Goal: Task Accomplishment & Management: Manage account settings

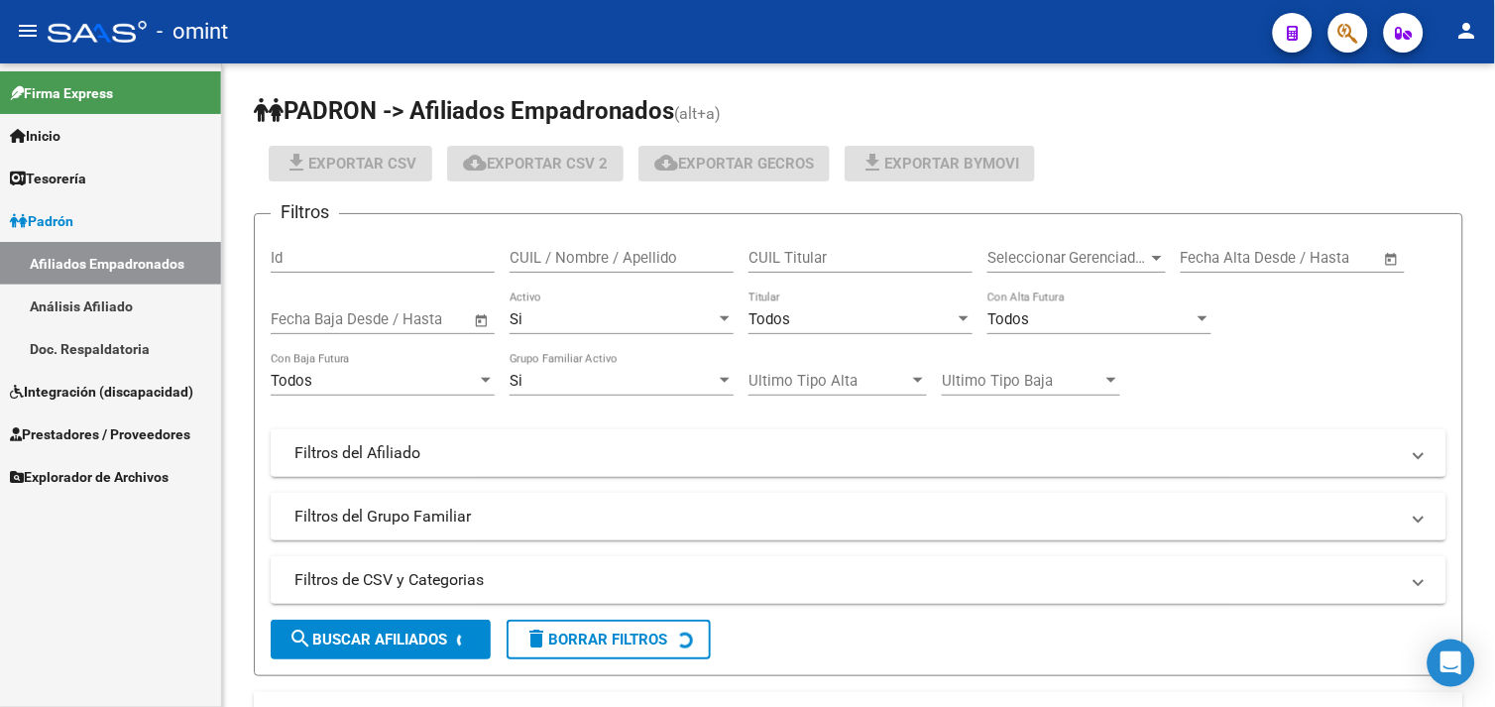
click at [121, 387] on span "Integración (discapacidad)" at bounding box center [101, 392] width 183 height 22
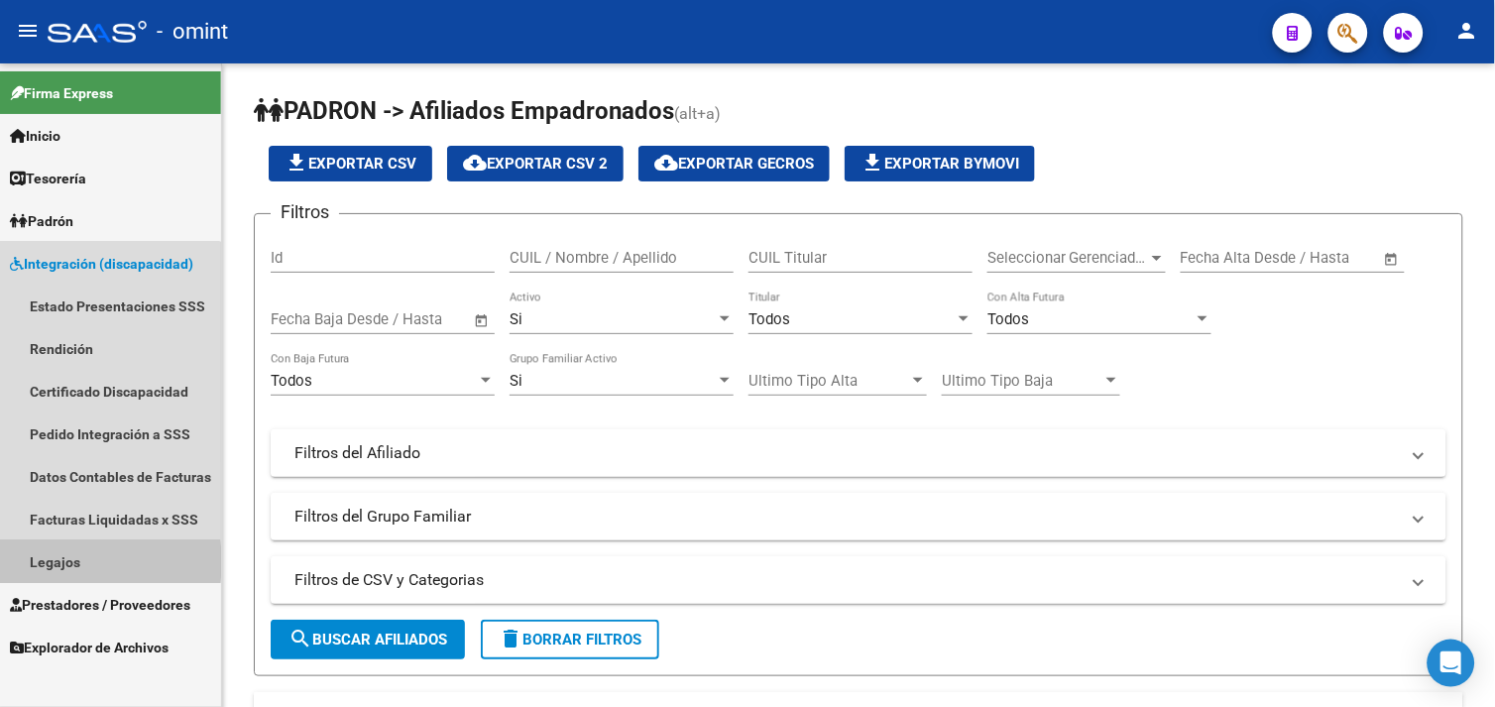
click at [73, 561] on link "Legajos" at bounding box center [110, 561] width 221 height 43
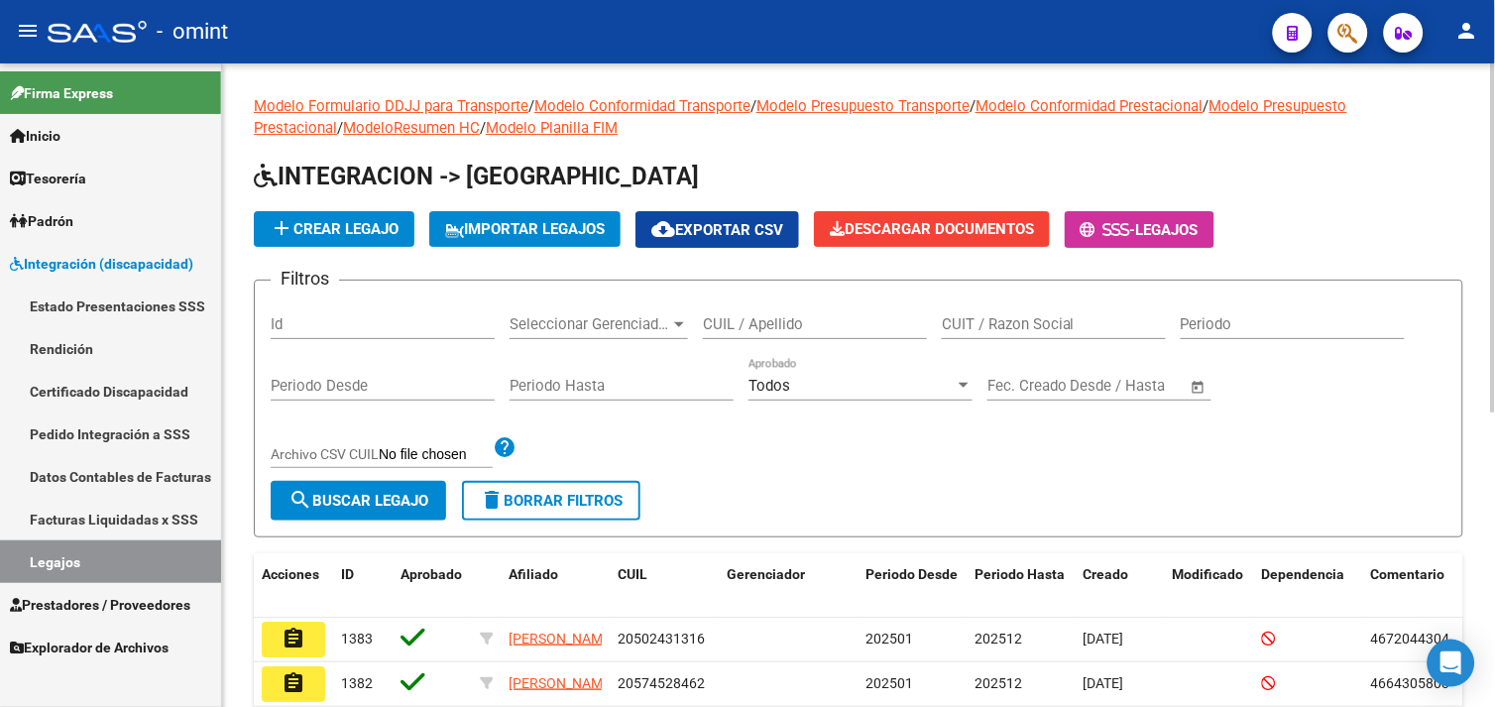
click at [809, 324] on input "CUIL / Apellido" at bounding box center [815, 324] width 224 height 18
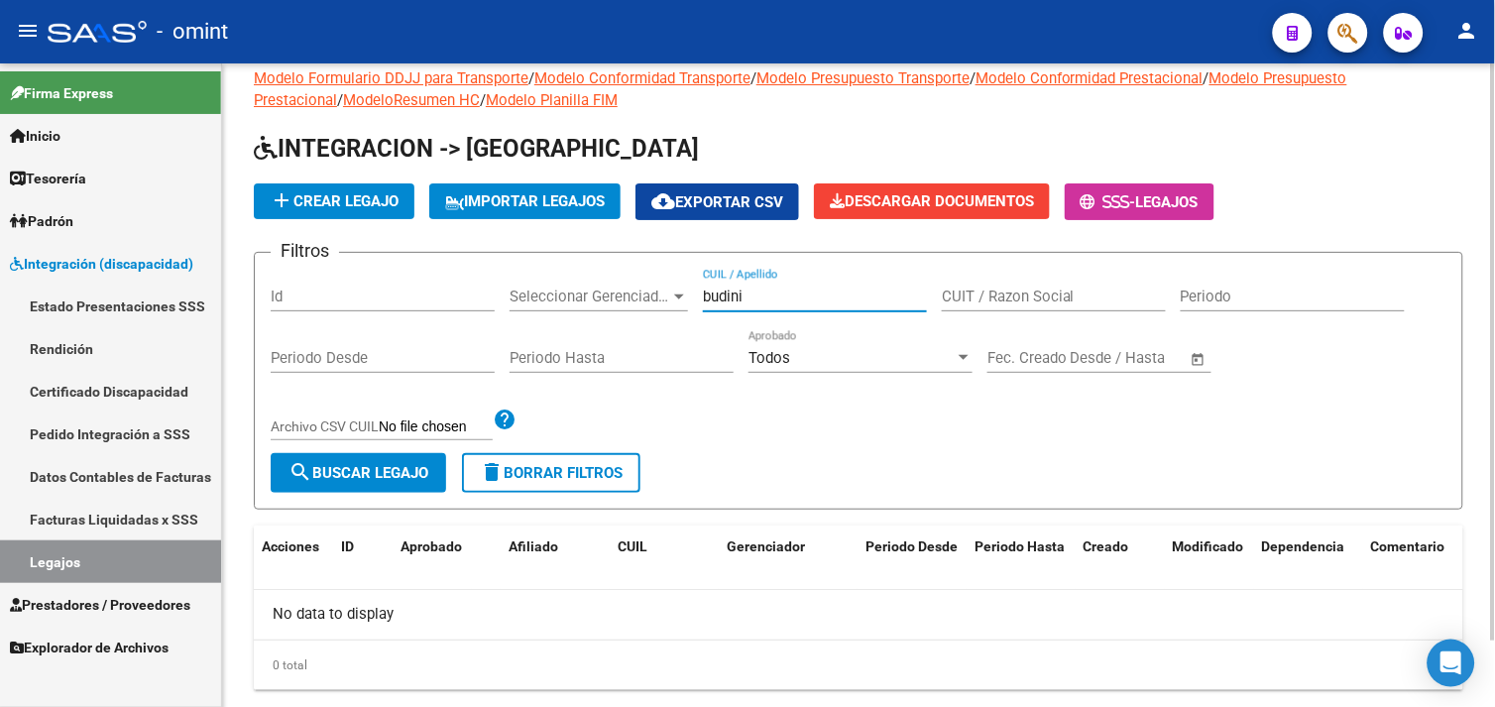
scroll to position [73, 0]
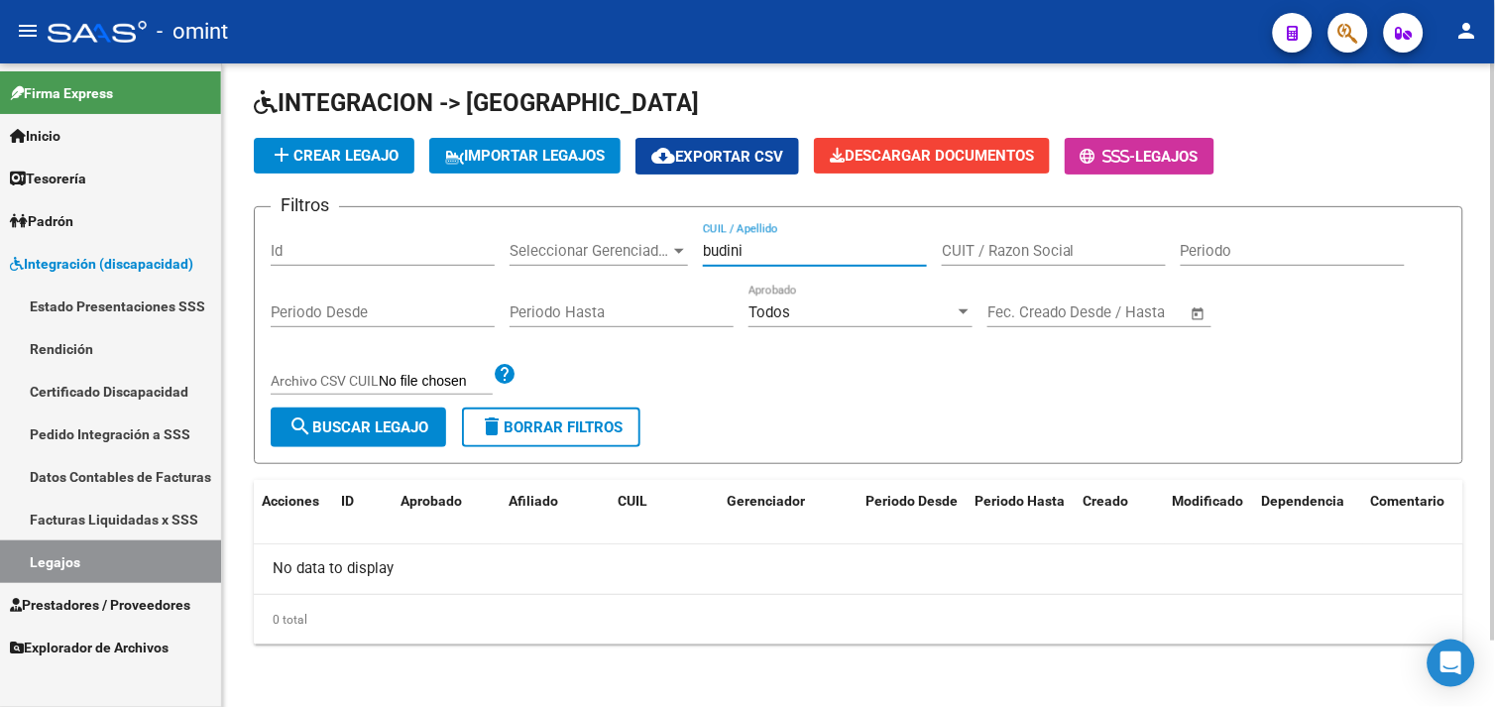
click at [779, 254] on input "budini" at bounding box center [815, 251] width 224 height 18
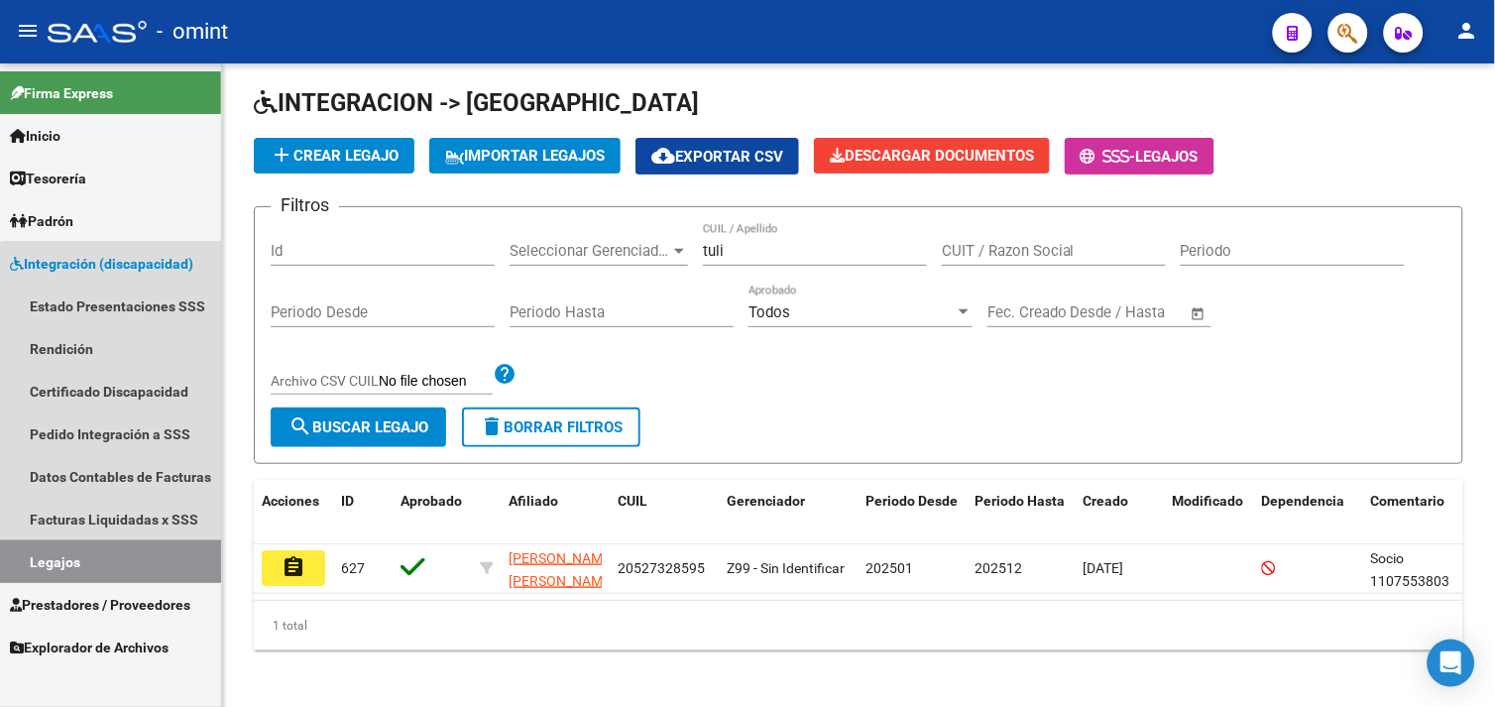
click at [115, 565] on link "Legajos" at bounding box center [110, 561] width 221 height 43
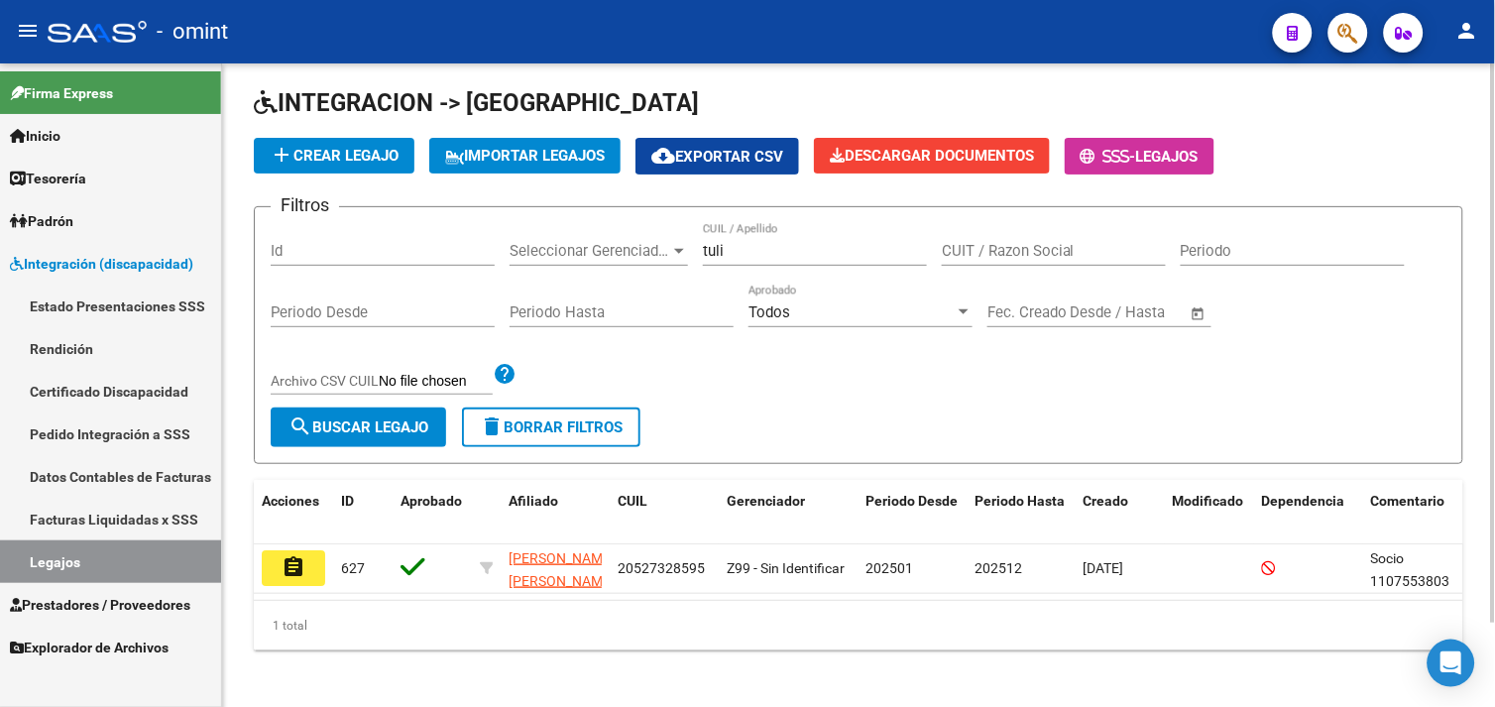
click at [752, 250] on input "tuli" at bounding box center [815, 251] width 224 height 18
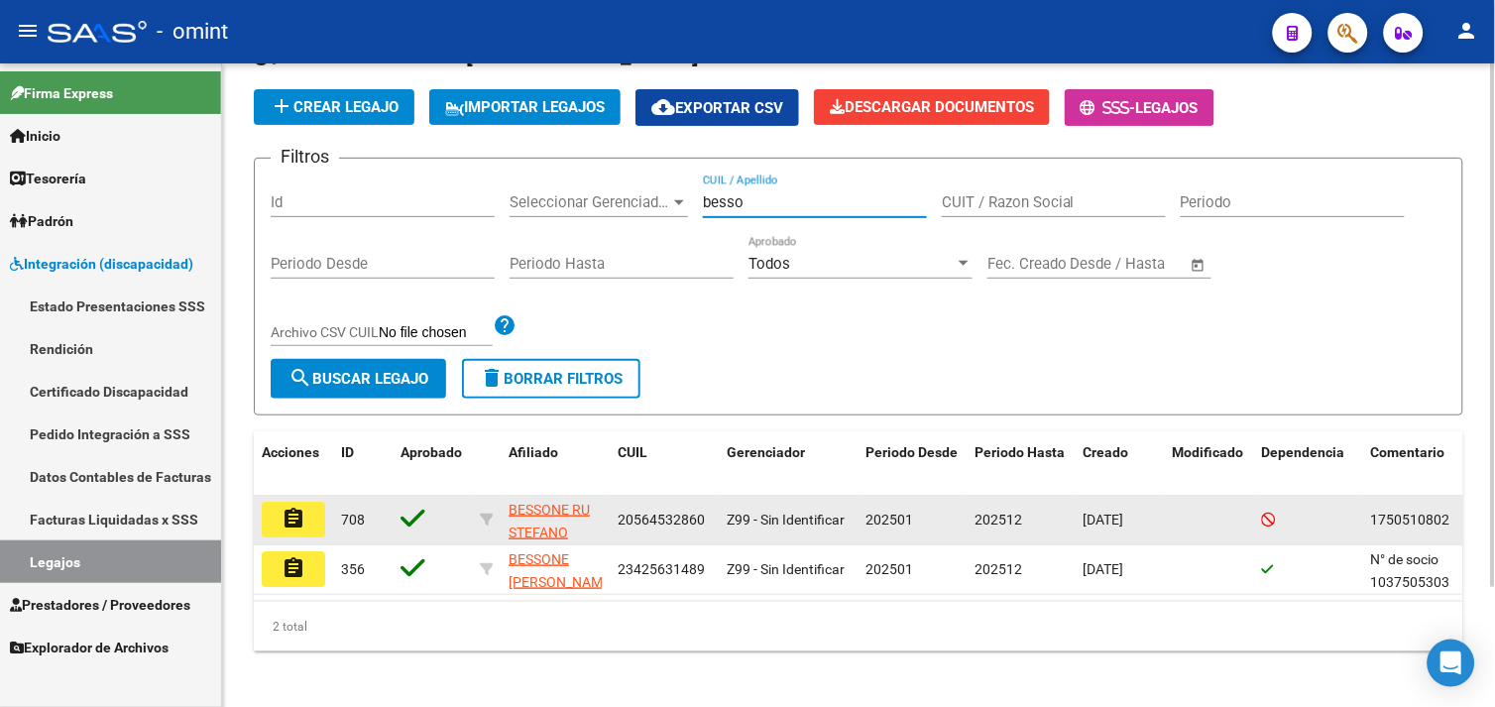
scroll to position [146, 0]
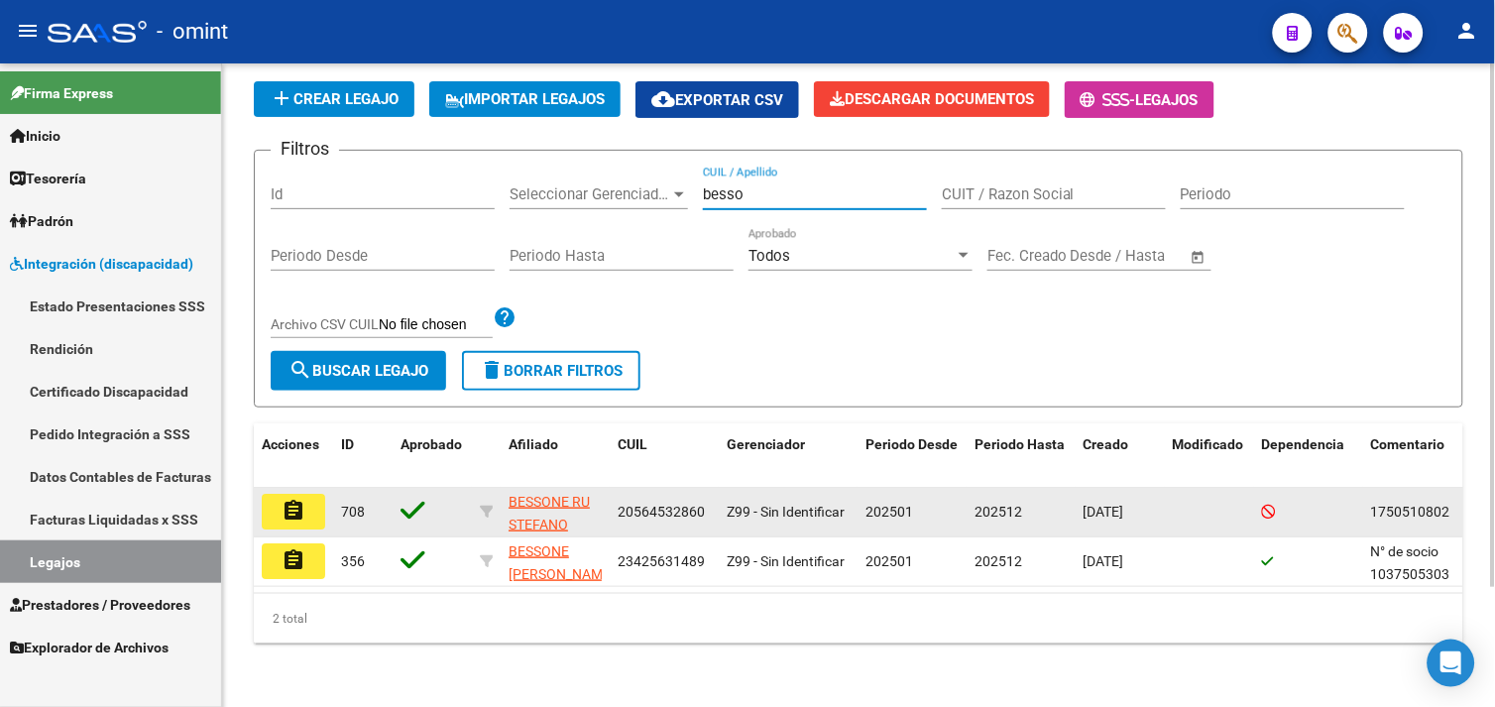
type input "besso"
click at [295, 501] on mat-icon "assignment" at bounding box center [294, 511] width 24 height 24
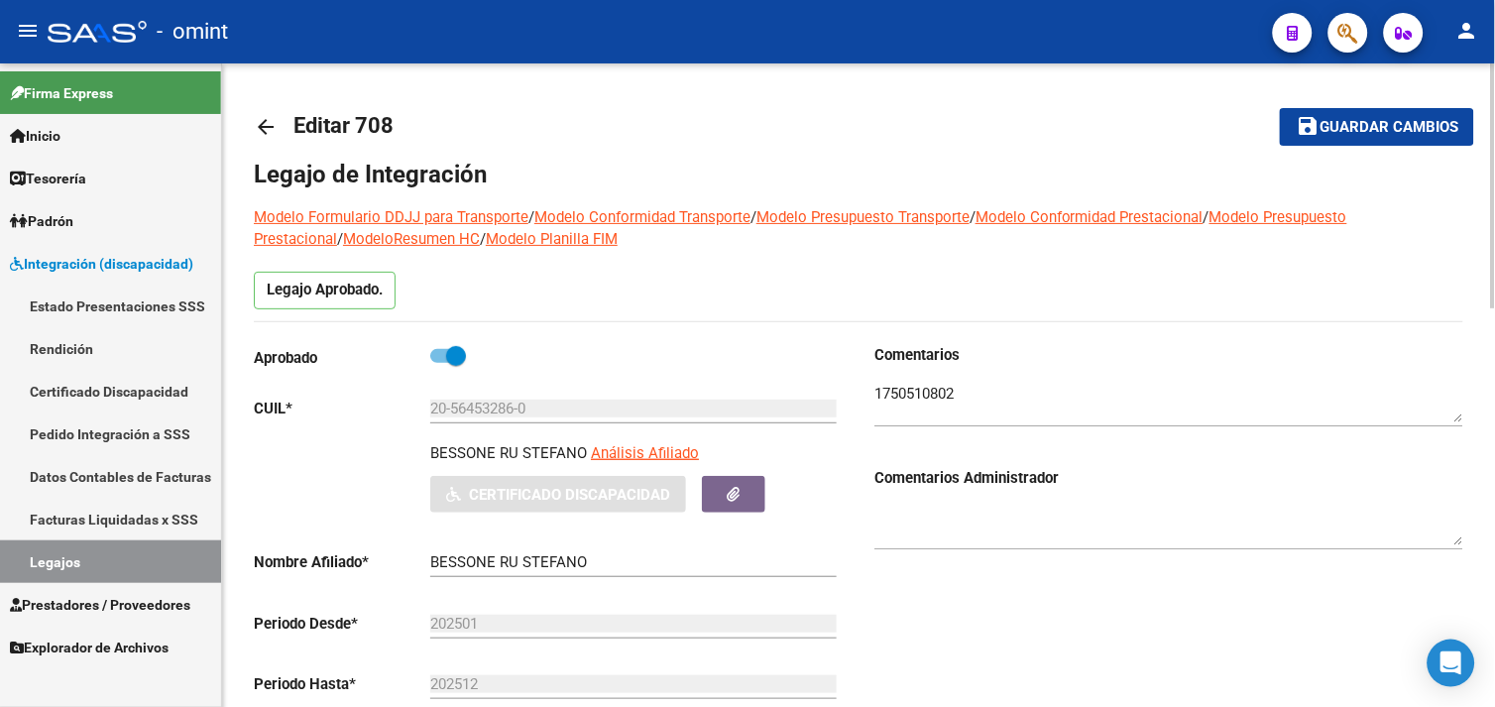
scroll to position [550, 0]
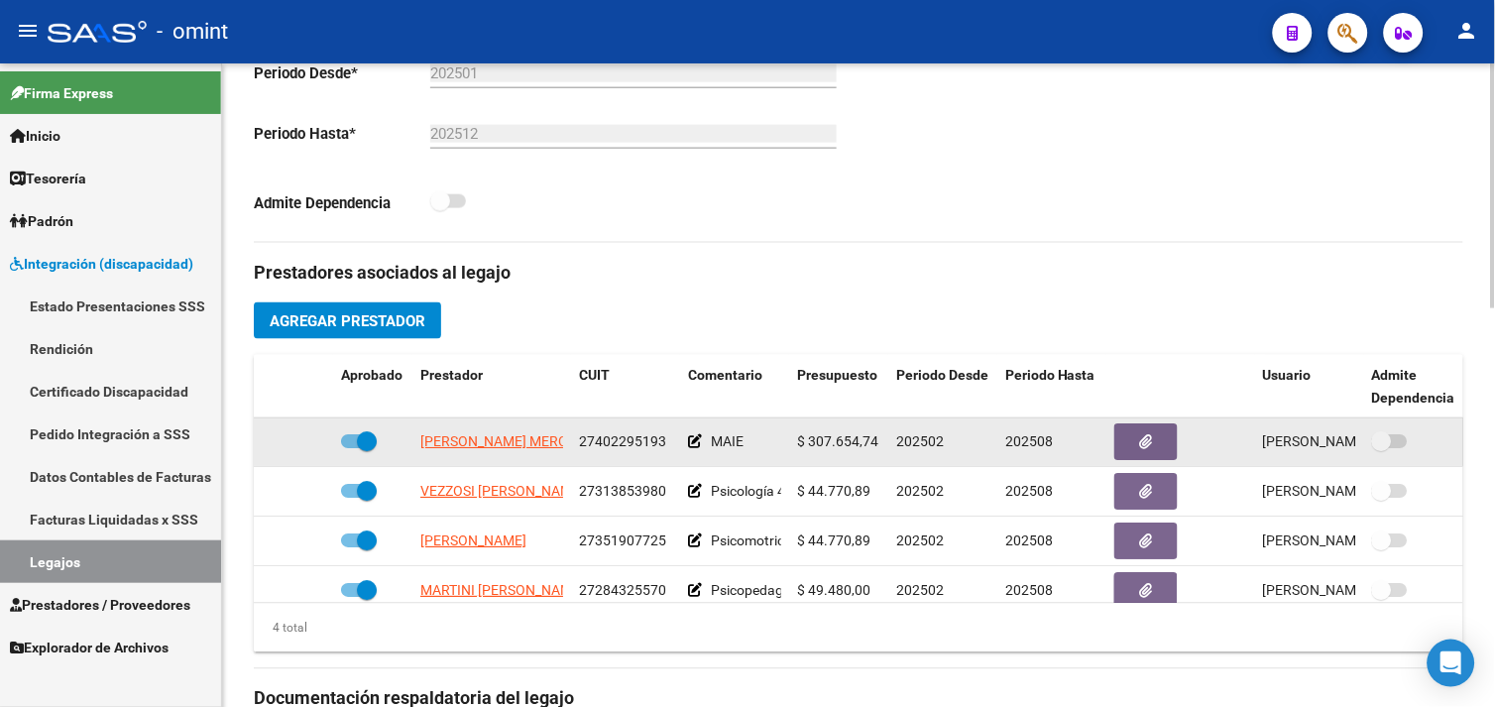
click at [349, 443] on span at bounding box center [359, 442] width 36 height 14
click at [350, 449] on input "checkbox" at bounding box center [350, 449] width 1 height 1
checkbox input "false"
click at [308, 440] on icon at bounding box center [304, 442] width 14 height 14
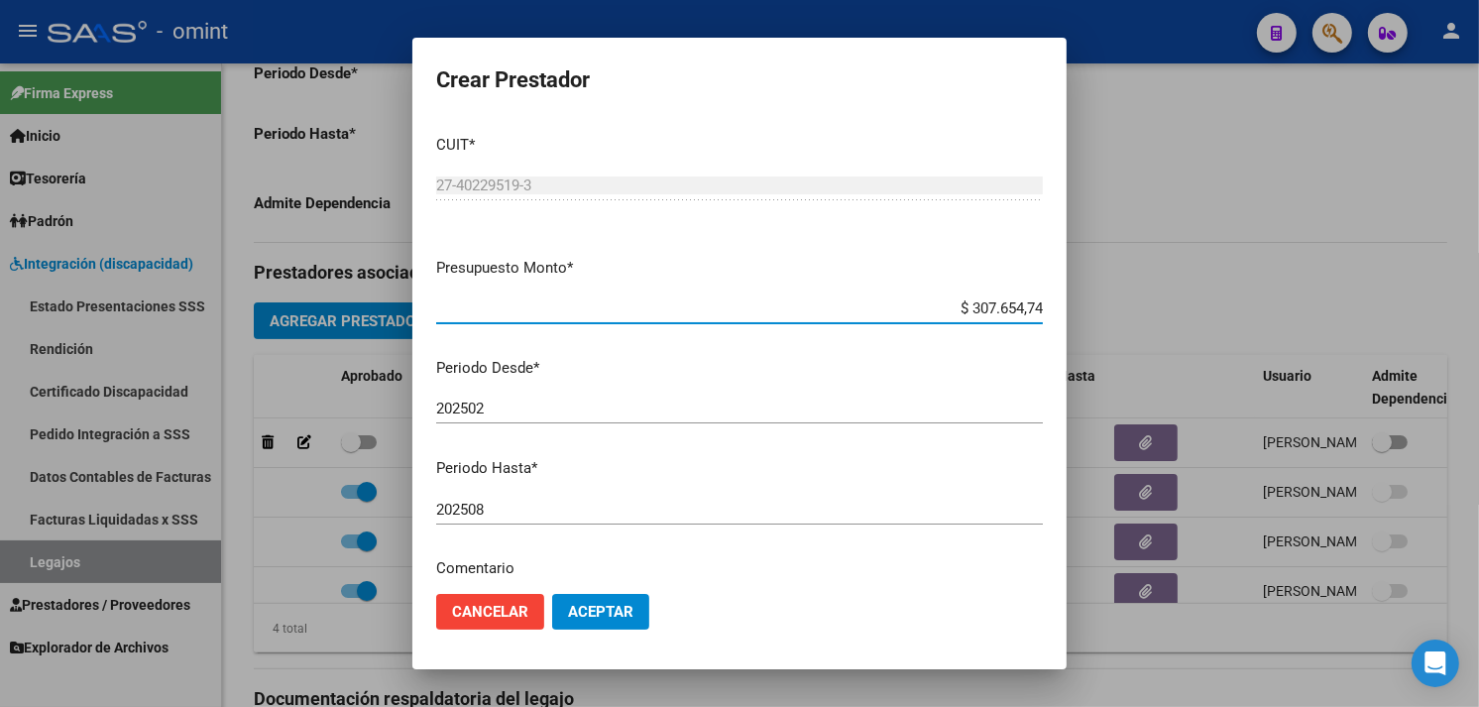
click at [547, 523] on div "202508 Ingresar el periodo" at bounding box center [739, 510] width 607 height 30
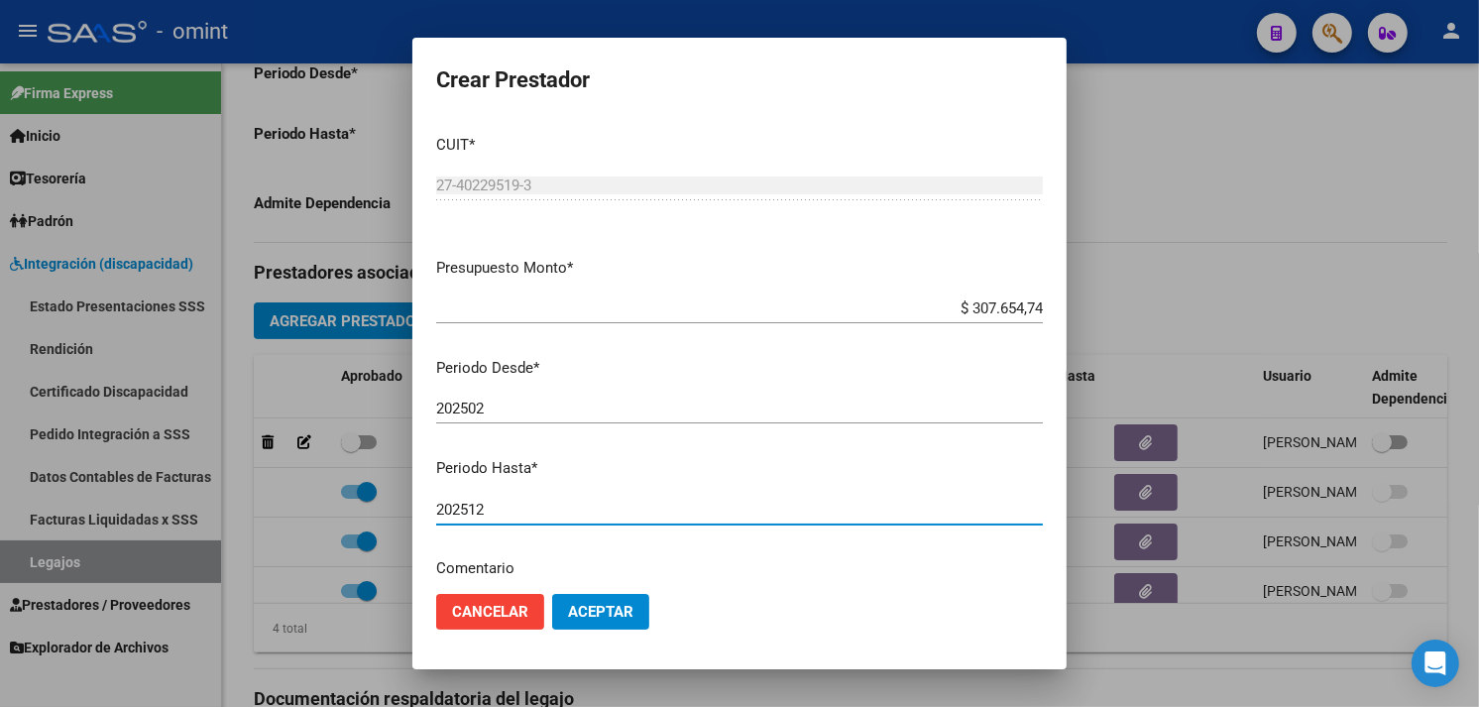
type input "202512"
click at [596, 610] on span "Aceptar" at bounding box center [600, 612] width 65 height 18
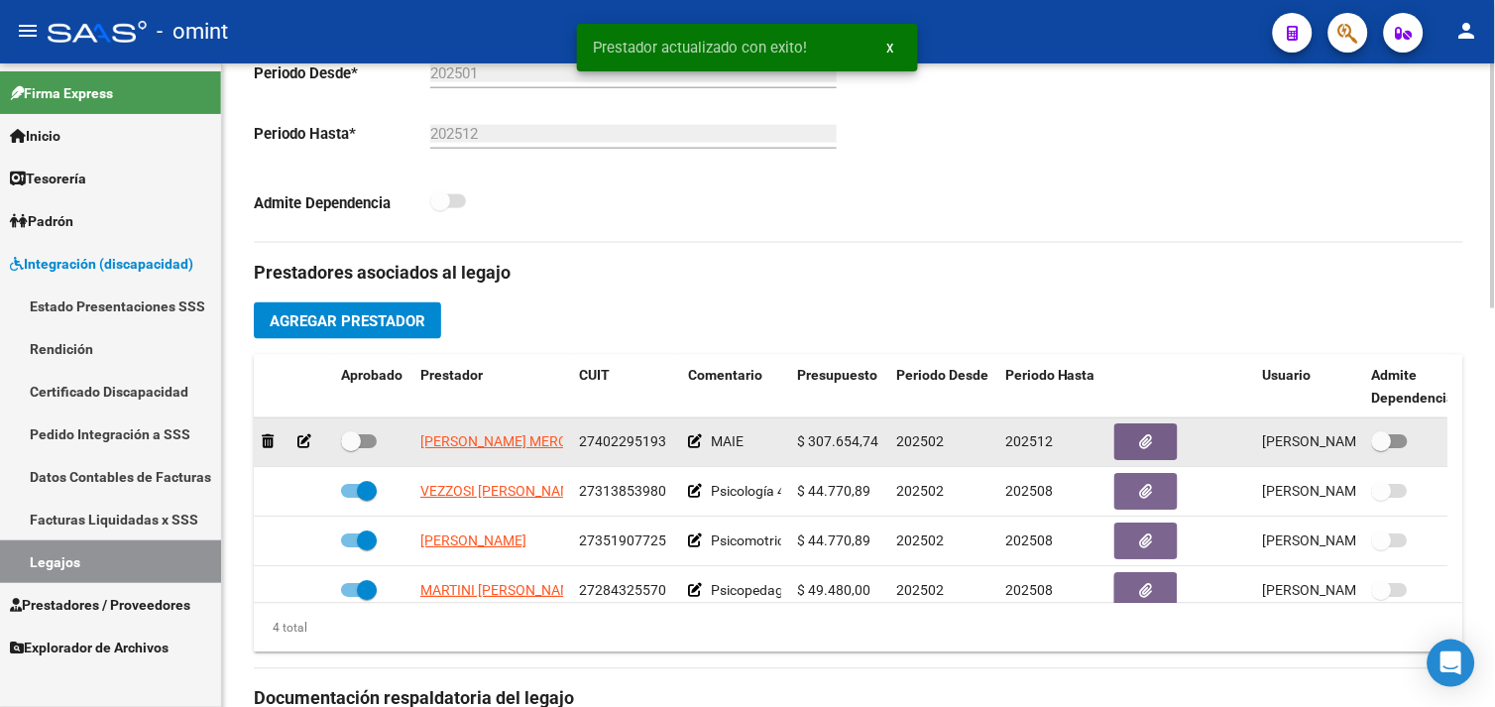
click at [361, 443] on span at bounding box center [359, 442] width 36 height 14
click at [351, 449] on input "checkbox" at bounding box center [350, 449] width 1 height 1
checkbox input "true"
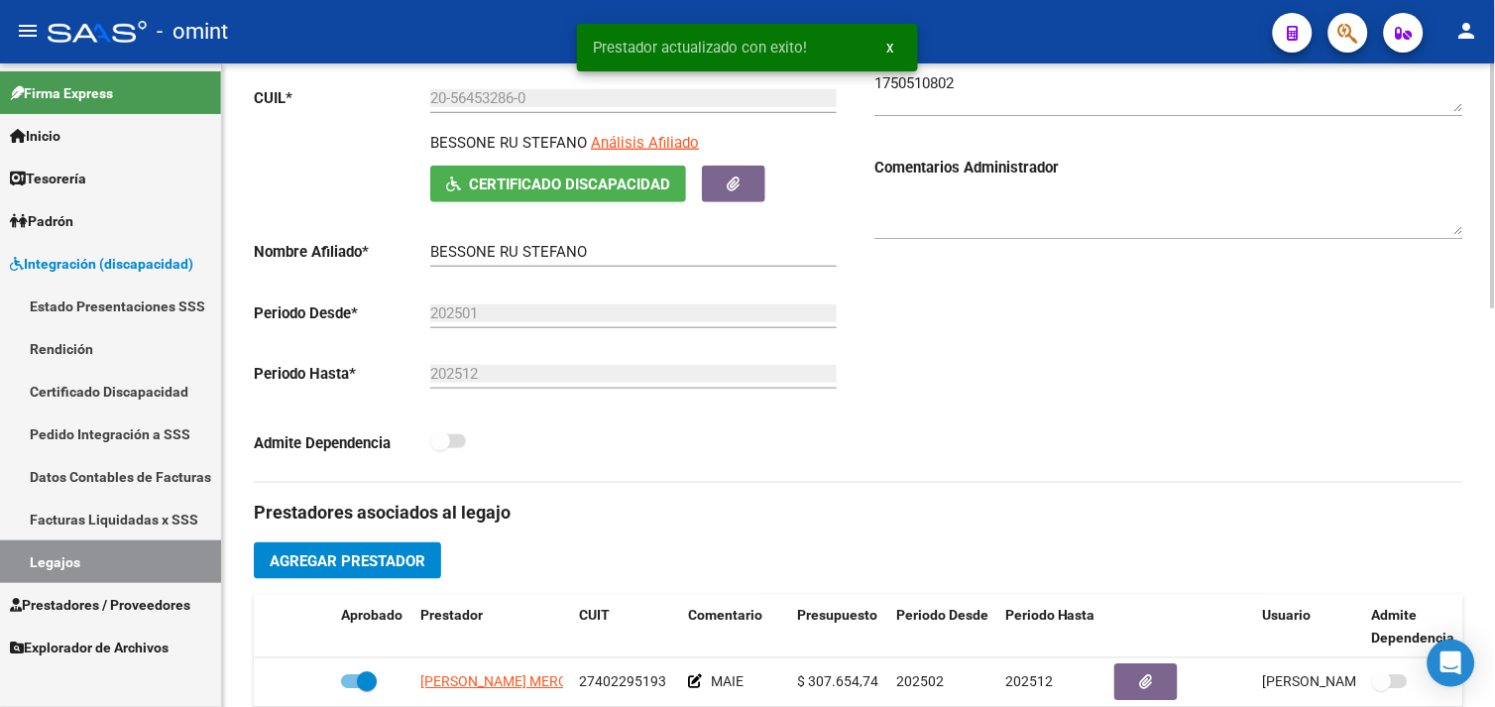
scroll to position [0, 0]
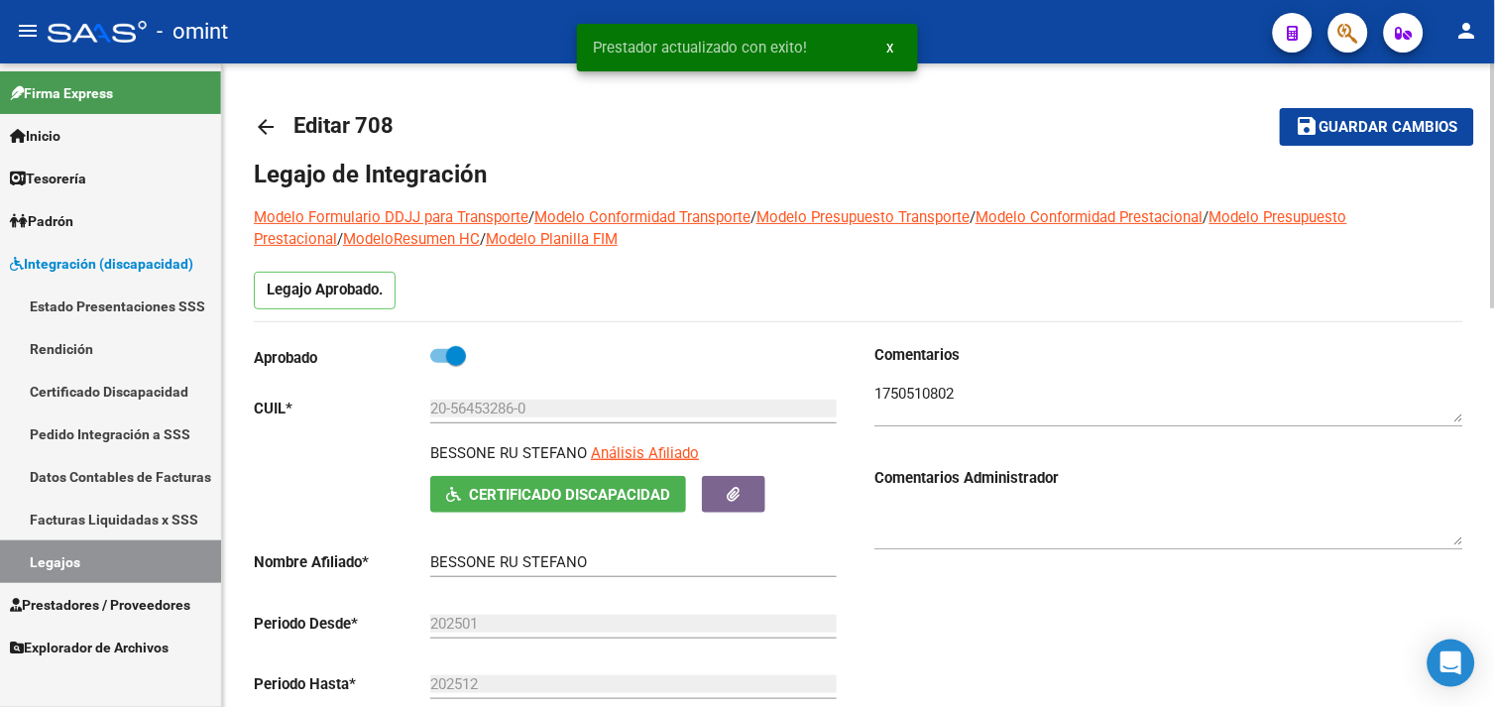
click at [1312, 130] on mat-icon "save" at bounding box center [1308, 126] width 24 height 24
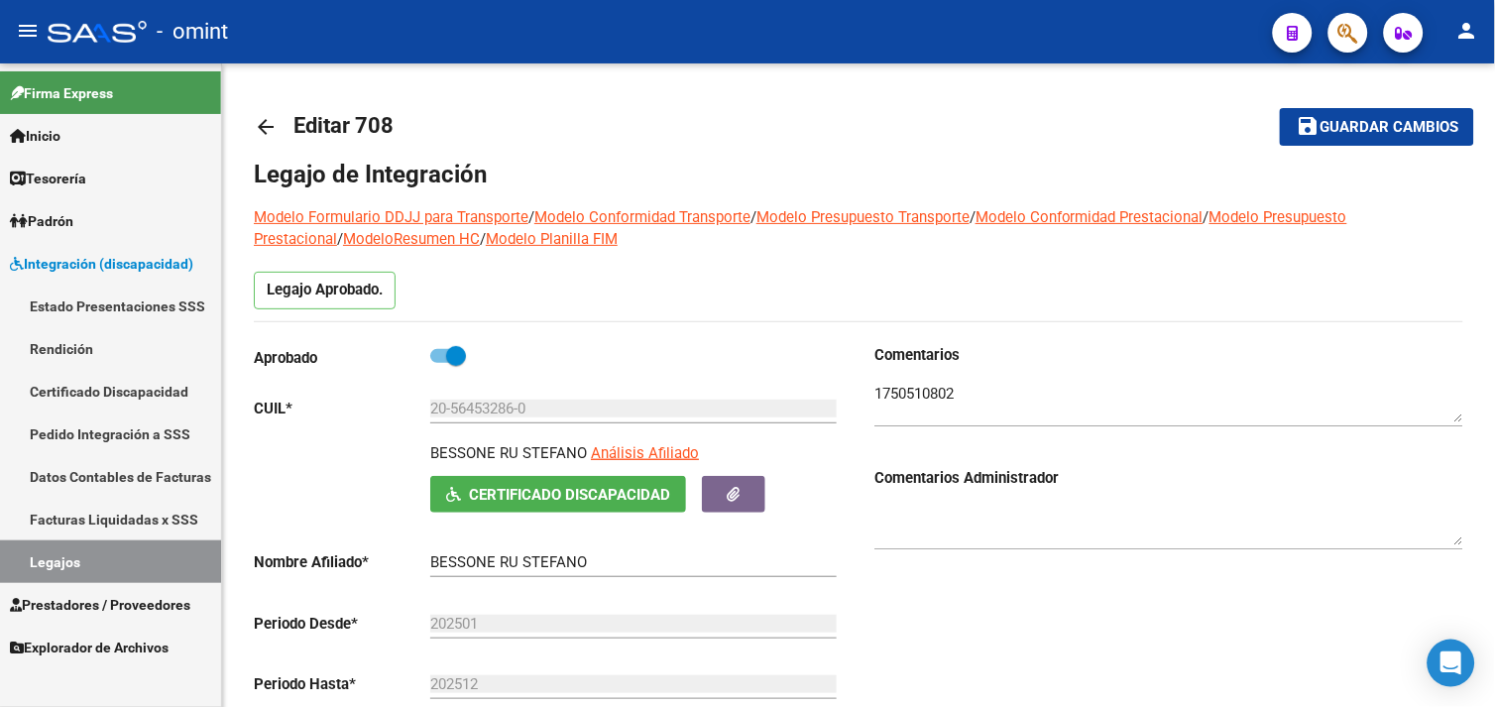
drag, startPoint x: 153, startPoint y: 551, endPoint x: 204, endPoint y: 547, distance: 51.7
click at [153, 551] on link "Legajos" at bounding box center [110, 561] width 221 height 43
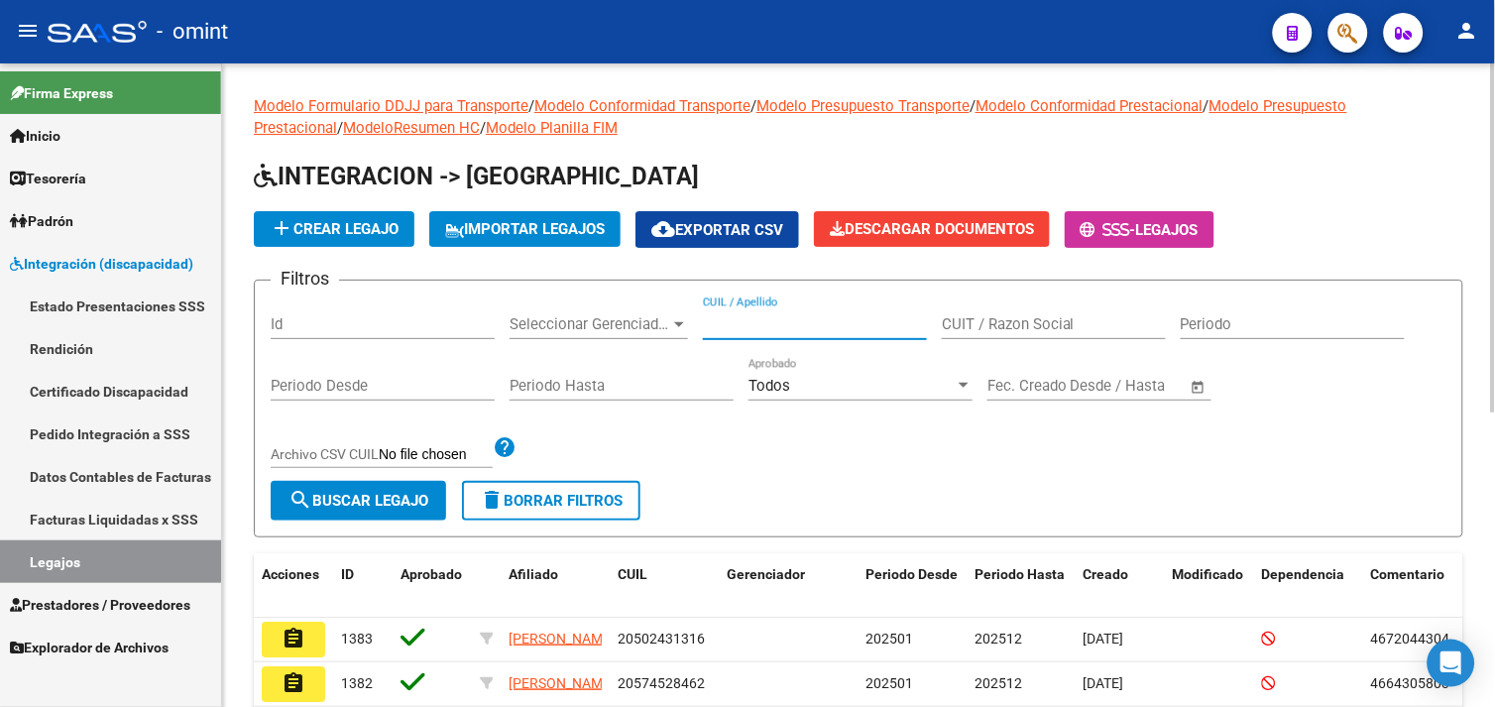
click at [780, 322] on input "CUIL / Apellido" at bounding box center [815, 324] width 224 height 18
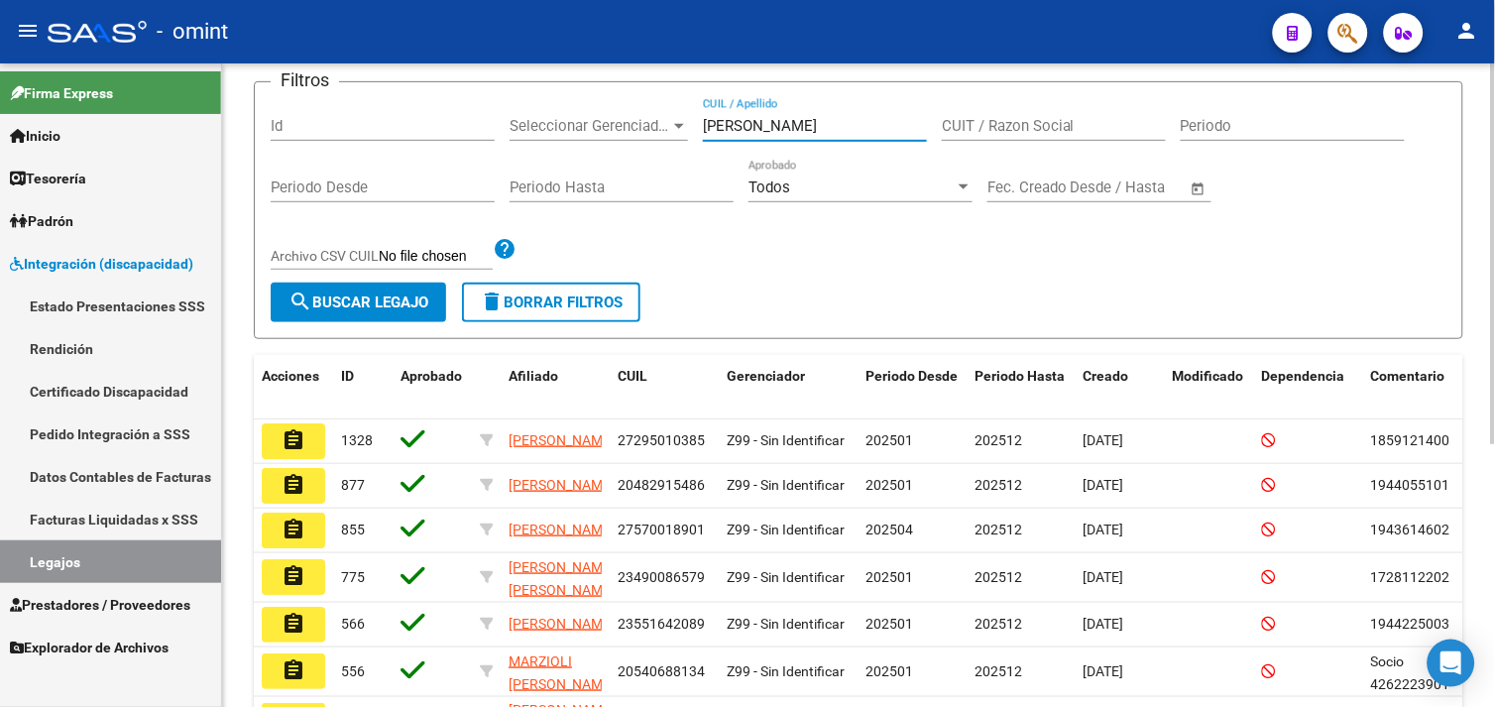
scroll to position [3, 0]
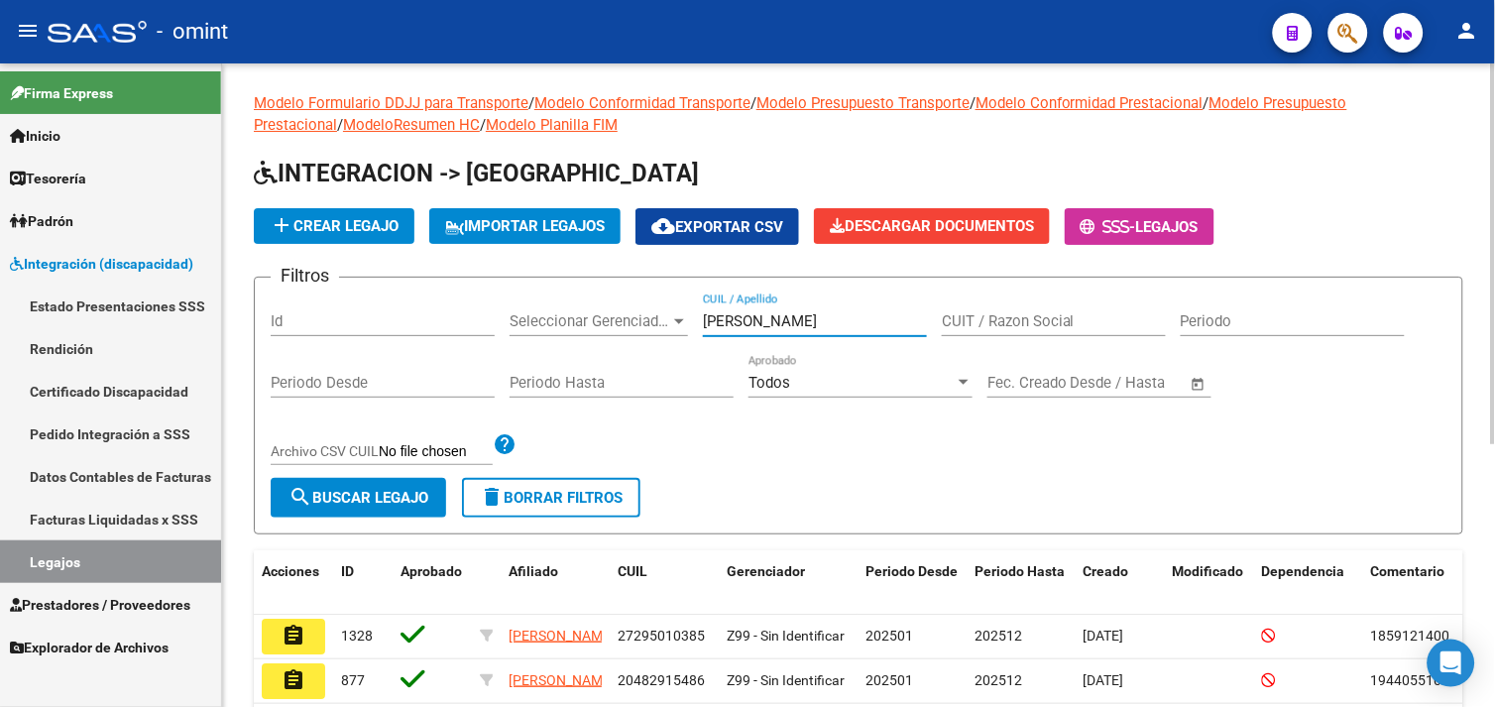
click at [797, 308] on div "[PERSON_NAME] / Apellido" at bounding box center [815, 315] width 224 height 43
click at [799, 322] on input "[PERSON_NAME]" at bounding box center [815, 321] width 224 height 18
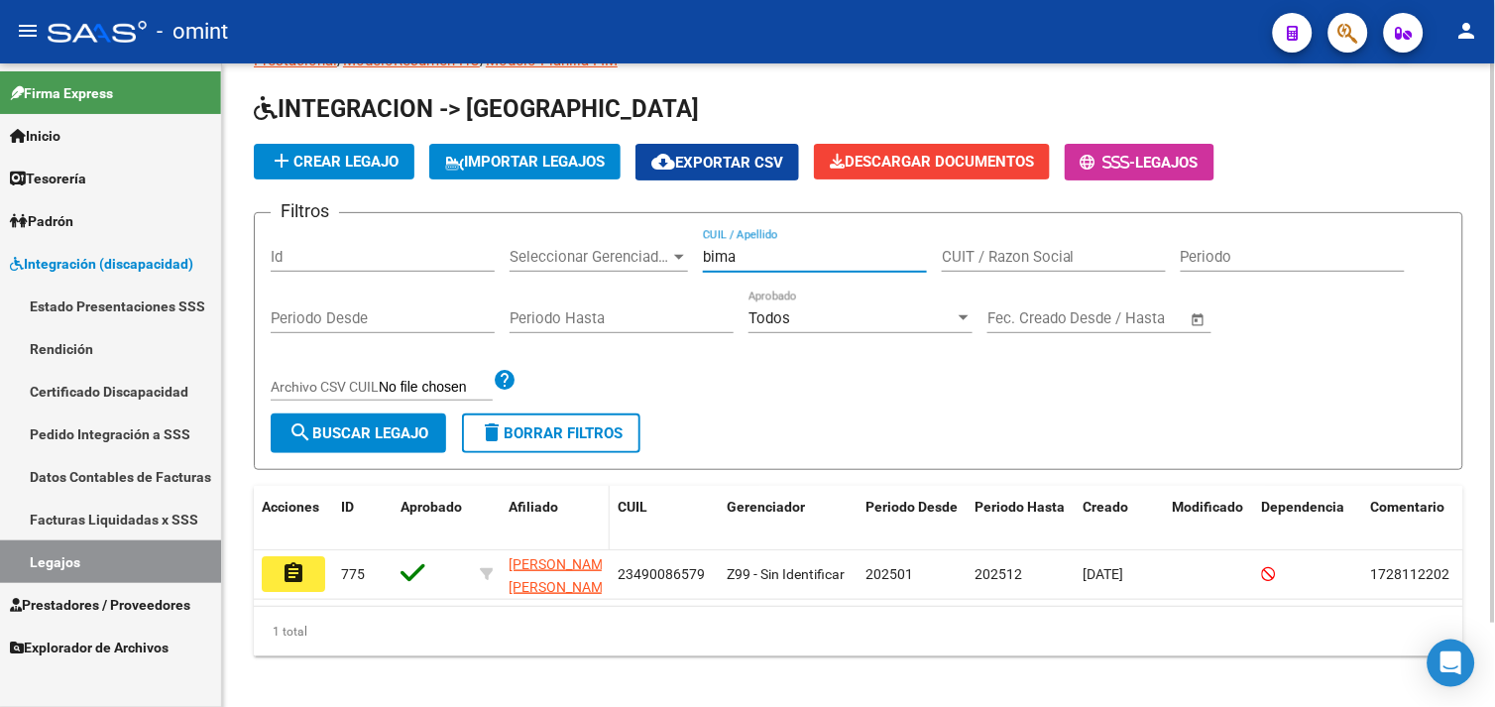
scroll to position [96, 0]
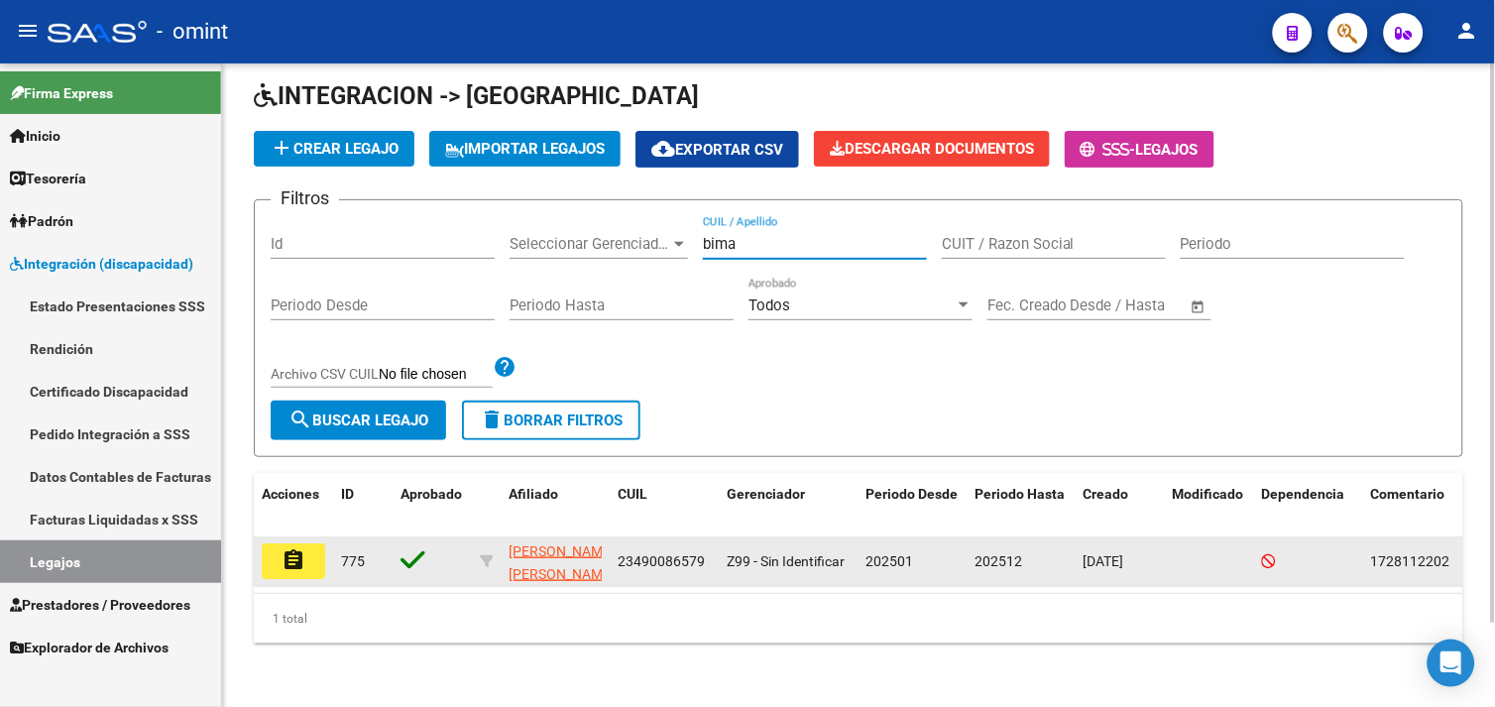
type input "bima"
click at [299, 548] on mat-icon "assignment" at bounding box center [294, 560] width 24 height 24
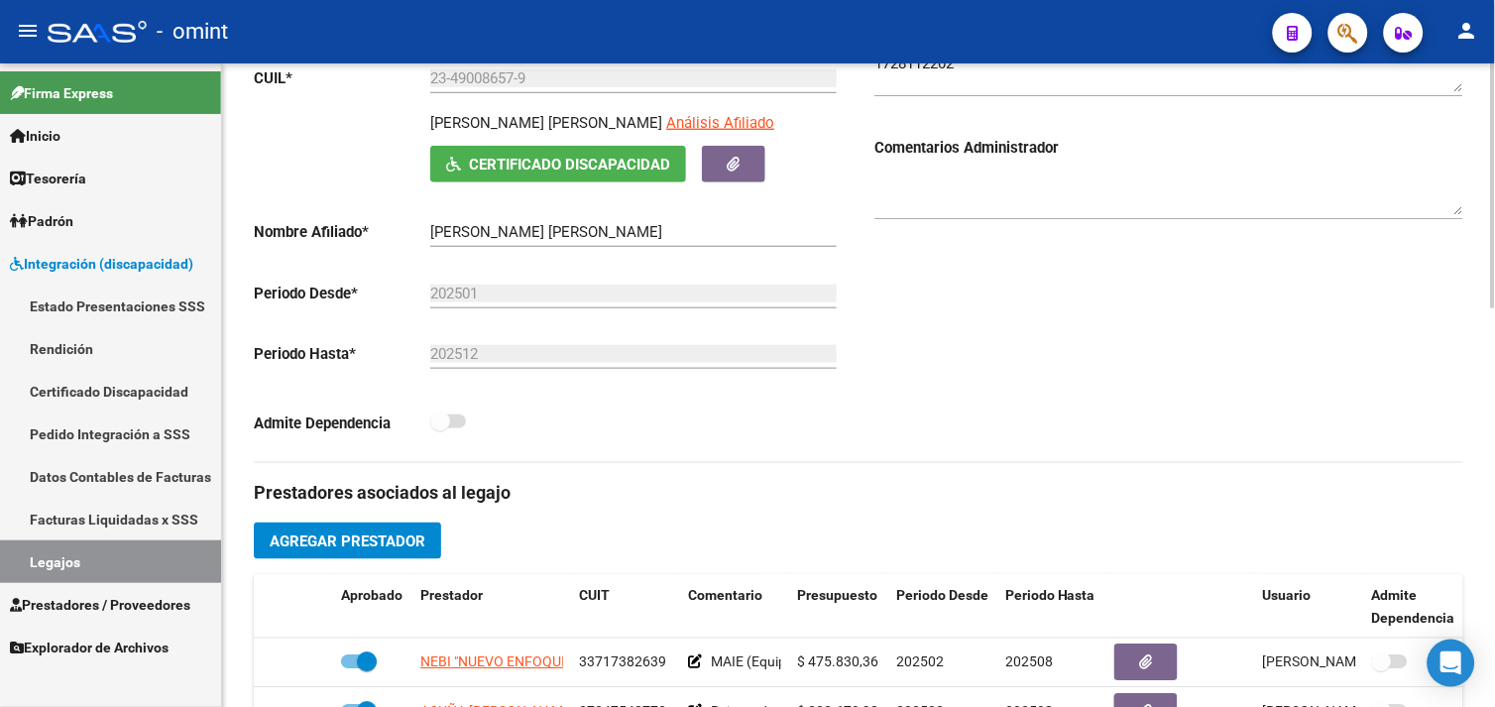
scroll to position [660, 0]
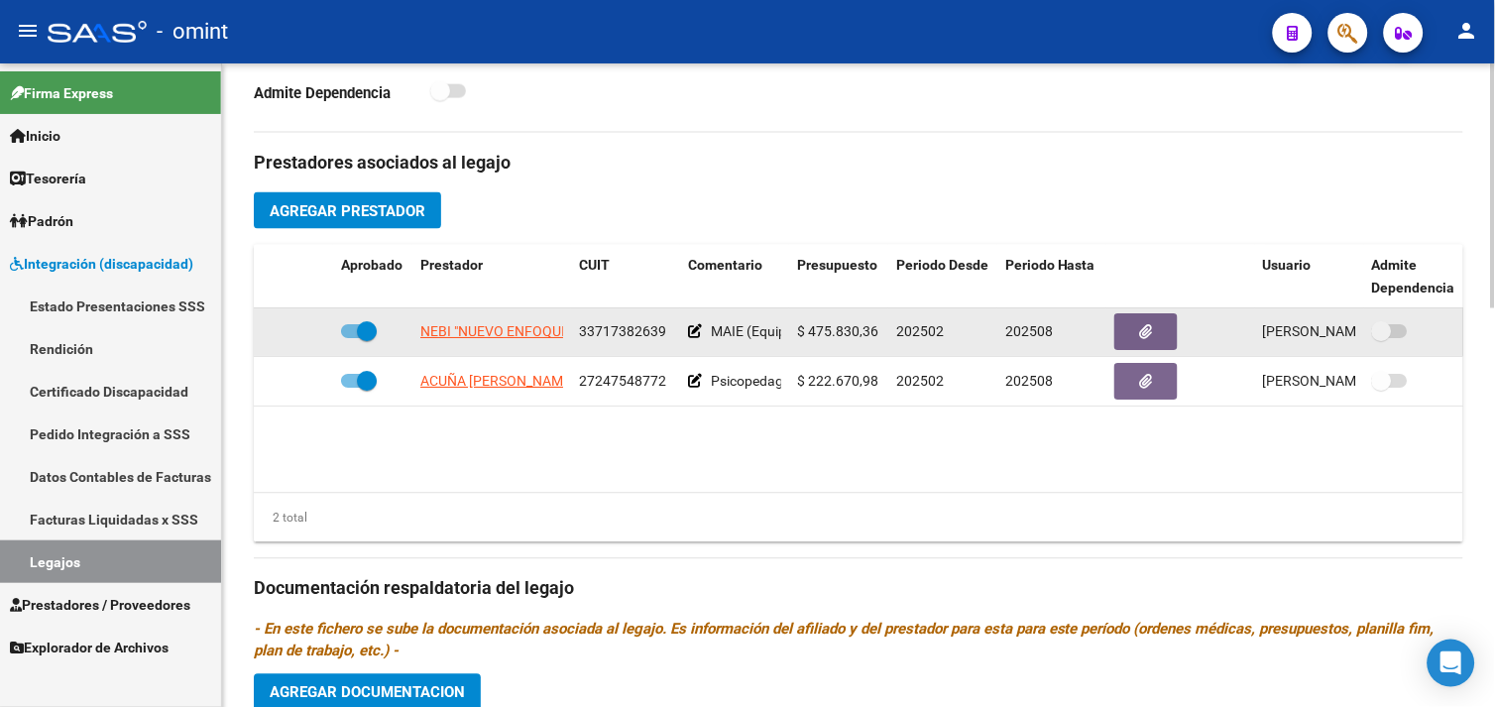
click at [363, 331] on span at bounding box center [367, 332] width 20 height 20
click at [351, 339] on input "checkbox" at bounding box center [350, 339] width 1 height 1
checkbox input "false"
click at [300, 337] on icon at bounding box center [304, 332] width 14 height 14
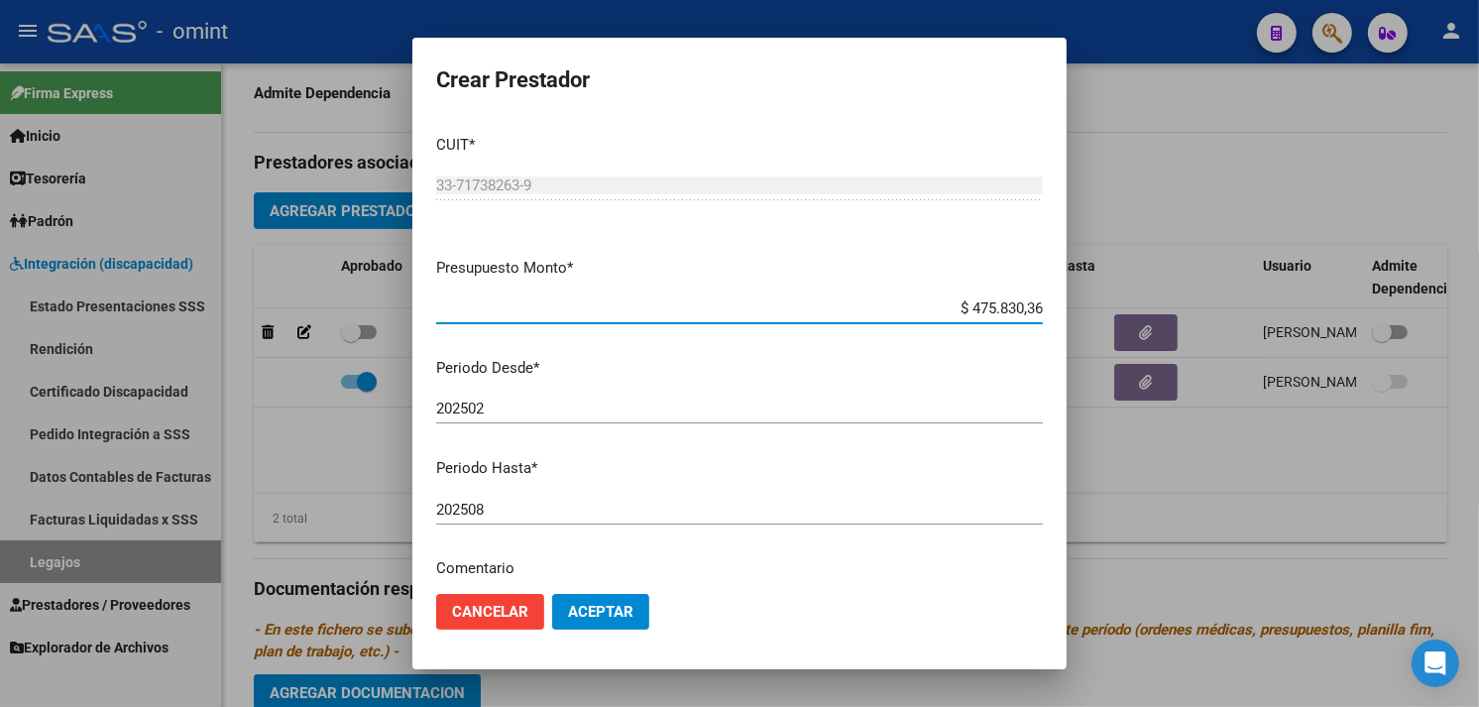
click at [538, 413] on input "202502" at bounding box center [739, 409] width 607 height 18
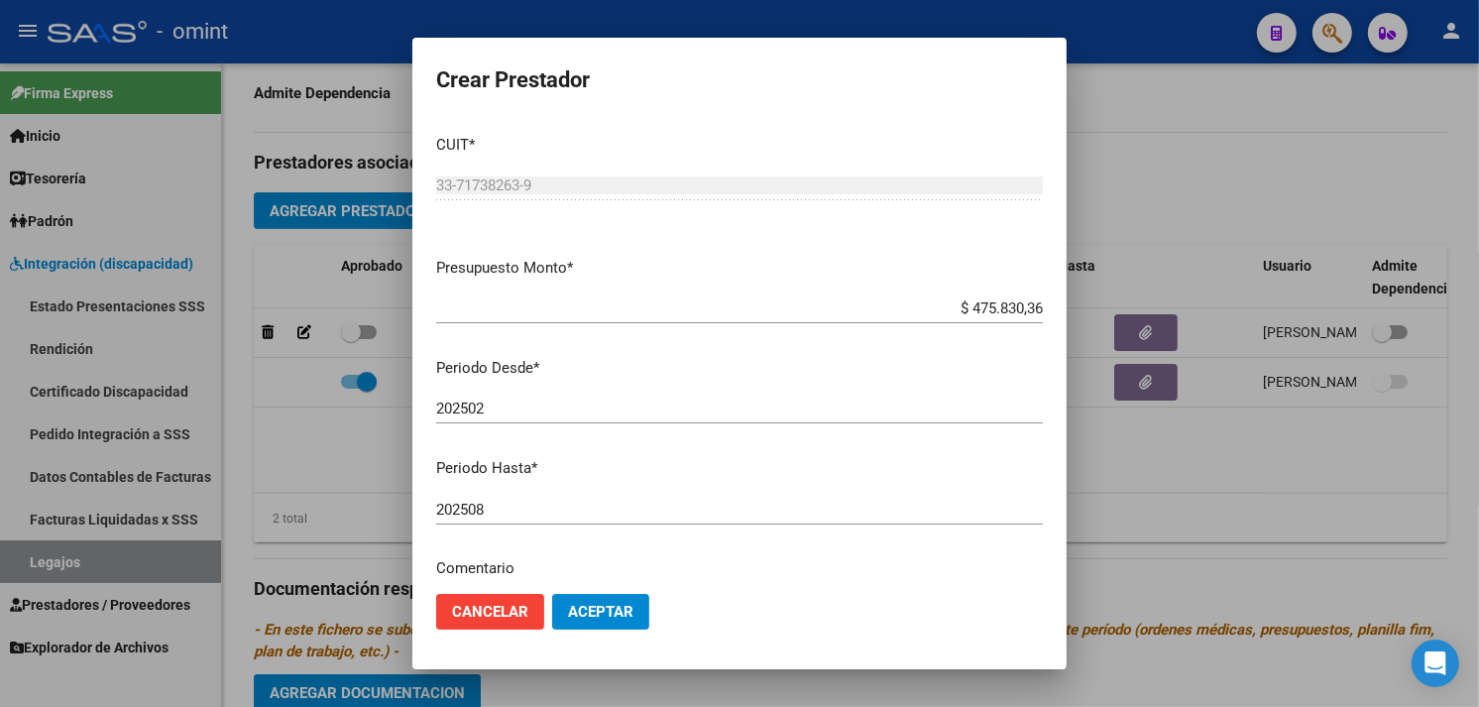
click at [529, 498] on div "202508 Ingresar el periodo" at bounding box center [739, 510] width 607 height 30
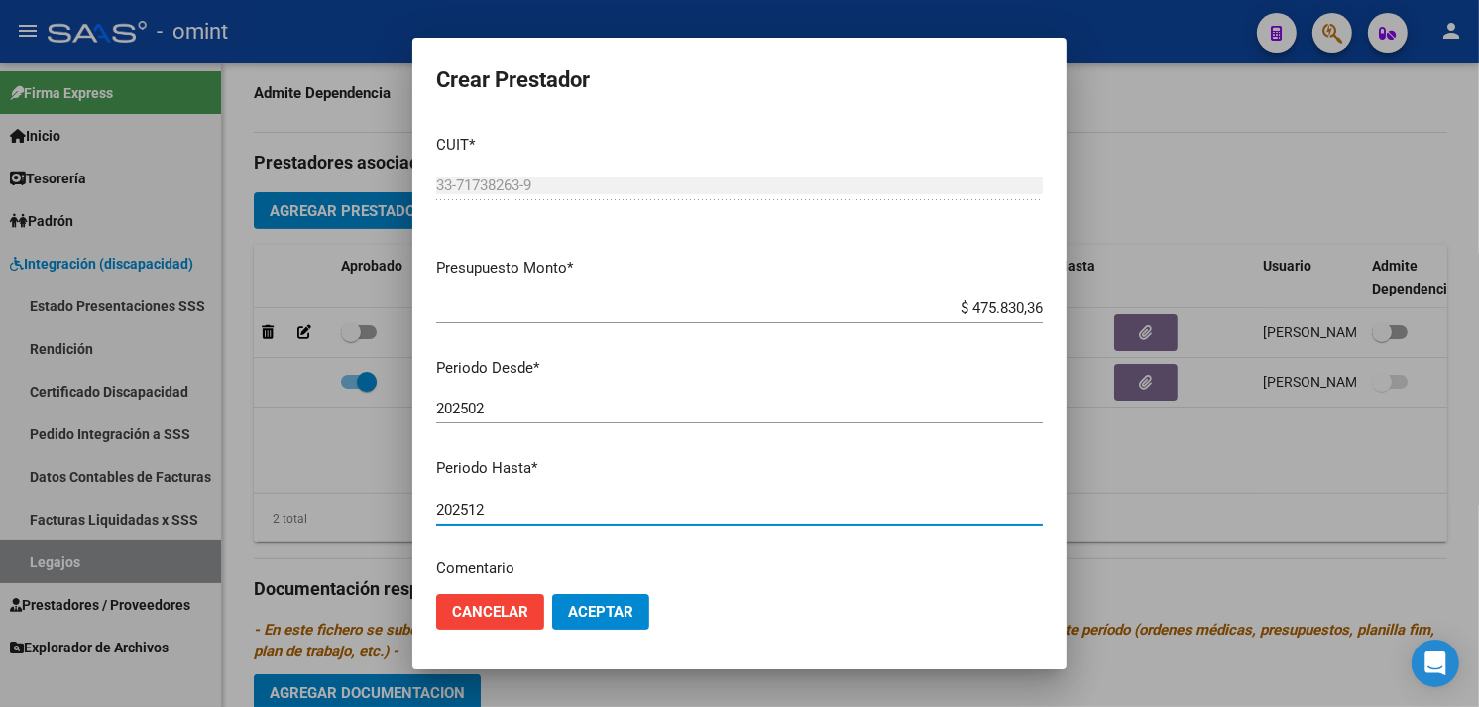
type input "202512"
click at [599, 618] on span "Aceptar" at bounding box center [600, 612] width 65 height 18
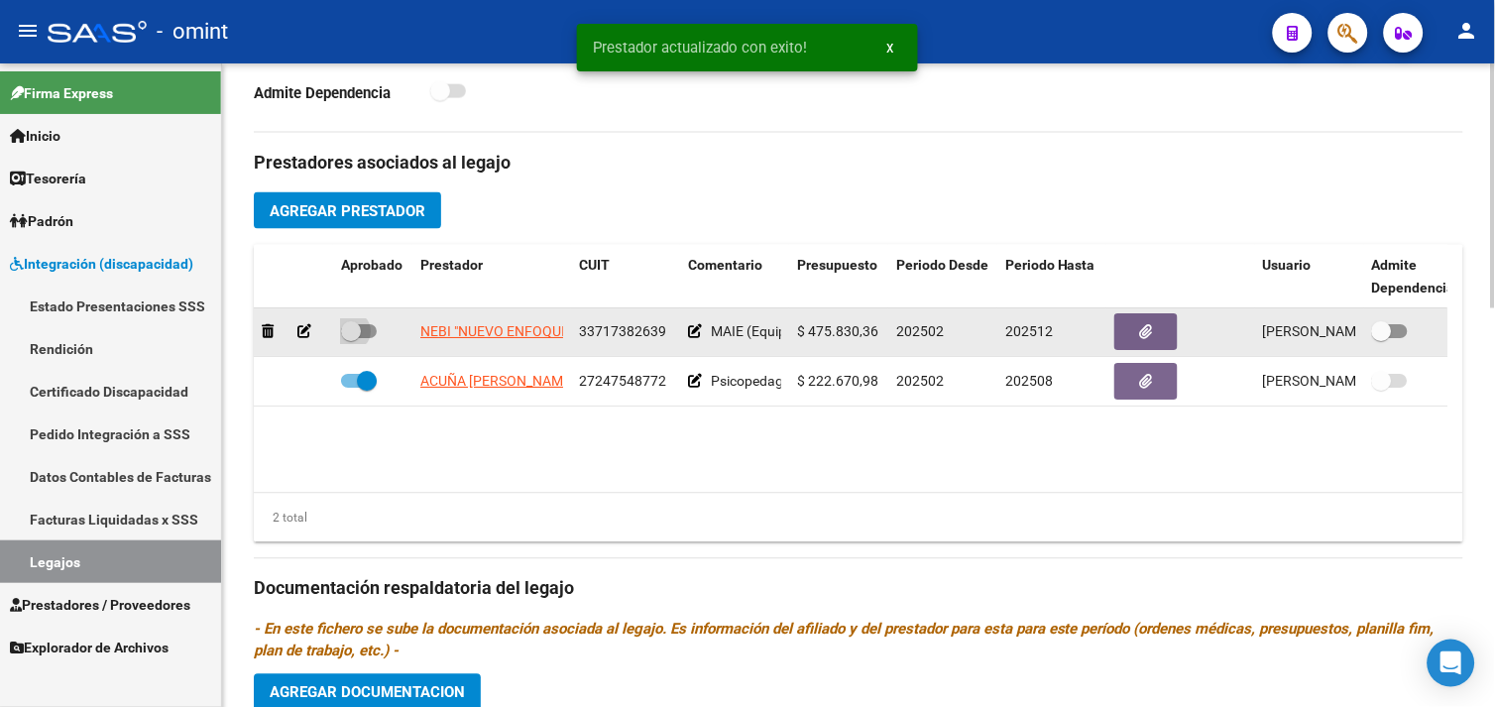
click at [365, 331] on span at bounding box center [359, 332] width 36 height 14
click at [351, 339] on input "checkbox" at bounding box center [350, 339] width 1 height 1
checkbox input "true"
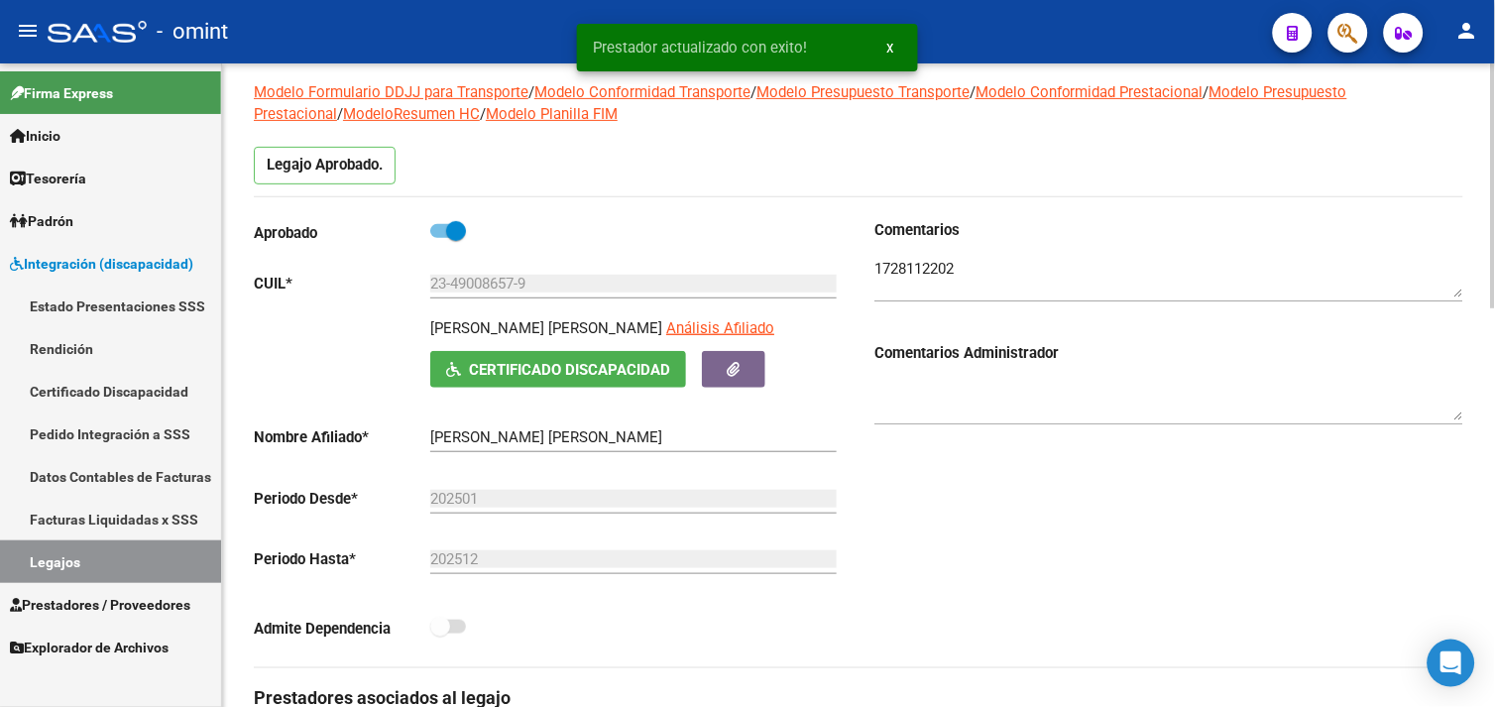
scroll to position [0, 0]
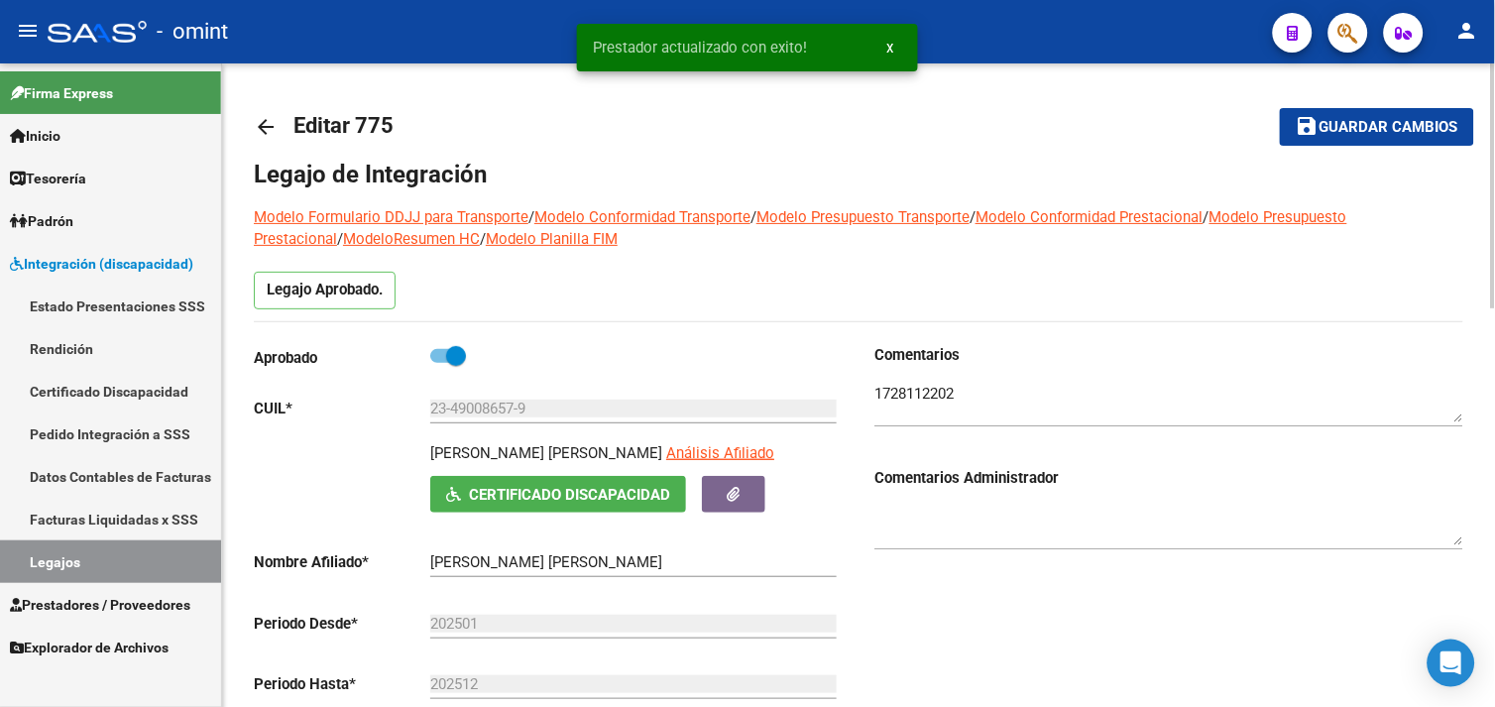
click at [1311, 139] on button "save Guardar cambios" at bounding box center [1377, 126] width 194 height 37
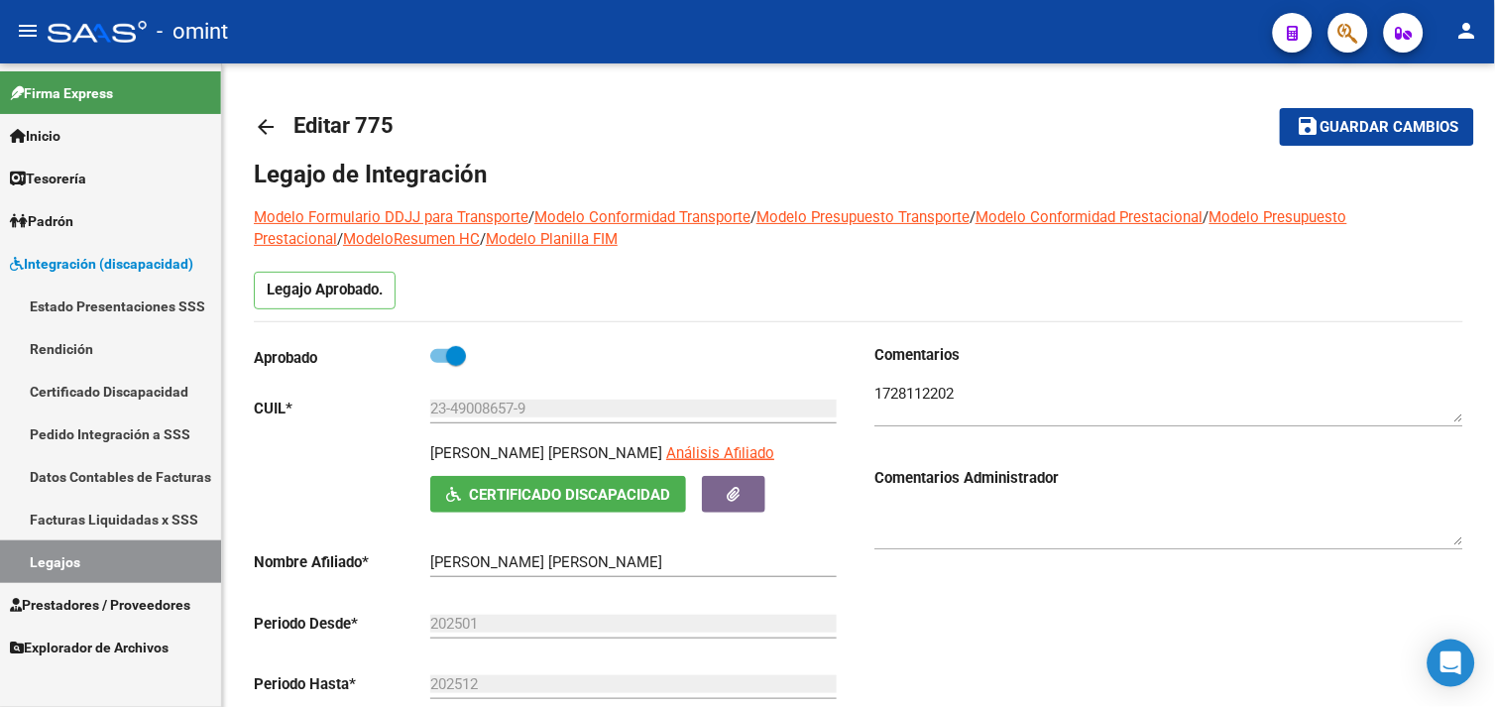
click at [84, 560] on link "Legajos" at bounding box center [110, 561] width 221 height 43
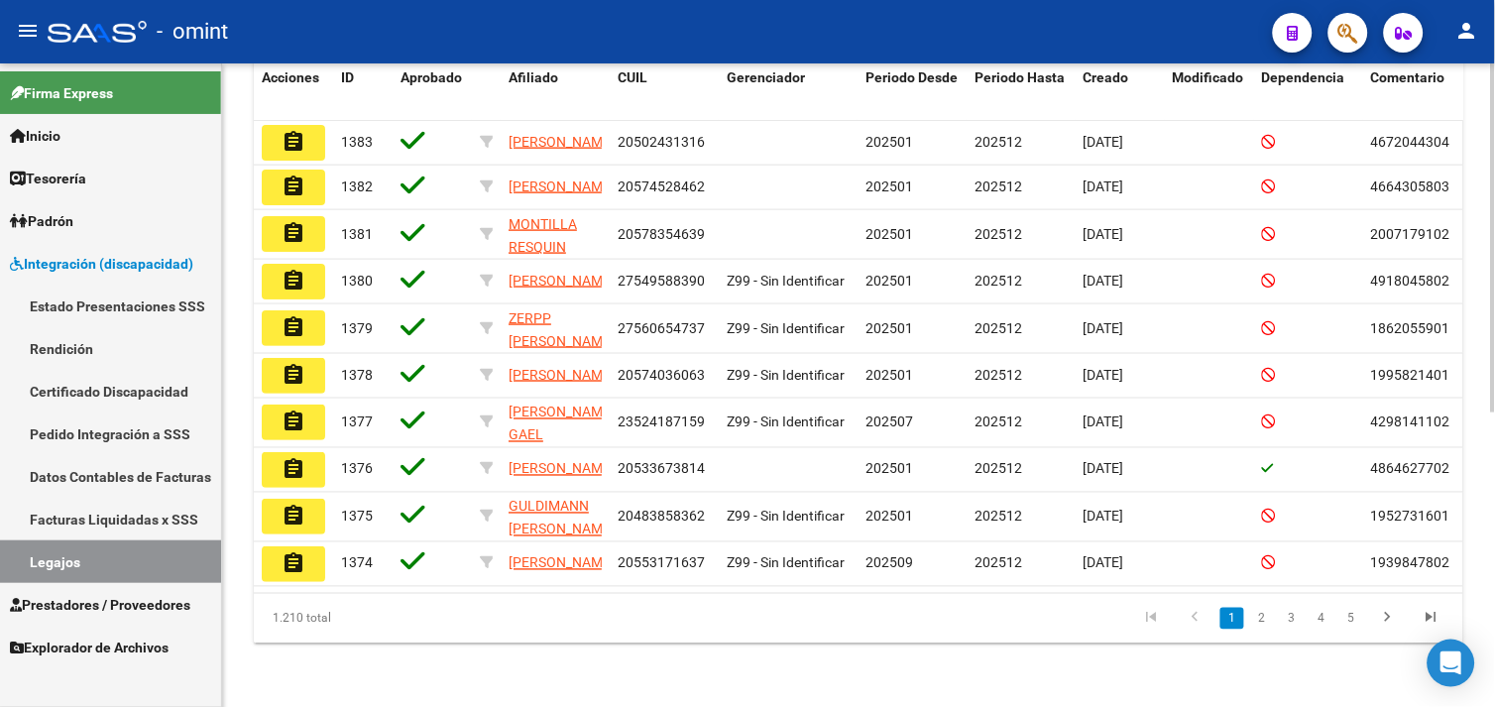
scroll to position [542, 0]
click at [82, 563] on link "Legajos" at bounding box center [110, 561] width 221 height 43
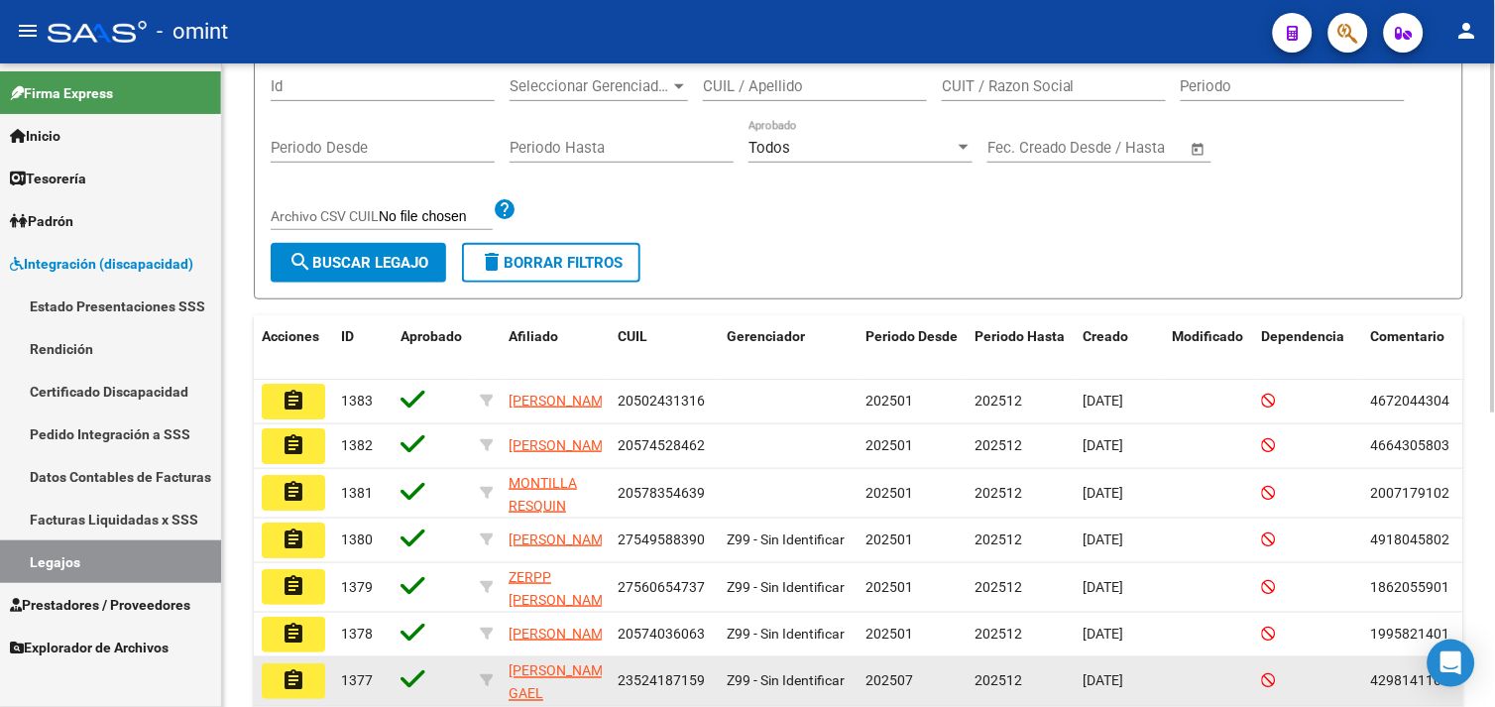
scroll to position [0, 0]
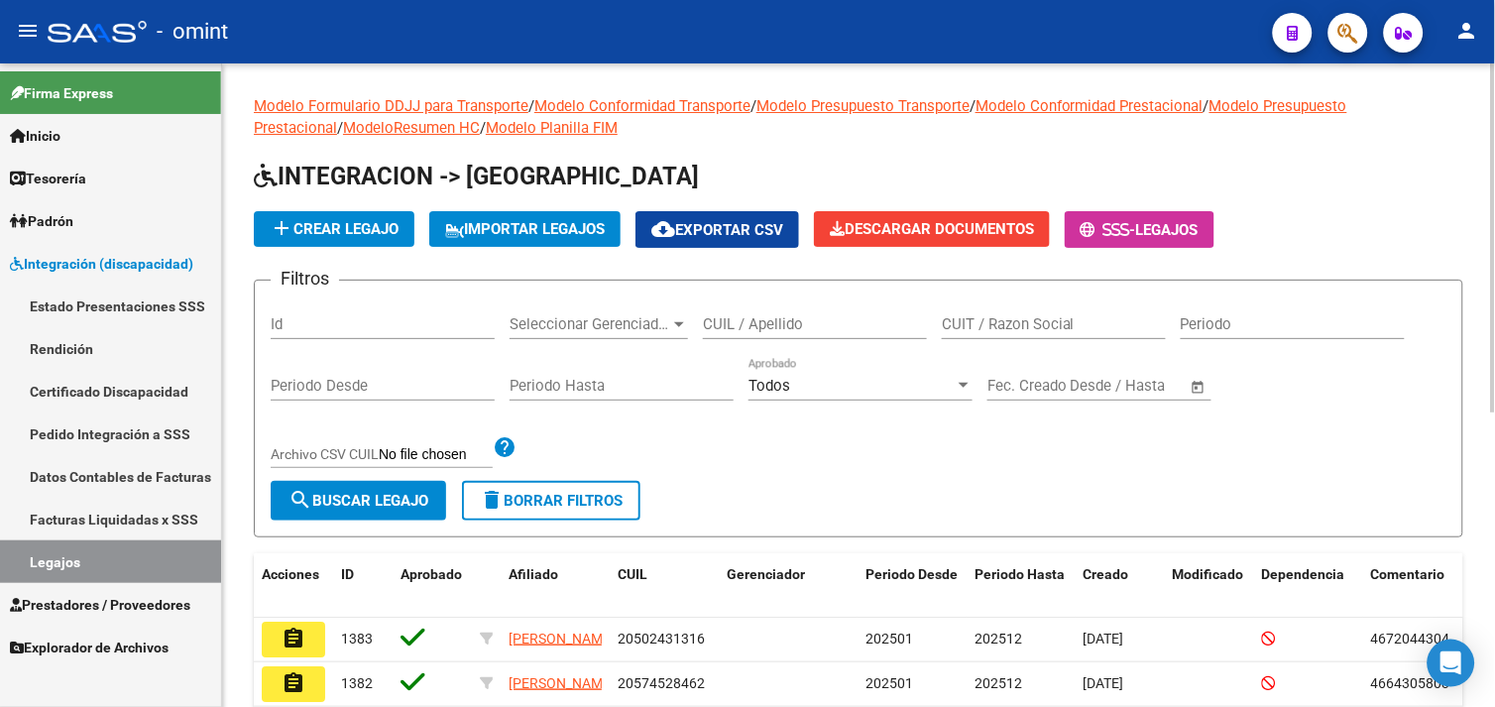
click at [761, 322] on input "CUIL / Apellido" at bounding box center [815, 324] width 224 height 18
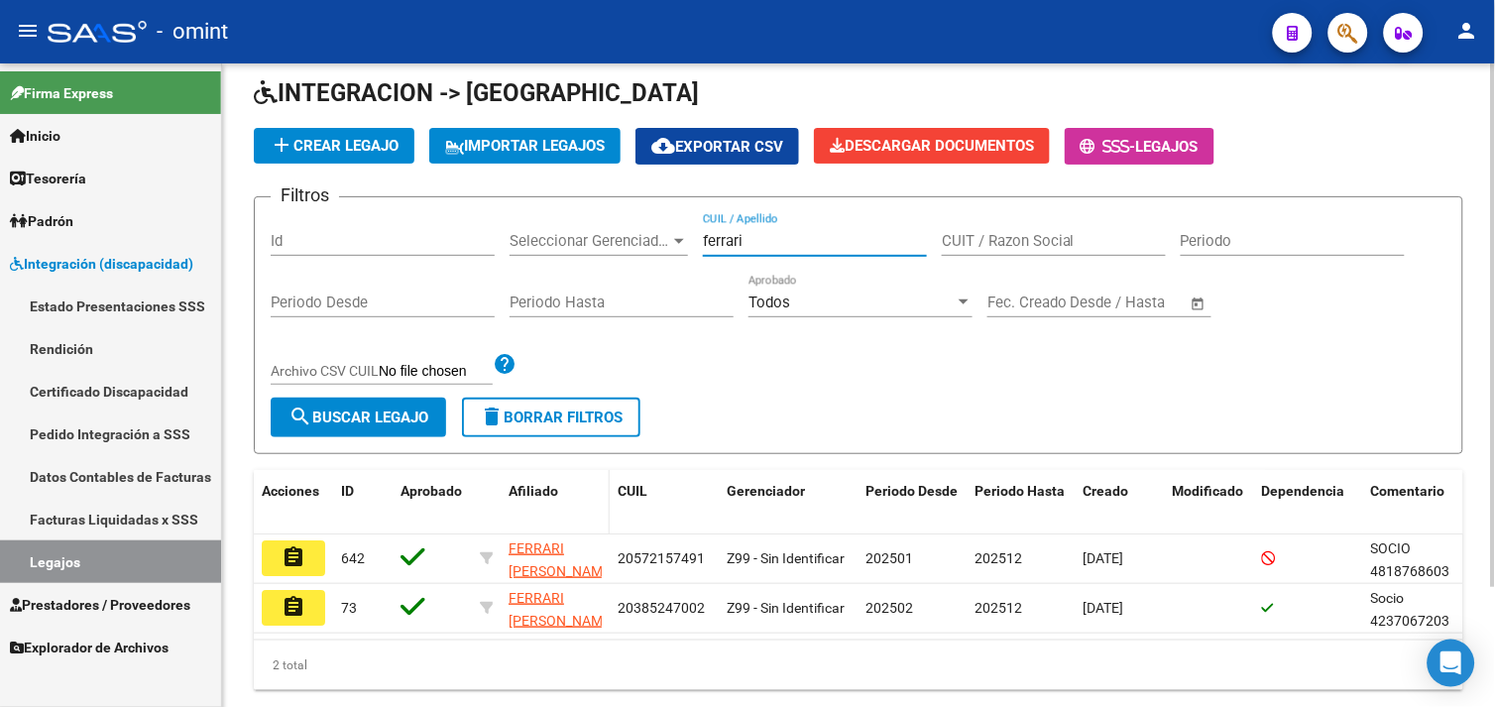
scroll to position [146, 0]
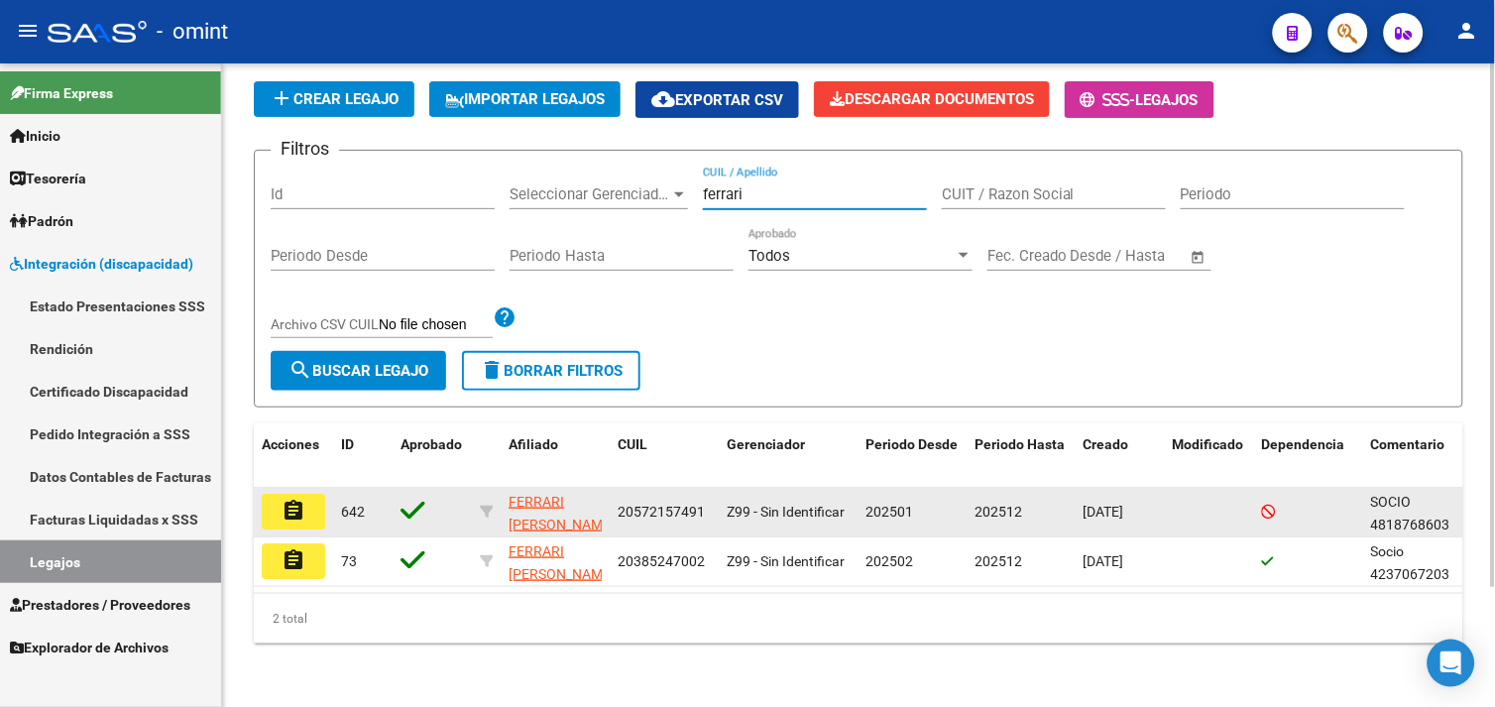
type input "ferrari"
click at [319, 494] on button "assignment" at bounding box center [293, 512] width 63 height 36
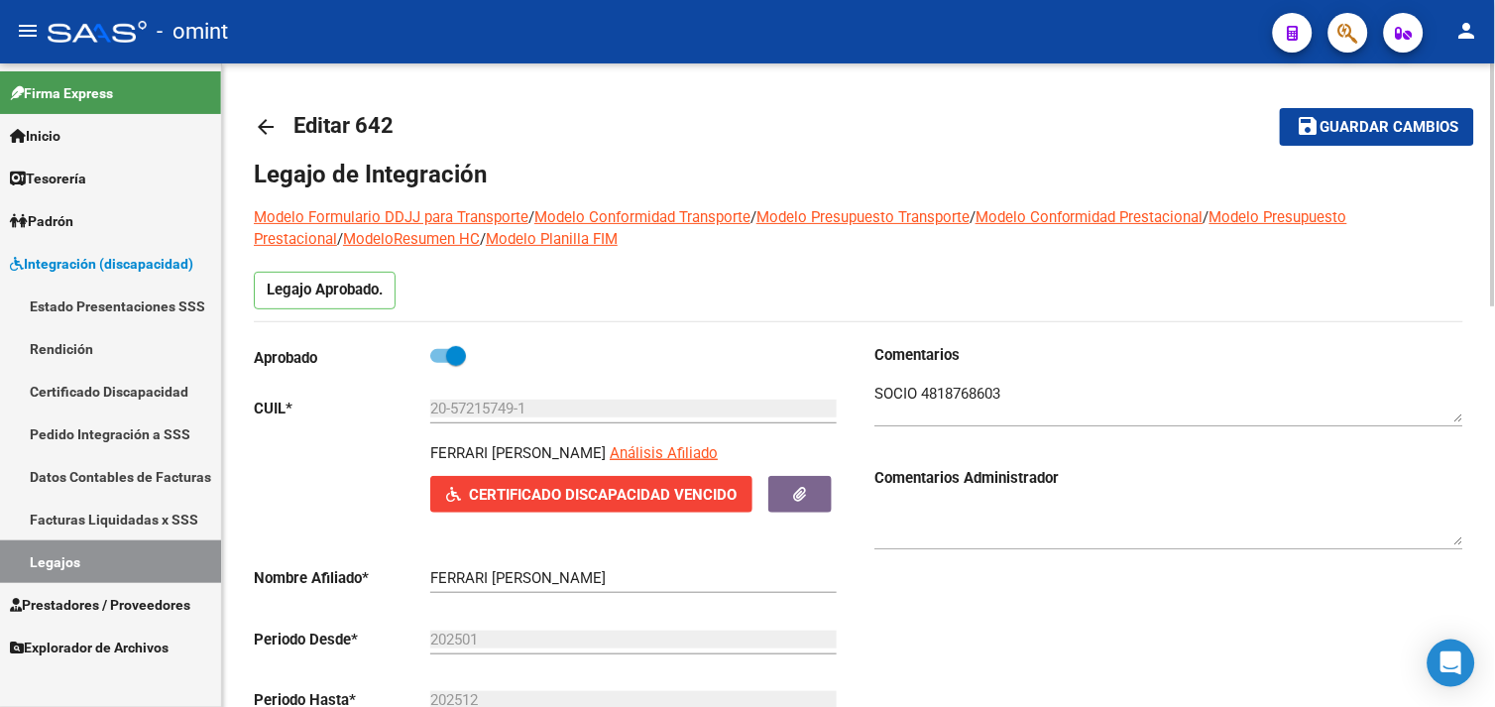
scroll to position [550, 0]
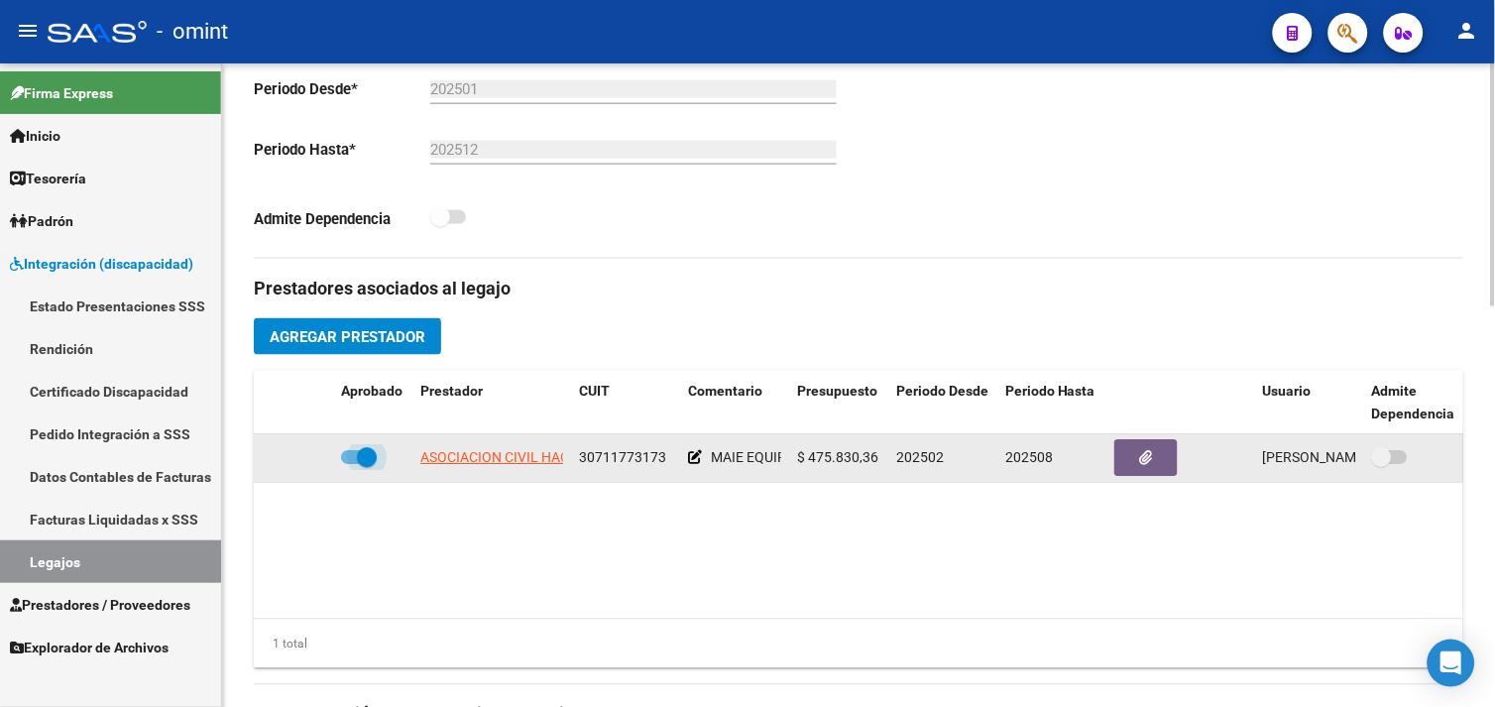
click at [371, 461] on span at bounding box center [367, 458] width 20 height 20
click at [351, 465] on input "checkbox" at bounding box center [350, 465] width 1 height 1
checkbox input "false"
click at [312, 457] on div at bounding box center [293, 458] width 63 height 23
click at [309, 458] on icon at bounding box center [304, 458] width 14 height 14
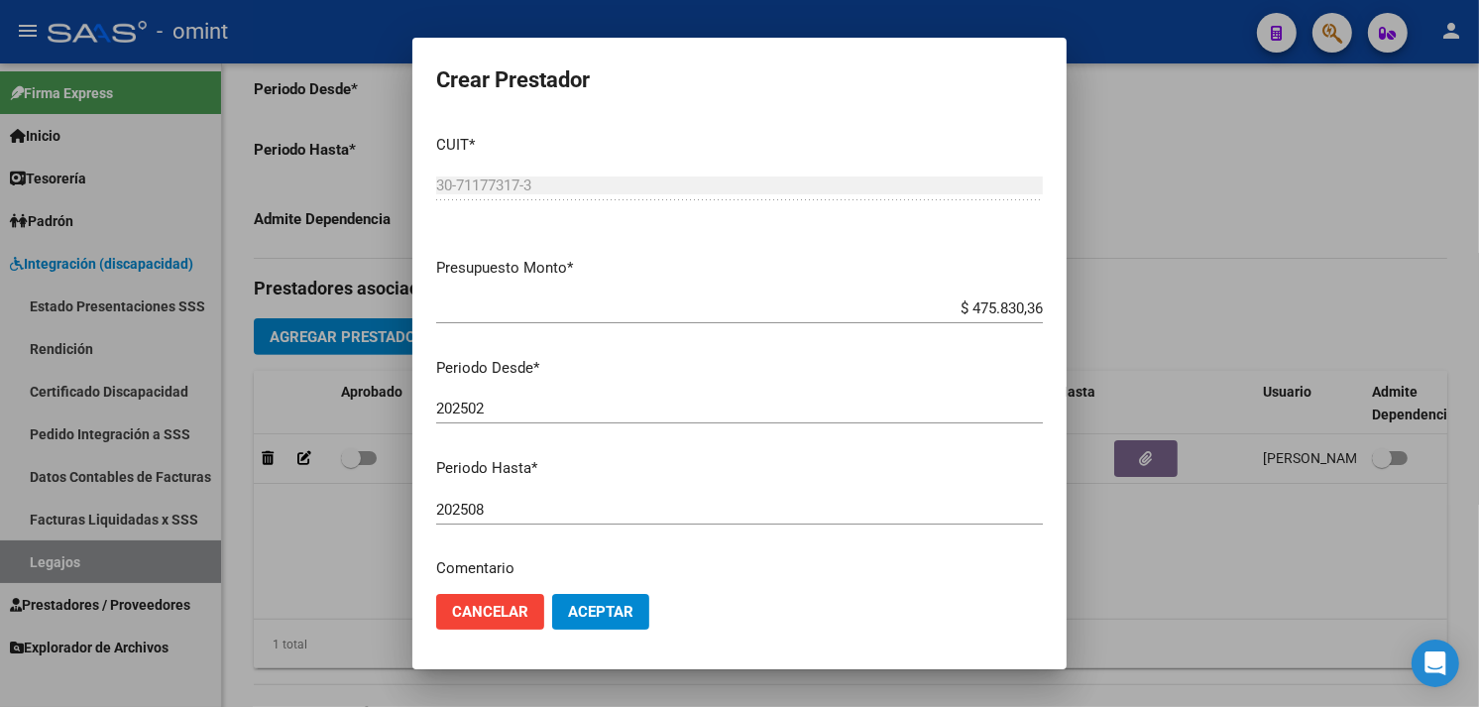
click at [549, 496] on div "202508 Ingresar el periodo" at bounding box center [739, 510] width 607 height 30
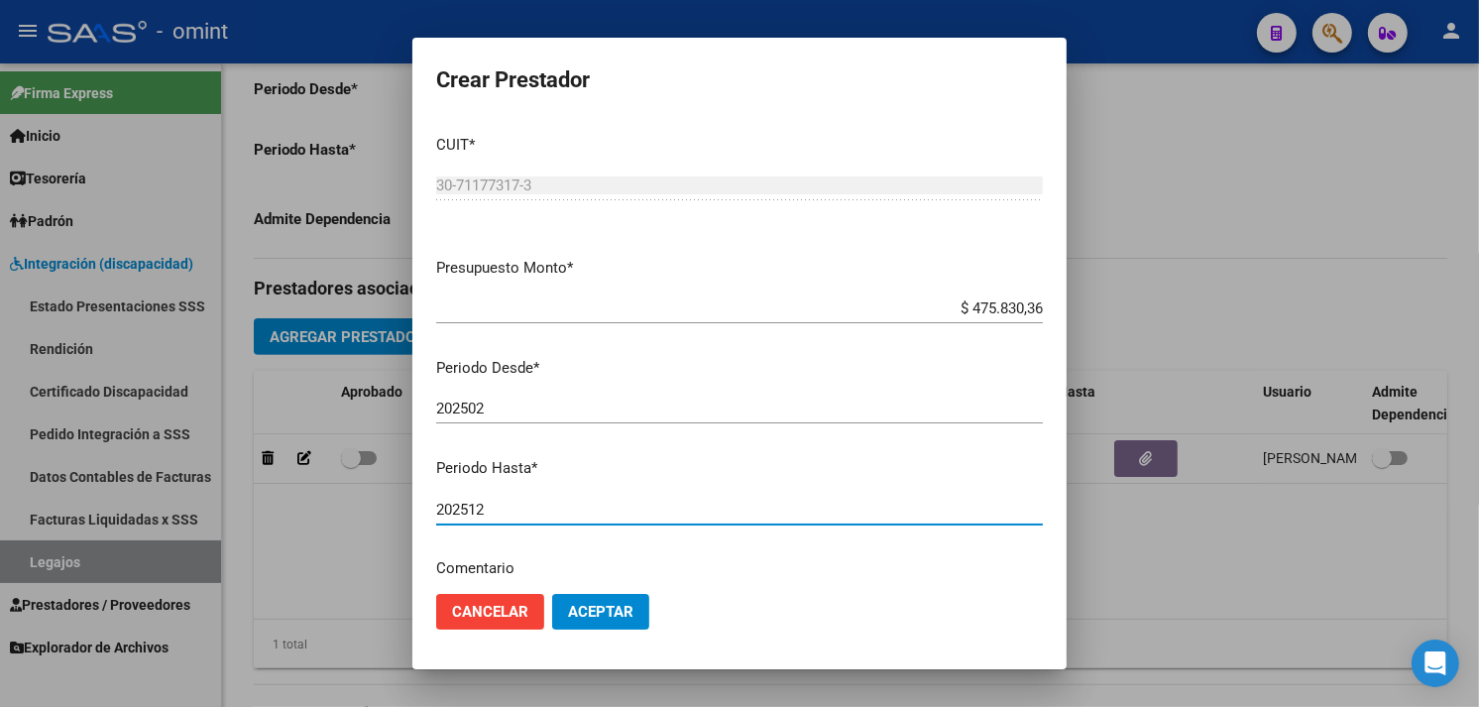
type input "202512"
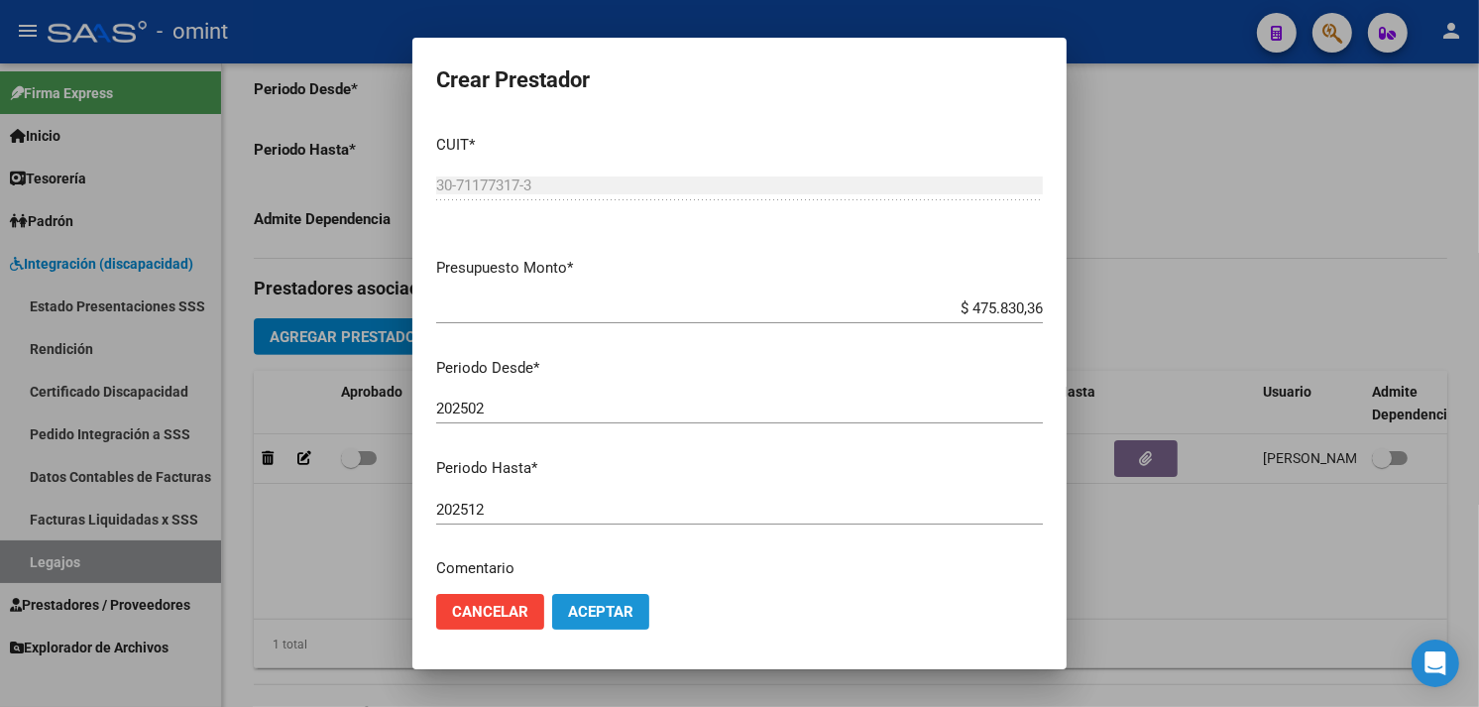
click at [601, 616] on span "Aceptar" at bounding box center [600, 612] width 65 height 18
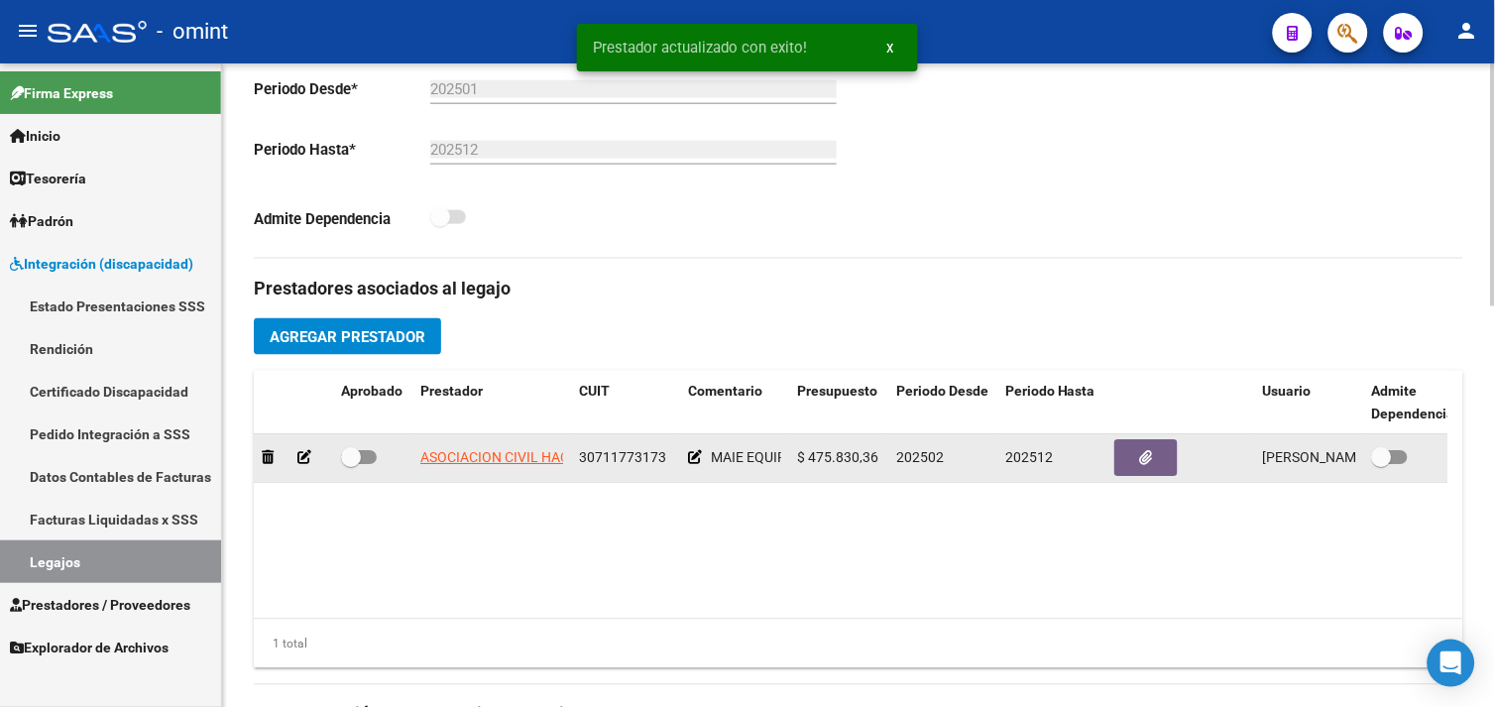
click at [357, 456] on span at bounding box center [351, 458] width 20 height 20
click at [351, 465] on input "checkbox" at bounding box center [350, 465] width 1 height 1
checkbox input "true"
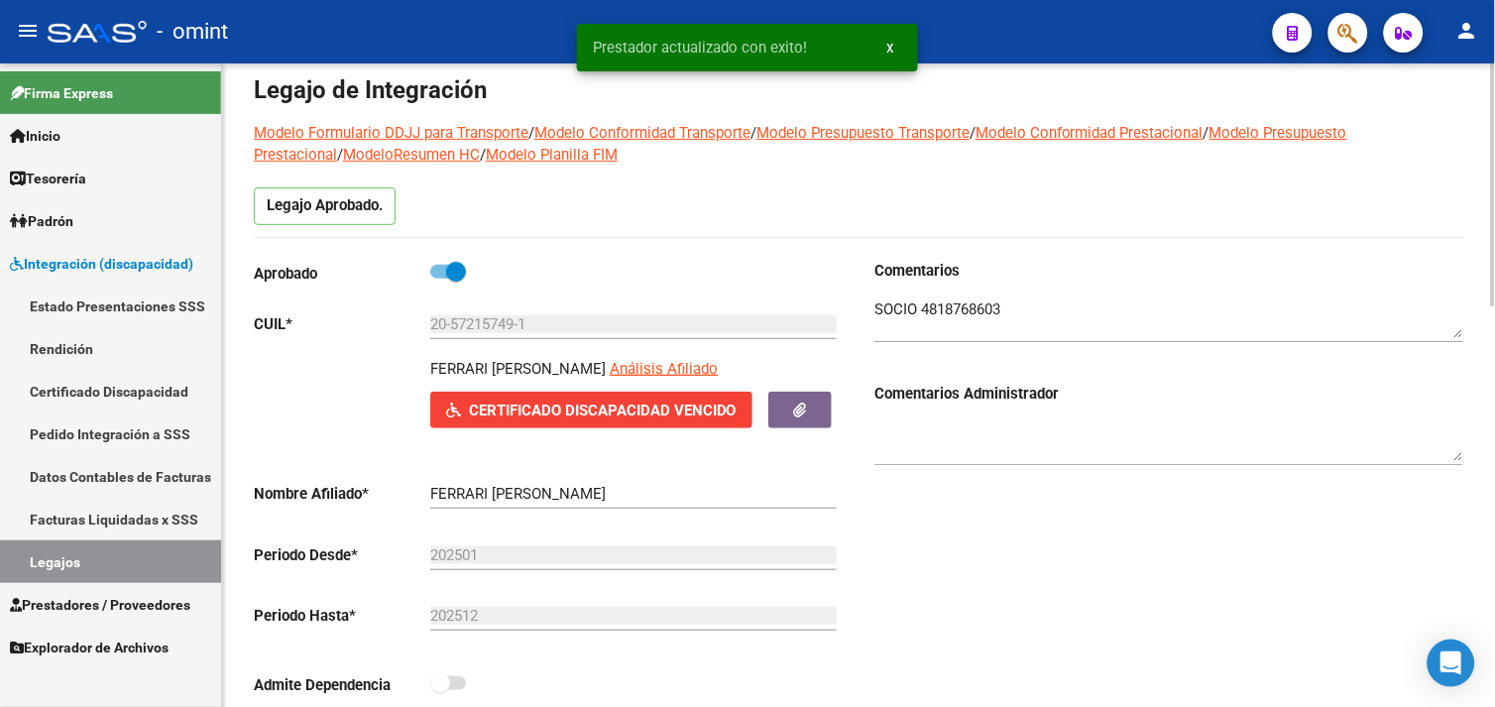
scroll to position [0, 0]
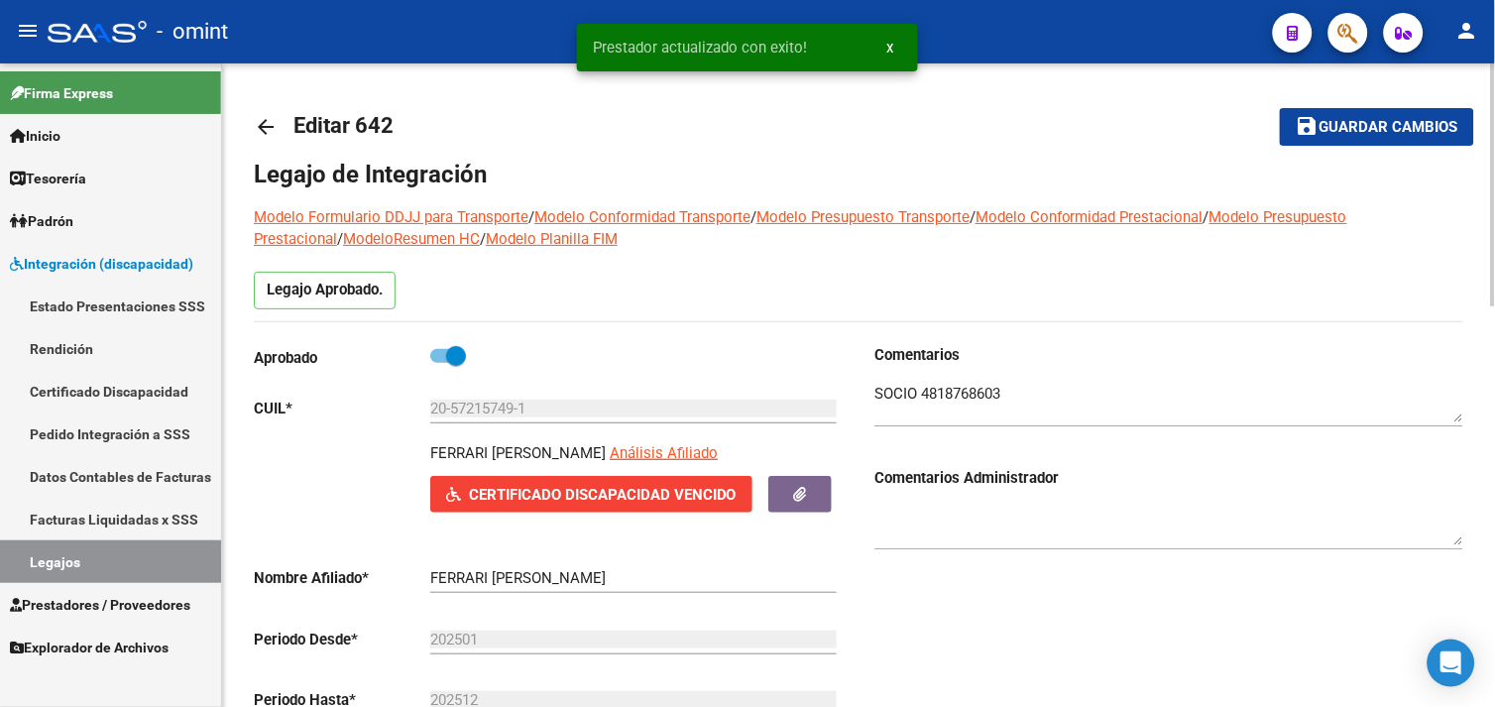
click at [1344, 122] on span "Guardar cambios" at bounding box center [1389, 128] width 139 height 18
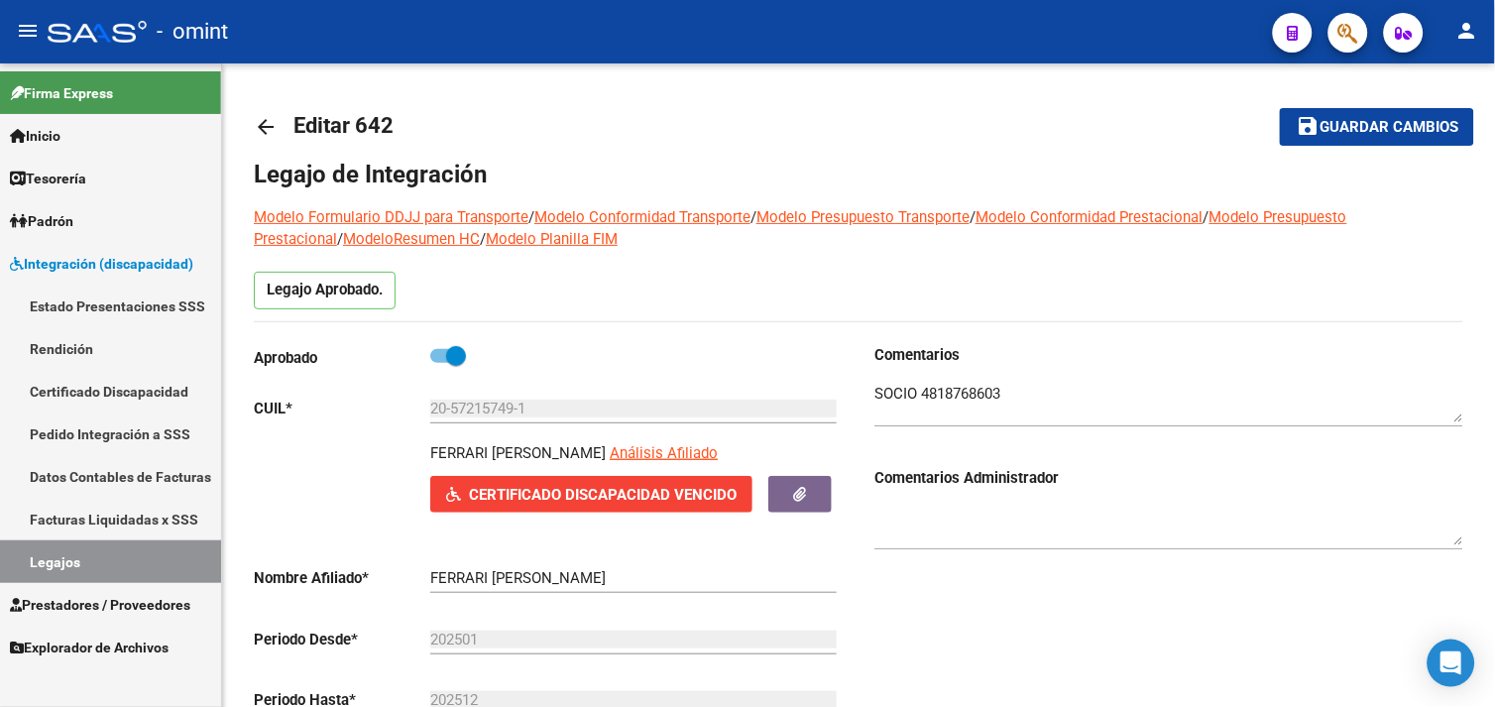
click at [93, 553] on link "Legajos" at bounding box center [110, 561] width 221 height 43
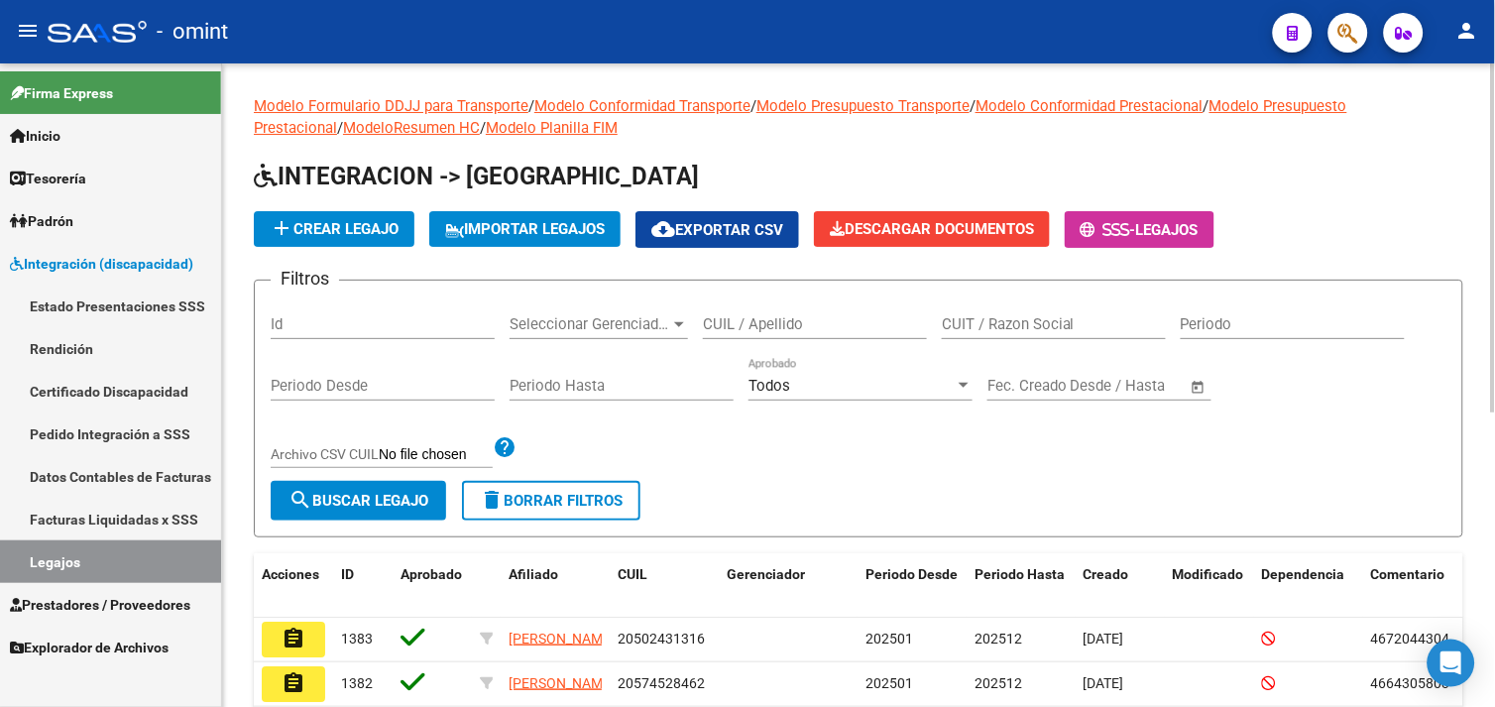
click at [779, 320] on input "CUIL / Apellido" at bounding box center [815, 324] width 224 height 18
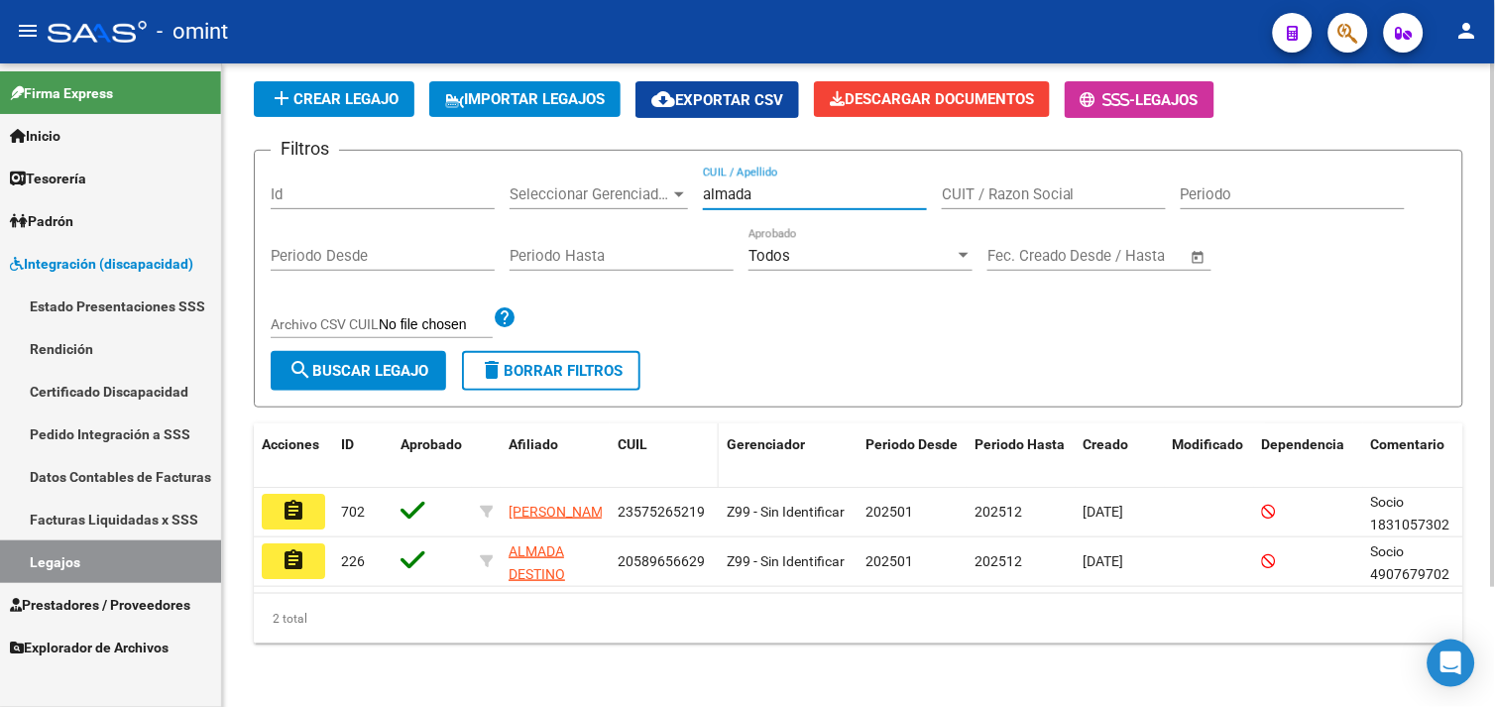
scroll to position [146, 0]
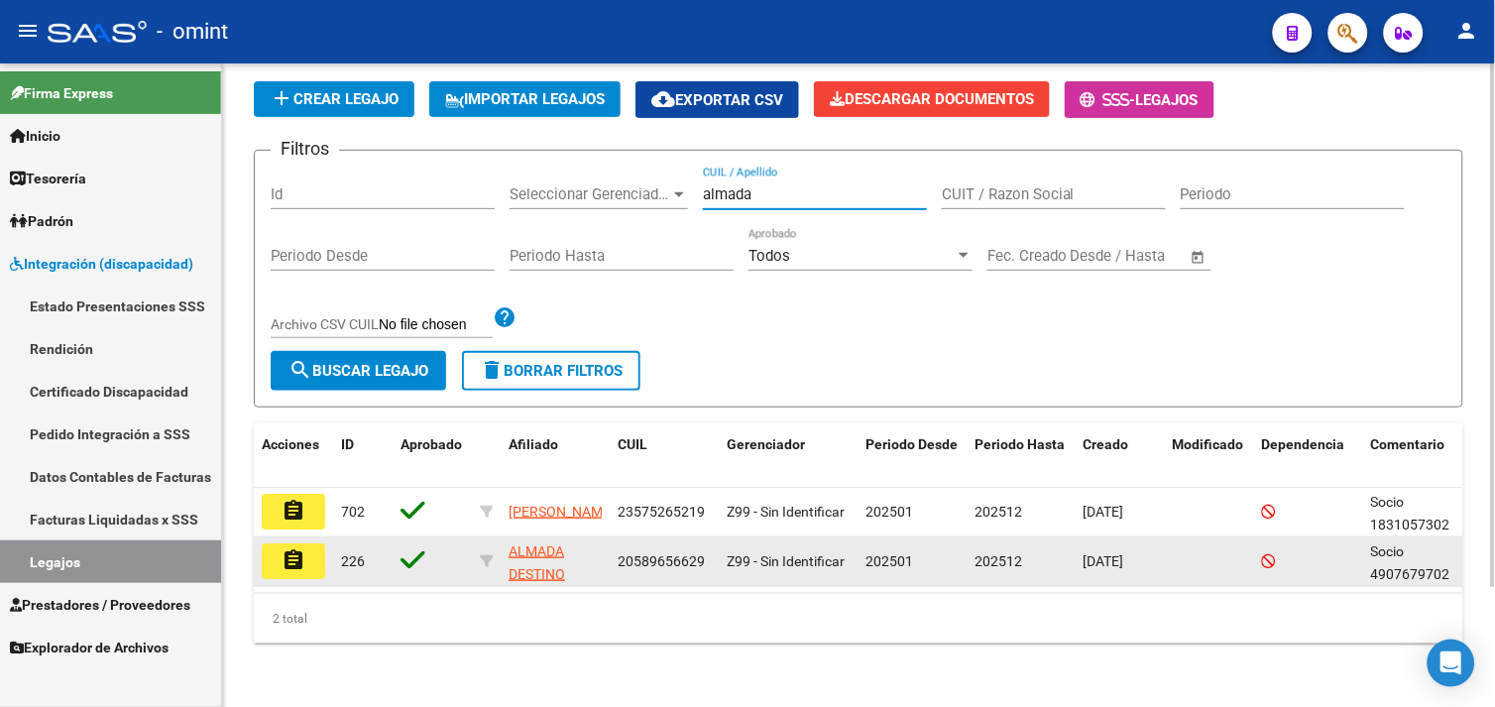
type input "almada"
click at [265, 543] on button "assignment" at bounding box center [293, 561] width 63 height 36
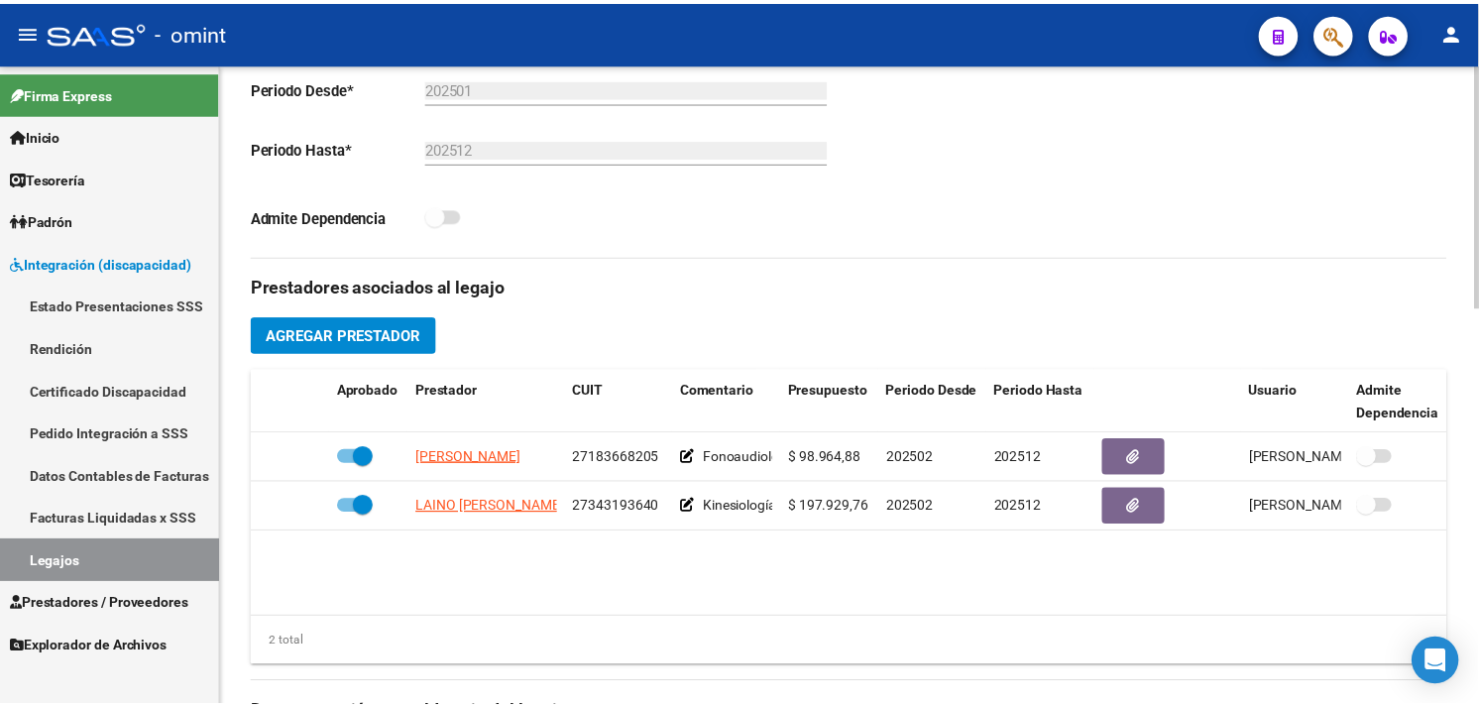
scroll to position [550, 0]
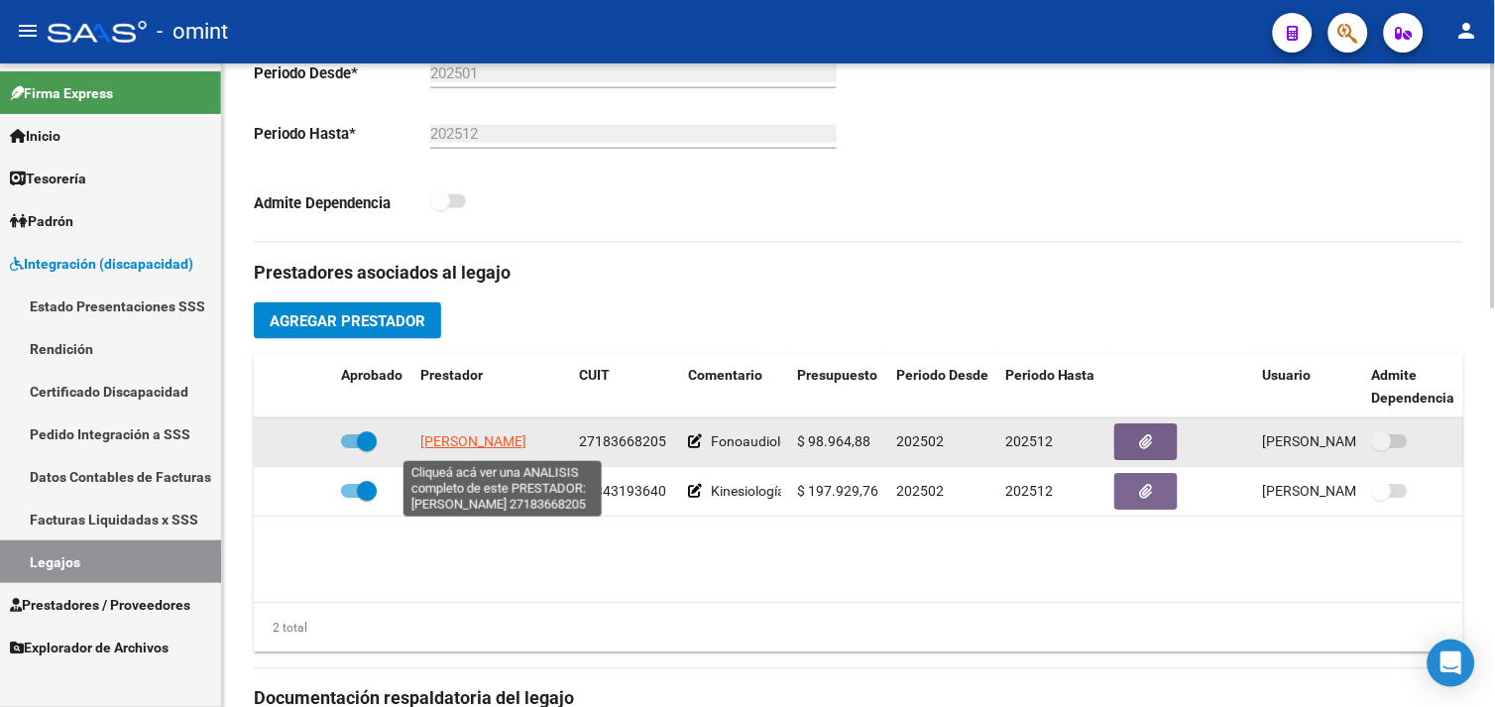
click at [487, 449] on span "[PERSON_NAME]" at bounding box center [473, 442] width 106 height 16
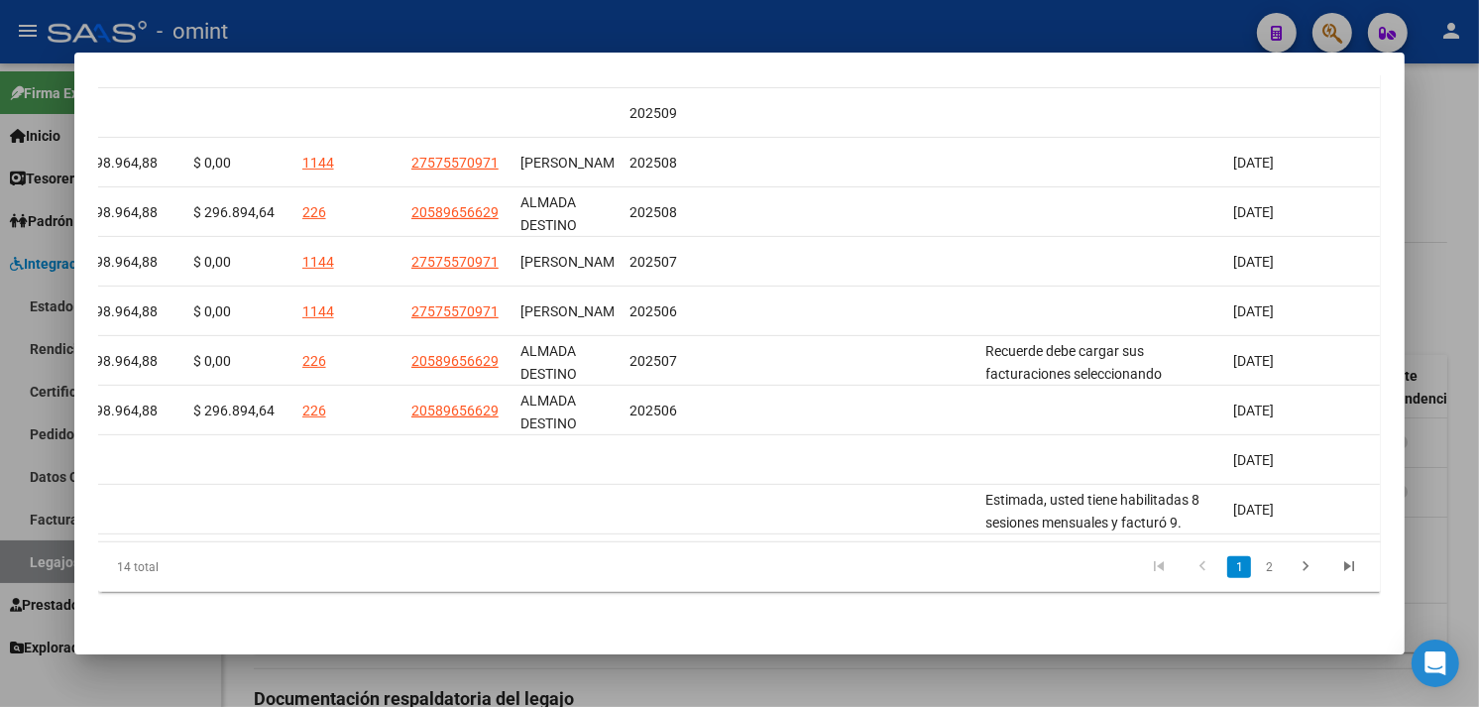
scroll to position [0, 0]
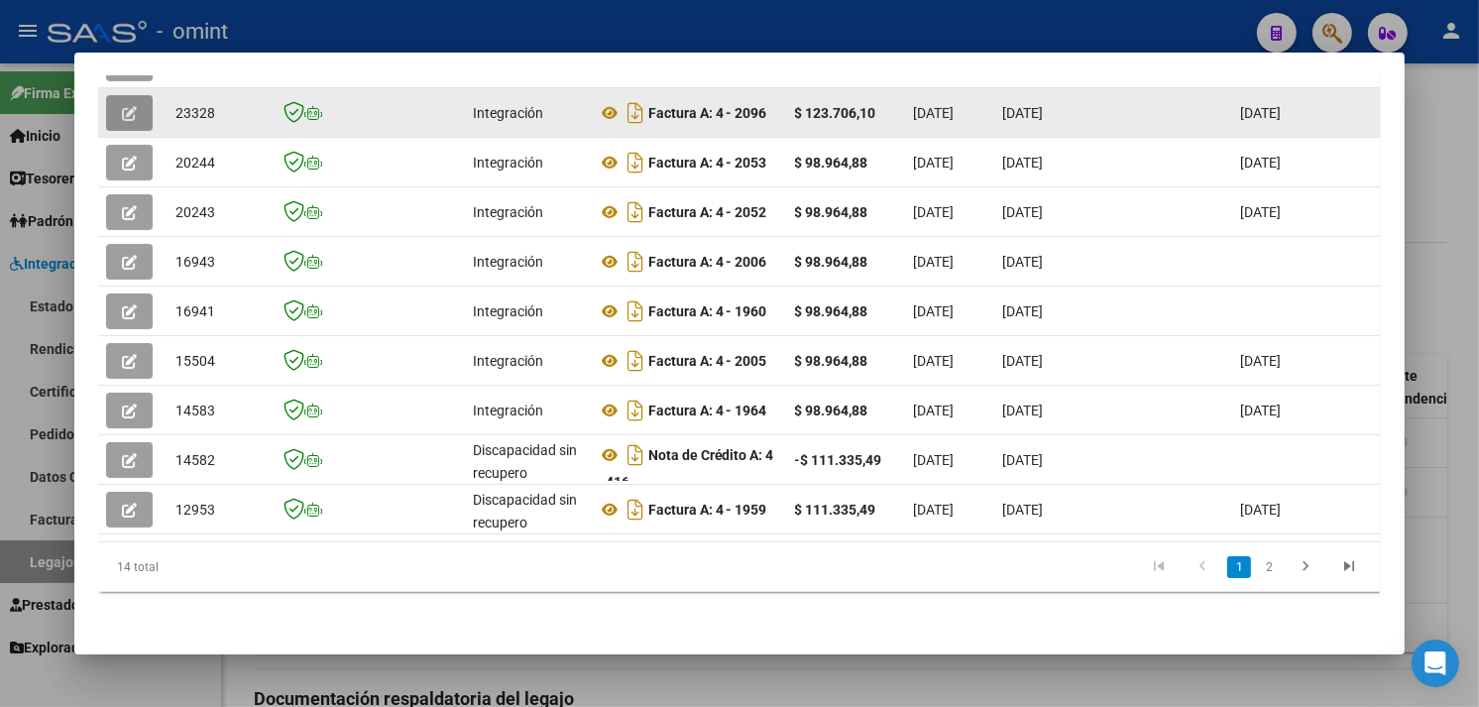
click at [125, 106] on icon "button" at bounding box center [129, 113] width 15 height 15
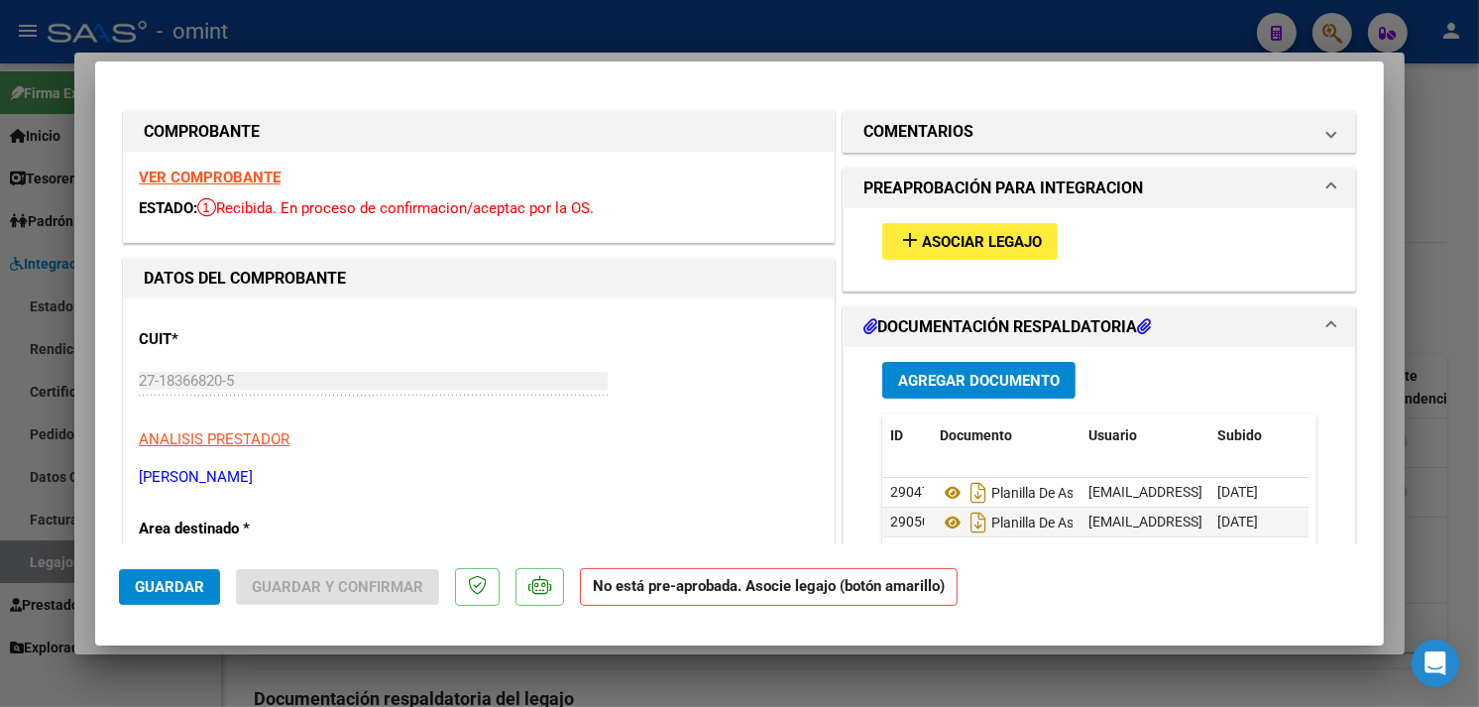
click at [905, 239] on mat-icon "add" at bounding box center [910, 240] width 24 height 24
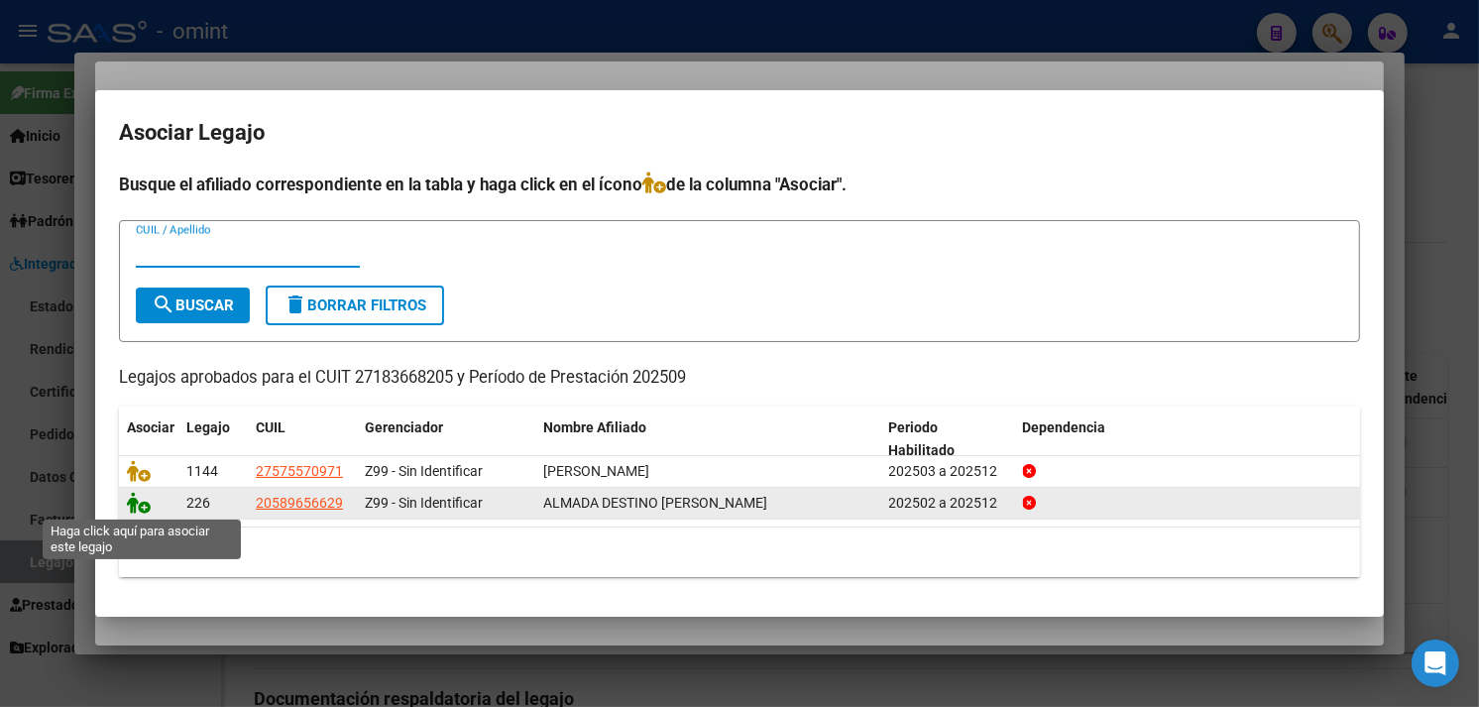
click at [142, 498] on icon at bounding box center [139, 503] width 24 height 22
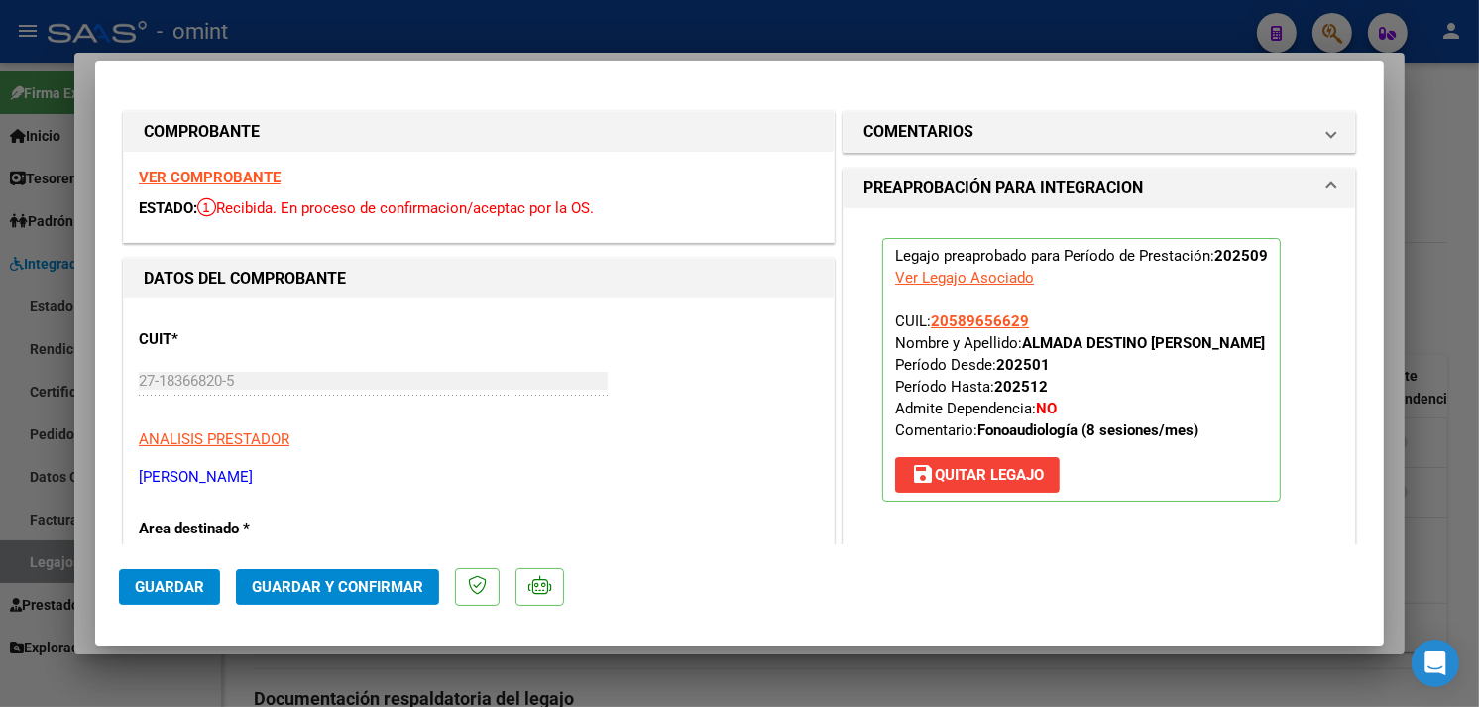
scroll to position [550, 0]
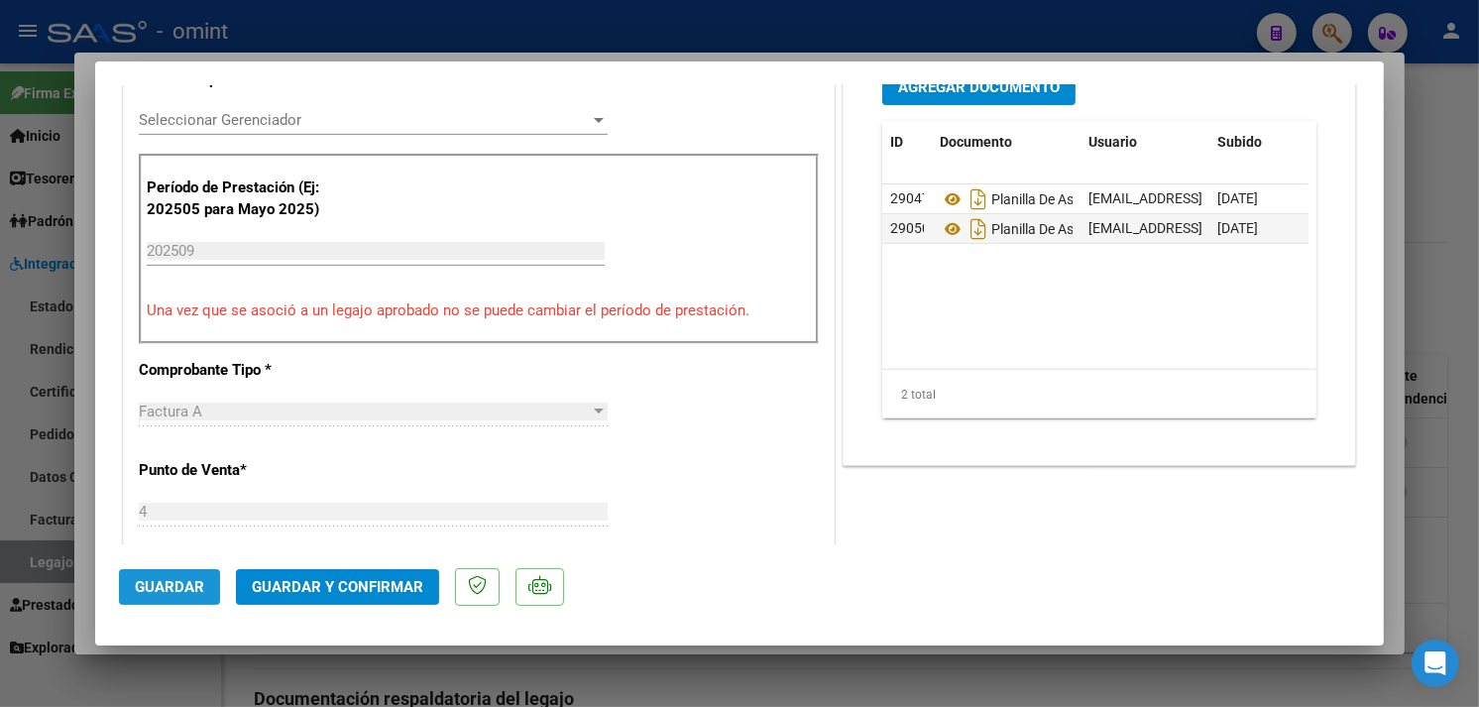
click at [169, 585] on span "Guardar" at bounding box center [169, 587] width 69 height 18
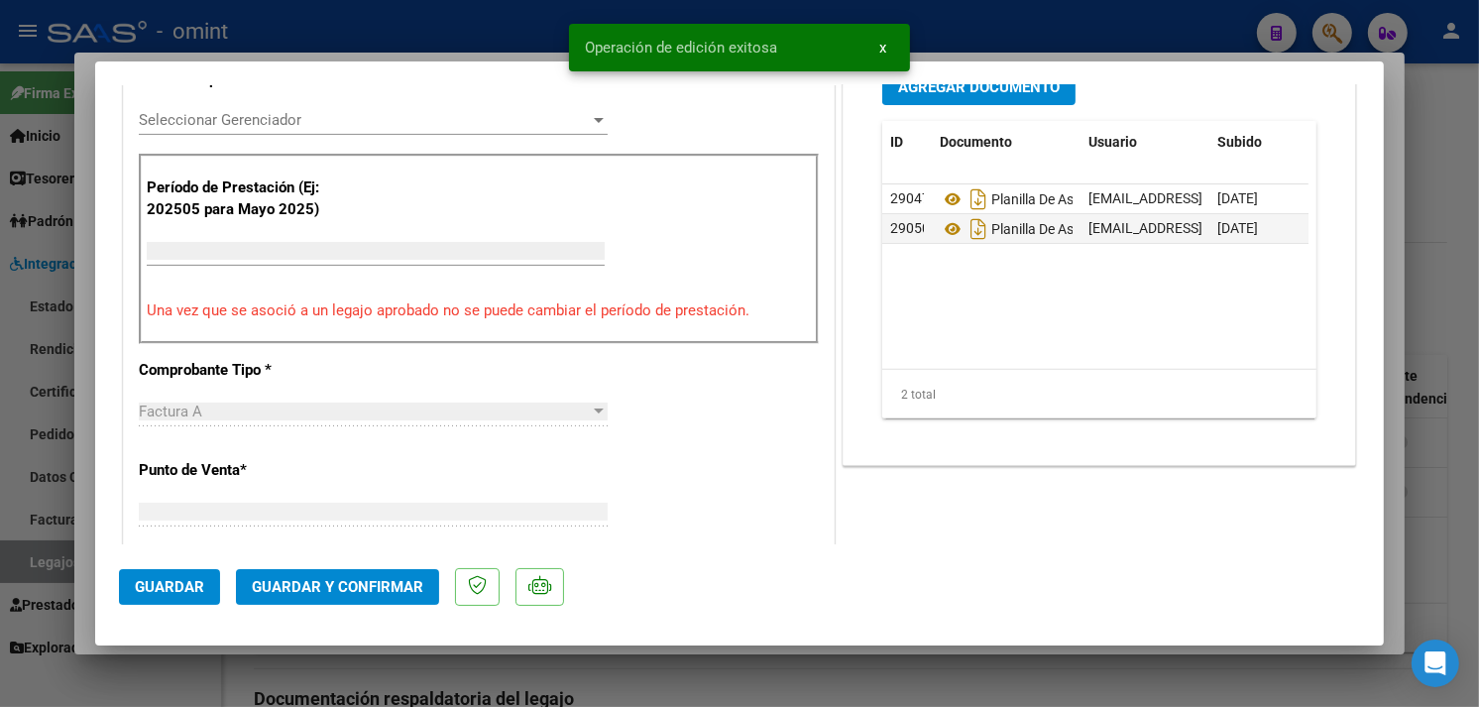
type input "$ 0,00"
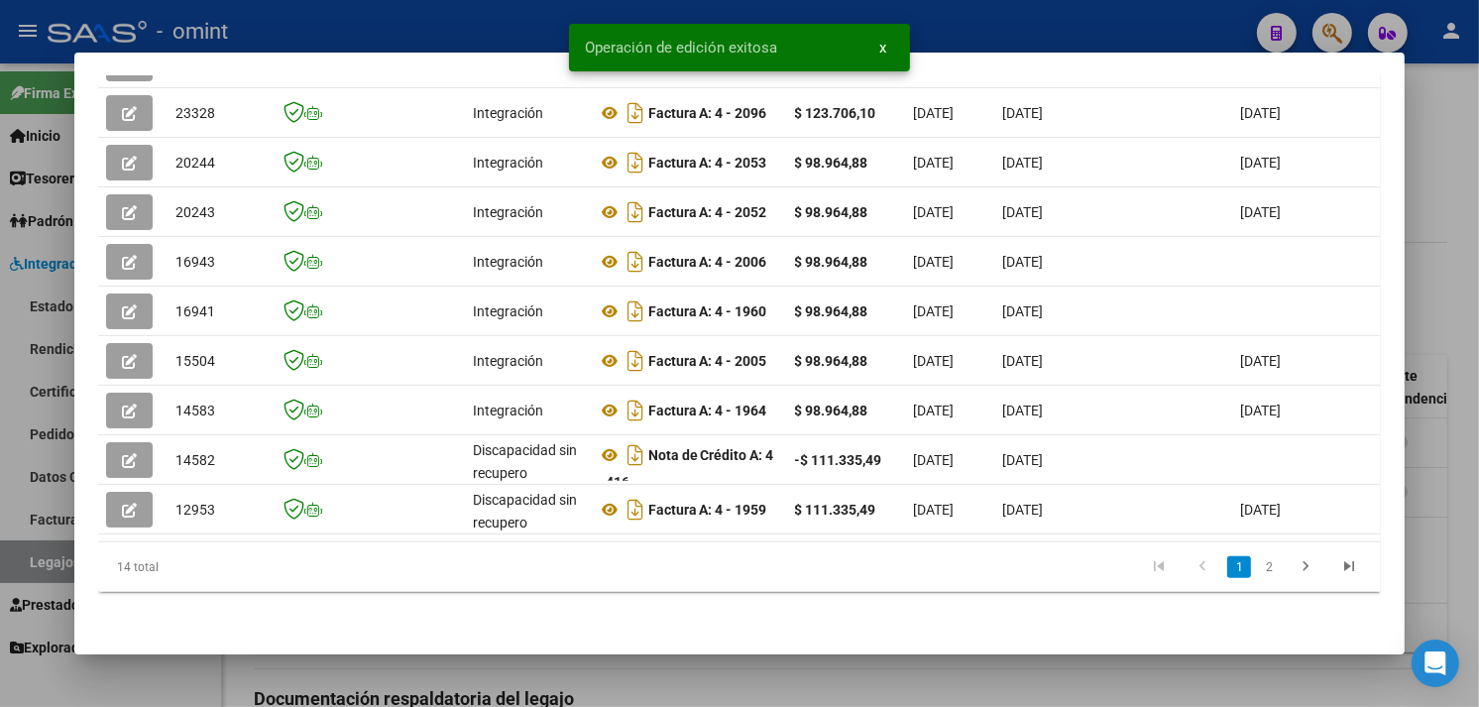
click at [1435, 382] on div at bounding box center [739, 353] width 1479 height 707
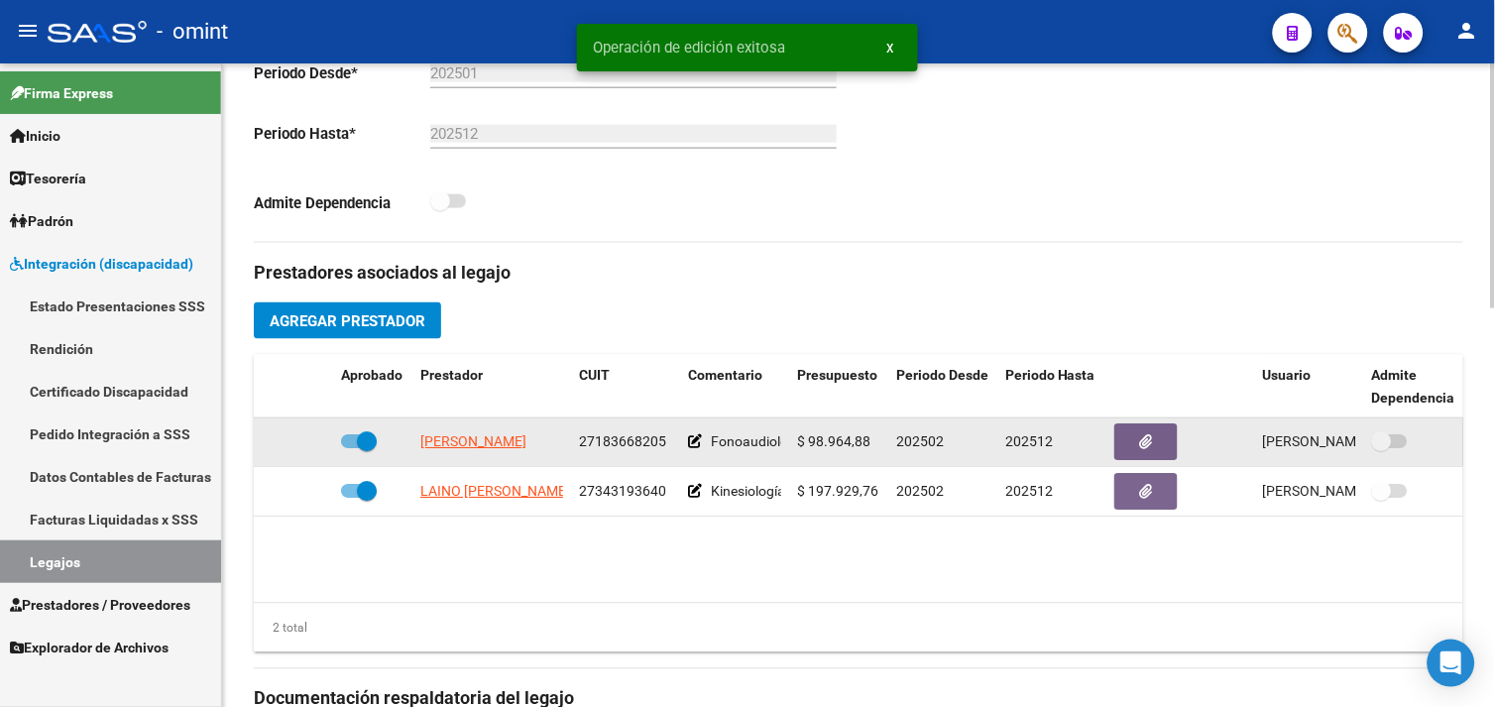
click at [468, 438] on span "[PERSON_NAME]" at bounding box center [473, 442] width 106 height 16
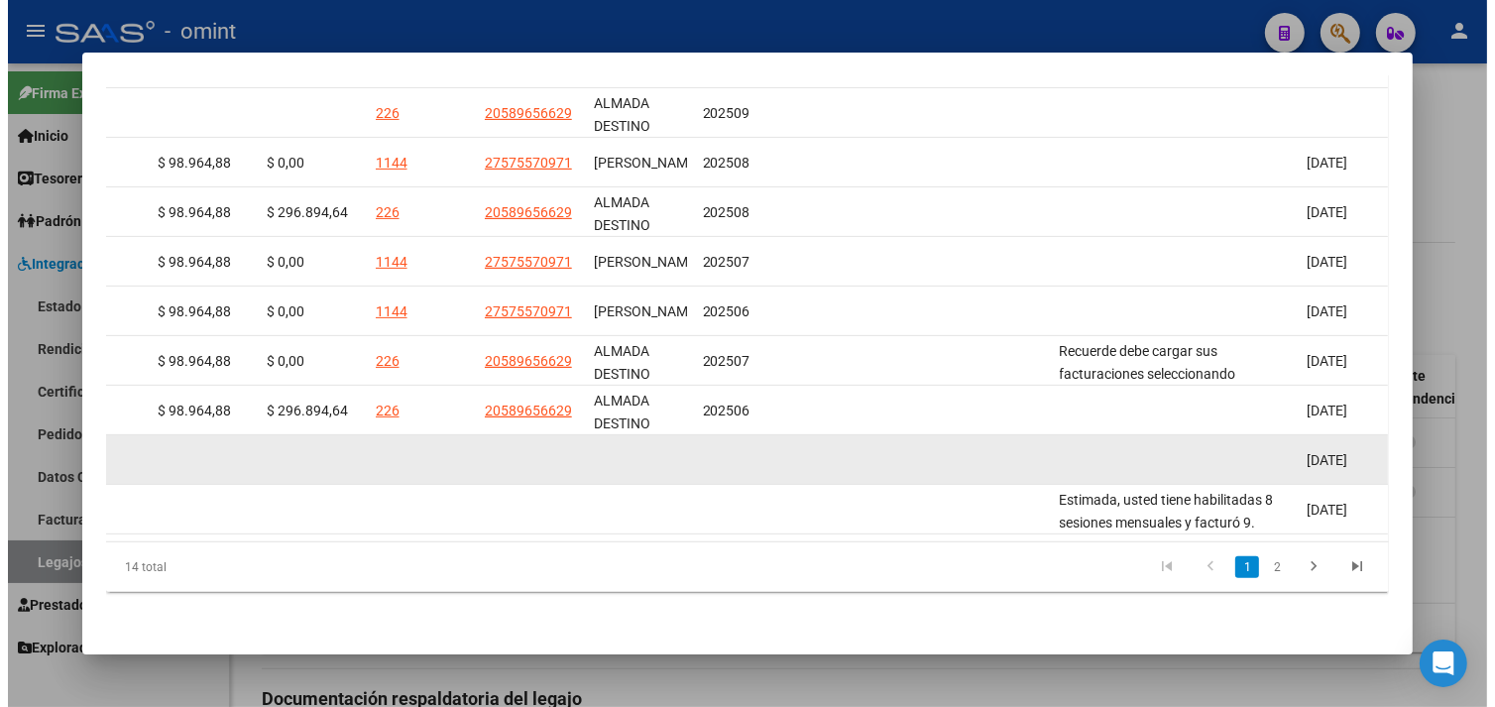
scroll to position [375, 0]
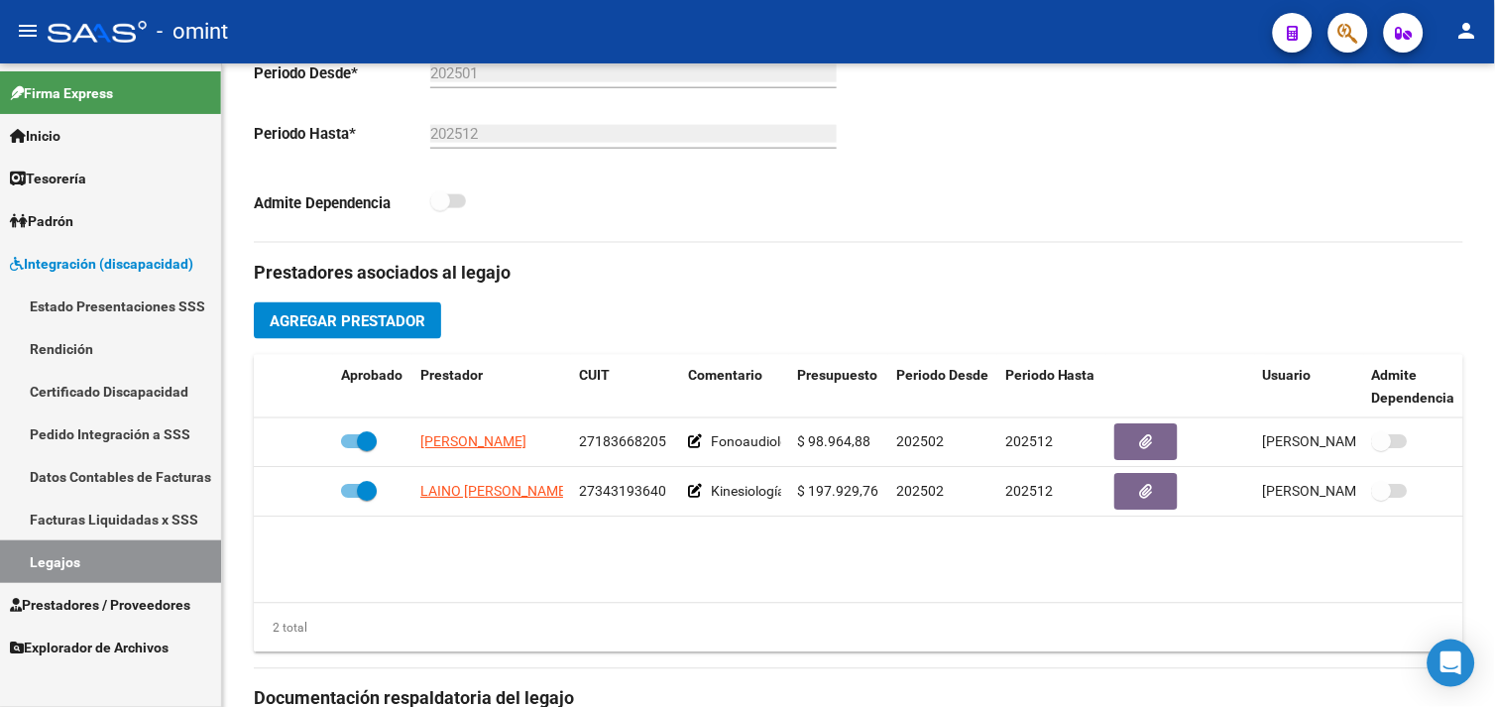
drag, startPoint x: 75, startPoint y: 555, endPoint x: 143, endPoint y: 563, distance: 67.9
click at [75, 555] on link "Legajos" at bounding box center [110, 561] width 221 height 43
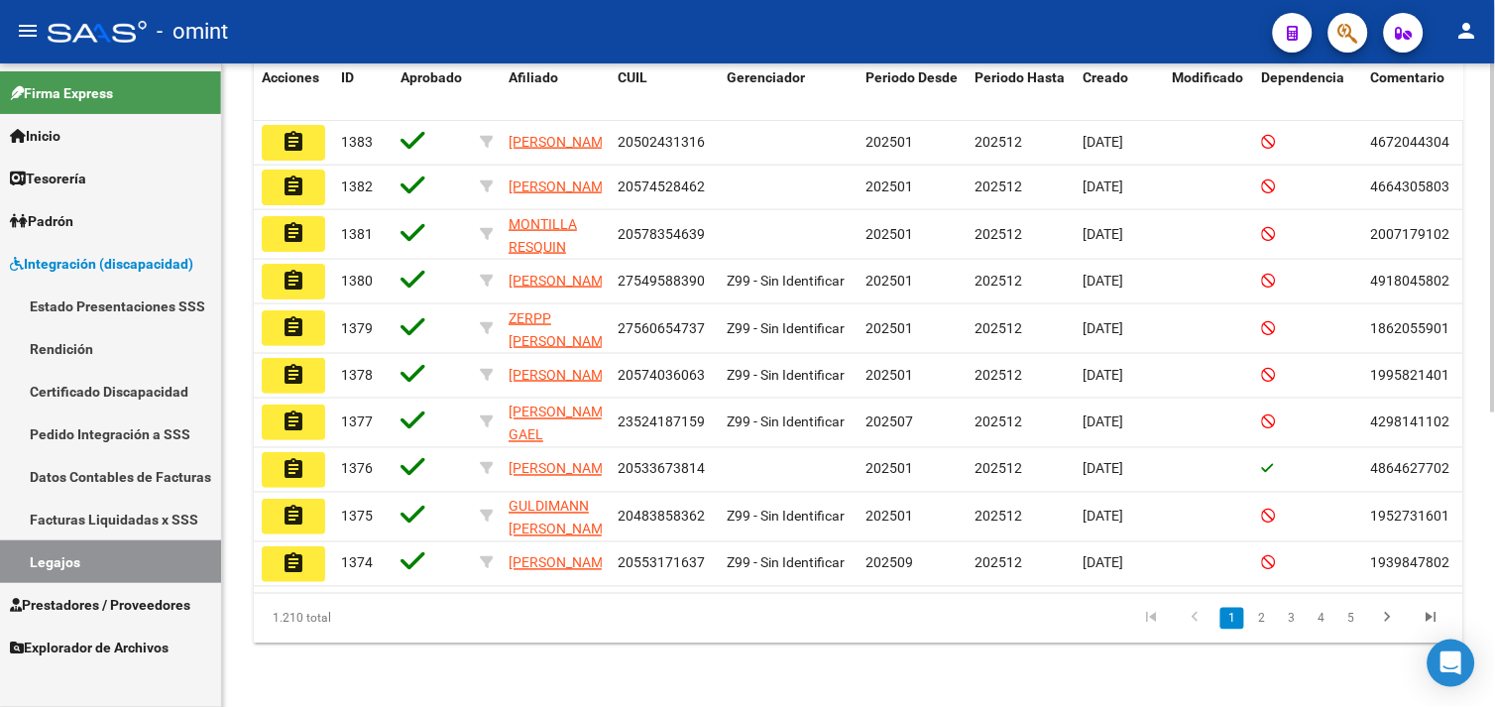
scroll to position [102, 0]
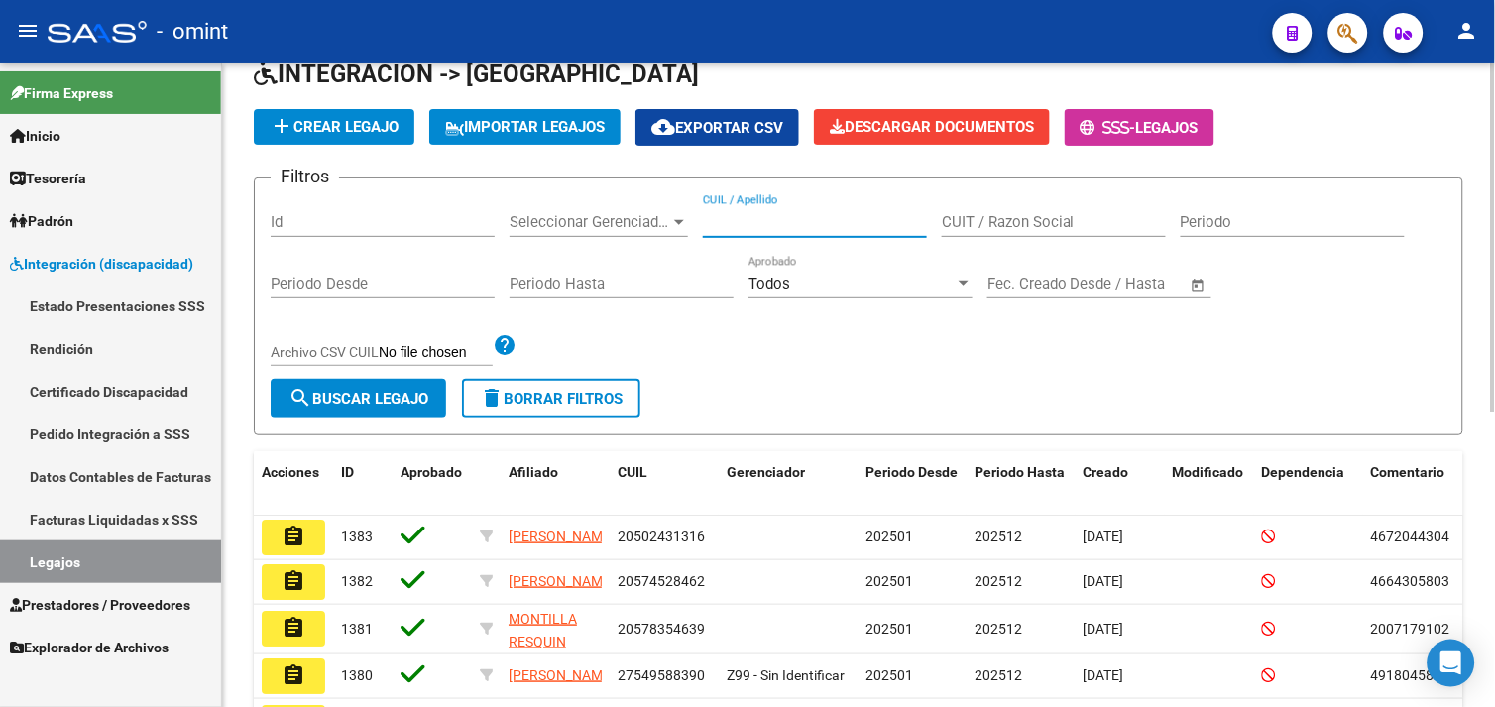
click at [788, 231] on input "CUIL / Apellido" at bounding box center [815, 222] width 224 height 18
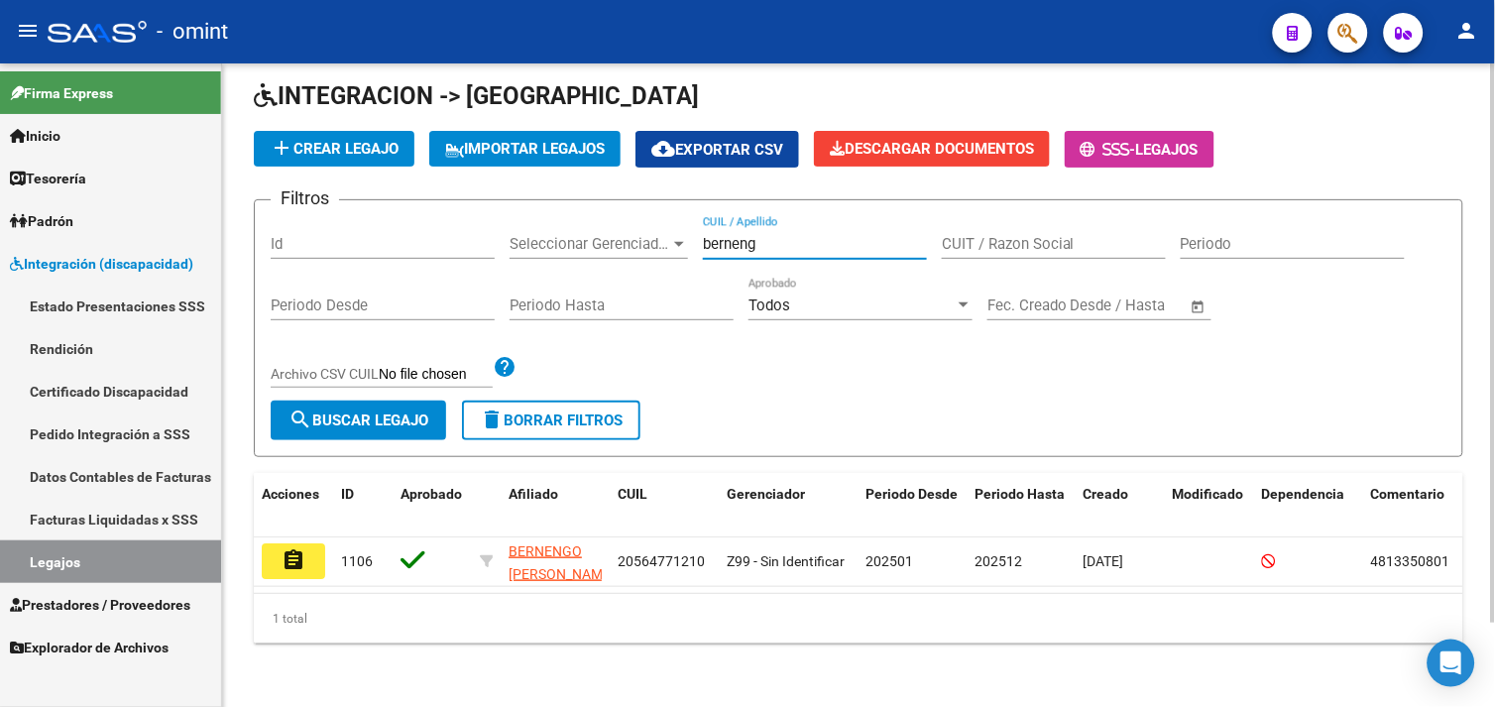
scroll to position [96, 0]
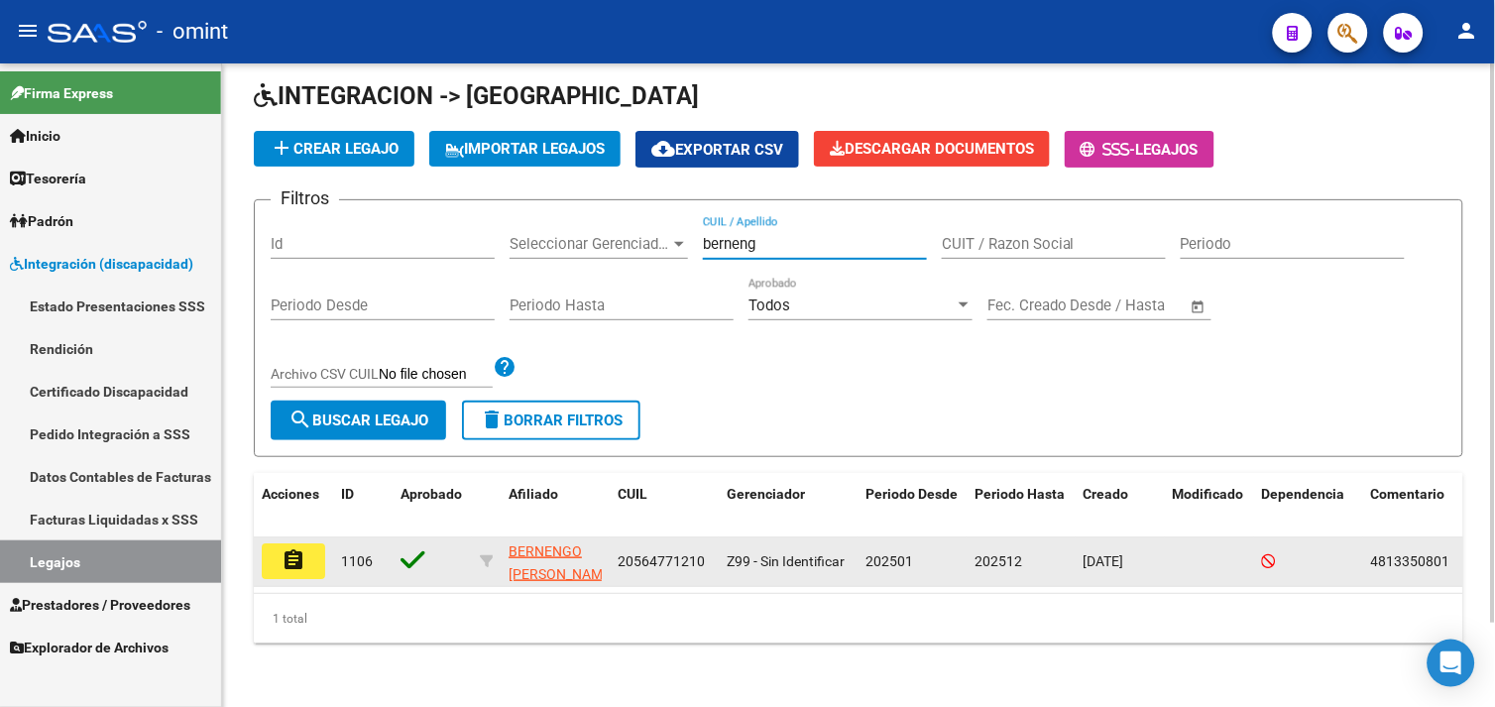
type input "berneng"
click at [292, 548] on mat-icon "assignment" at bounding box center [294, 560] width 24 height 24
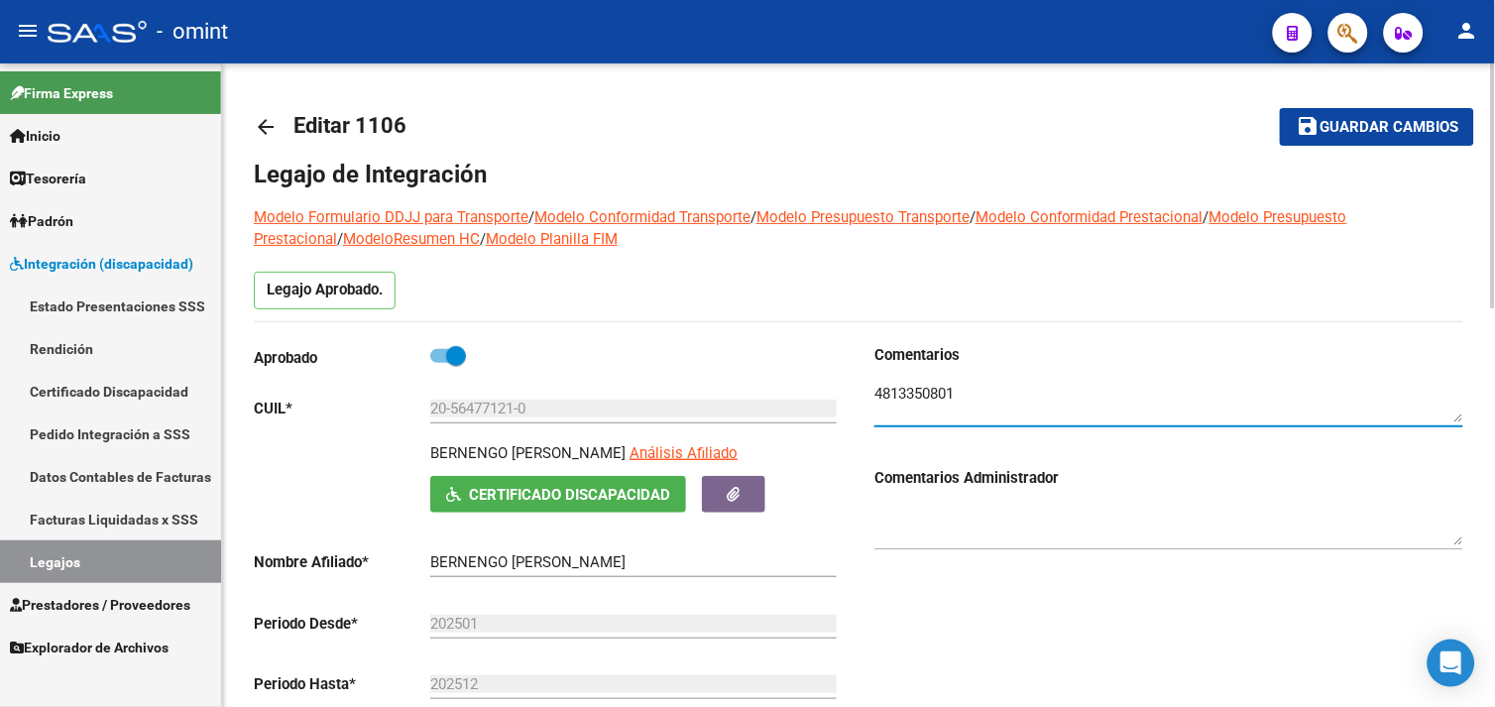
click at [922, 394] on textarea at bounding box center [1169, 403] width 589 height 40
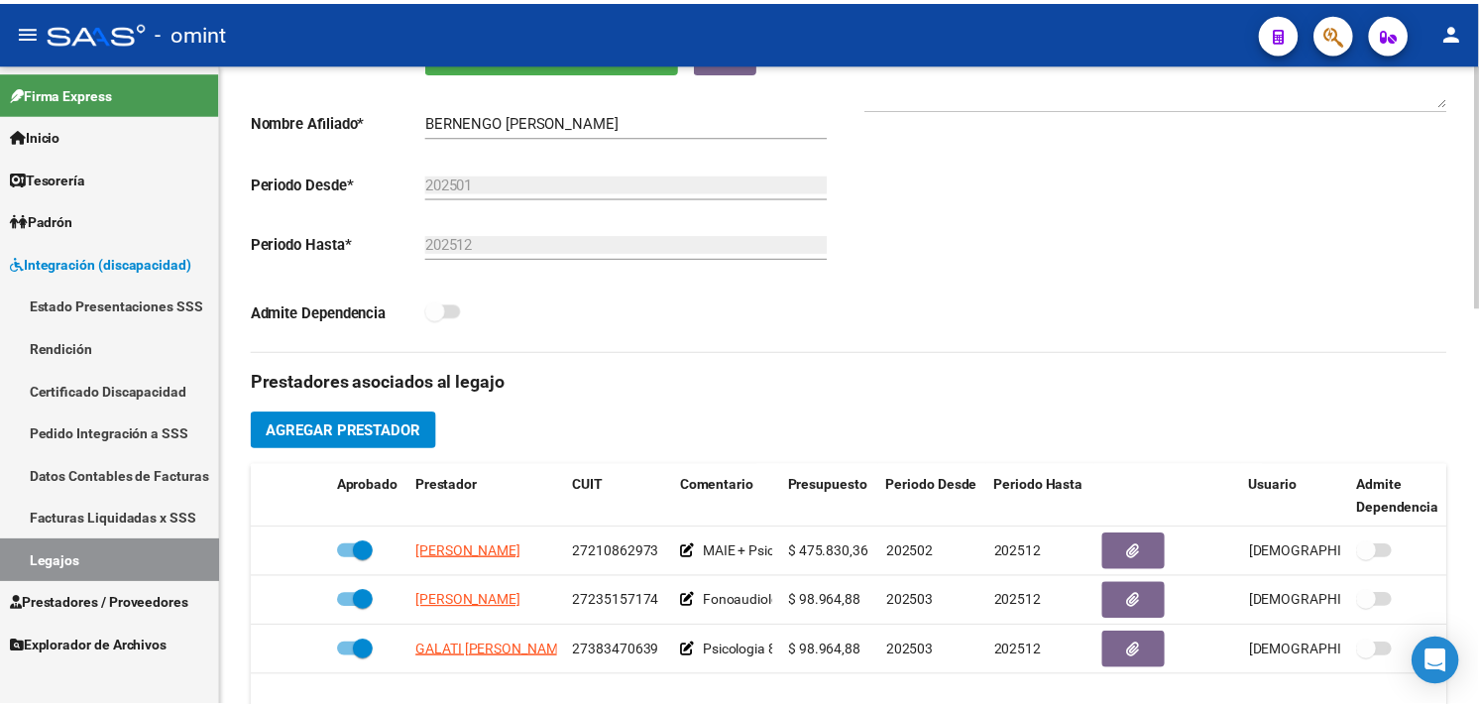
scroll to position [660, 0]
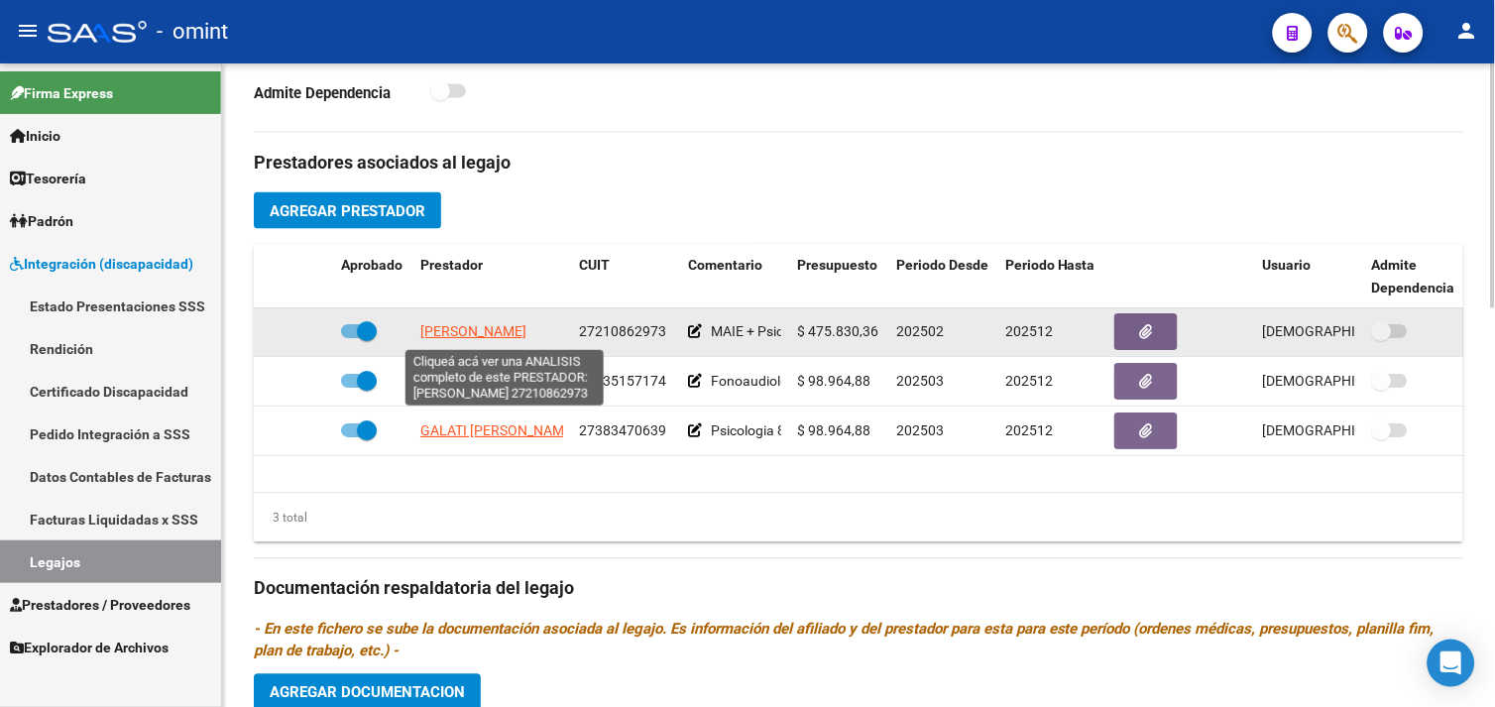
click at [468, 328] on span "[PERSON_NAME]" at bounding box center [473, 332] width 106 height 16
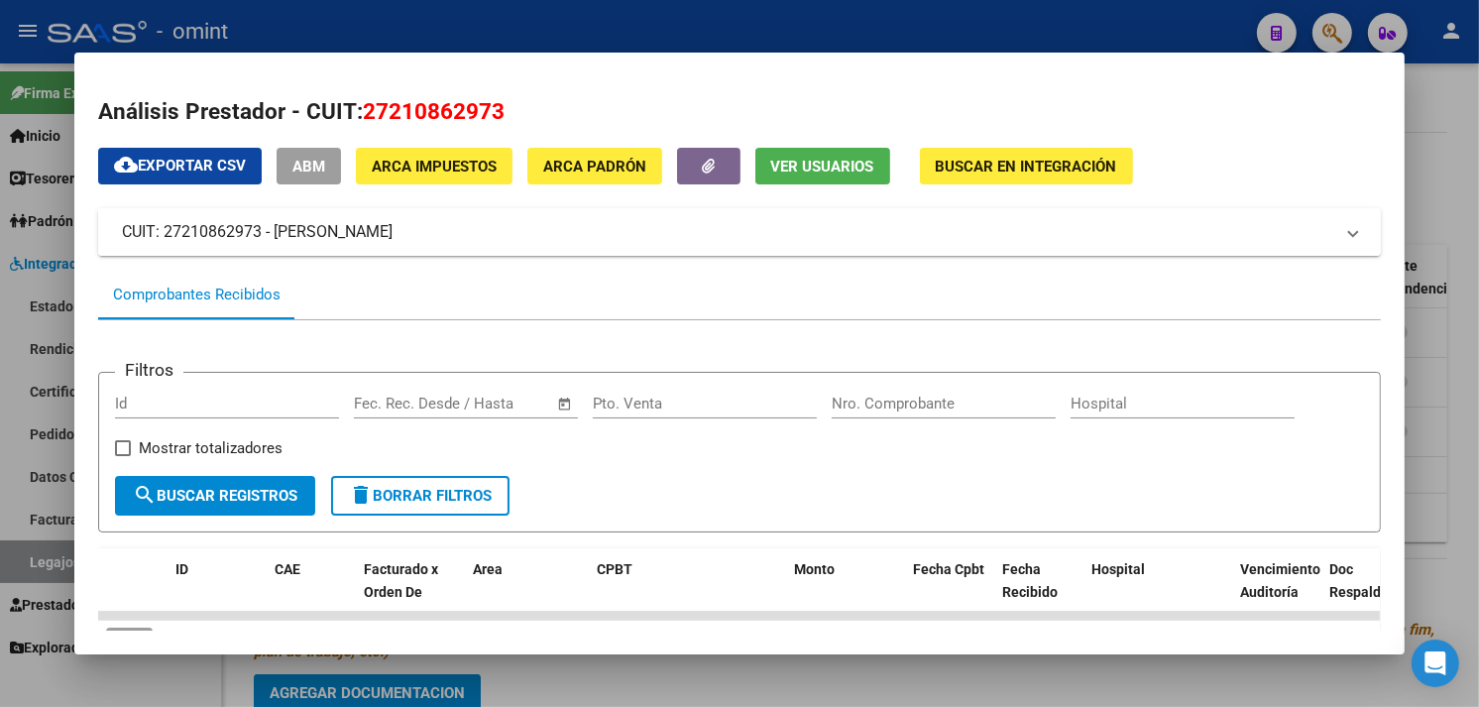
drag, startPoint x: 259, startPoint y: 233, endPoint x: 159, endPoint y: 234, distance: 100.2
click at [159, 234] on mat-panel-title "CUIT: 27210862973 - [PERSON_NAME]" at bounding box center [728, 232] width 1213 height 24
copy mat-panel-title "27210862973"
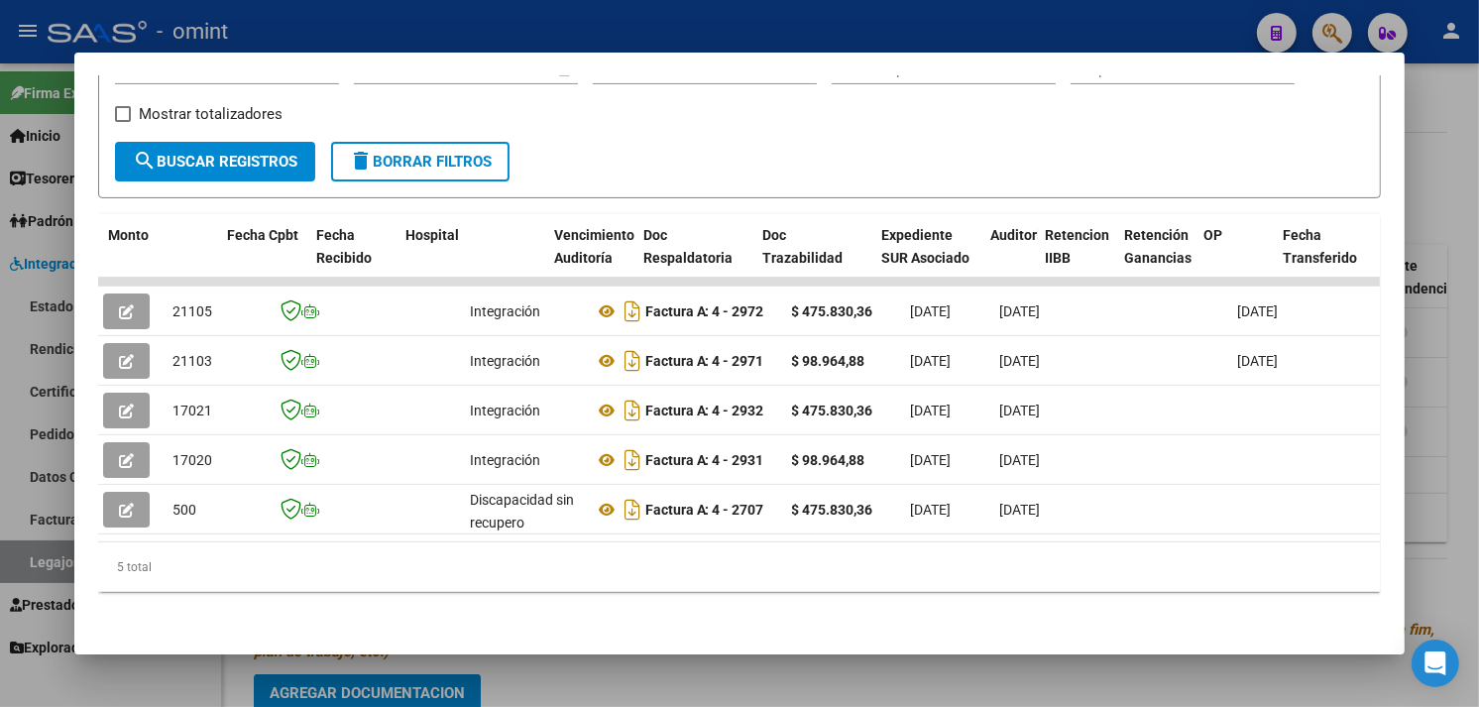
scroll to position [0, 0]
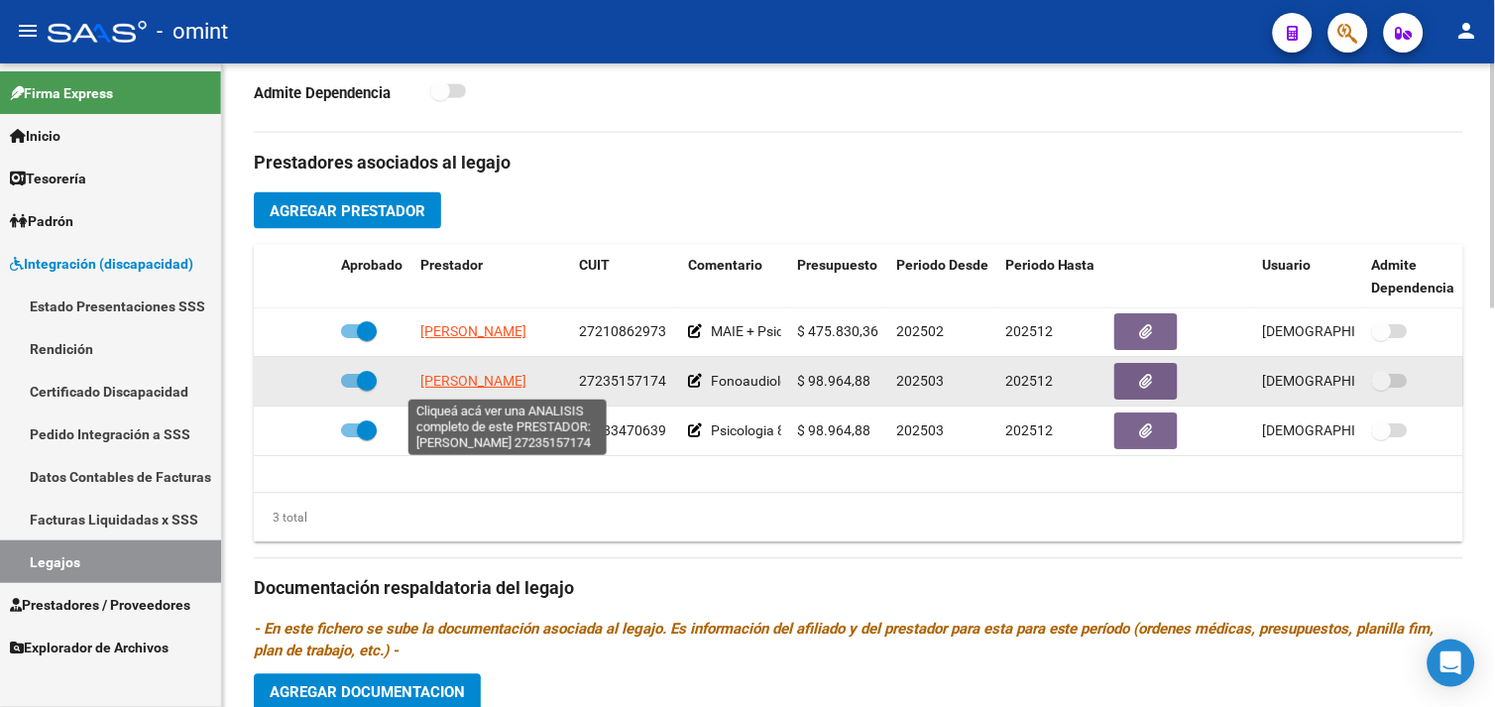
click at [518, 383] on span "[PERSON_NAME]" at bounding box center [473, 382] width 106 height 16
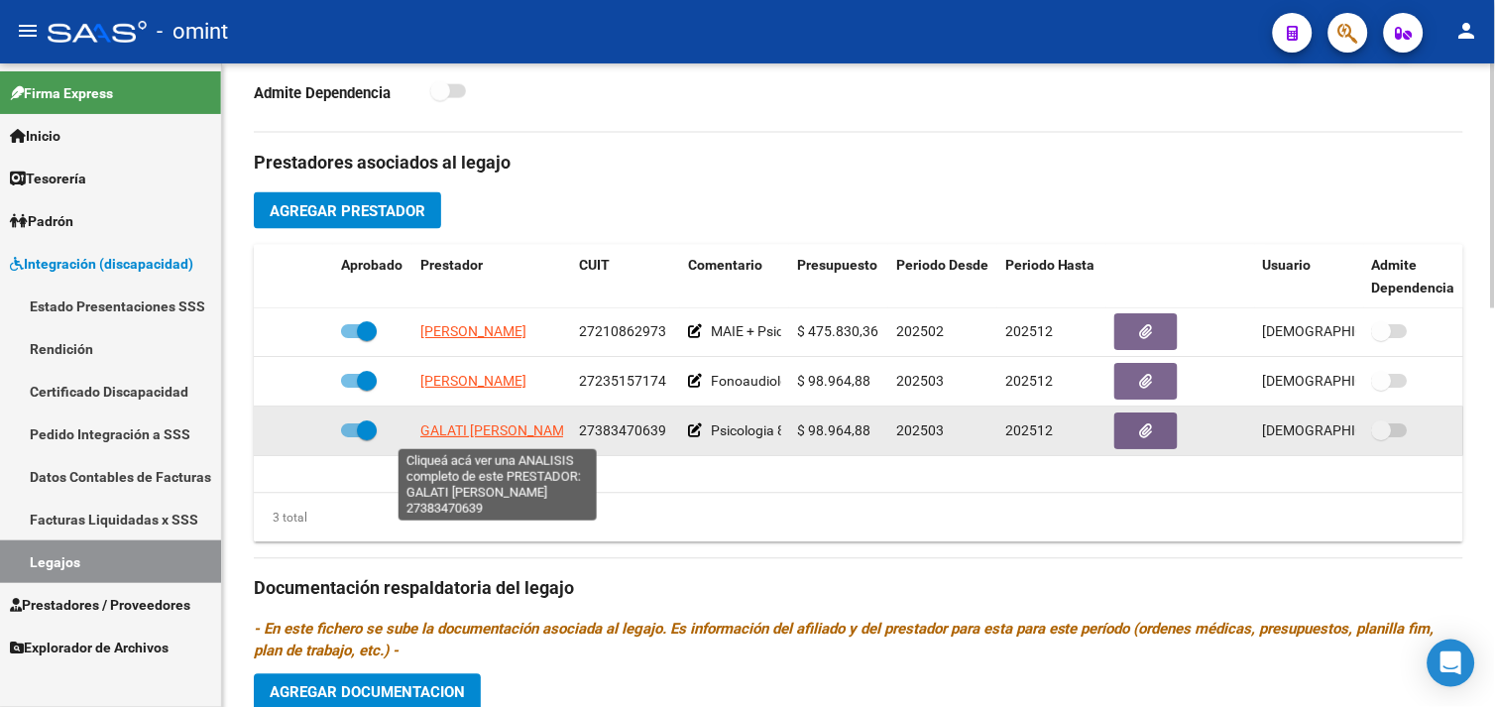
click at [443, 434] on span "GALATI [PERSON_NAME]" at bounding box center [498, 431] width 156 height 16
type textarea "27383470639"
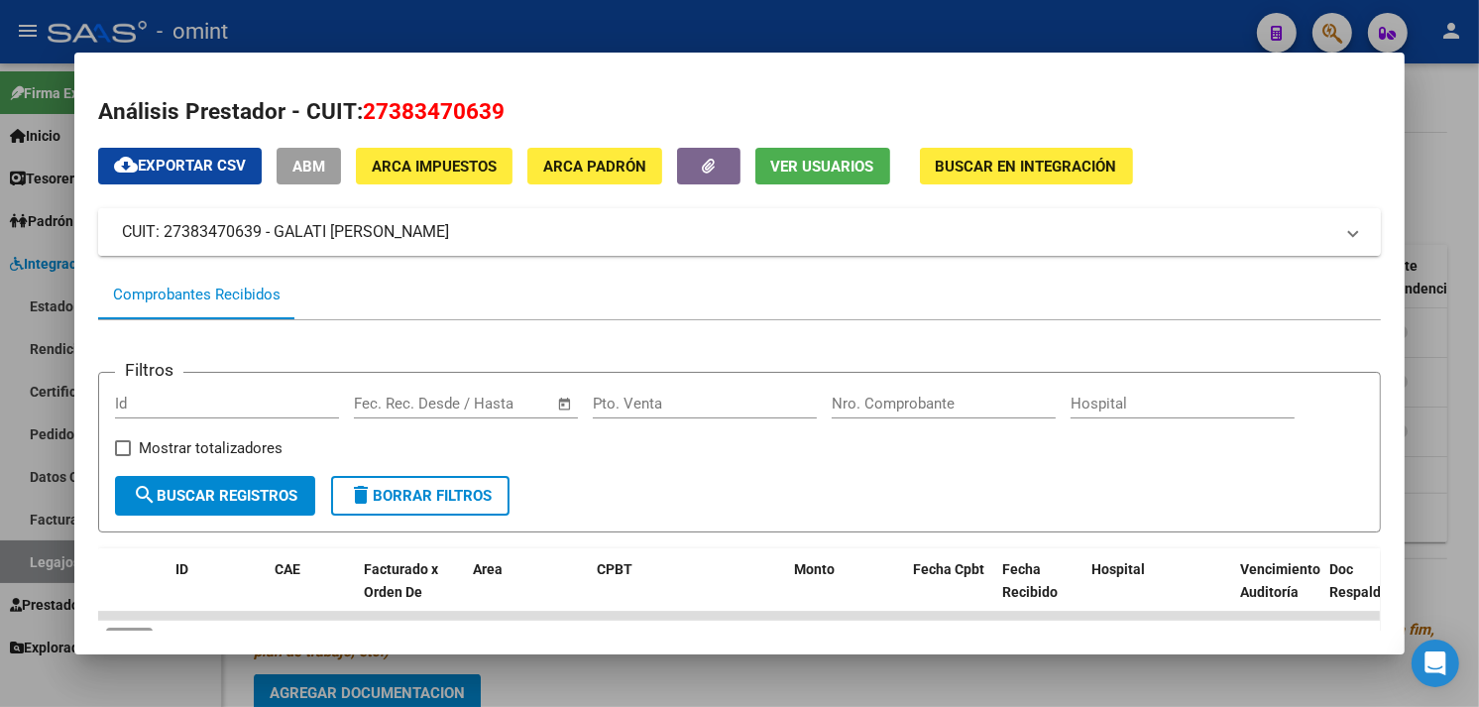
drag, startPoint x: 255, startPoint y: 235, endPoint x: 159, endPoint y: 232, distance: 96.2
click at [159, 232] on mat-panel-title "CUIT: 27383470639 - GALATI [PERSON_NAME]" at bounding box center [728, 232] width 1213 height 24
copy mat-panel-title "27383470639"
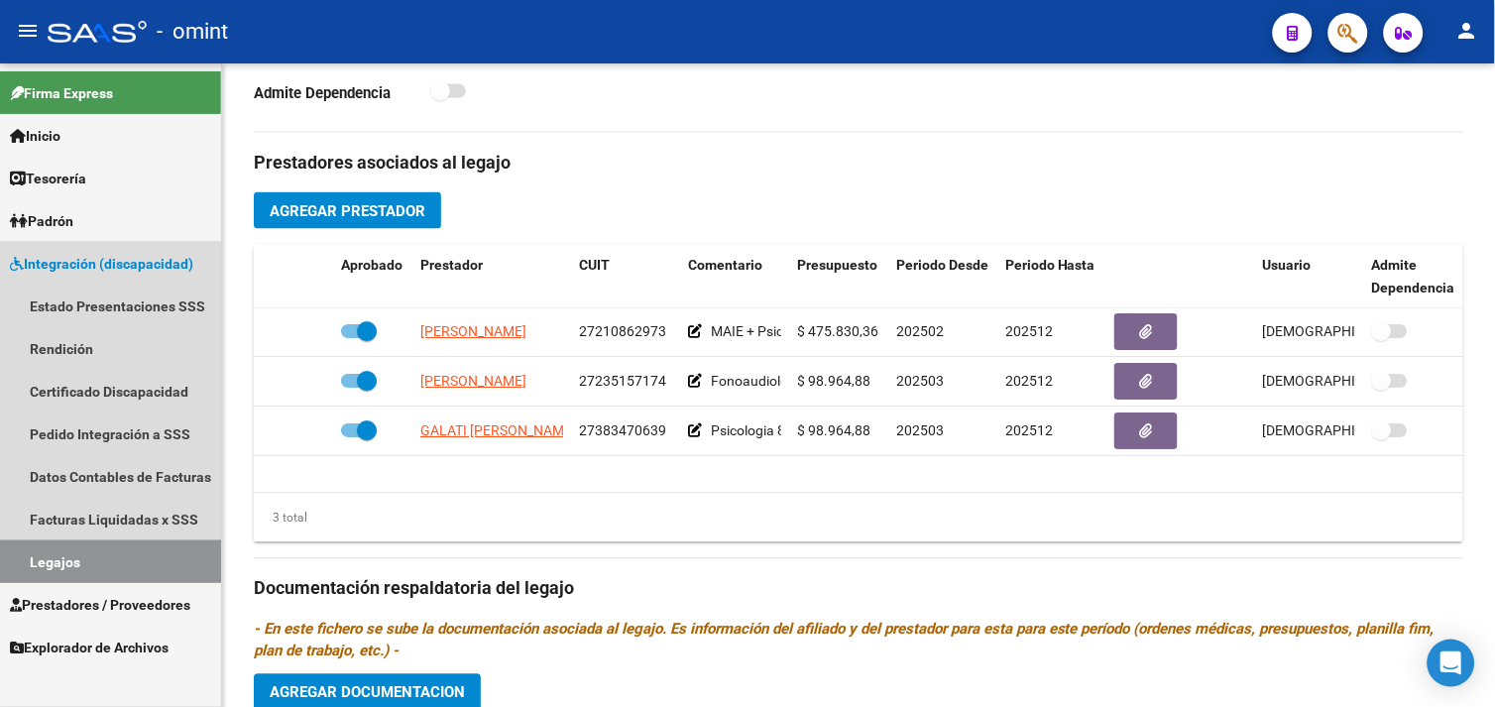
click at [104, 547] on link "Legajos" at bounding box center [110, 561] width 221 height 43
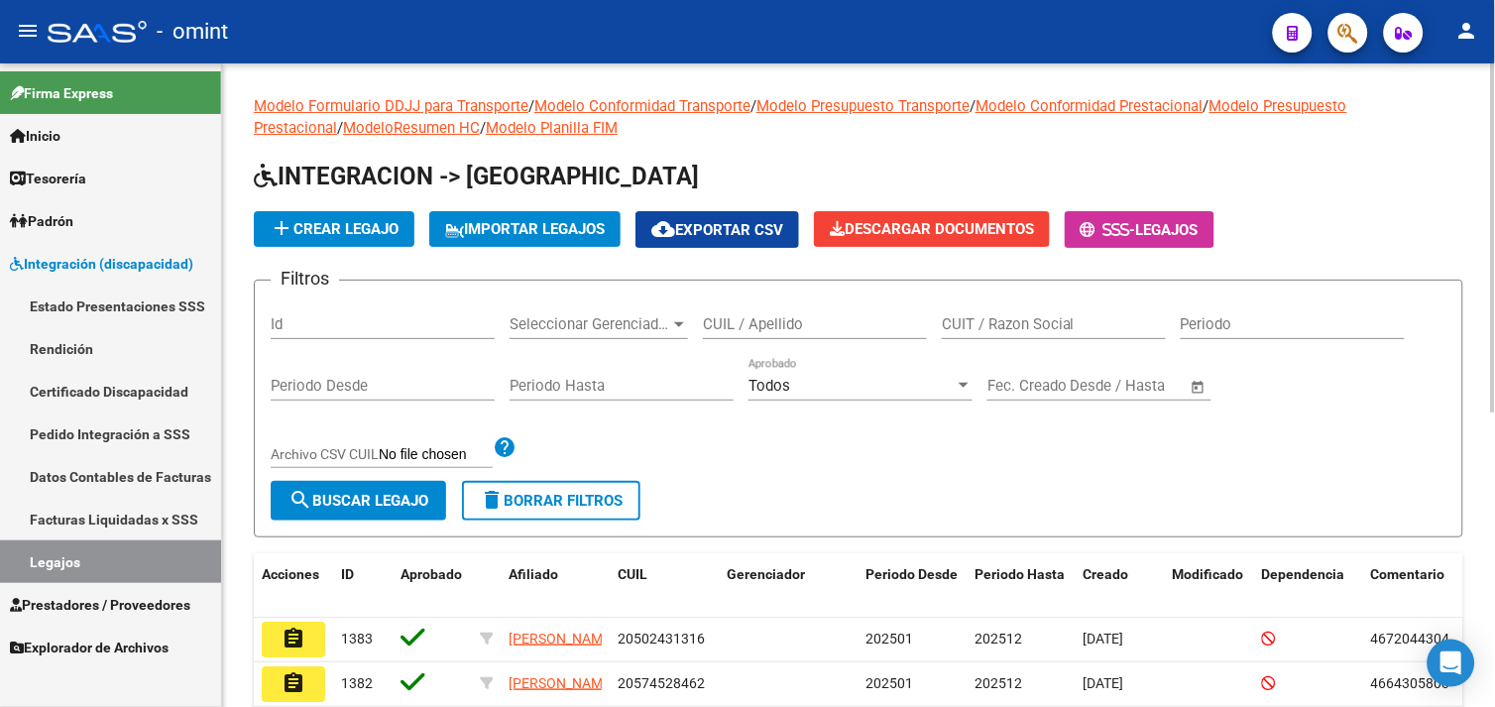
click at [786, 324] on input "CUIL / Apellido" at bounding box center [815, 324] width 224 height 18
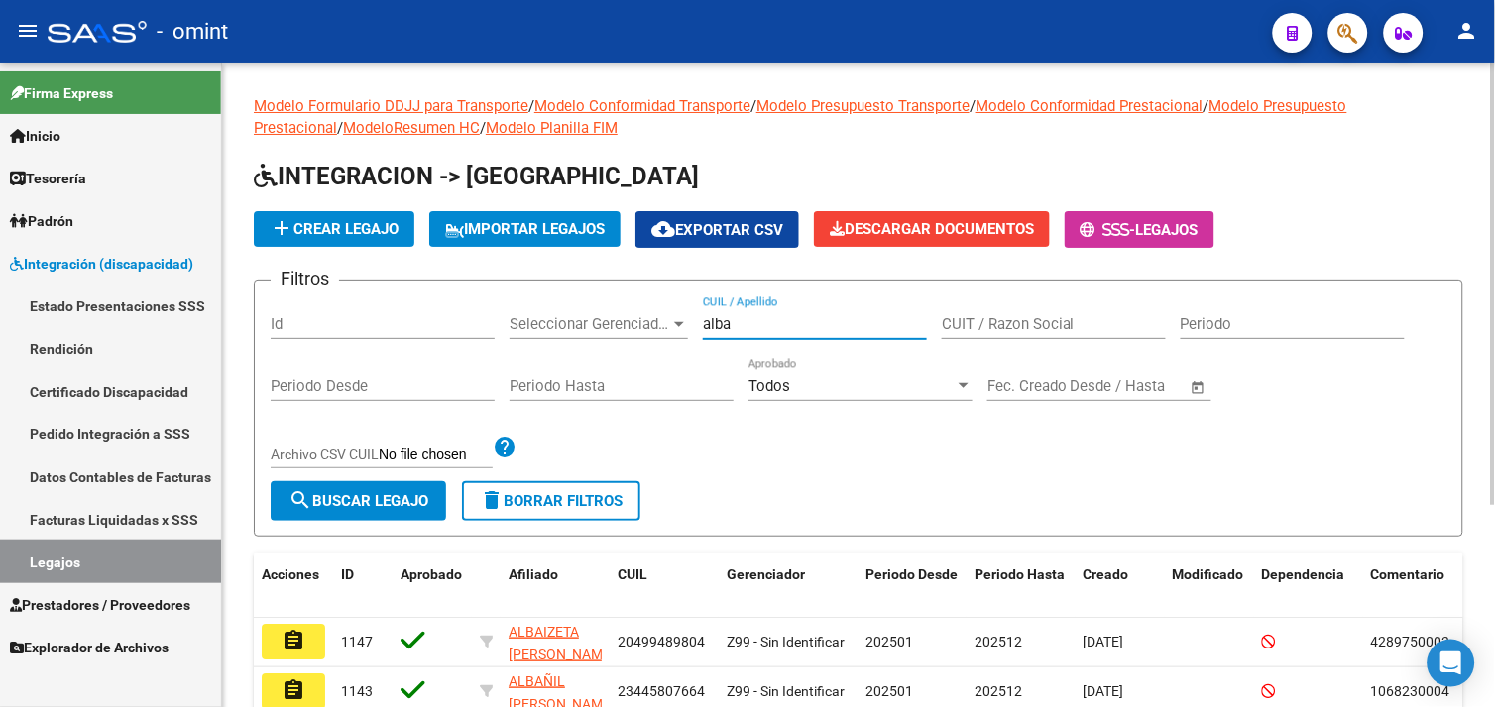
scroll to position [295, 0]
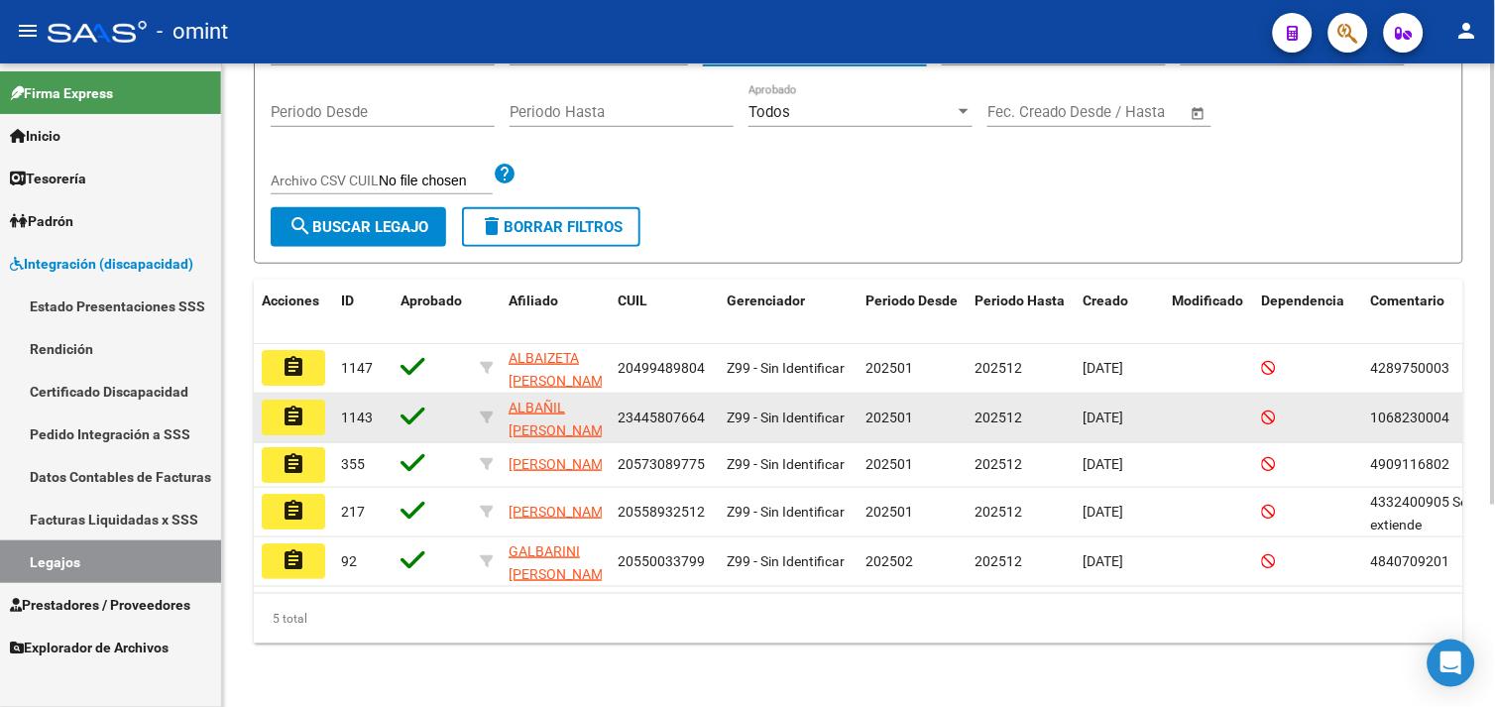
type input "alba"
click at [295, 405] on mat-icon "assignment" at bounding box center [294, 417] width 24 height 24
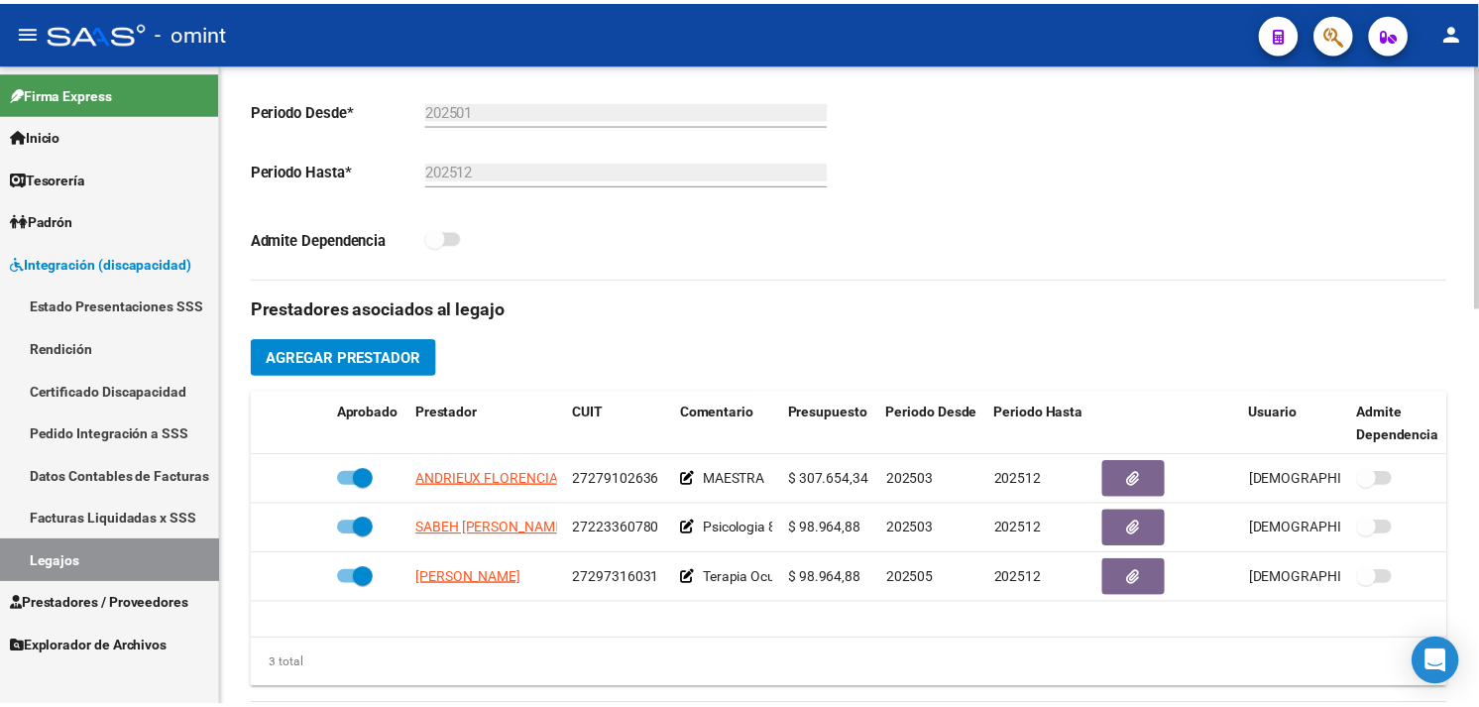
scroll to position [660, 0]
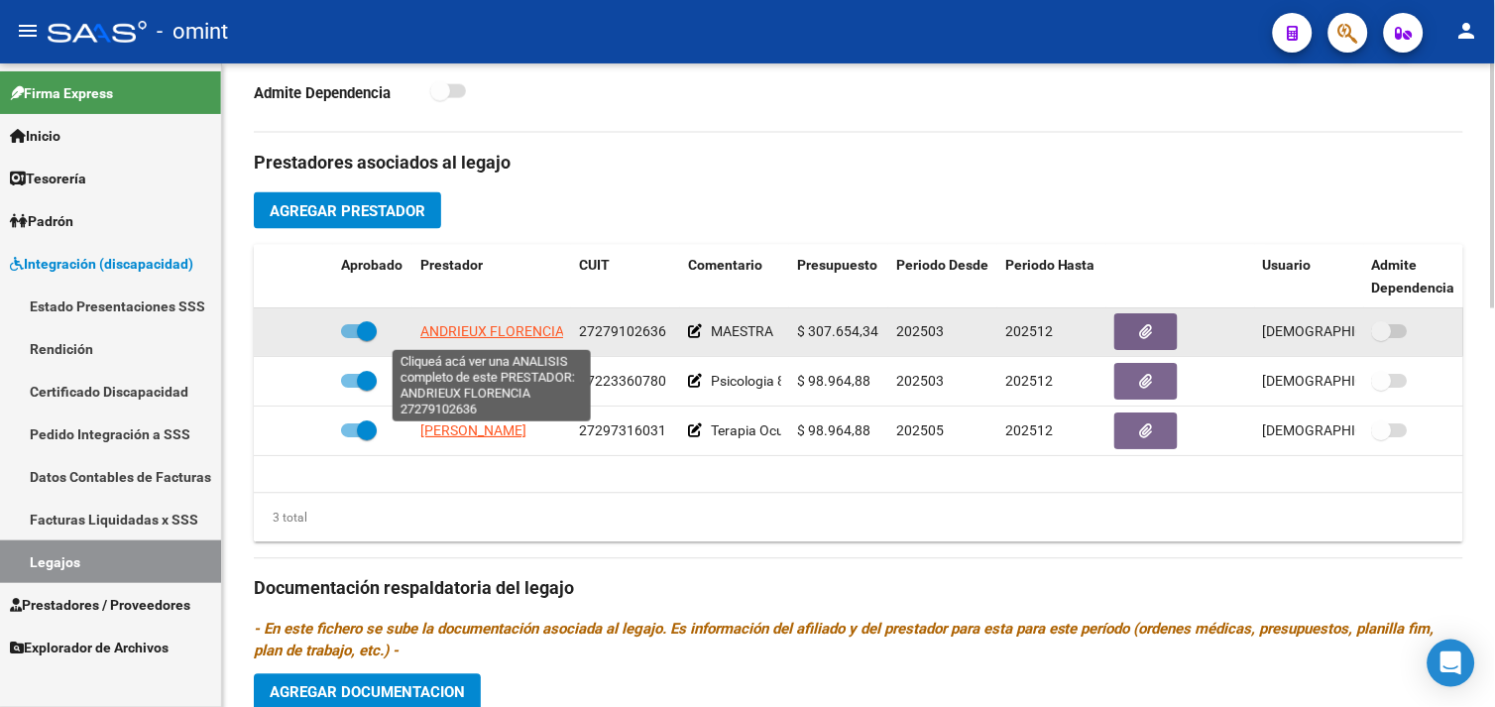
click at [511, 337] on span "ANDRIEUX FLORENCIA" at bounding box center [492, 332] width 144 height 16
type textarea "27279102636"
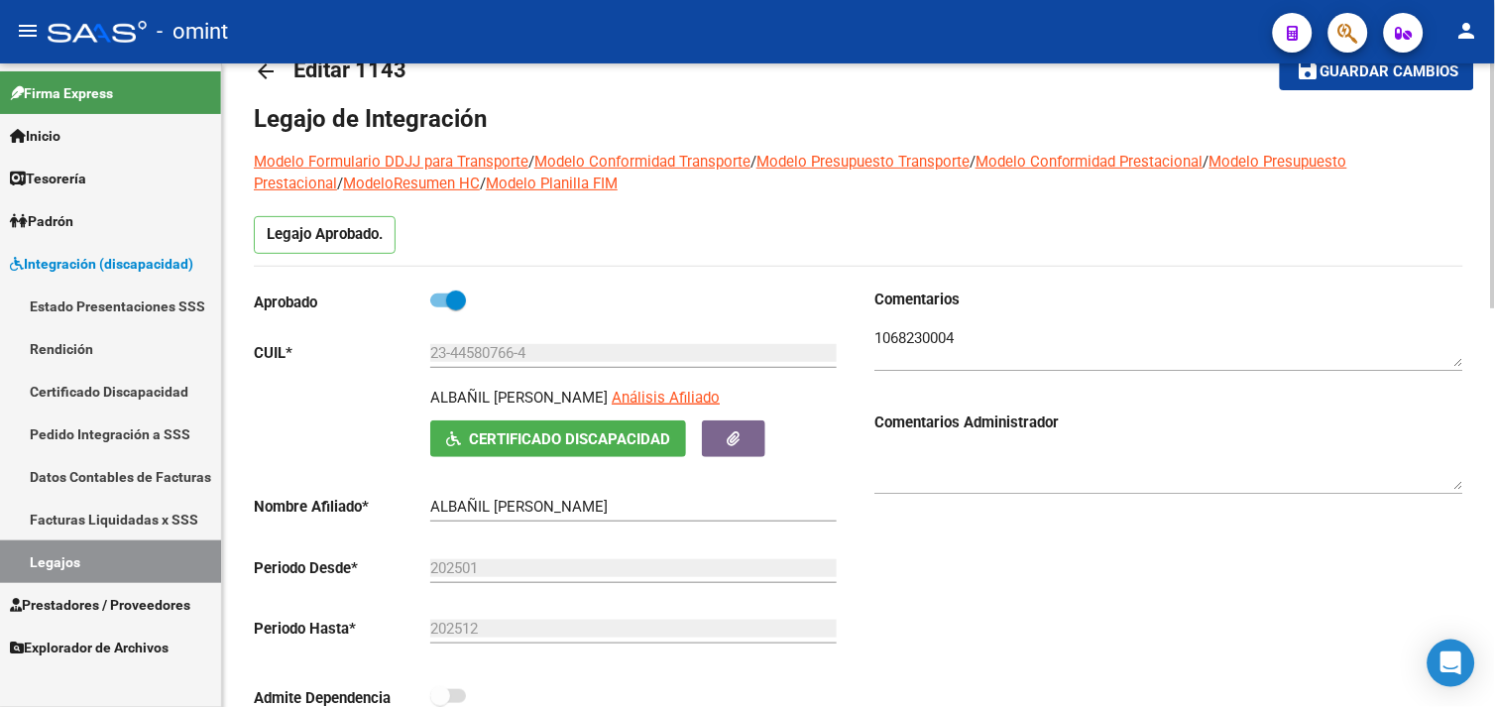
scroll to position [54, 0]
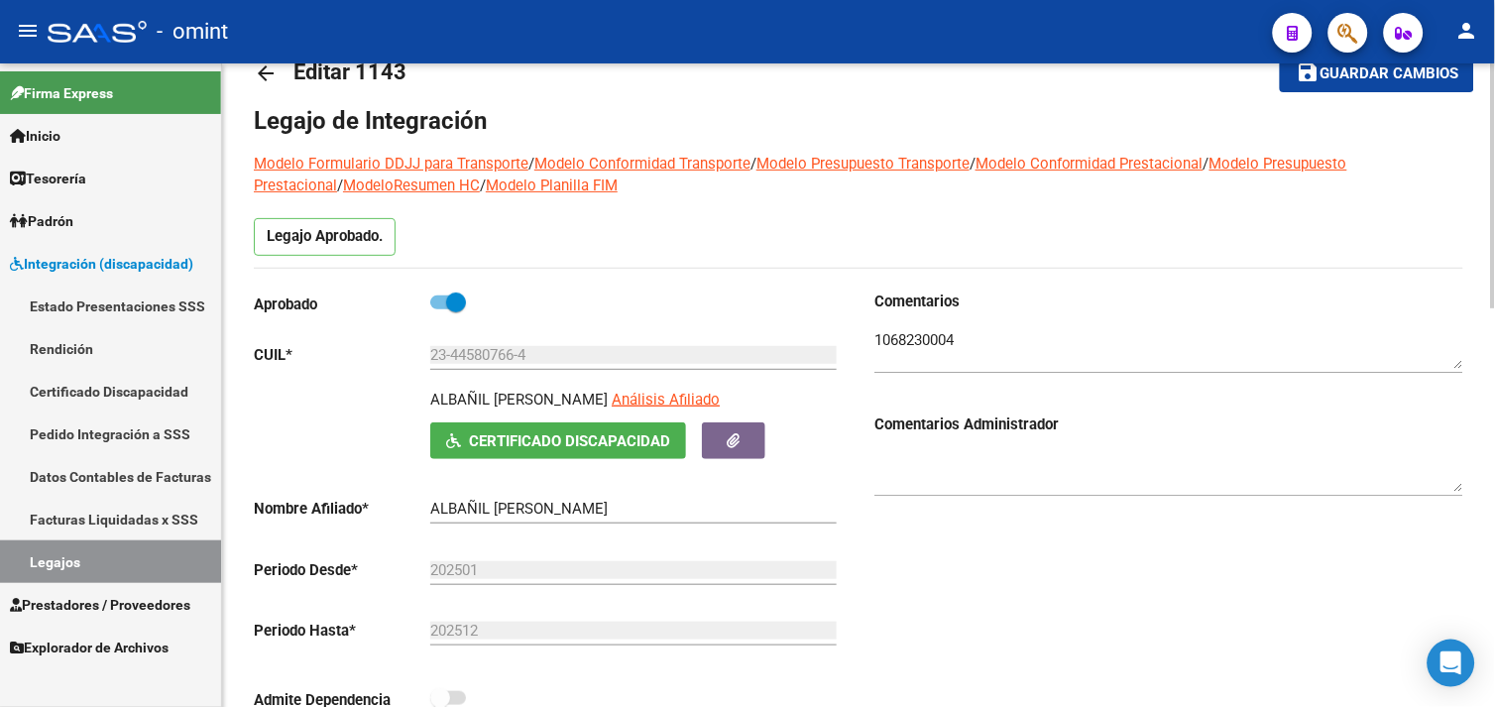
click at [930, 340] on textarea at bounding box center [1169, 349] width 589 height 40
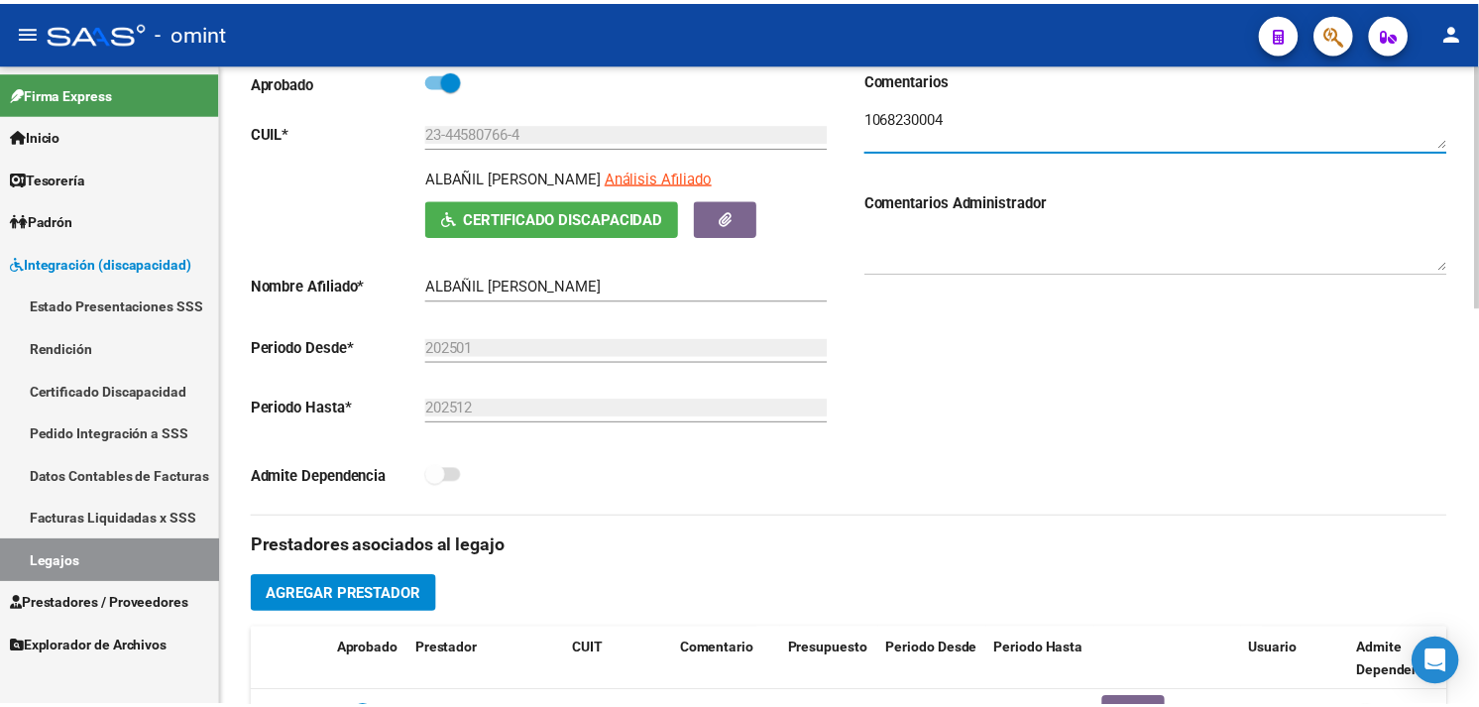
scroll to position [494, 0]
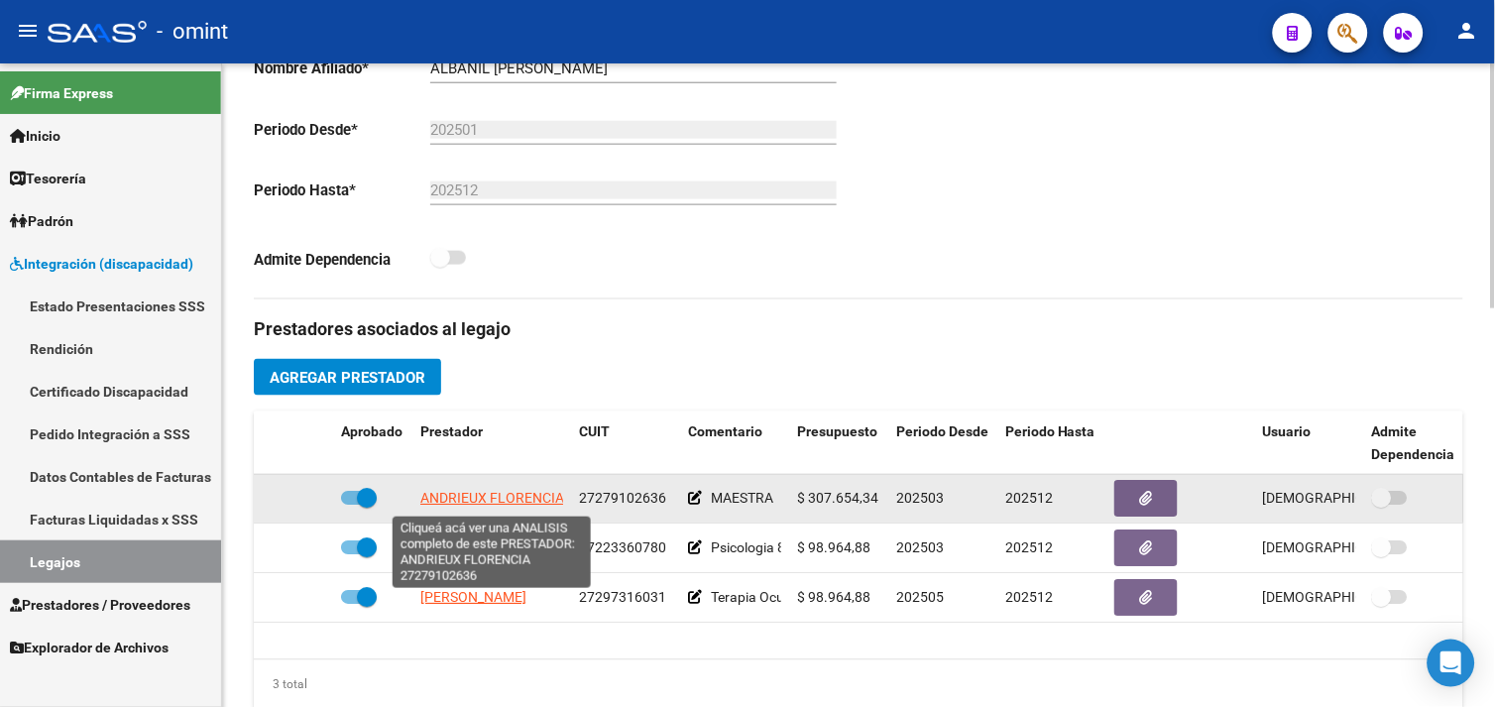
click at [526, 502] on span "ANDRIEUX FLORENCIA" at bounding box center [492, 499] width 144 height 16
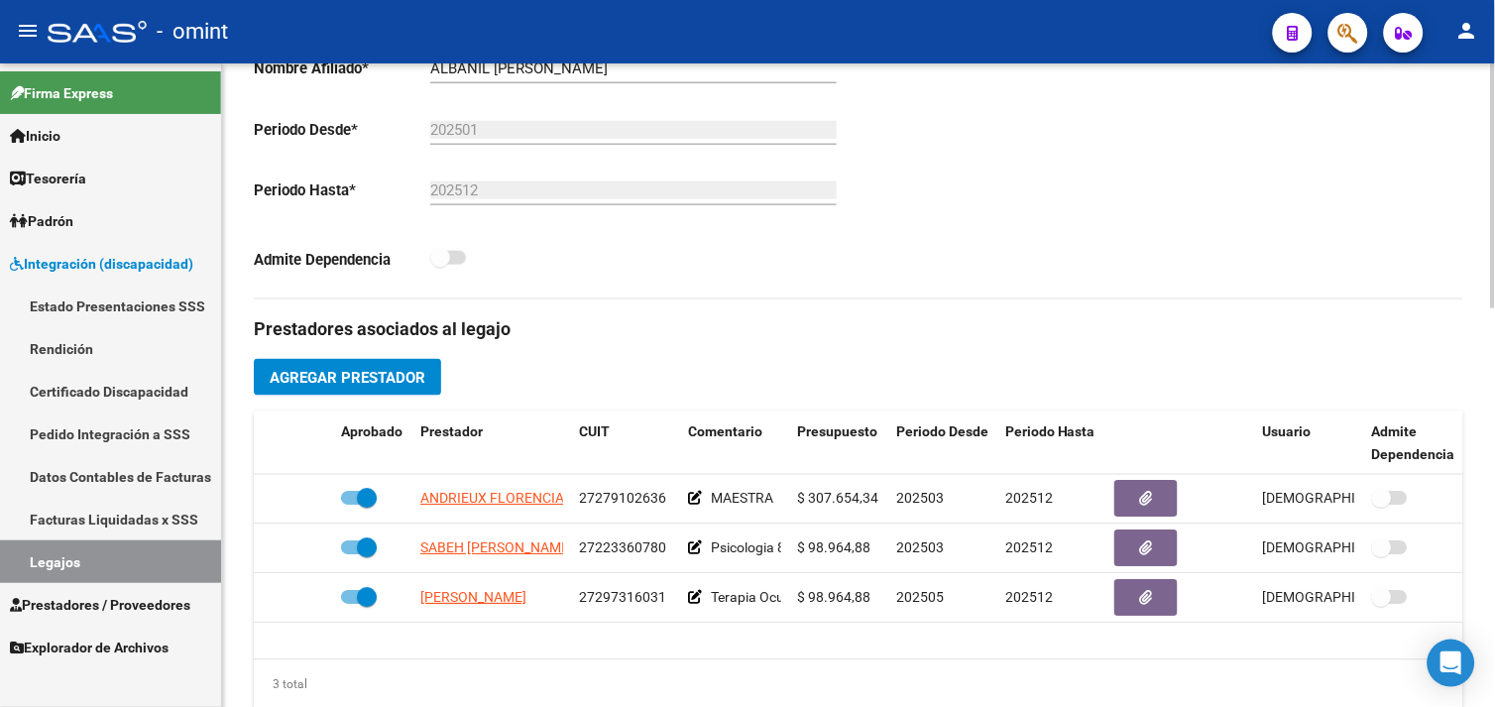
scroll to position [164, 0]
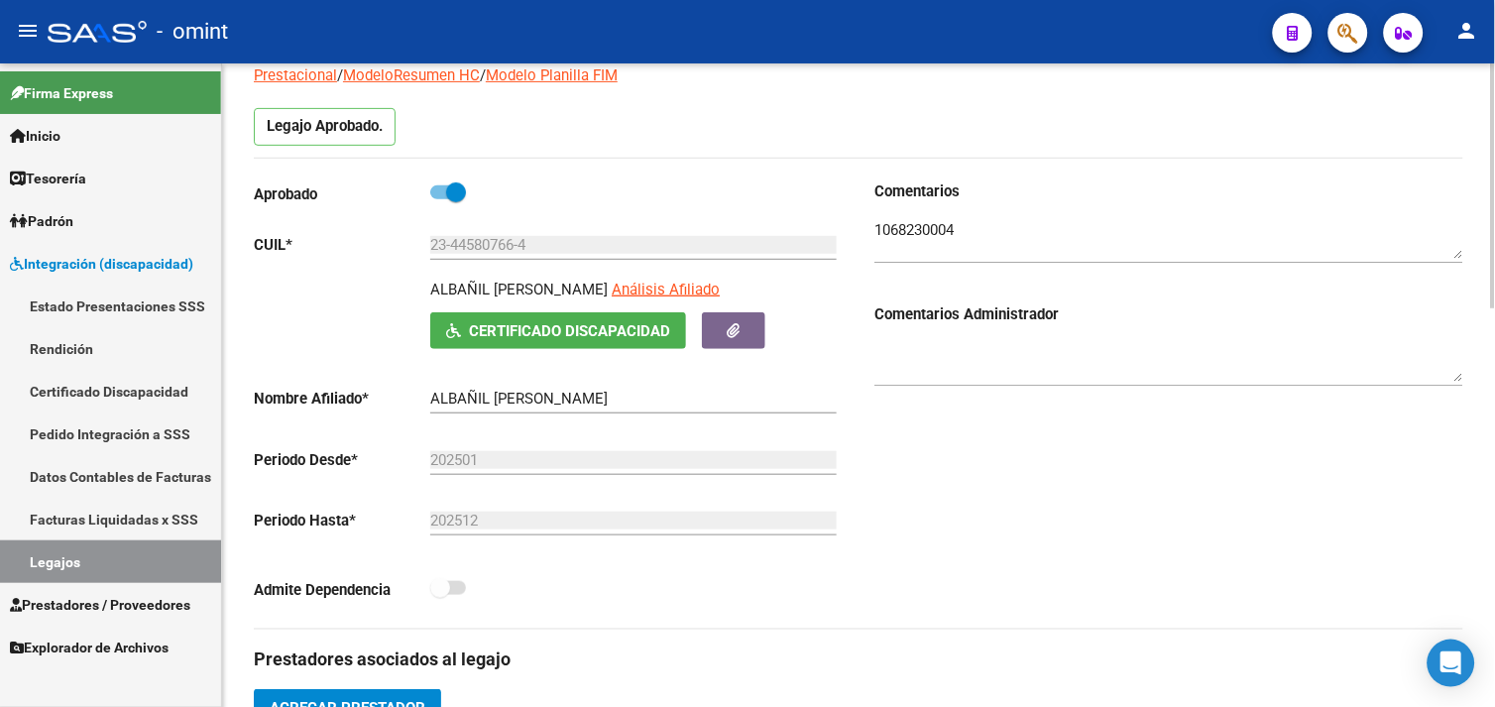
click at [497, 243] on input "23-44580766-4" at bounding box center [633, 245] width 407 height 18
click at [107, 518] on link "Facturas Liquidadas x SSS" at bounding box center [110, 519] width 221 height 43
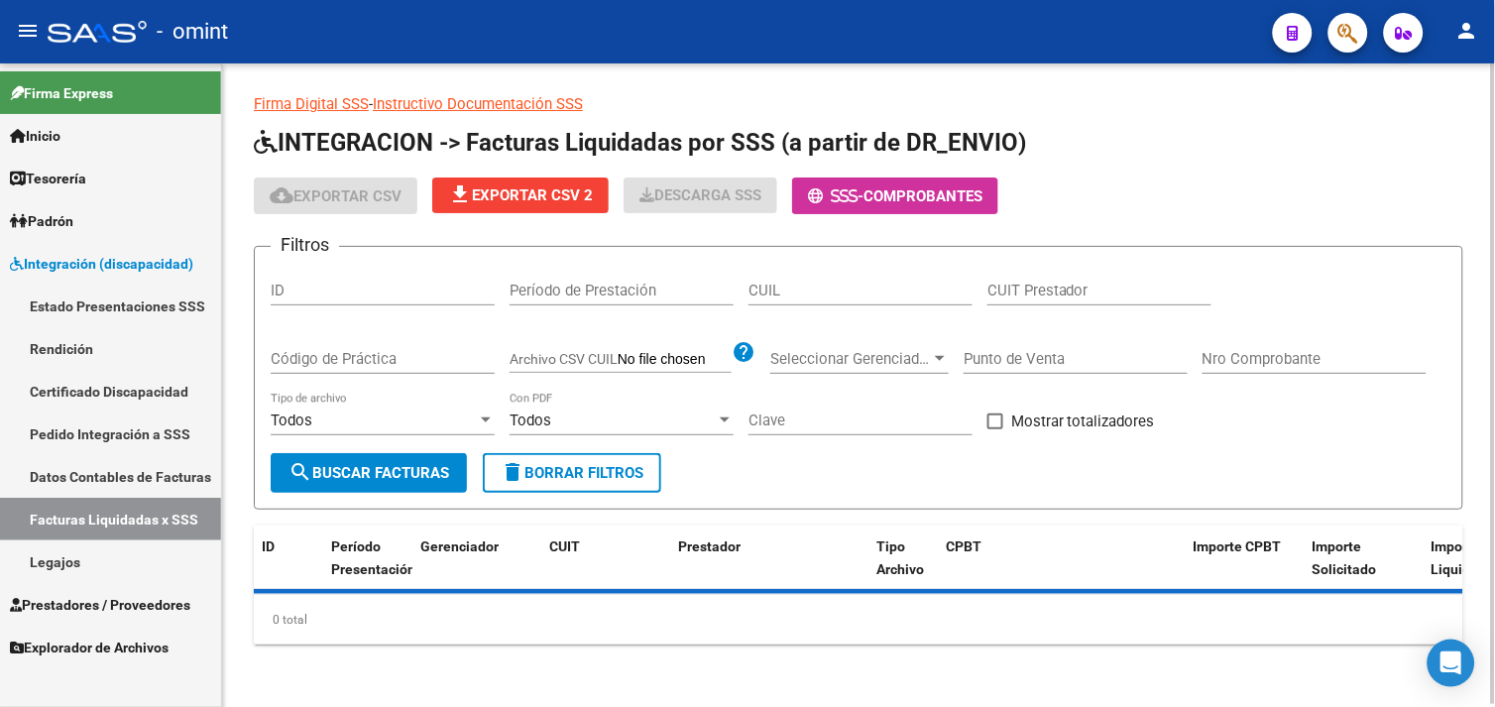
scroll to position [25, 0]
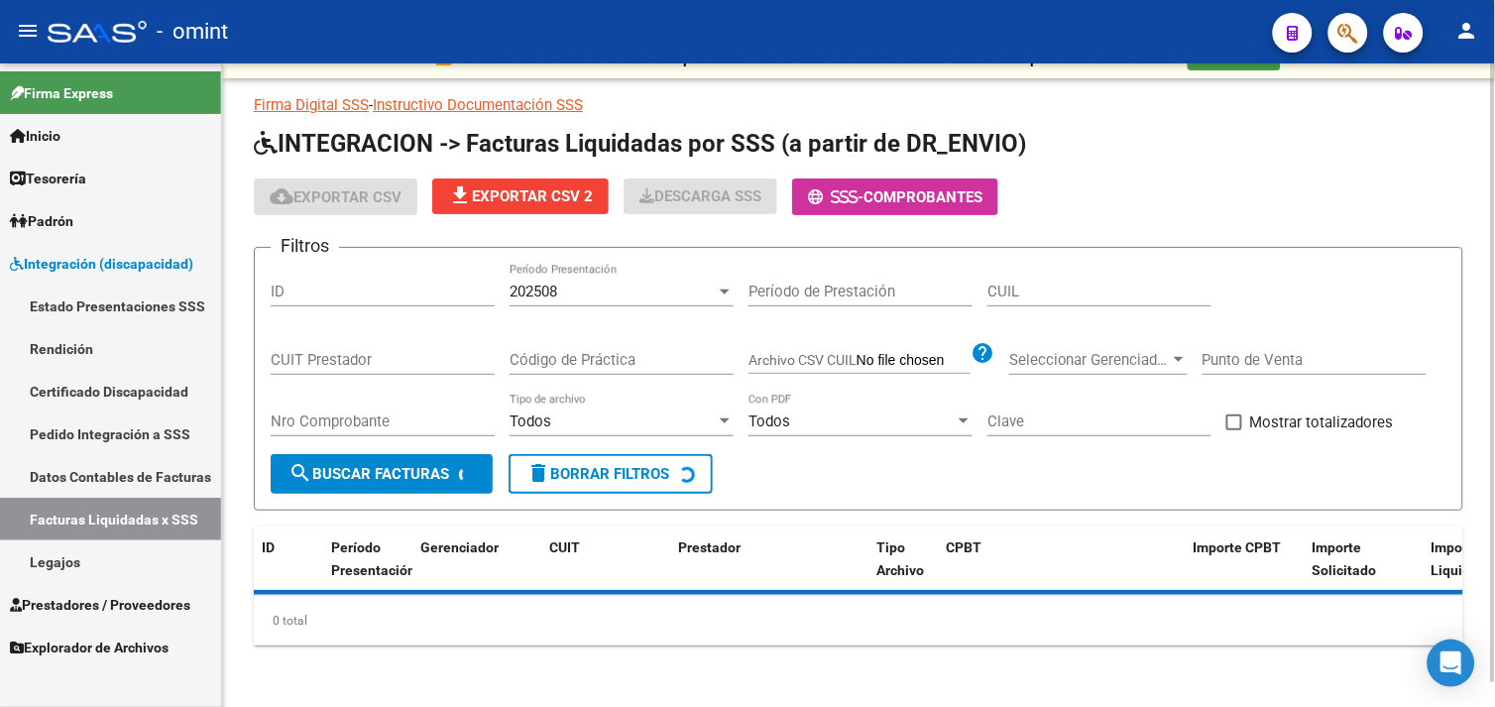
click at [1002, 292] on input "CUIL" at bounding box center [1100, 292] width 224 height 18
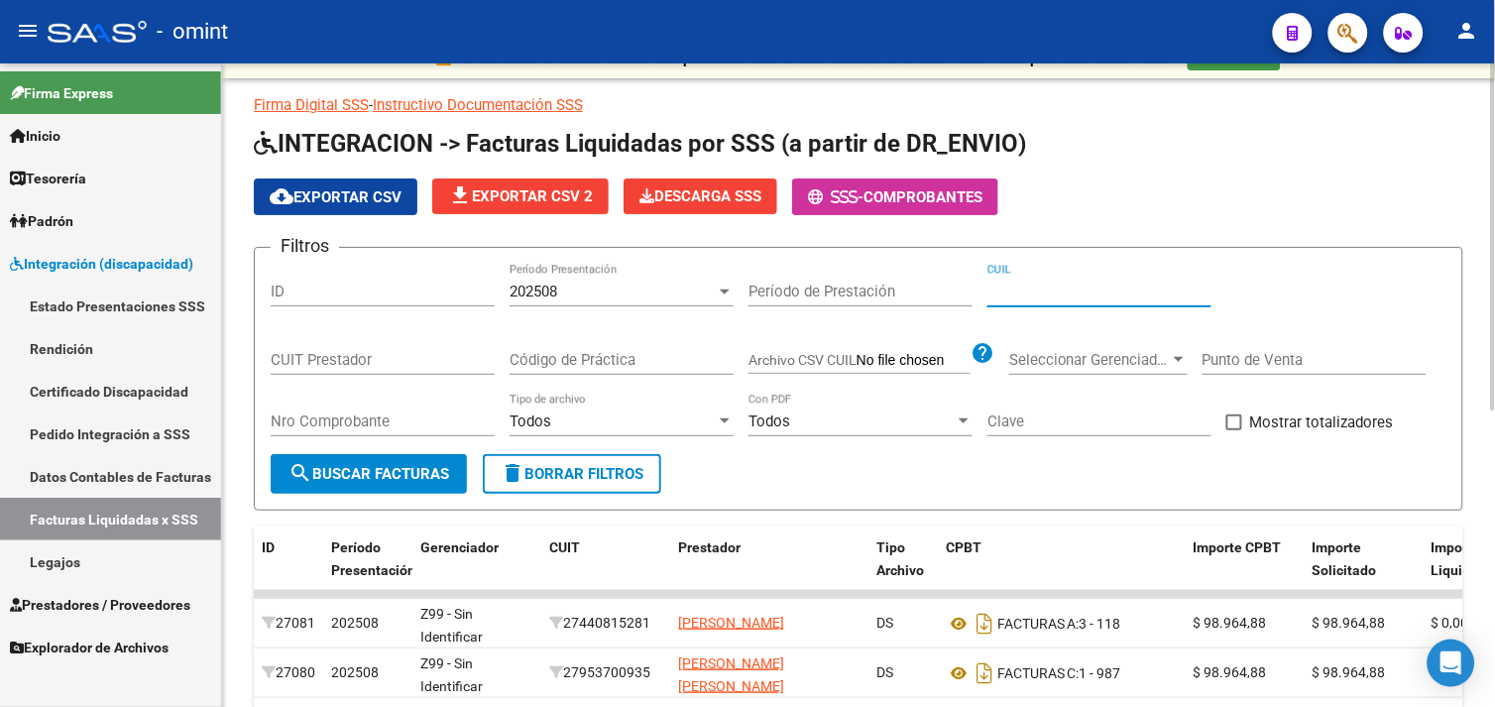
paste input "23-44580766-4"
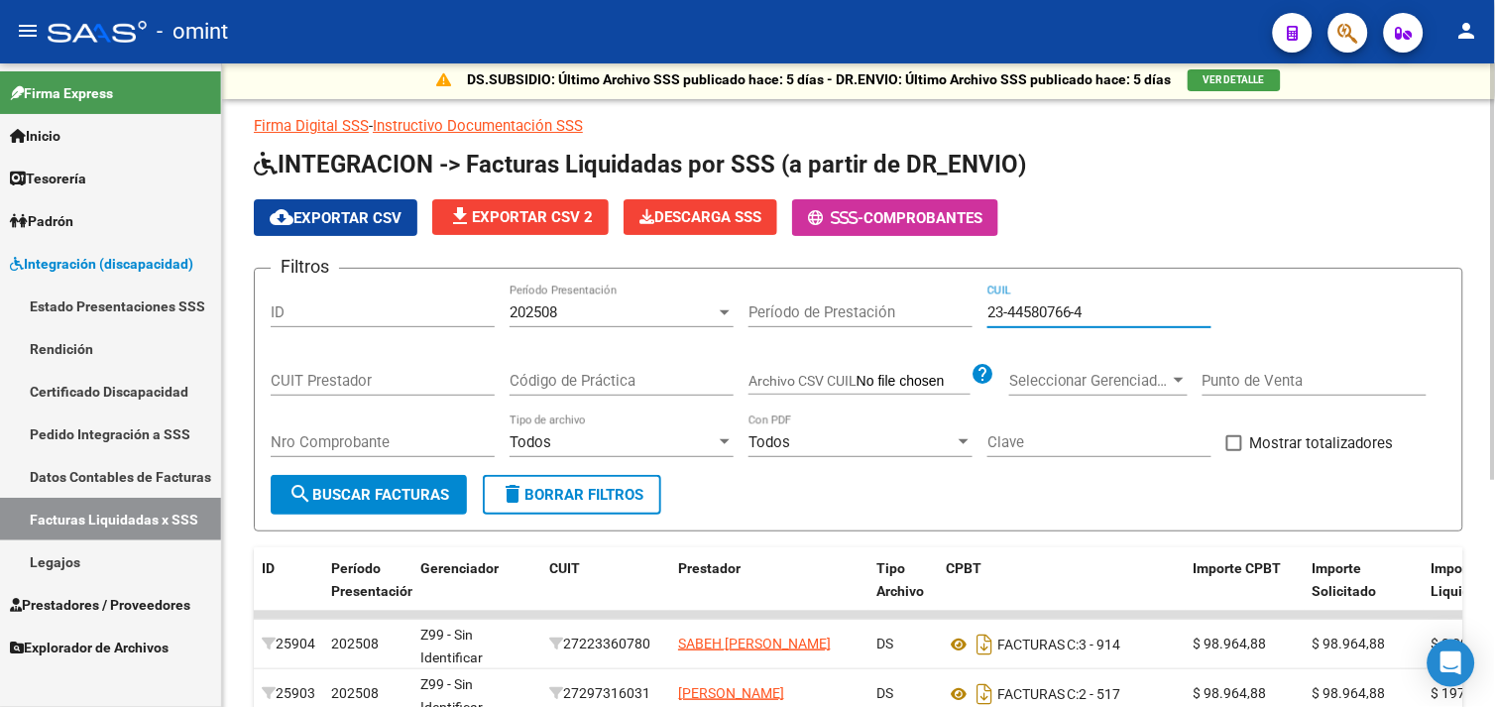
scroll to position [0, 0]
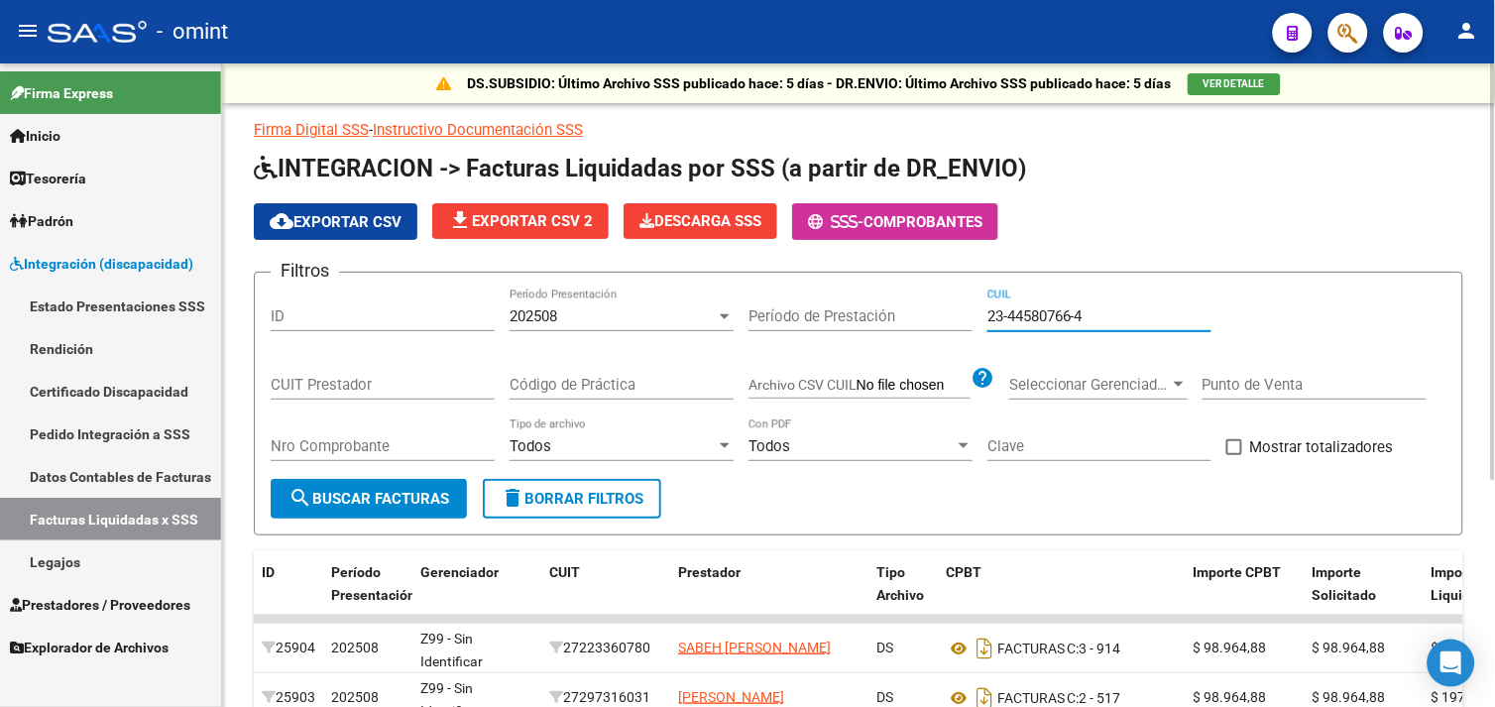
type input "23-44580766-4"
click at [592, 309] on div "202508" at bounding box center [613, 316] width 206 height 18
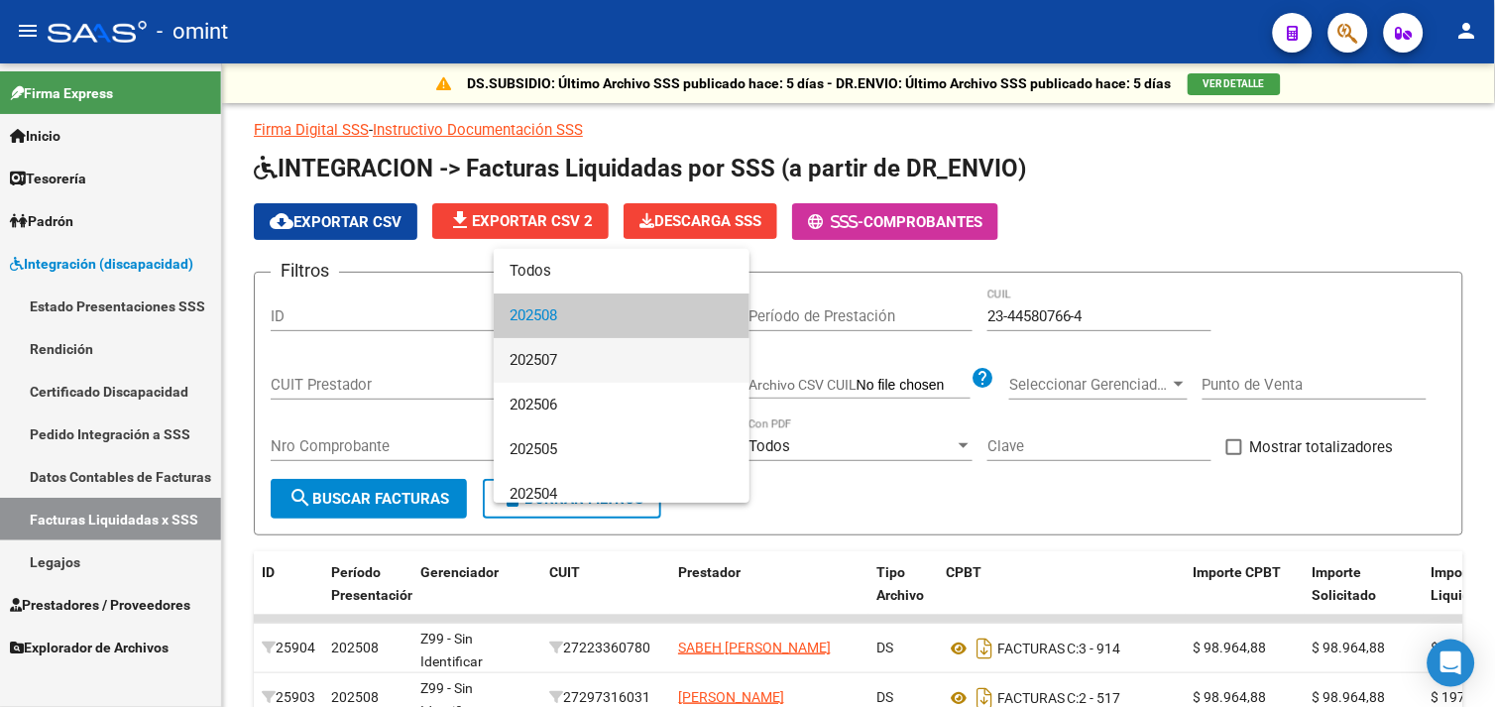
click at [569, 355] on span "202507" at bounding box center [622, 360] width 224 height 45
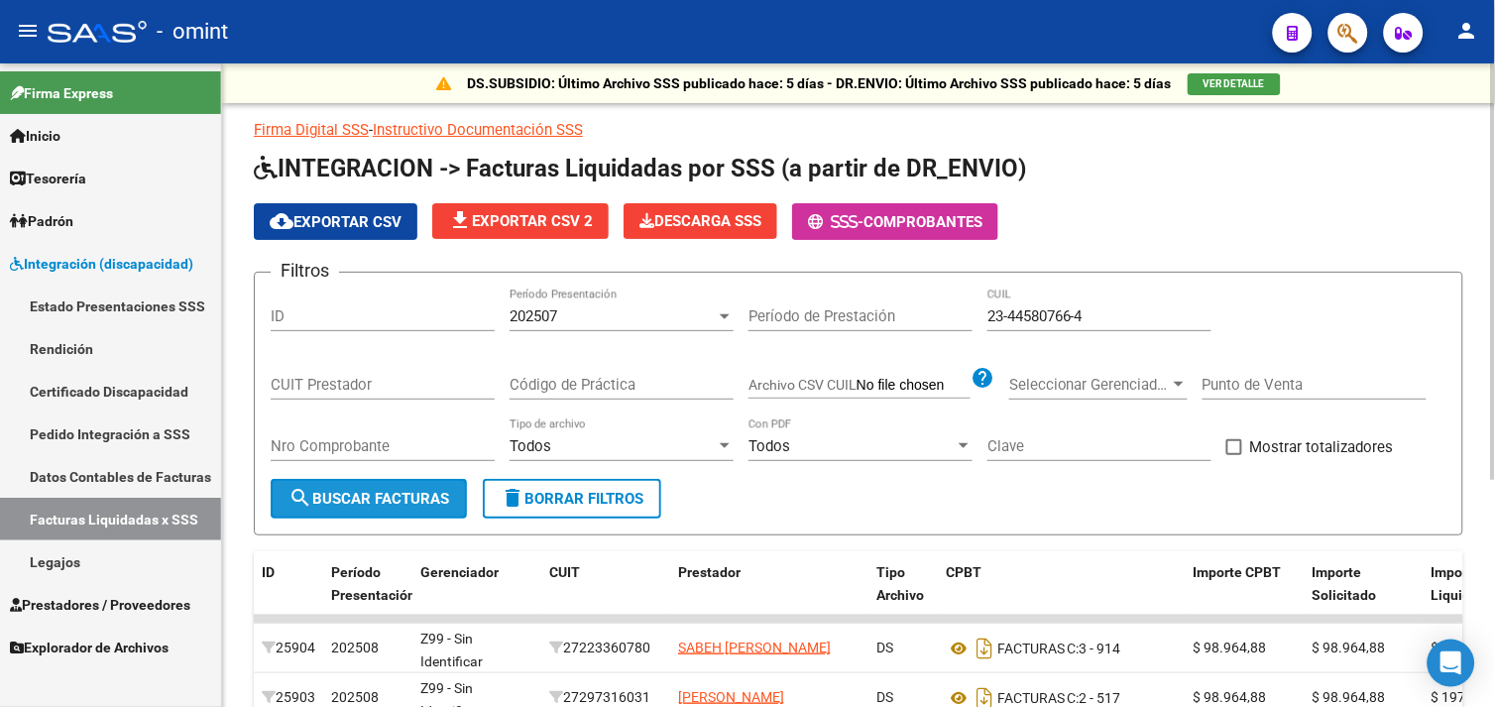
drag, startPoint x: 397, startPoint y: 496, endPoint x: 820, endPoint y: 489, distance: 423.5
click at [397, 497] on span "search Buscar Facturas" at bounding box center [369, 499] width 161 height 18
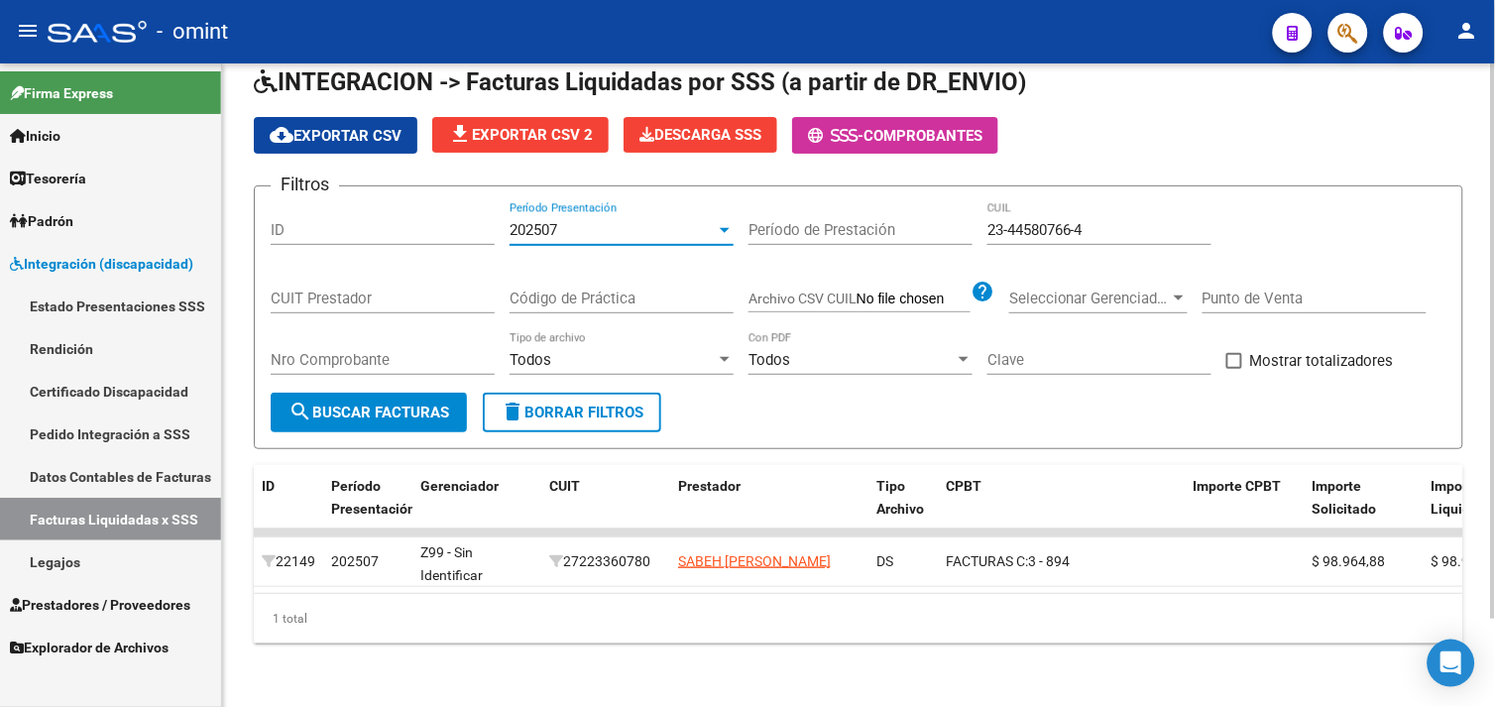
click at [566, 221] on div "202507" at bounding box center [613, 230] width 206 height 18
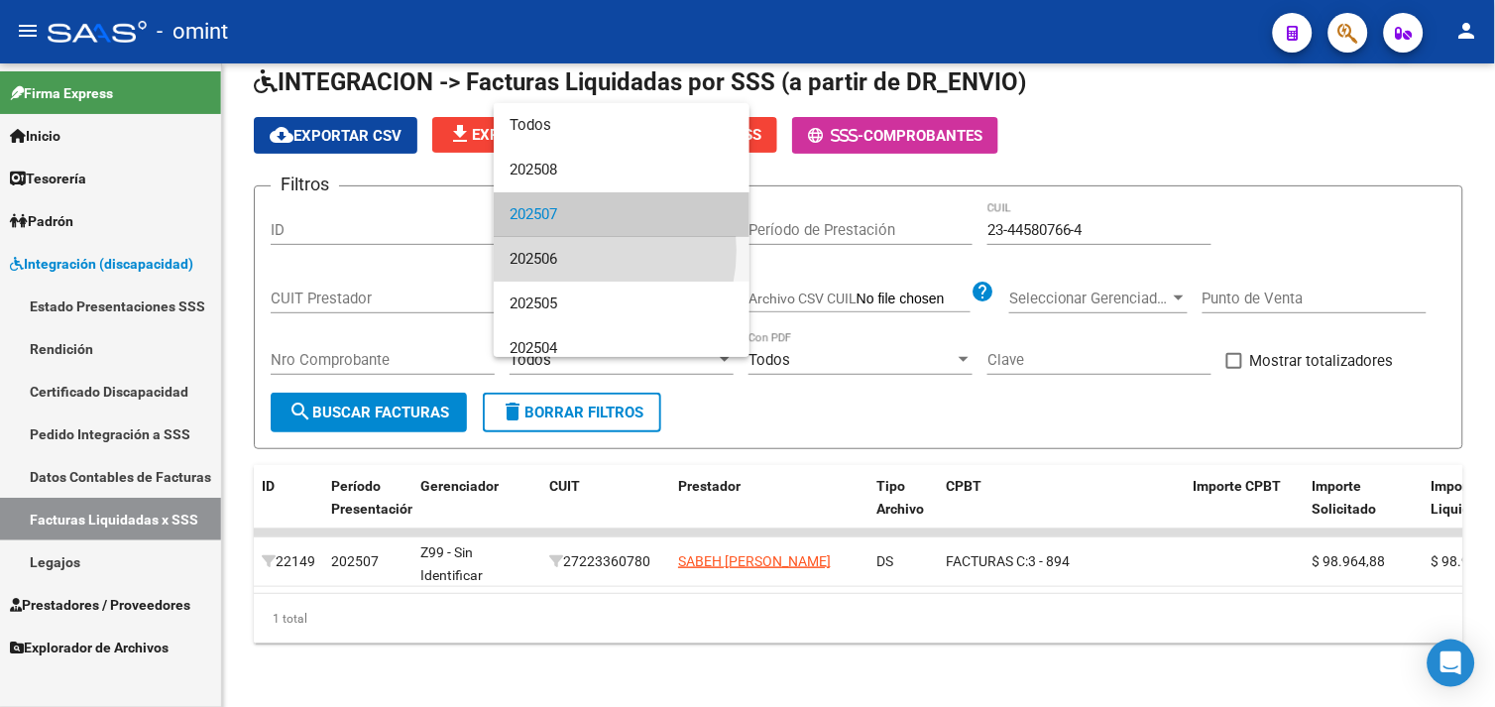
click at [572, 250] on span "202506" at bounding box center [622, 259] width 224 height 45
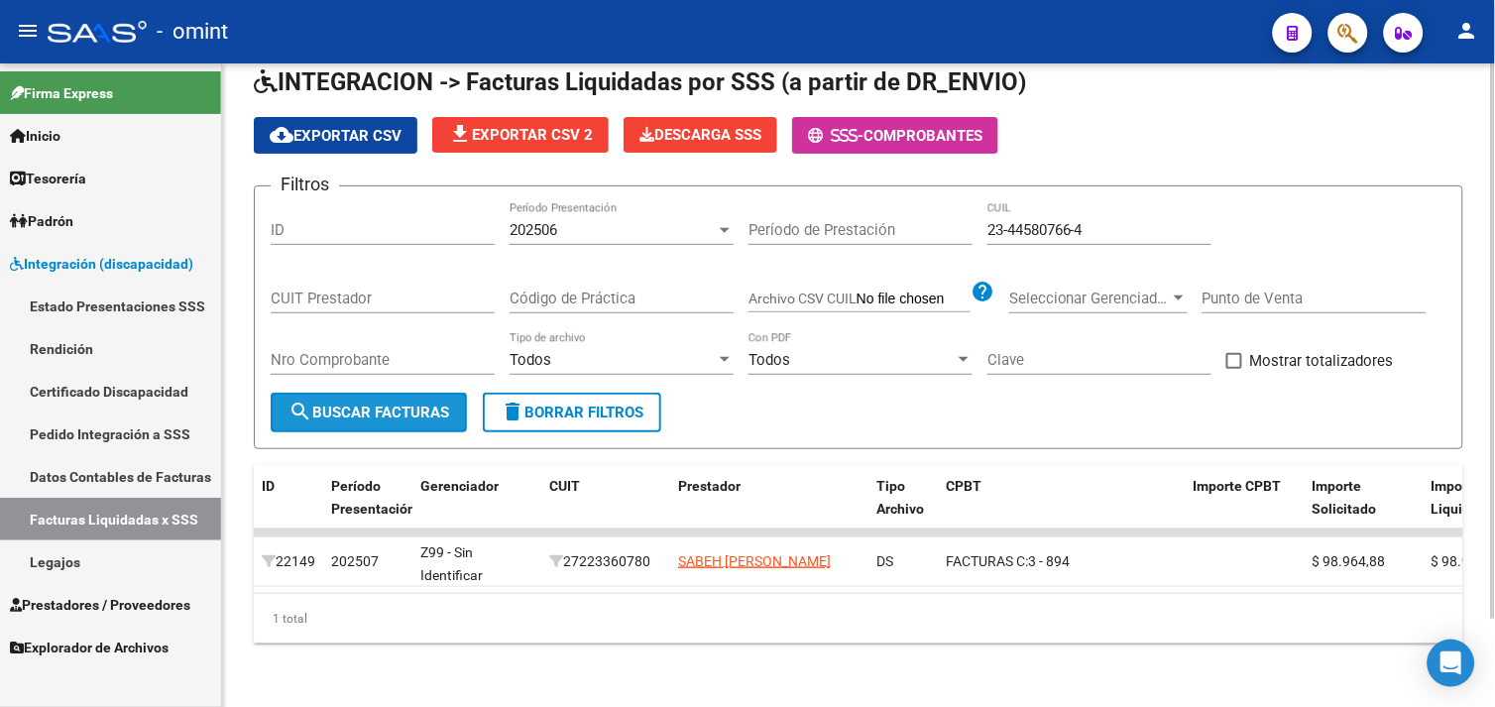
click at [424, 393] on button "search Buscar Facturas" at bounding box center [369, 413] width 196 height 40
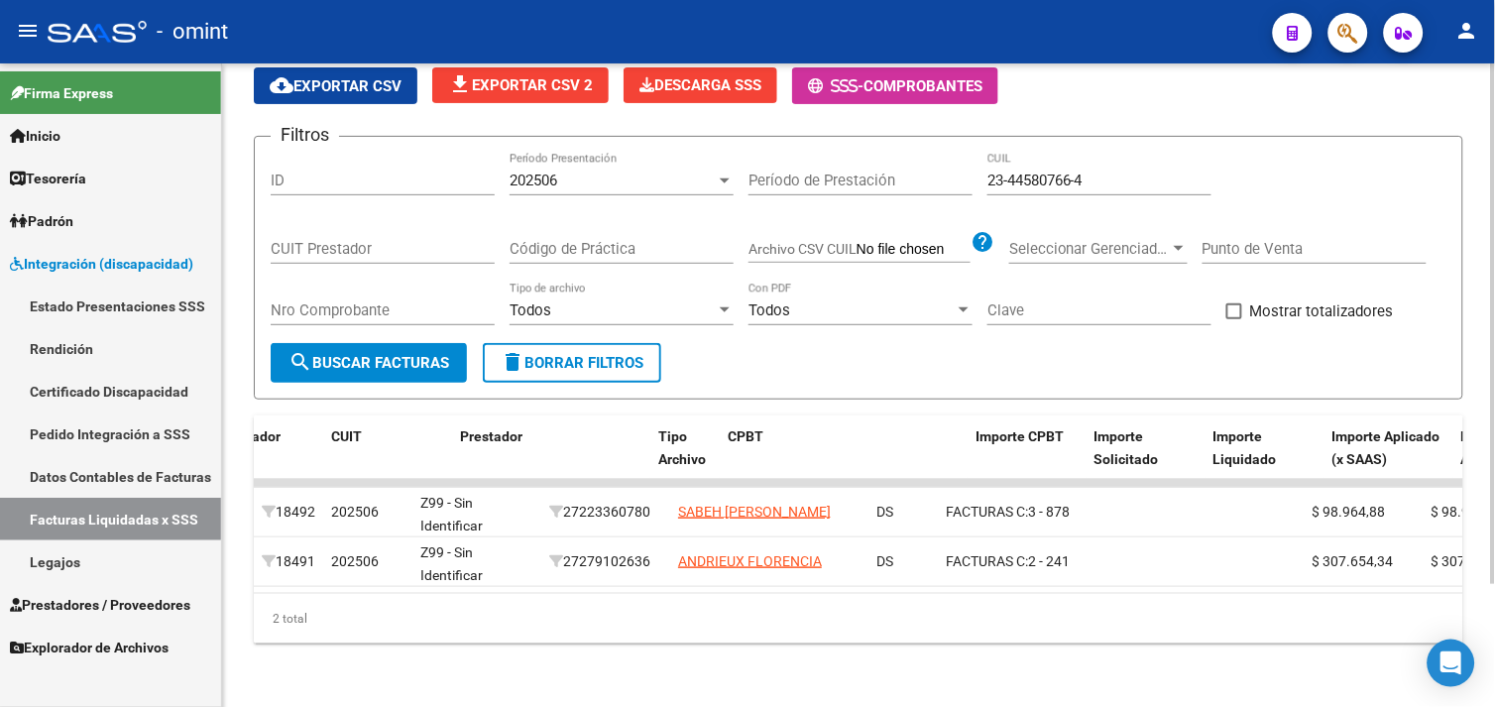
scroll to position [0, 347]
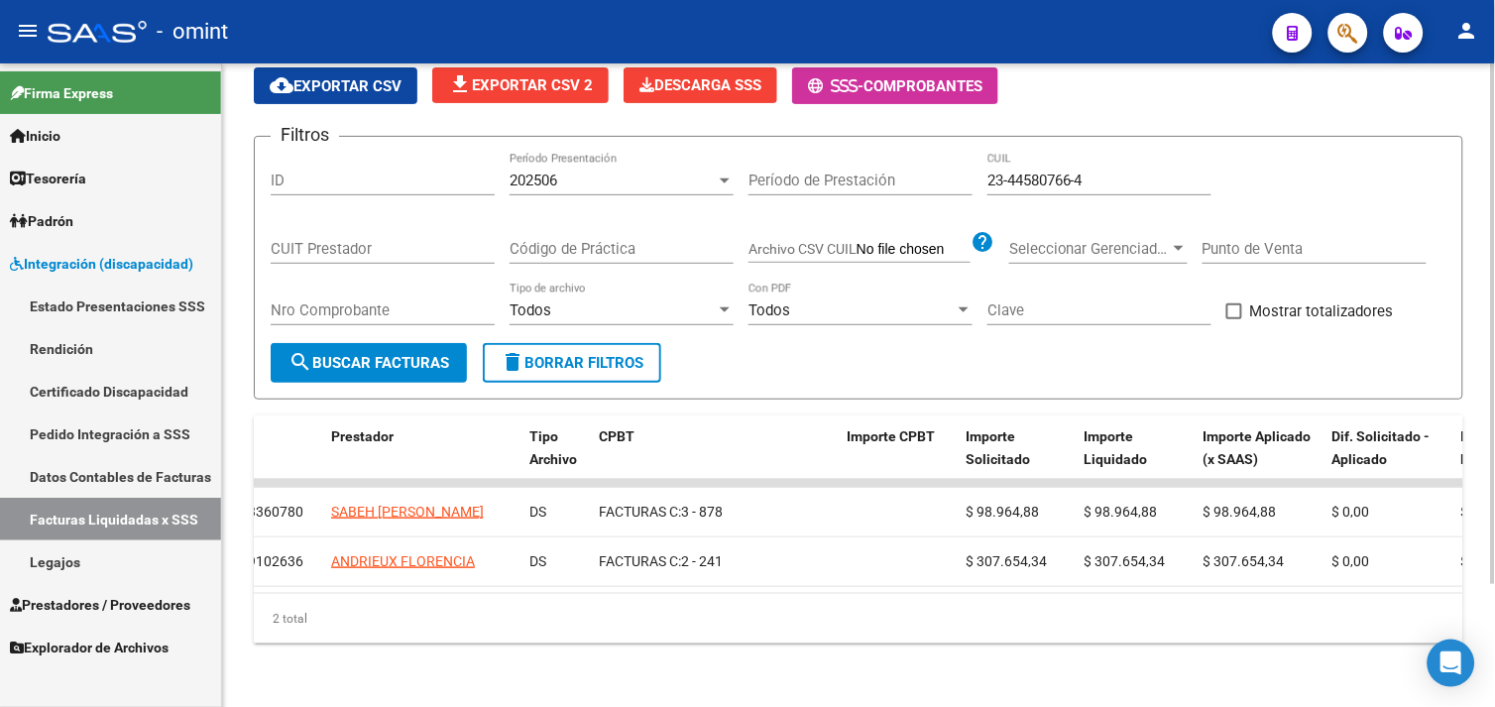
click at [612, 172] on div "202506" at bounding box center [613, 181] width 206 height 18
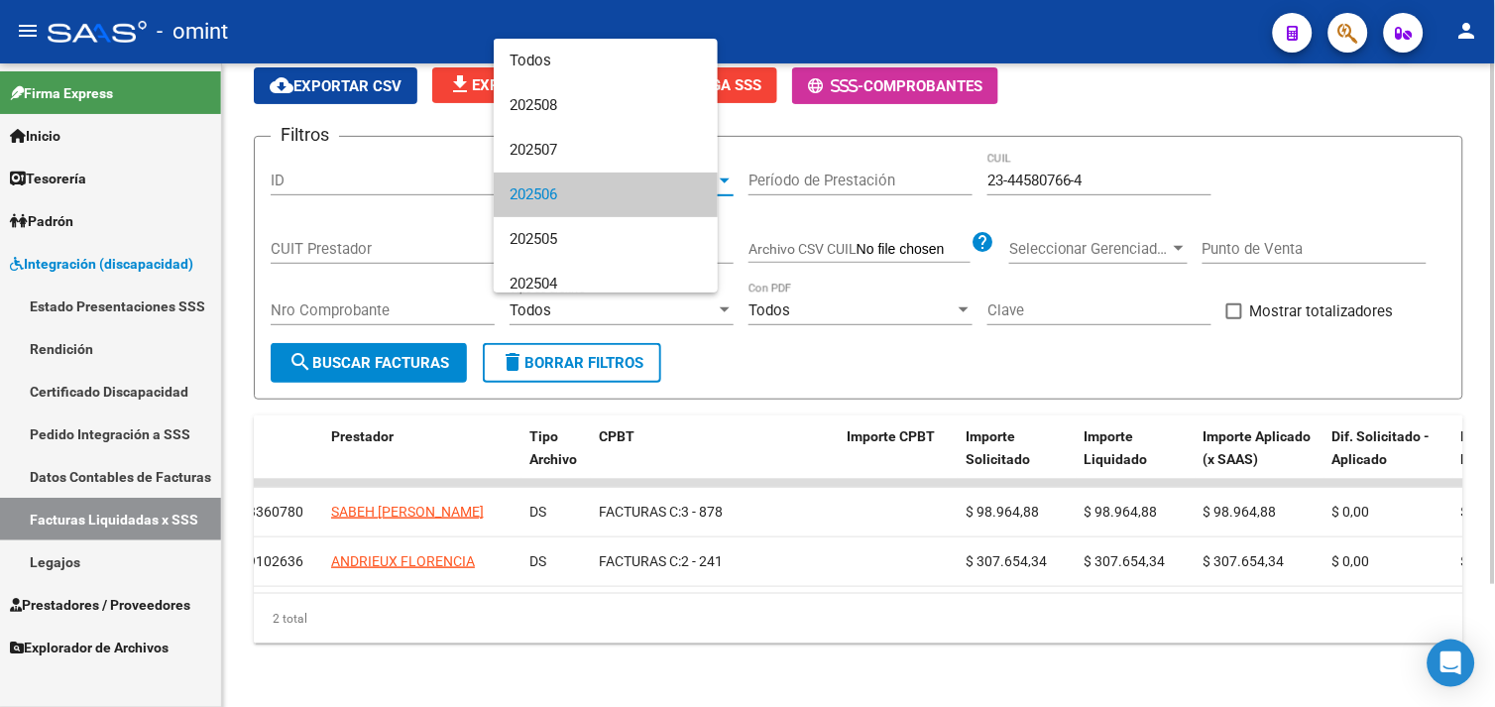
scroll to position [30, 0]
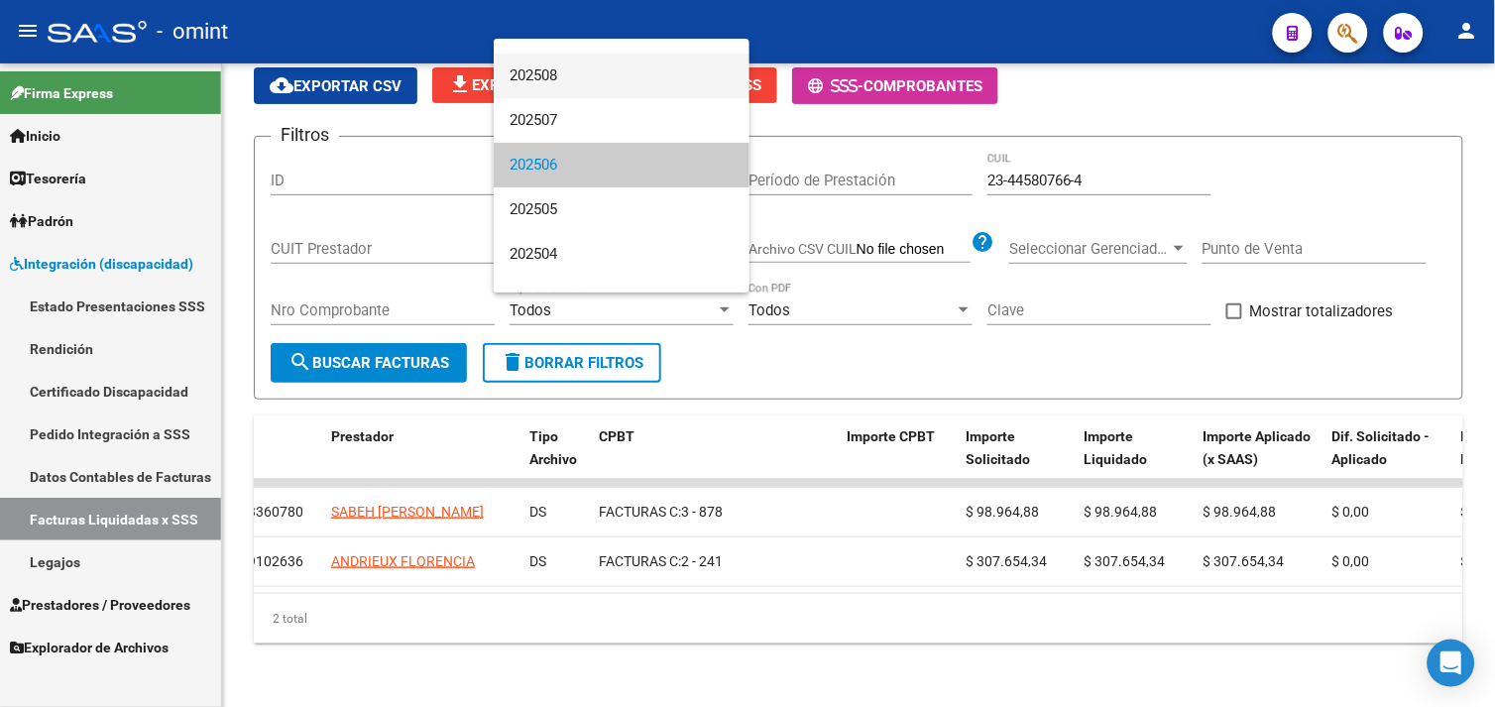
click at [566, 82] on span "202508" at bounding box center [622, 76] width 224 height 45
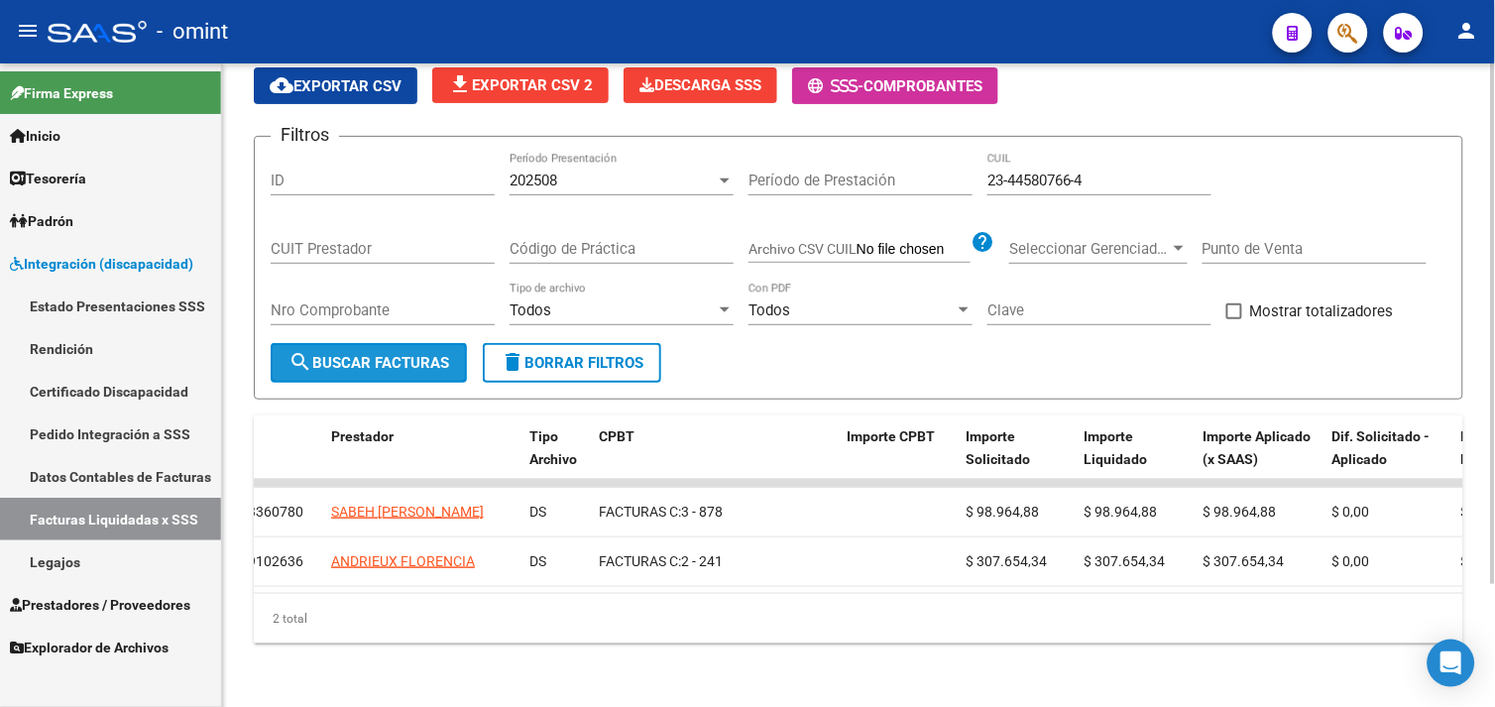
click at [399, 354] on span "search Buscar Facturas" at bounding box center [369, 363] width 161 height 18
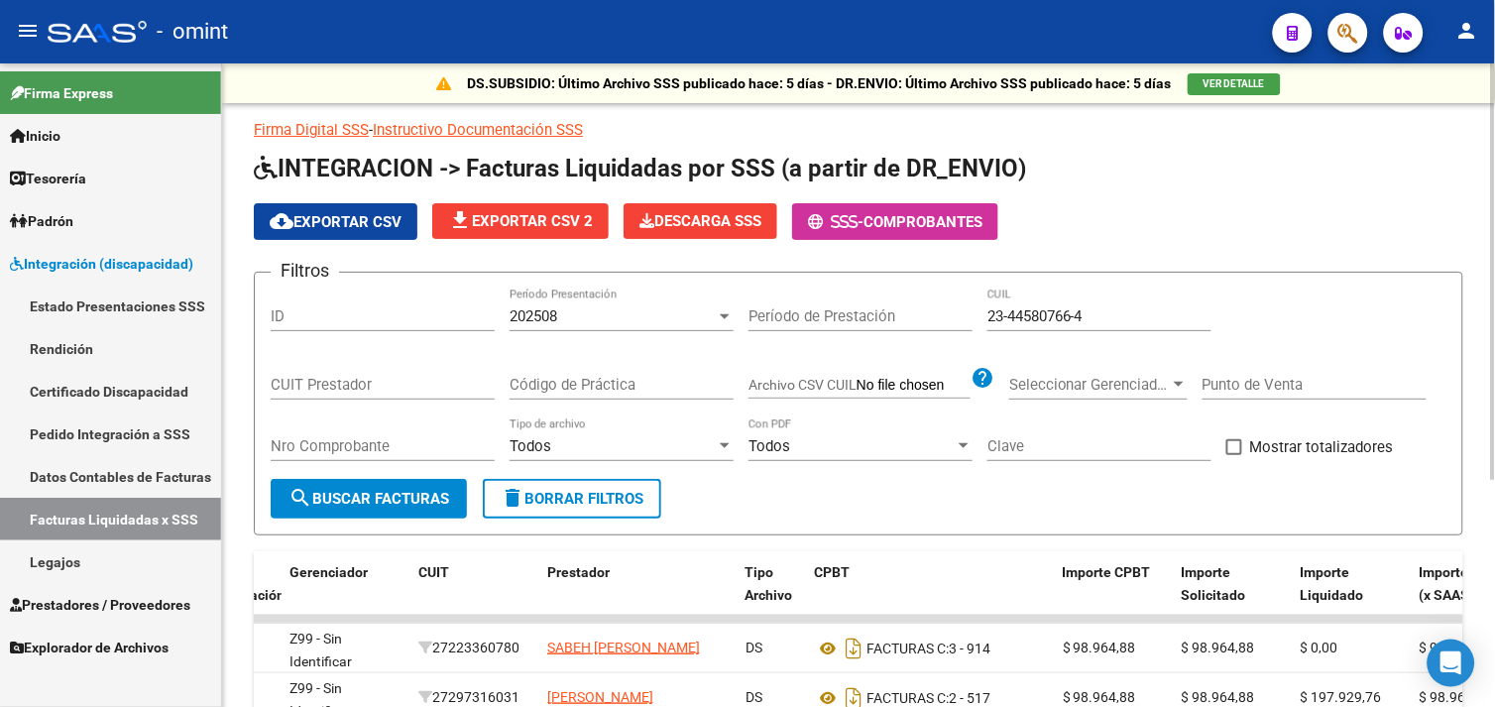
scroll to position [349, 0]
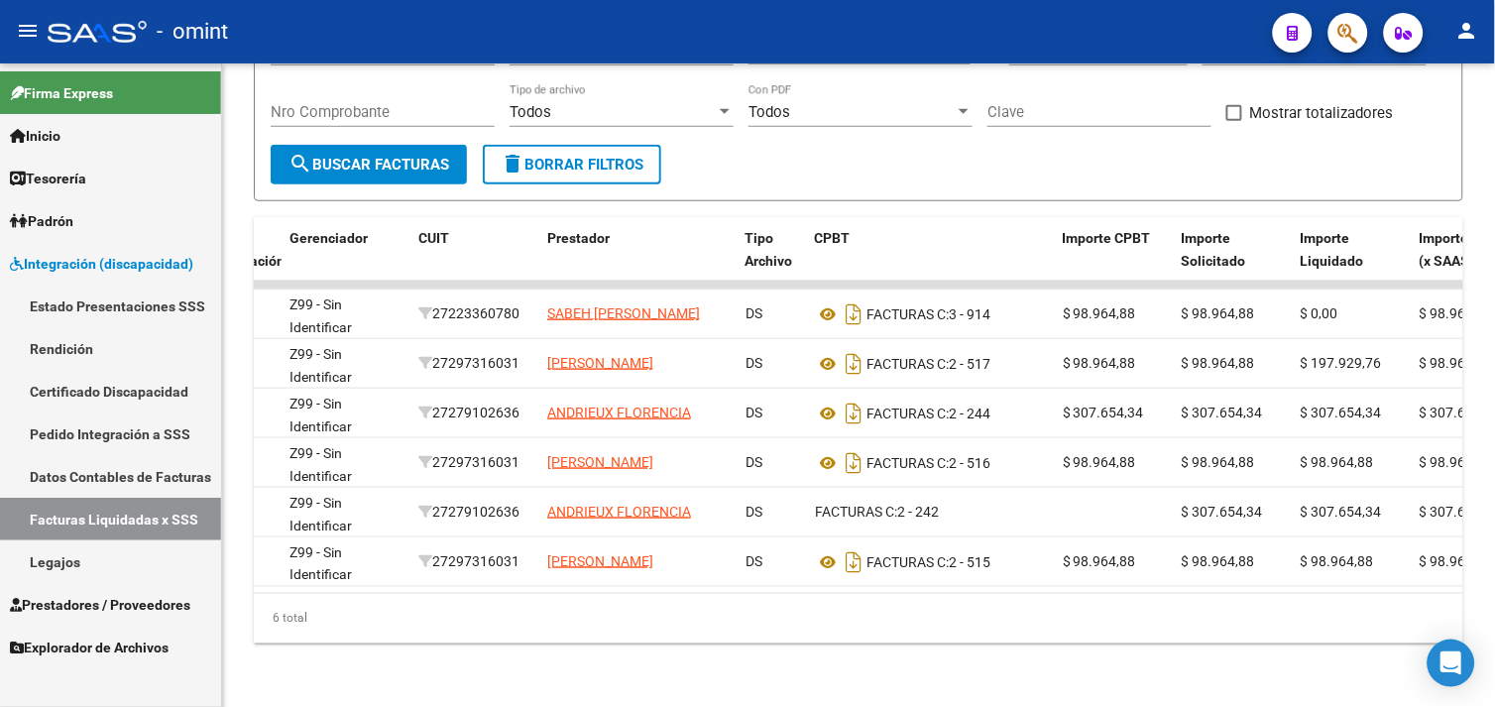
click at [112, 556] on link "Legajos" at bounding box center [110, 561] width 221 height 43
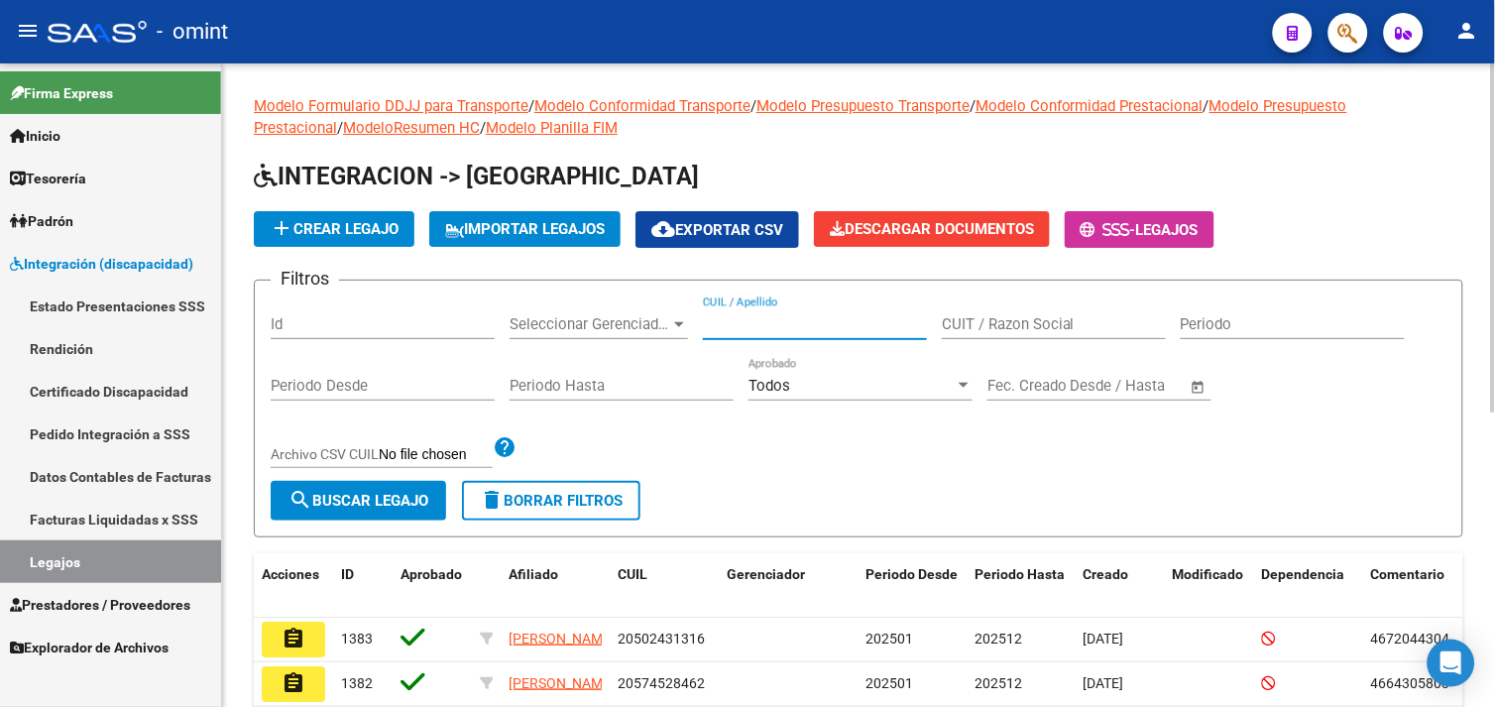
click at [773, 328] on input "CUIL / Apellido" at bounding box center [815, 324] width 224 height 18
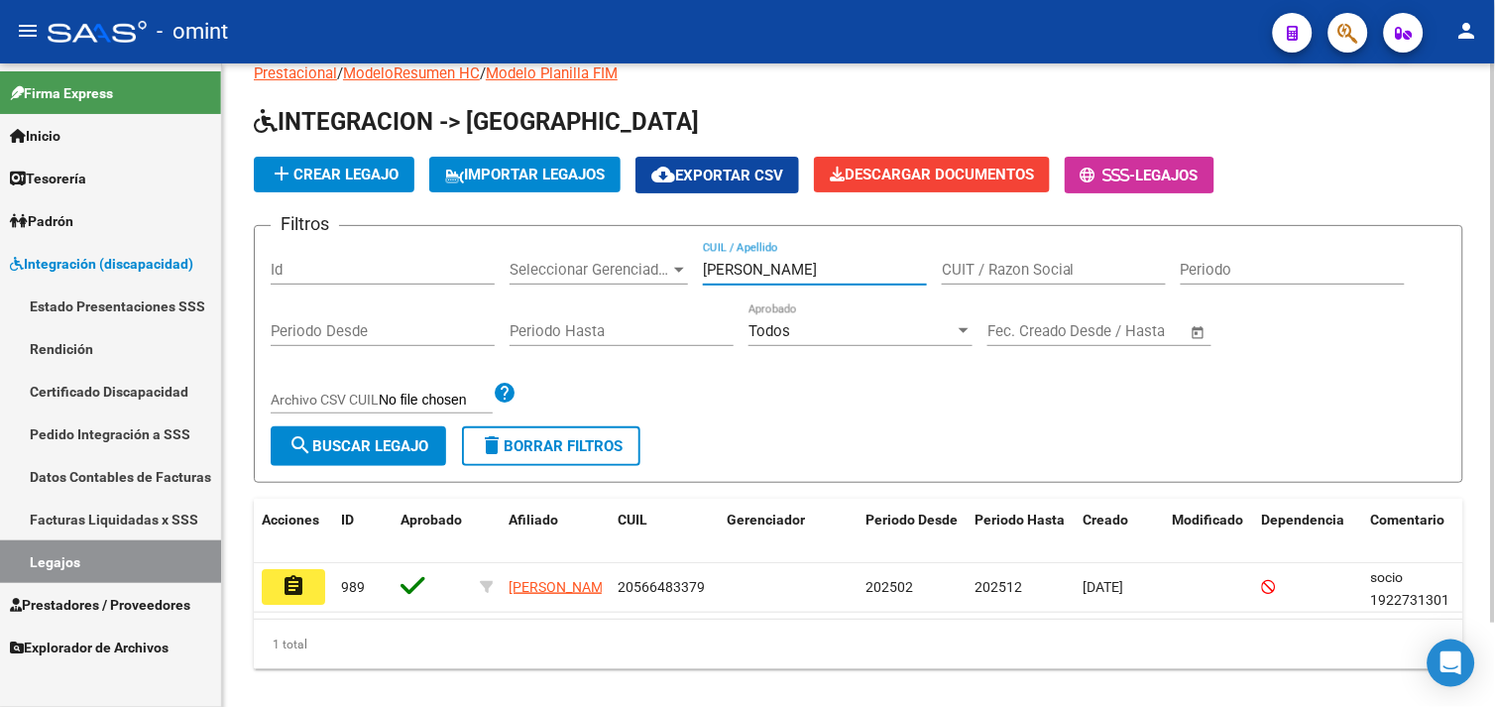
scroll to position [96, 0]
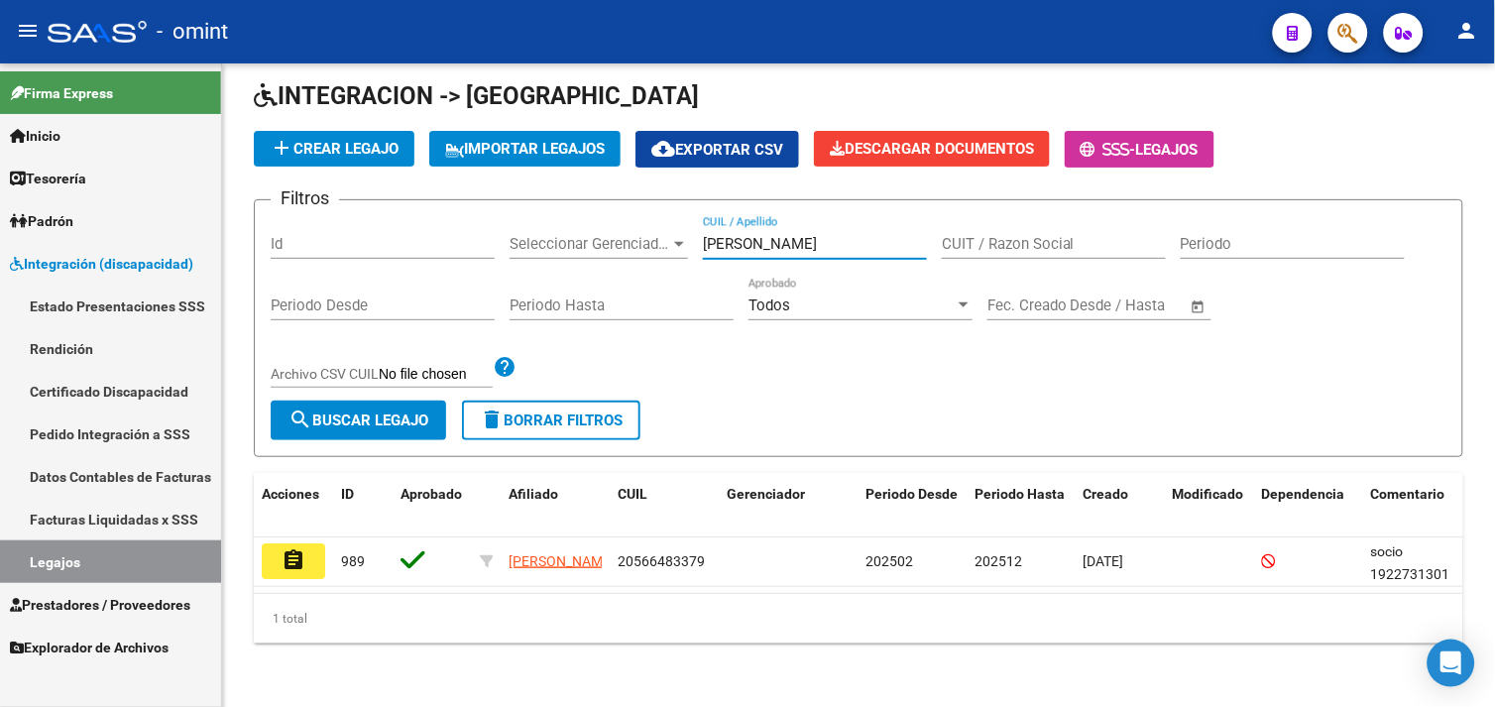
drag, startPoint x: 71, startPoint y: 562, endPoint x: 114, endPoint y: 557, distance: 42.9
click at [71, 562] on link "Legajos" at bounding box center [110, 561] width 221 height 43
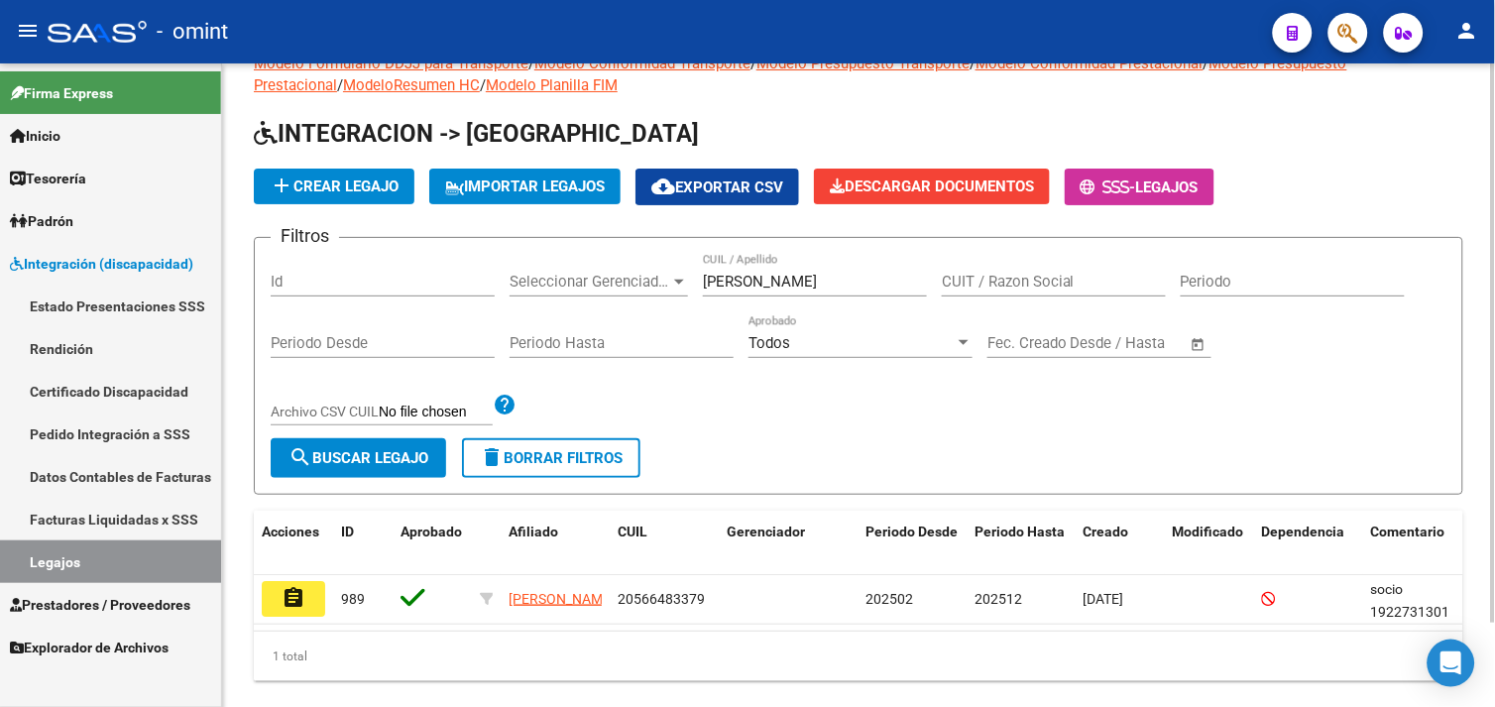
scroll to position [0, 0]
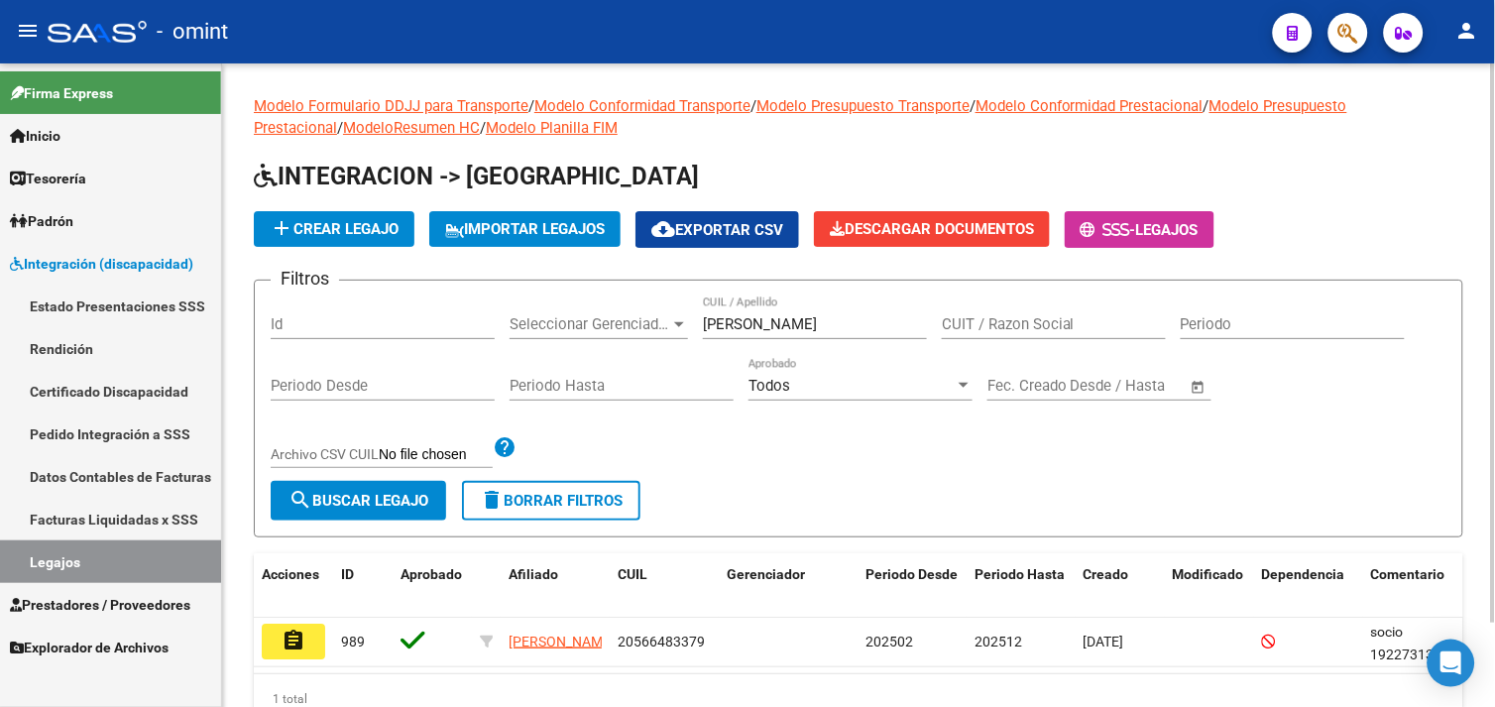
click at [800, 327] on input "[PERSON_NAME]" at bounding box center [815, 324] width 224 height 18
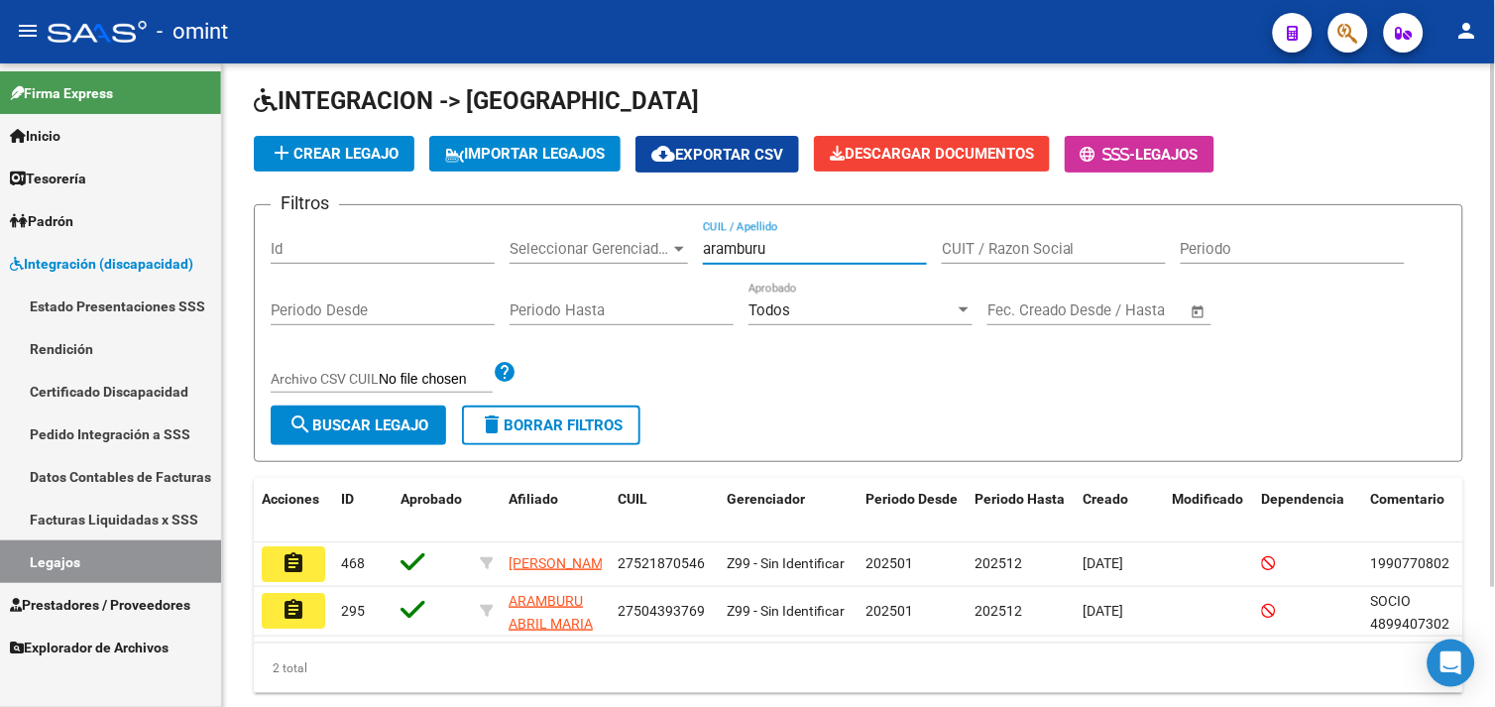
scroll to position [146, 0]
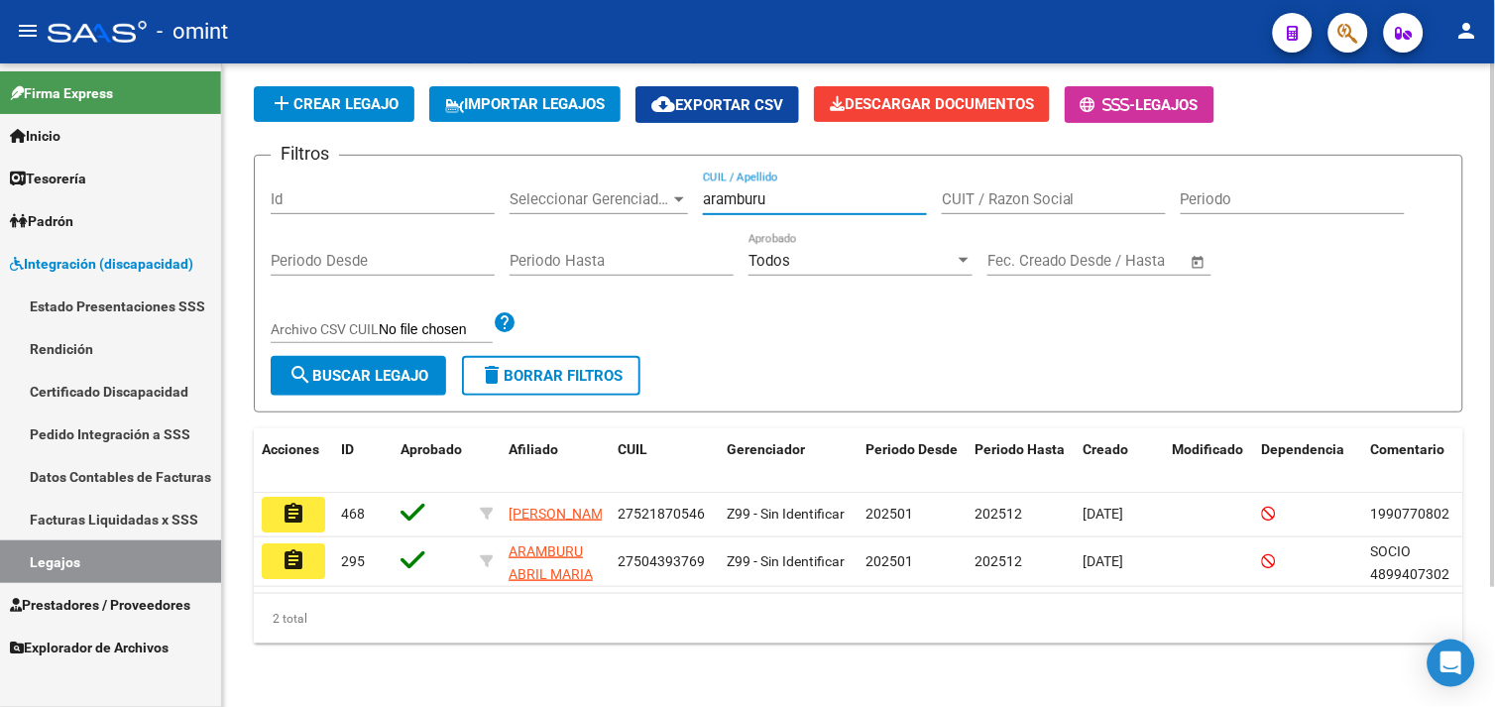
type input "aramburu"
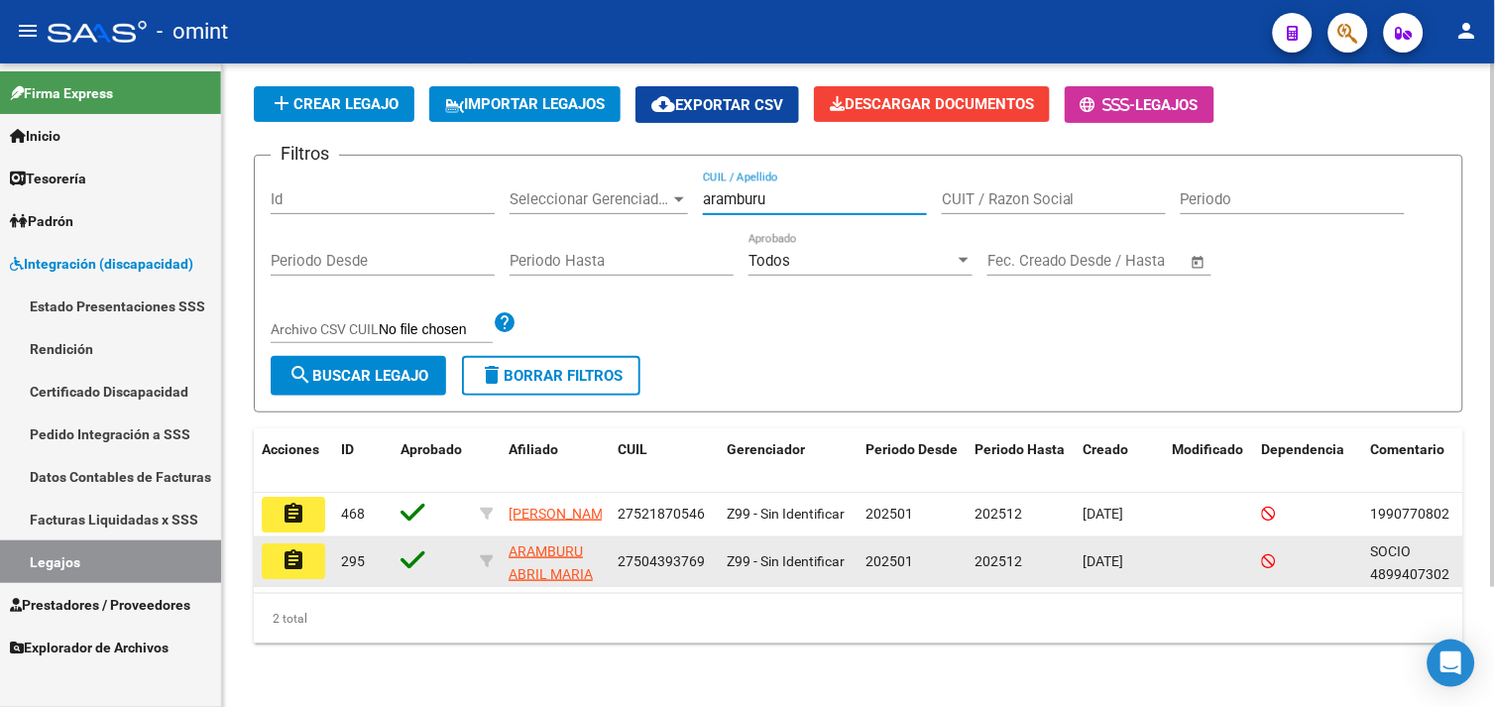
click at [299, 551] on mat-icon "assignment" at bounding box center [294, 560] width 24 height 24
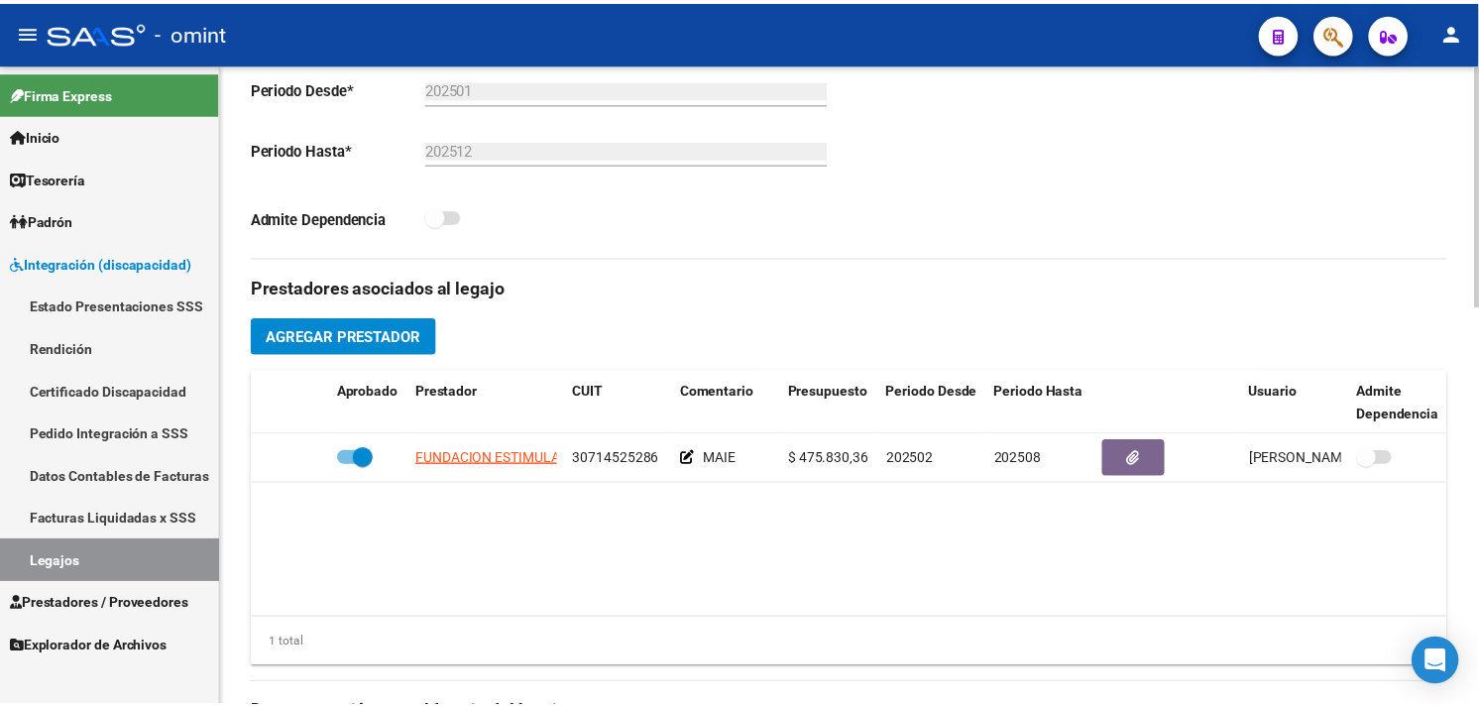
scroll to position [566, 0]
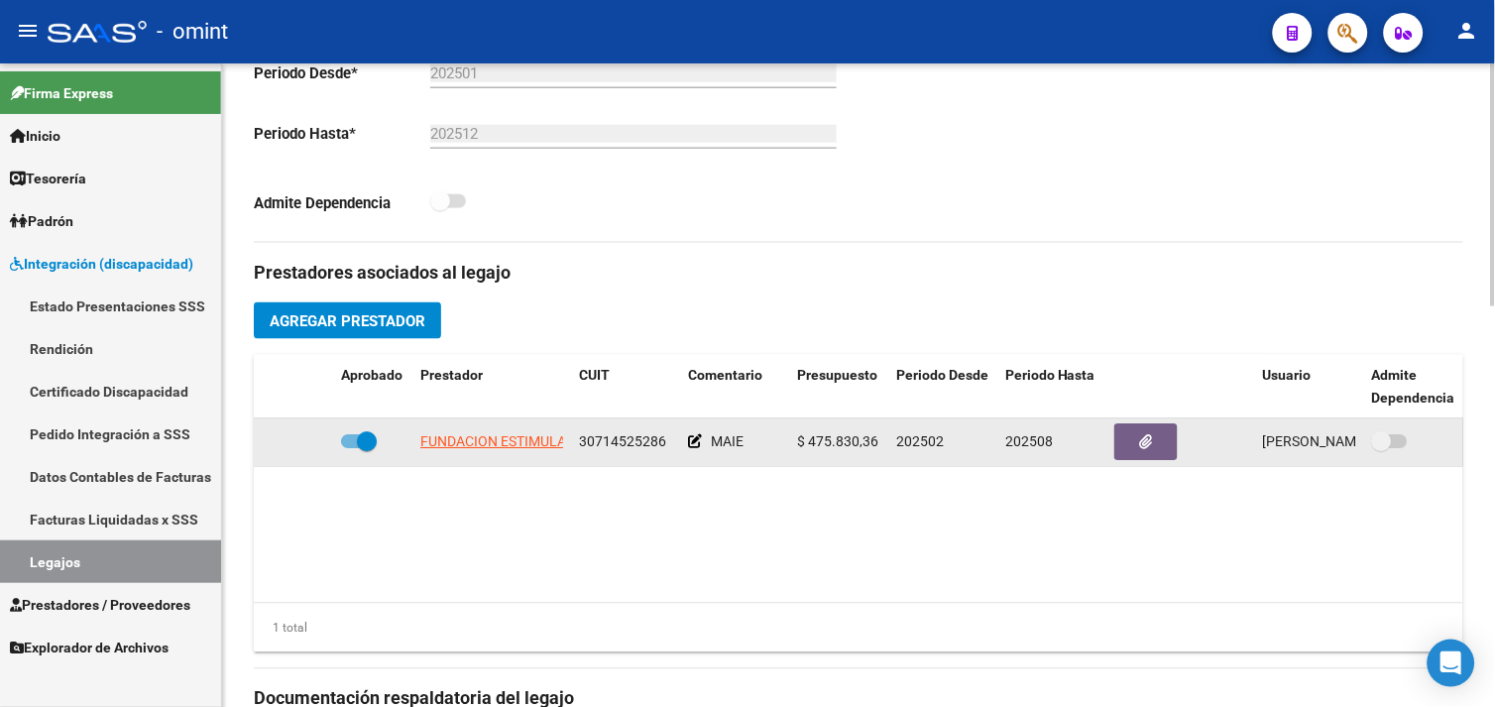
click at [351, 443] on span at bounding box center [359, 442] width 36 height 14
click at [351, 449] on input "checkbox" at bounding box center [350, 449] width 1 height 1
checkbox input "false"
click at [300, 449] on icon at bounding box center [304, 442] width 14 height 14
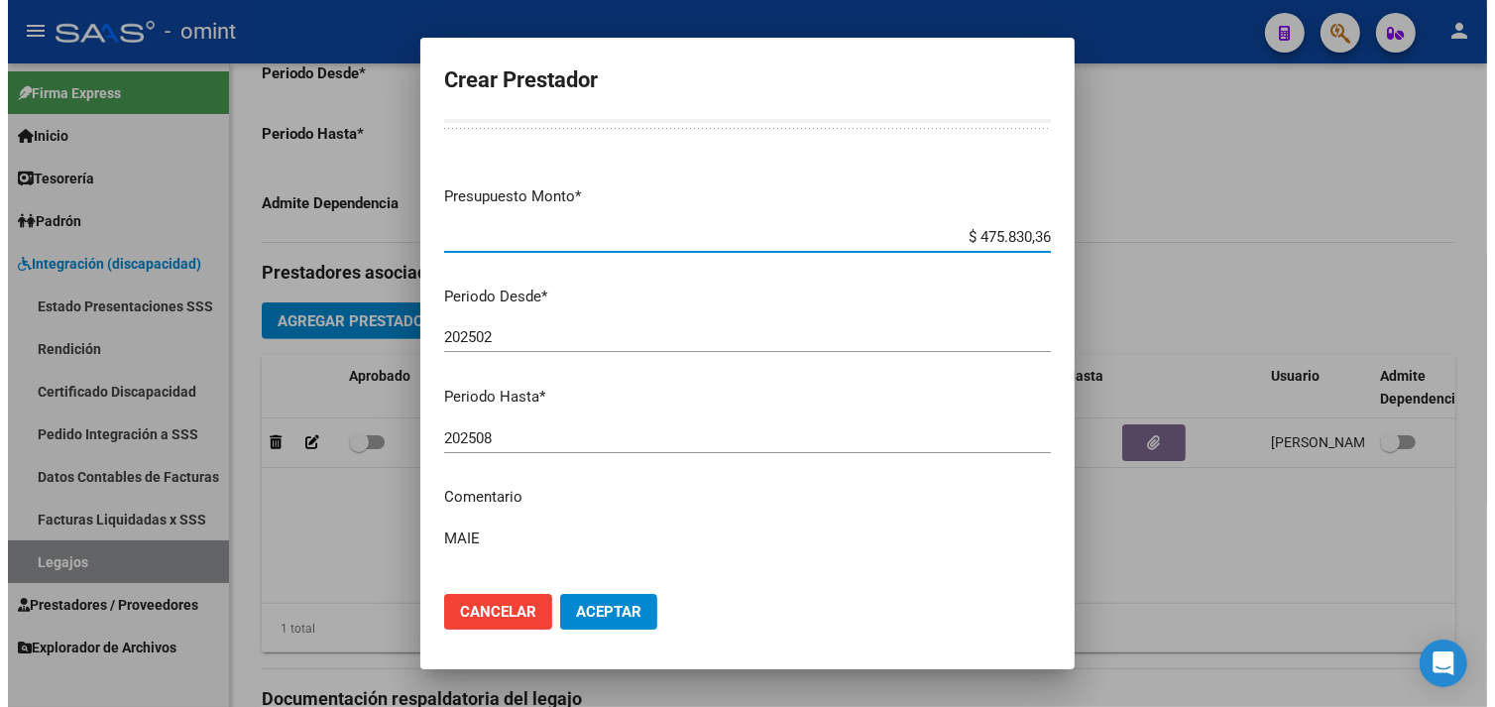
scroll to position [110, 0]
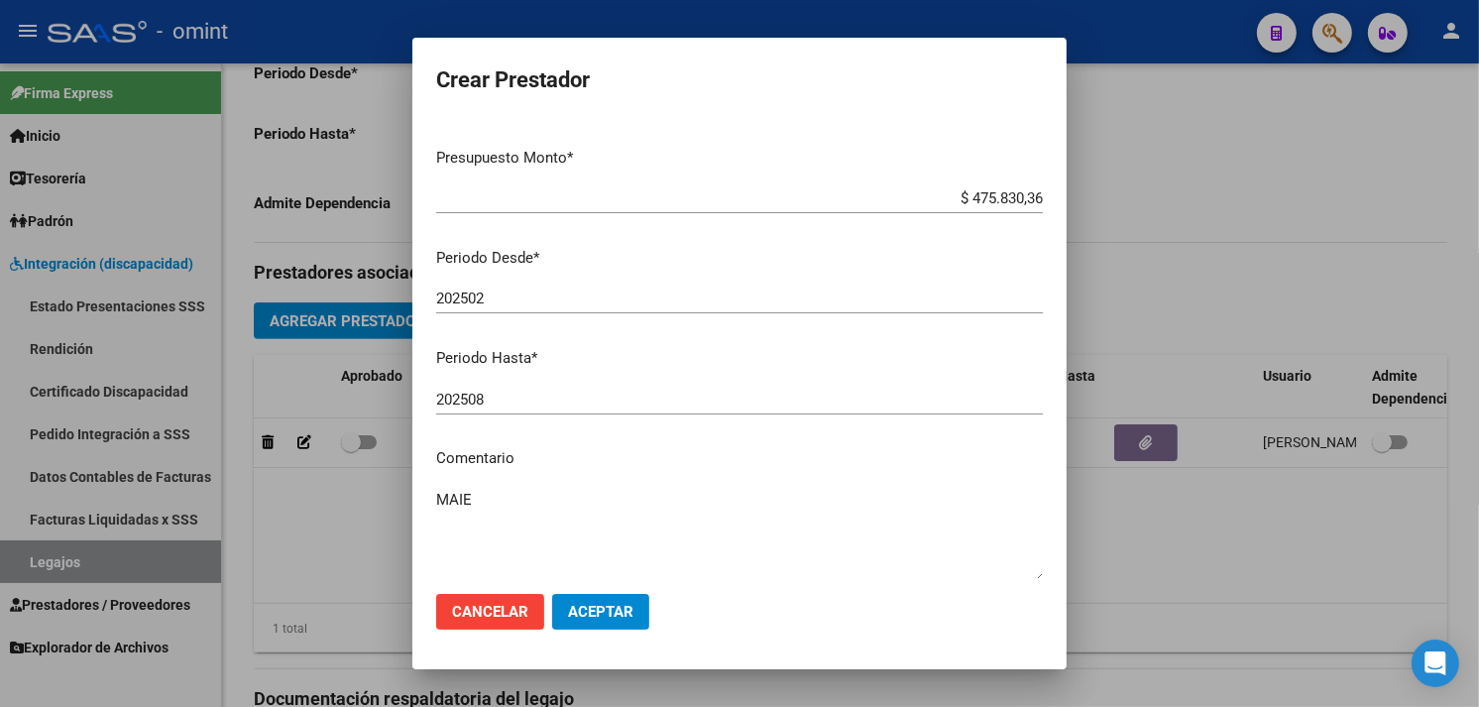
click at [527, 409] on div "202508 Ingresar el periodo" at bounding box center [739, 400] width 607 height 30
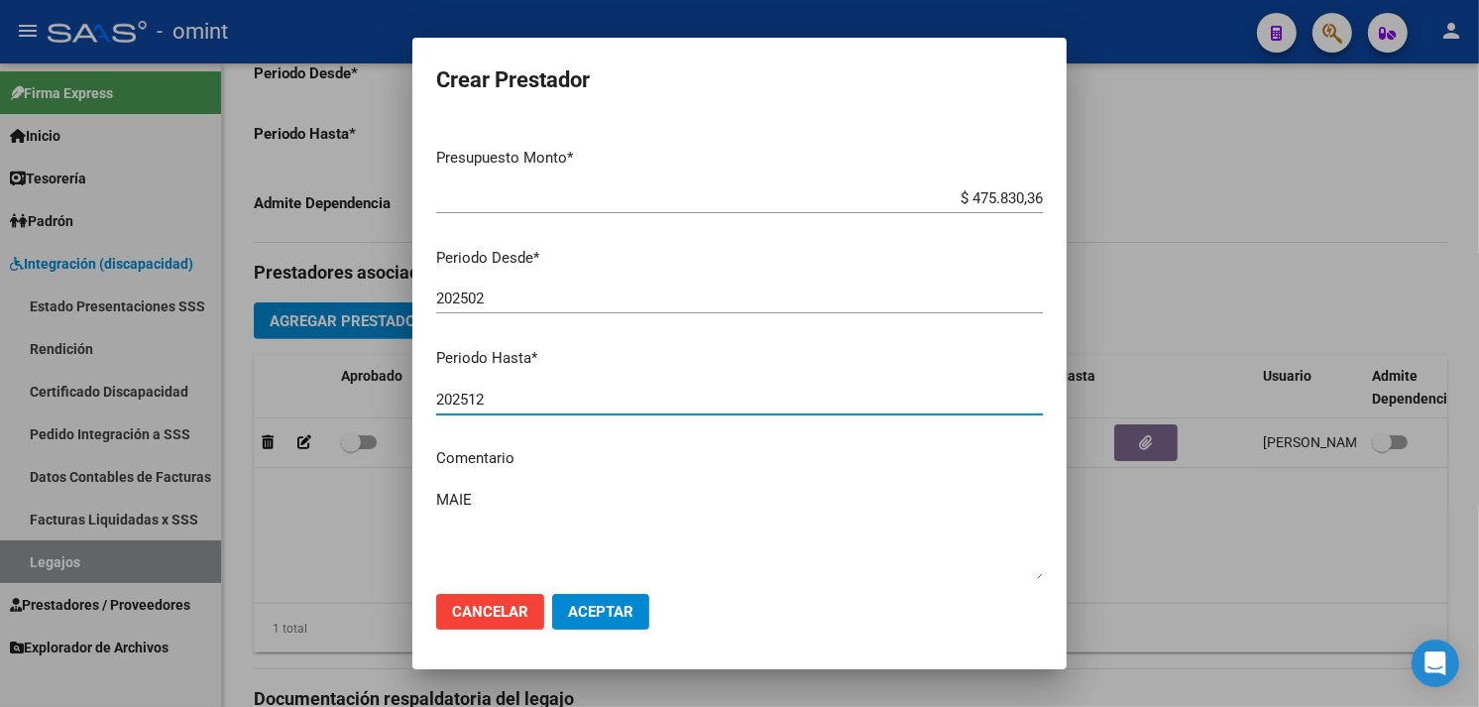
type input "202512"
click at [601, 616] on span "Aceptar" at bounding box center [600, 612] width 65 height 18
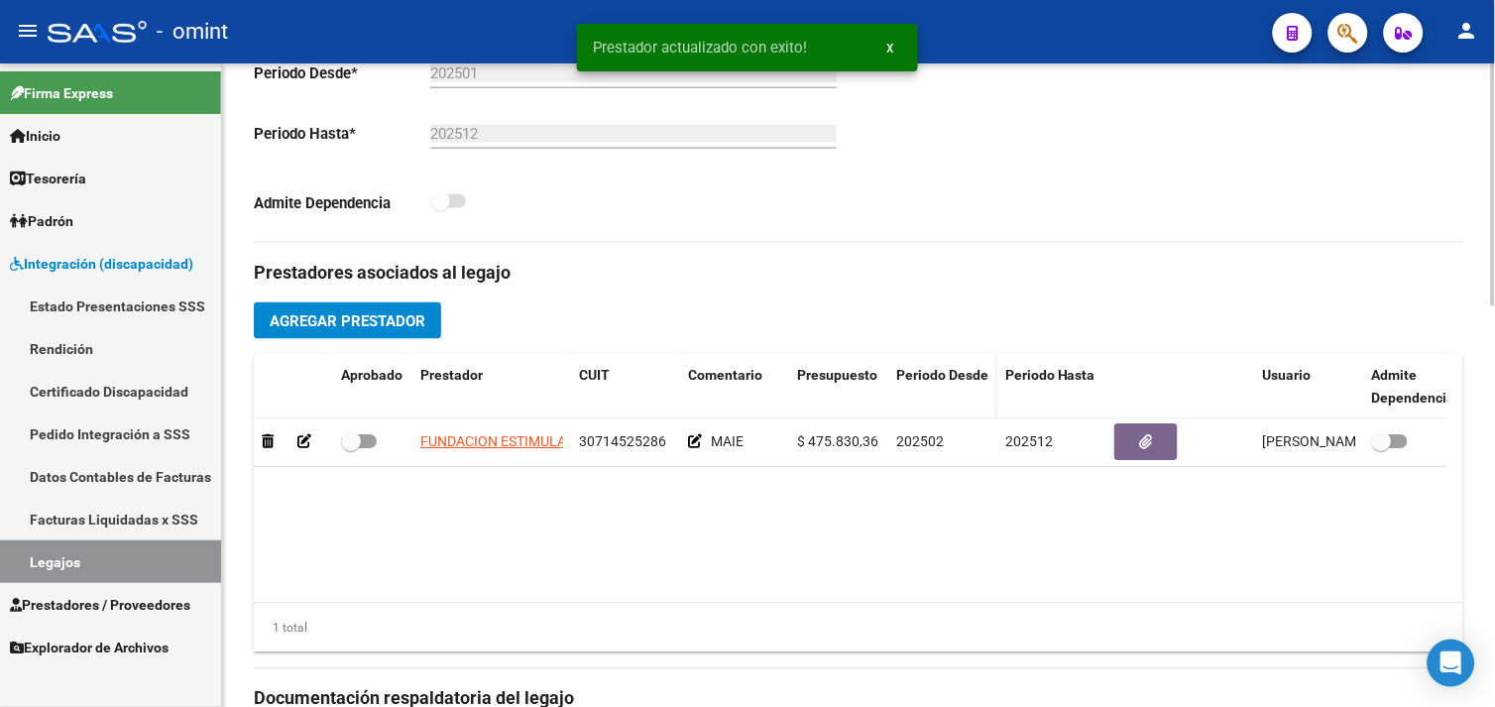
scroll to position [345, 0]
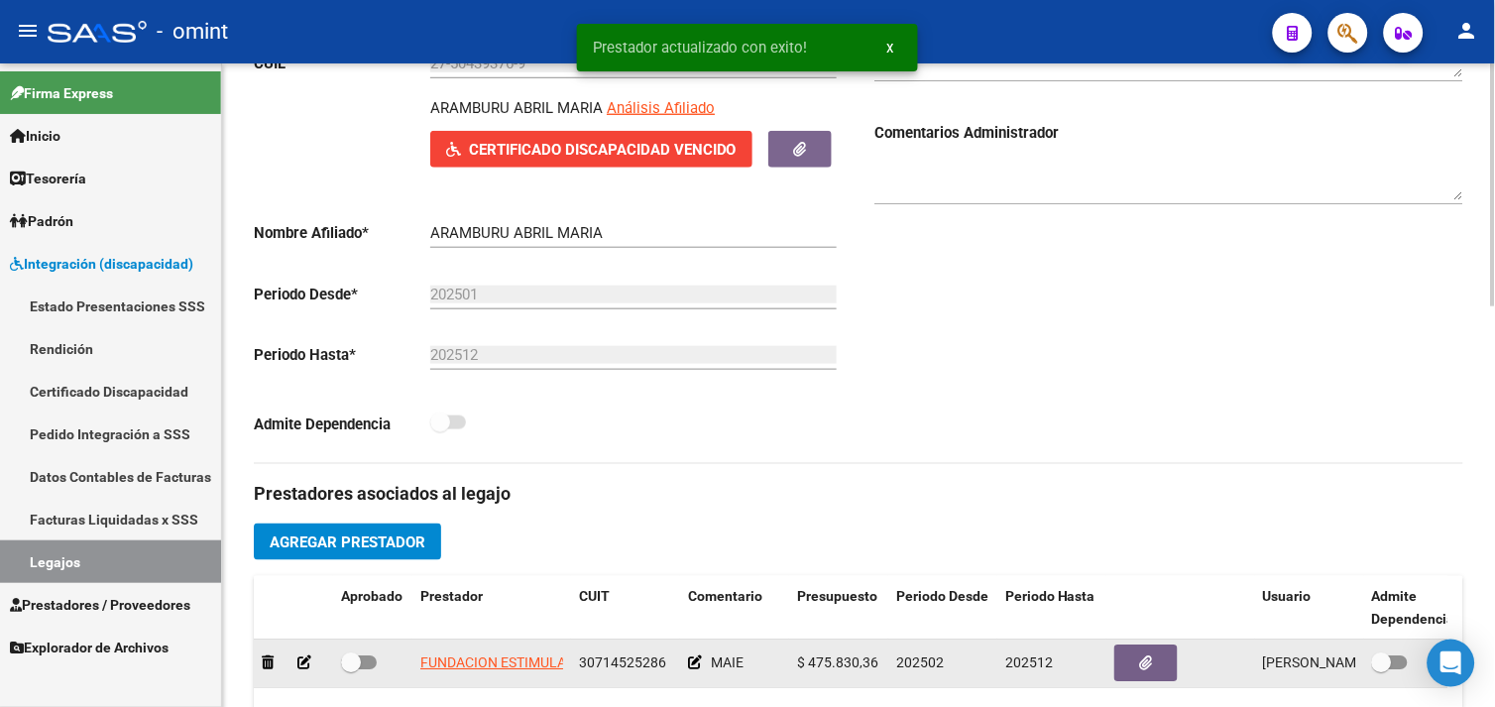
click at [344, 666] on span at bounding box center [351, 663] width 20 height 20
click at [350, 670] on input "checkbox" at bounding box center [350, 670] width 1 height 1
checkbox input "true"
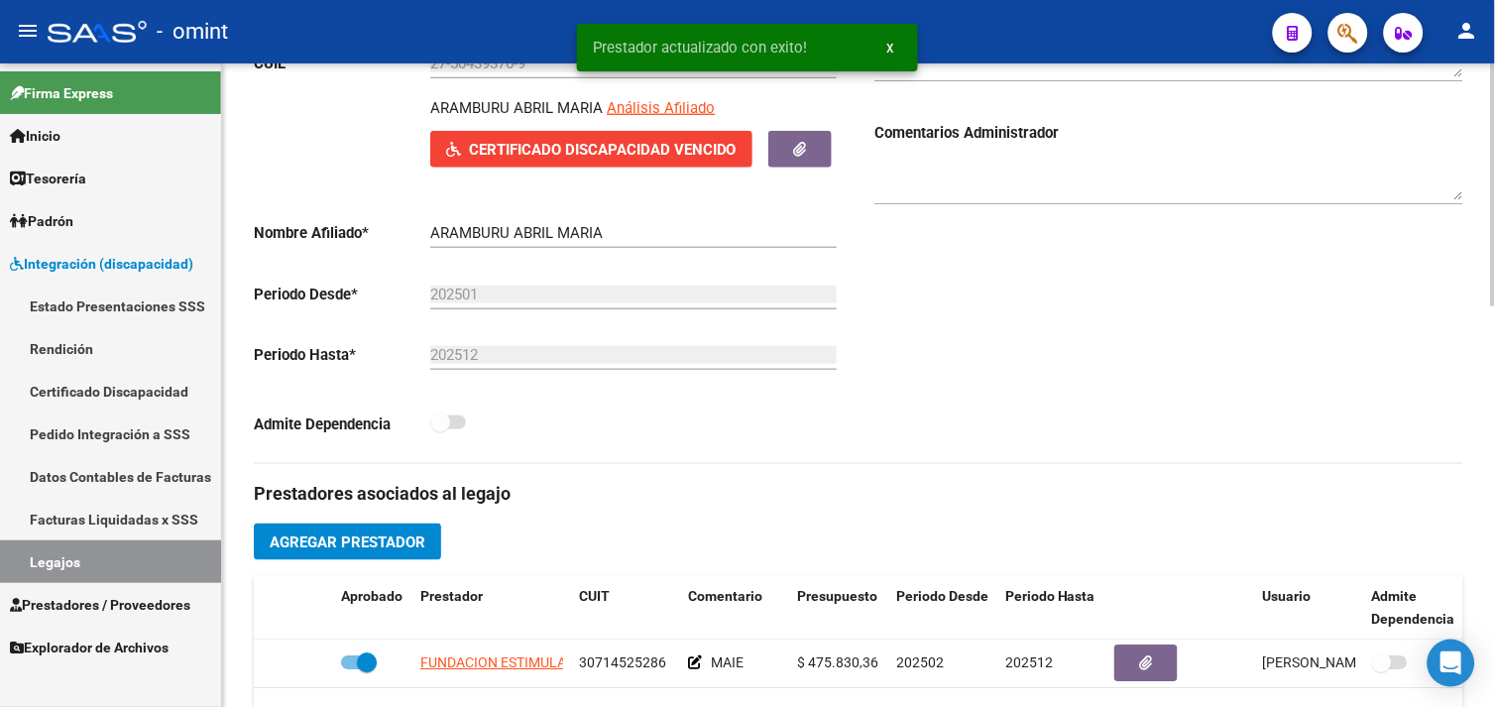
scroll to position [15, 0]
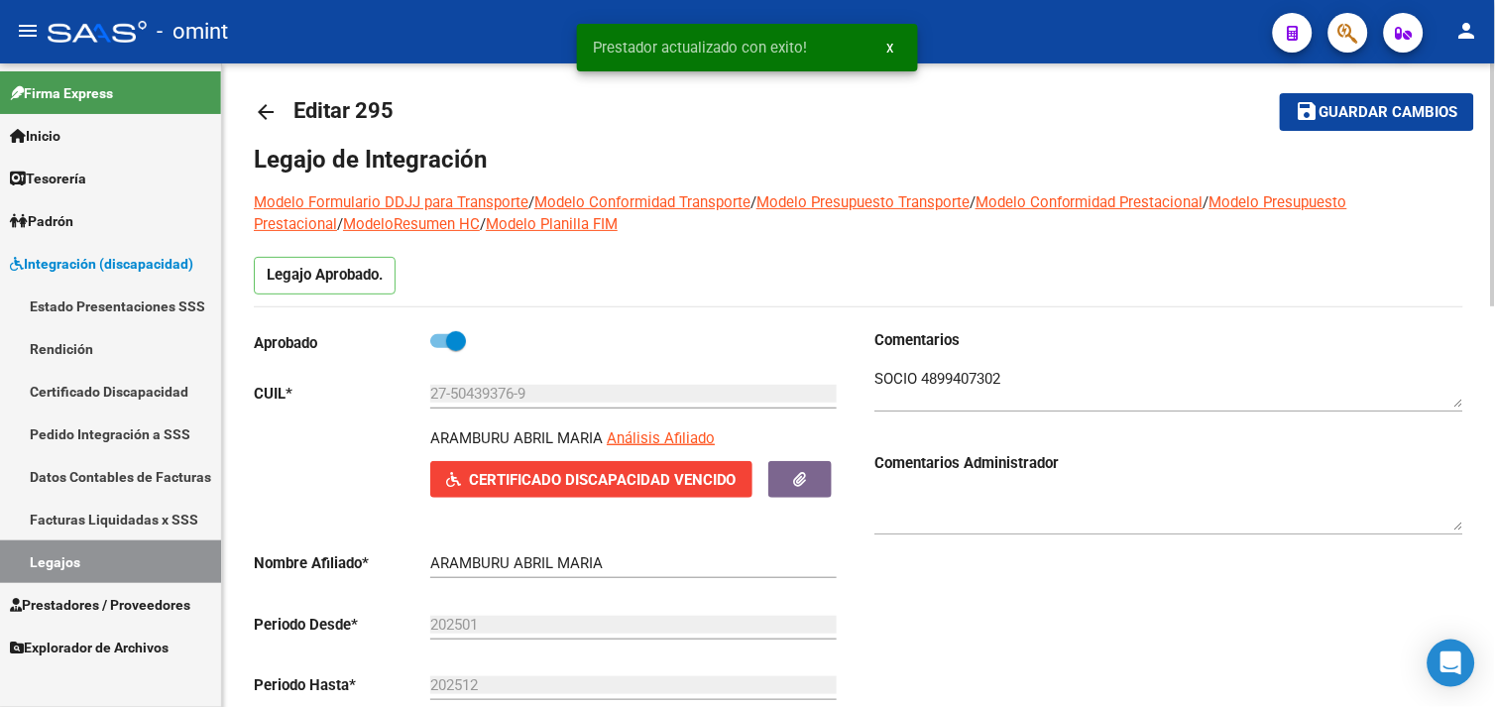
click at [1292, 119] on button "save Guardar cambios" at bounding box center [1377, 111] width 194 height 37
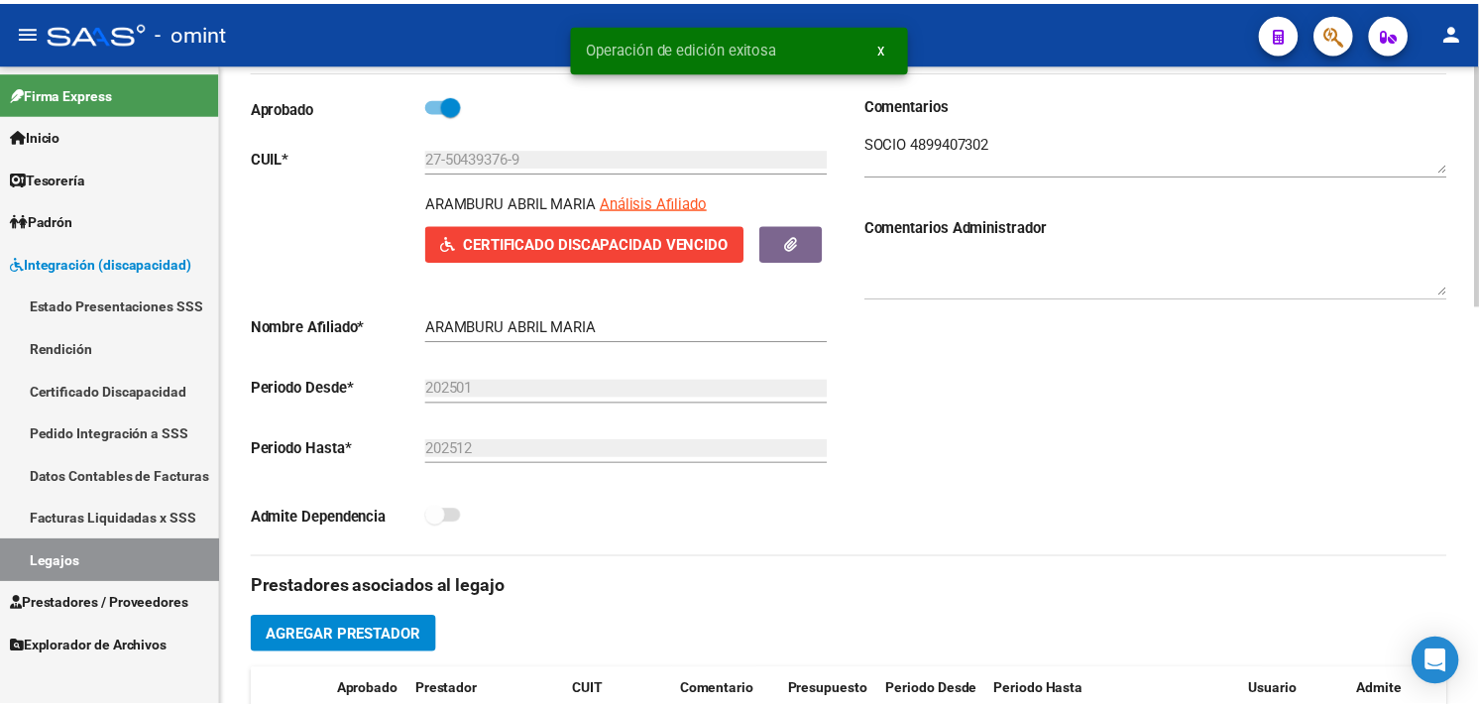
scroll to position [456, 0]
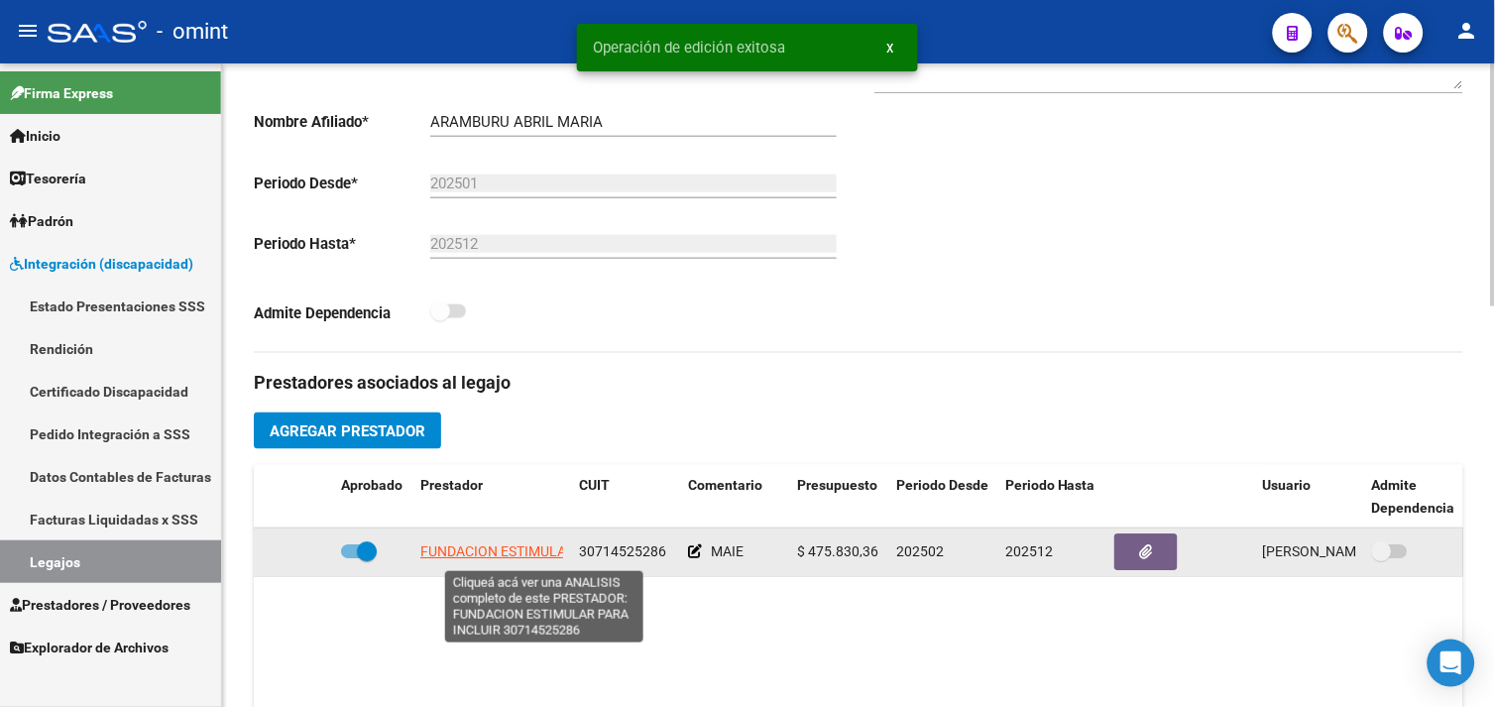
click at [448, 556] on span "FUNDACION ESTIMULAR PARA INCLUIR" at bounding box center [544, 552] width 248 height 16
type textarea "30714525286"
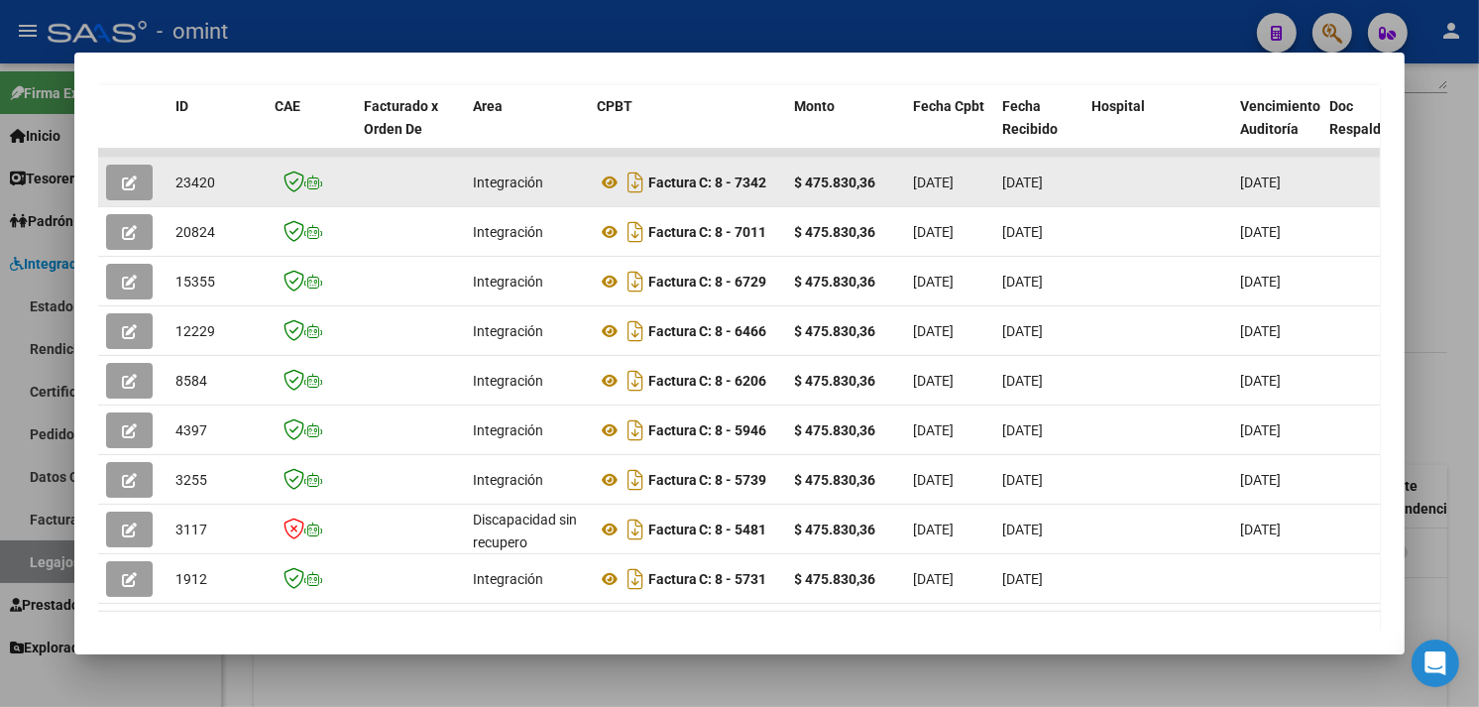
scroll to position [325, 0]
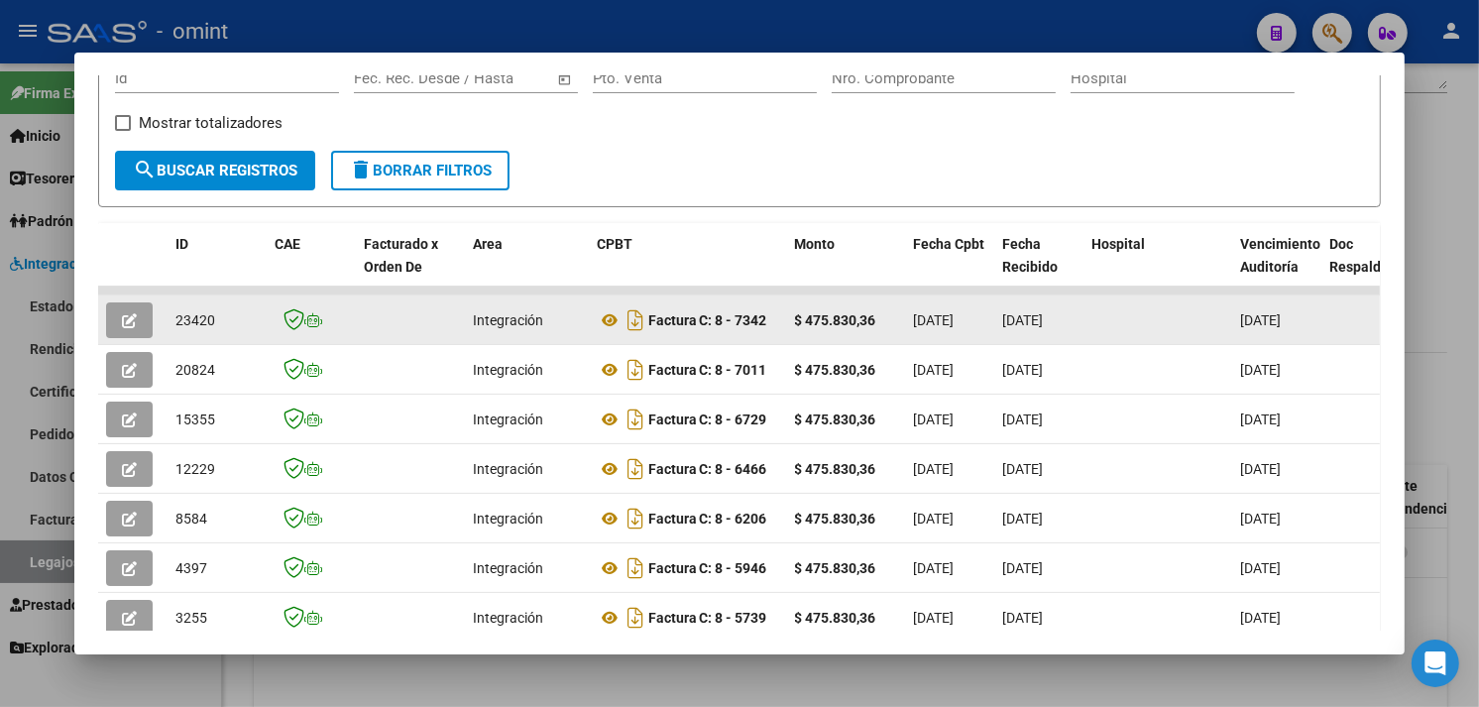
click at [122, 317] on icon "button" at bounding box center [129, 320] width 15 height 15
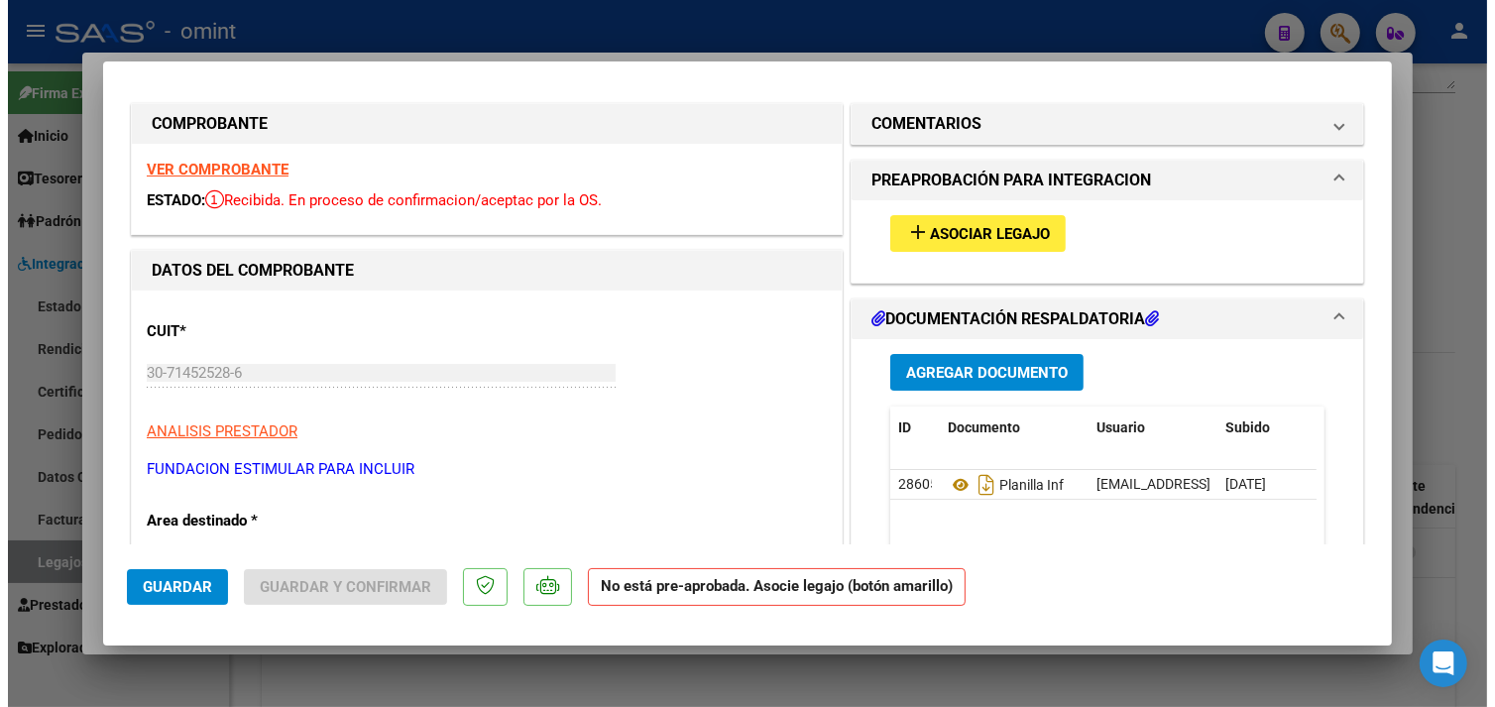
scroll to position [0, 0]
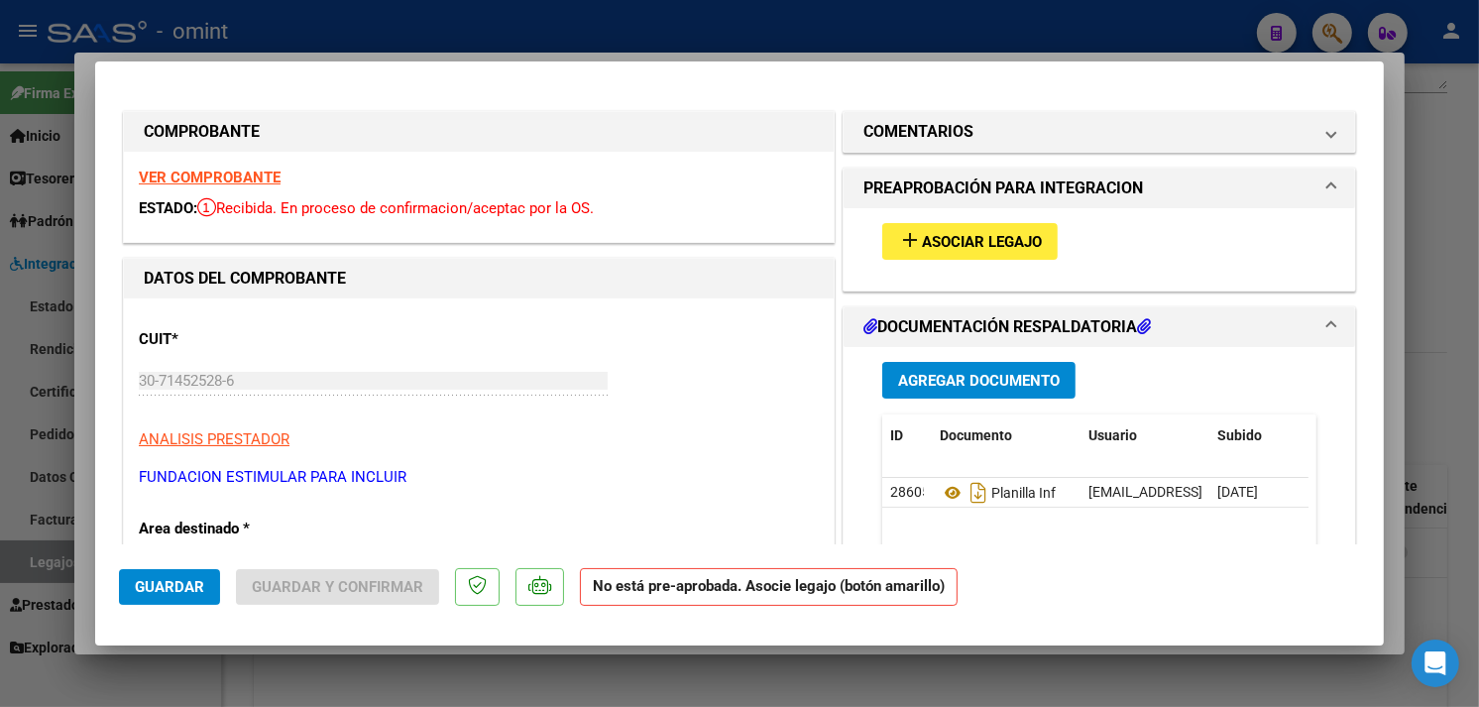
click at [906, 236] on mat-icon "add" at bounding box center [910, 240] width 24 height 24
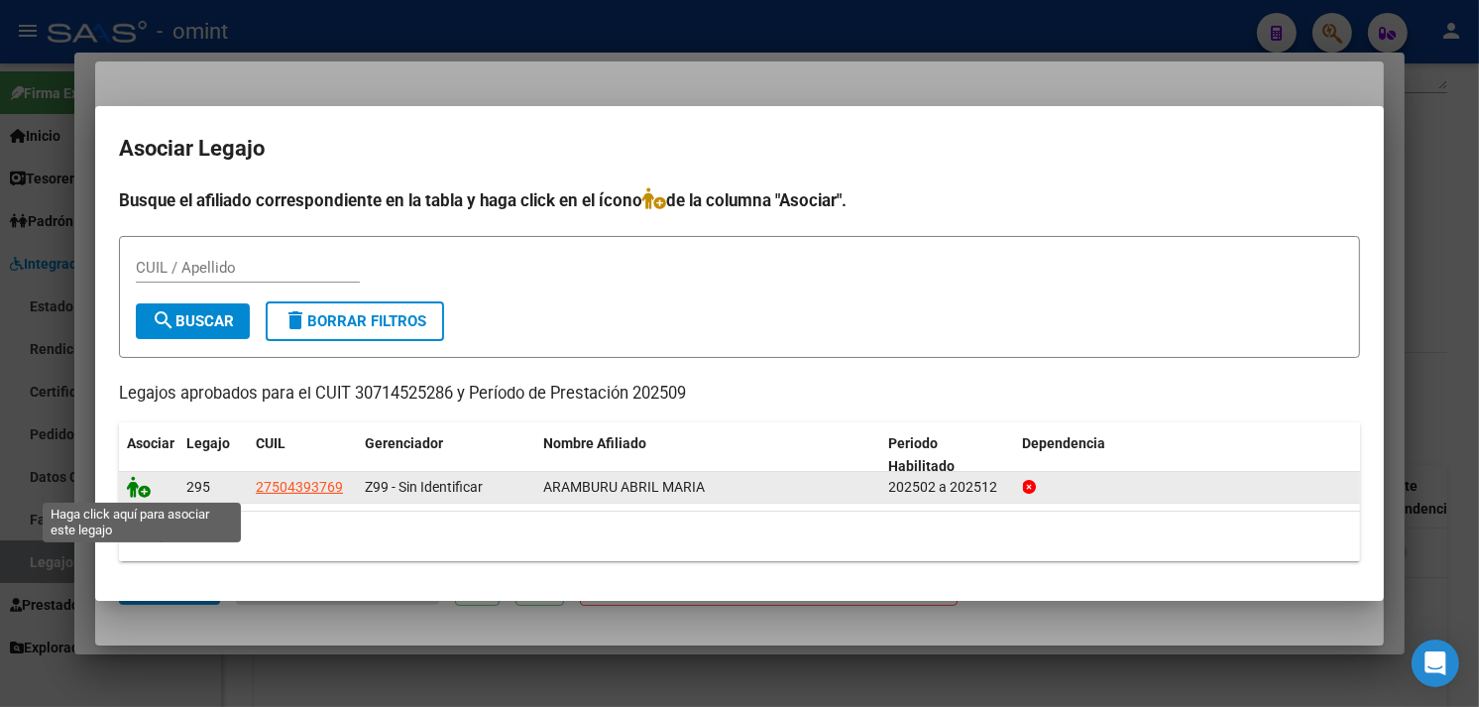
click at [135, 482] on icon at bounding box center [139, 487] width 24 height 22
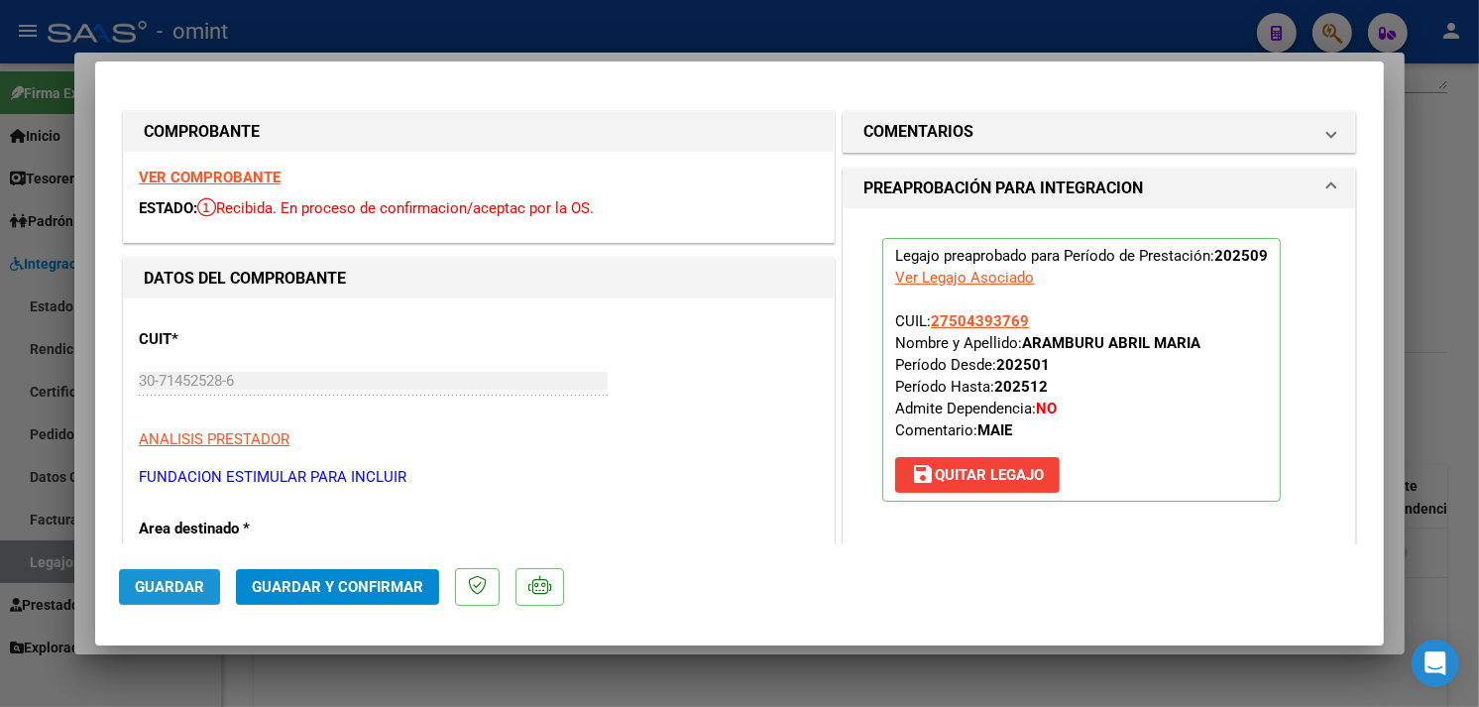
click at [173, 593] on span "Guardar" at bounding box center [169, 587] width 69 height 18
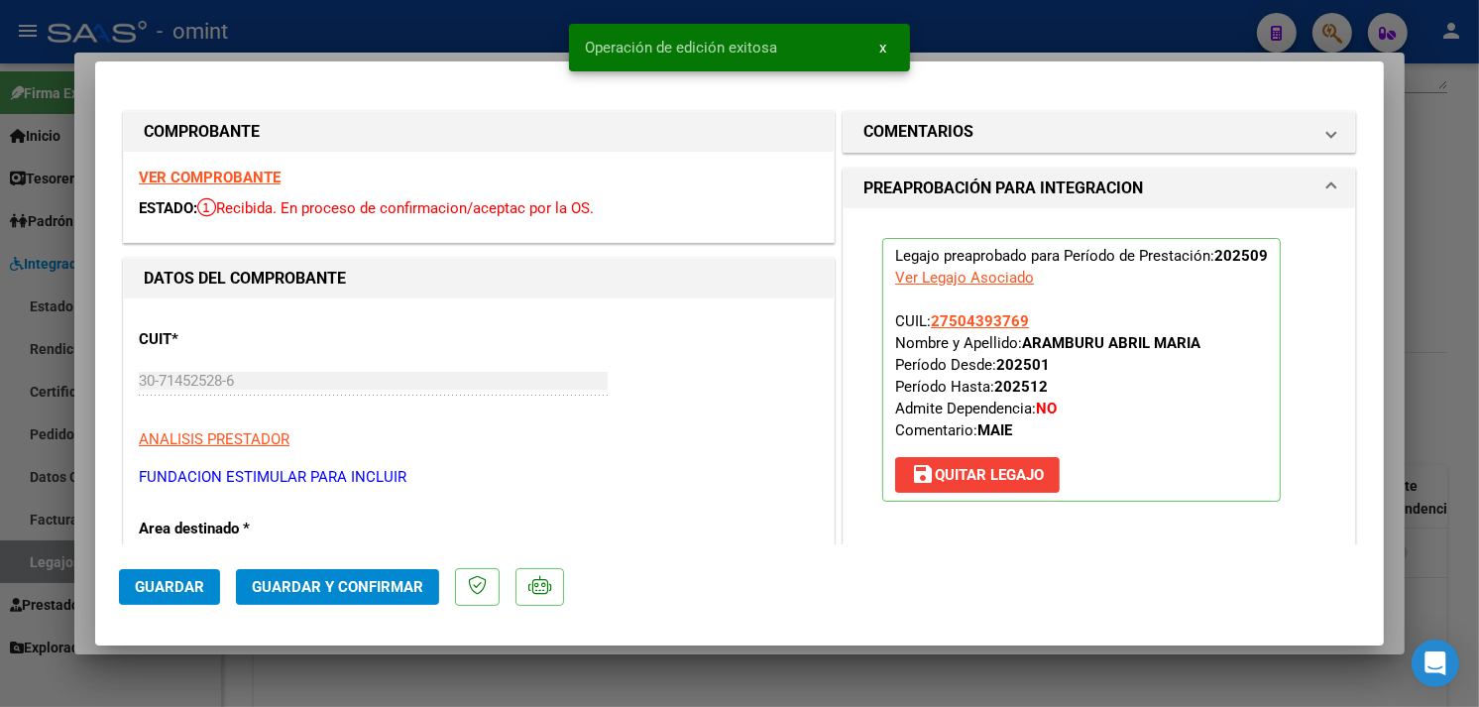
type input "$ 0,00"
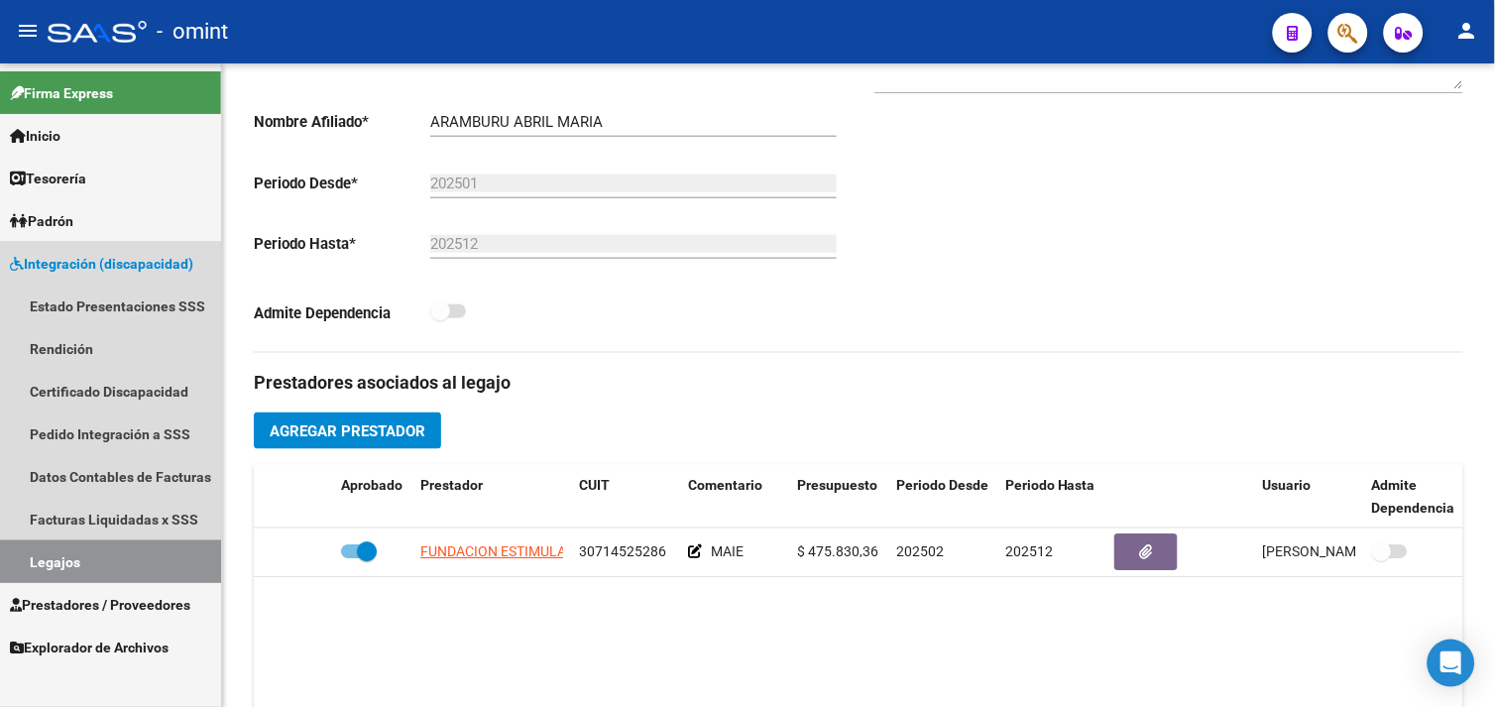
click at [95, 555] on link "Legajos" at bounding box center [110, 561] width 221 height 43
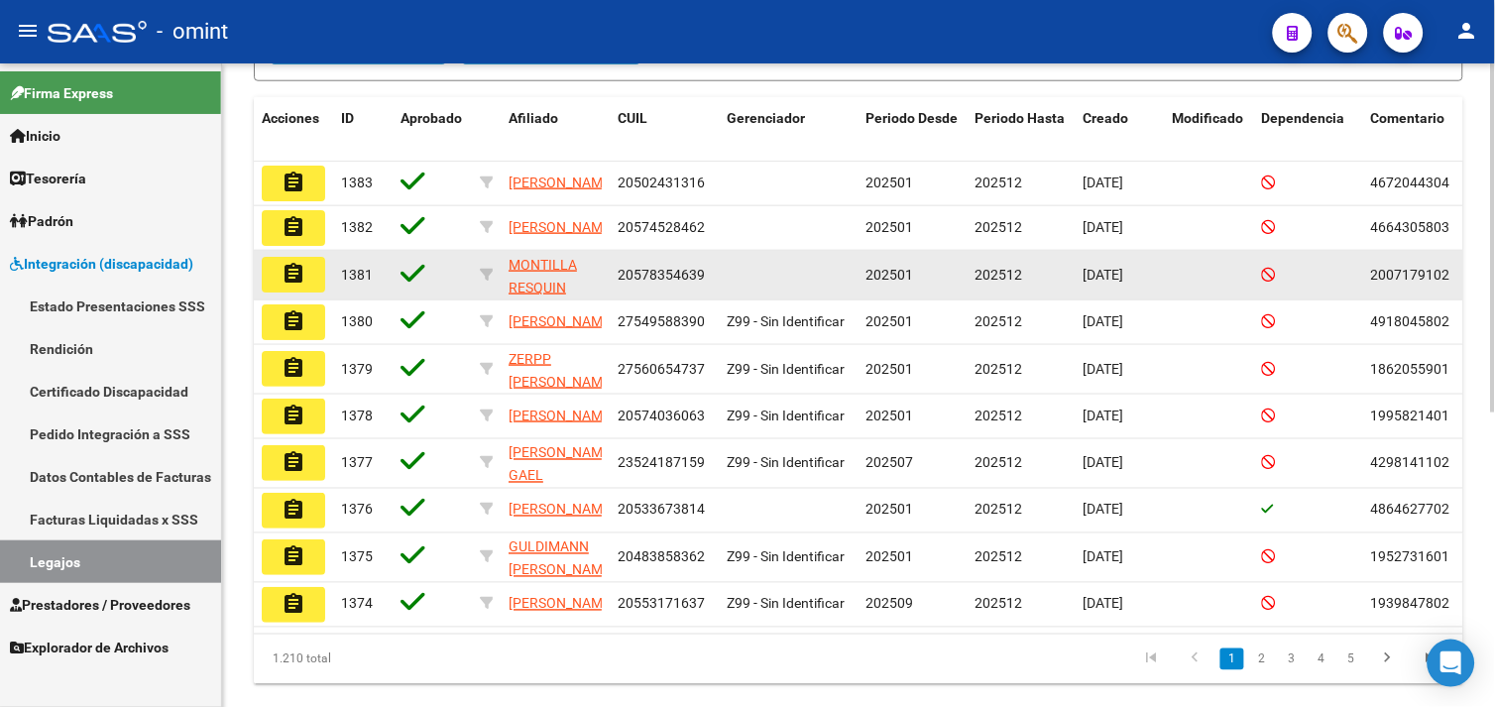
click at [818, 295] on datatable-body-cell at bounding box center [788, 275] width 139 height 49
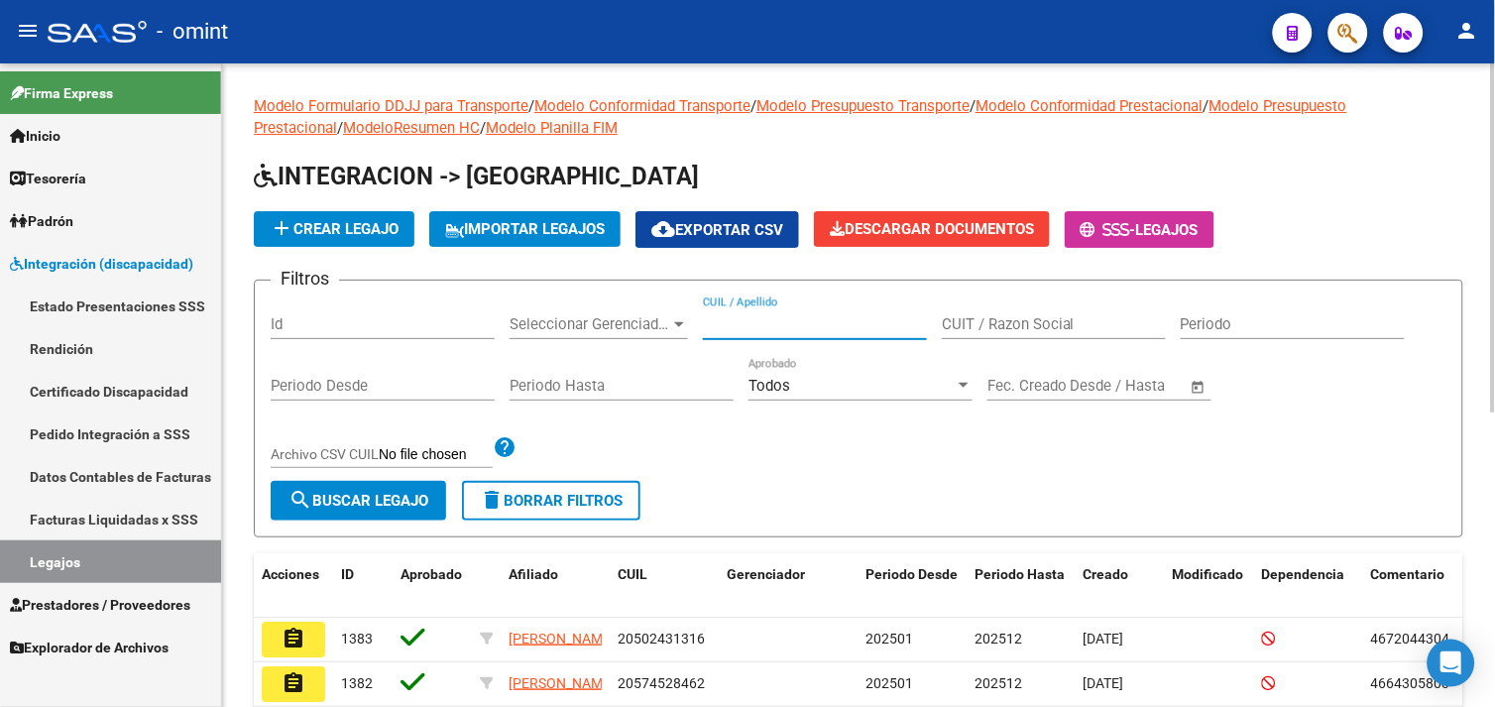
click at [797, 321] on input "CUIL / Apellido" at bounding box center [815, 324] width 224 height 18
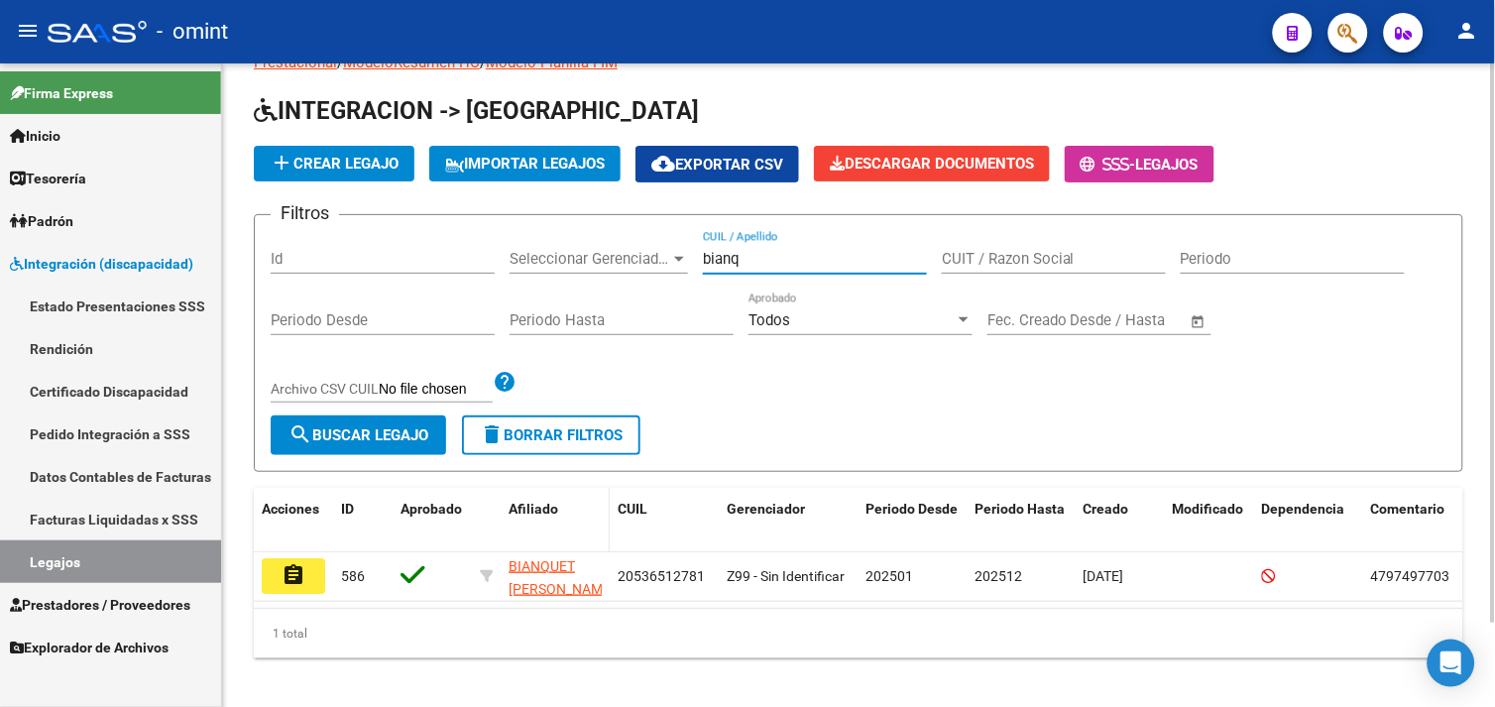
scroll to position [96, 0]
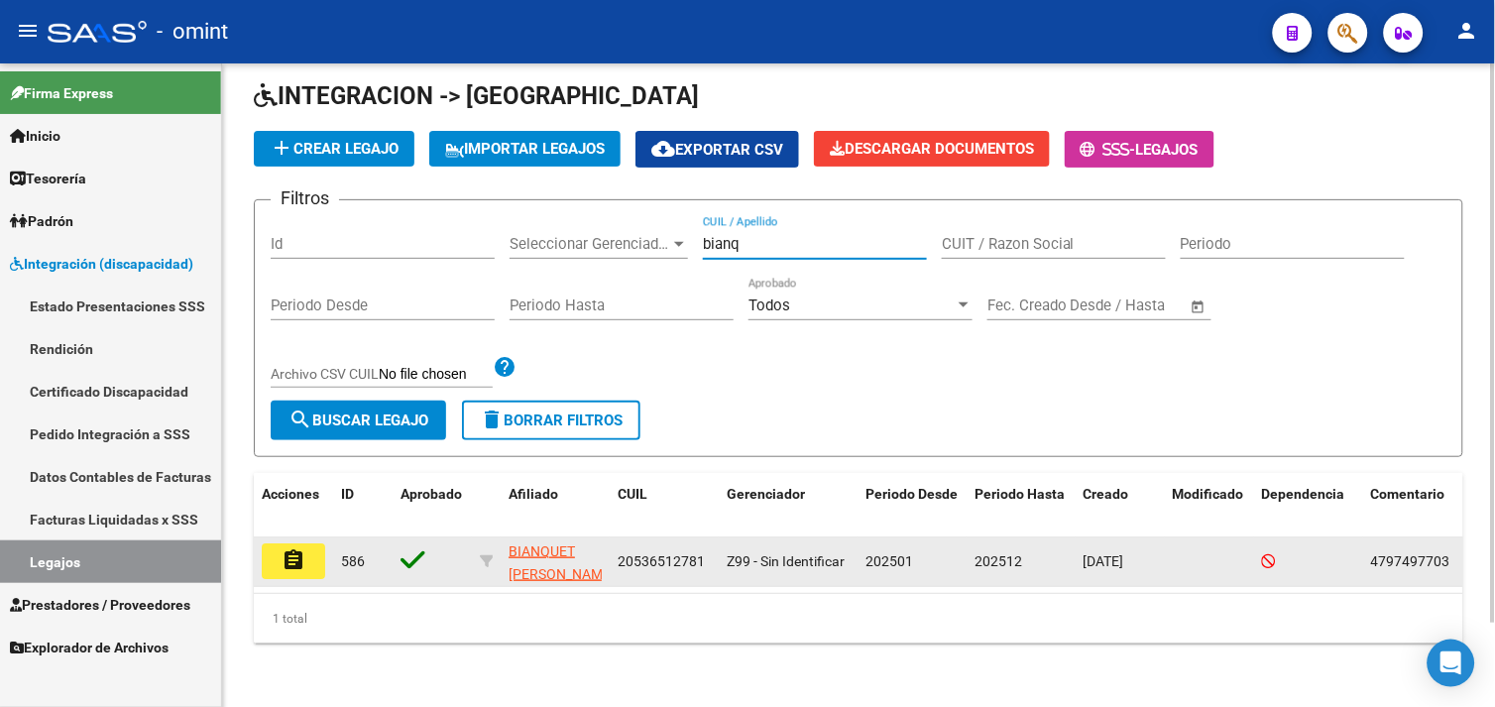
type input "bianq"
click at [313, 543] on button "assignment" at bounding box center [293, 561] width 63 height 36
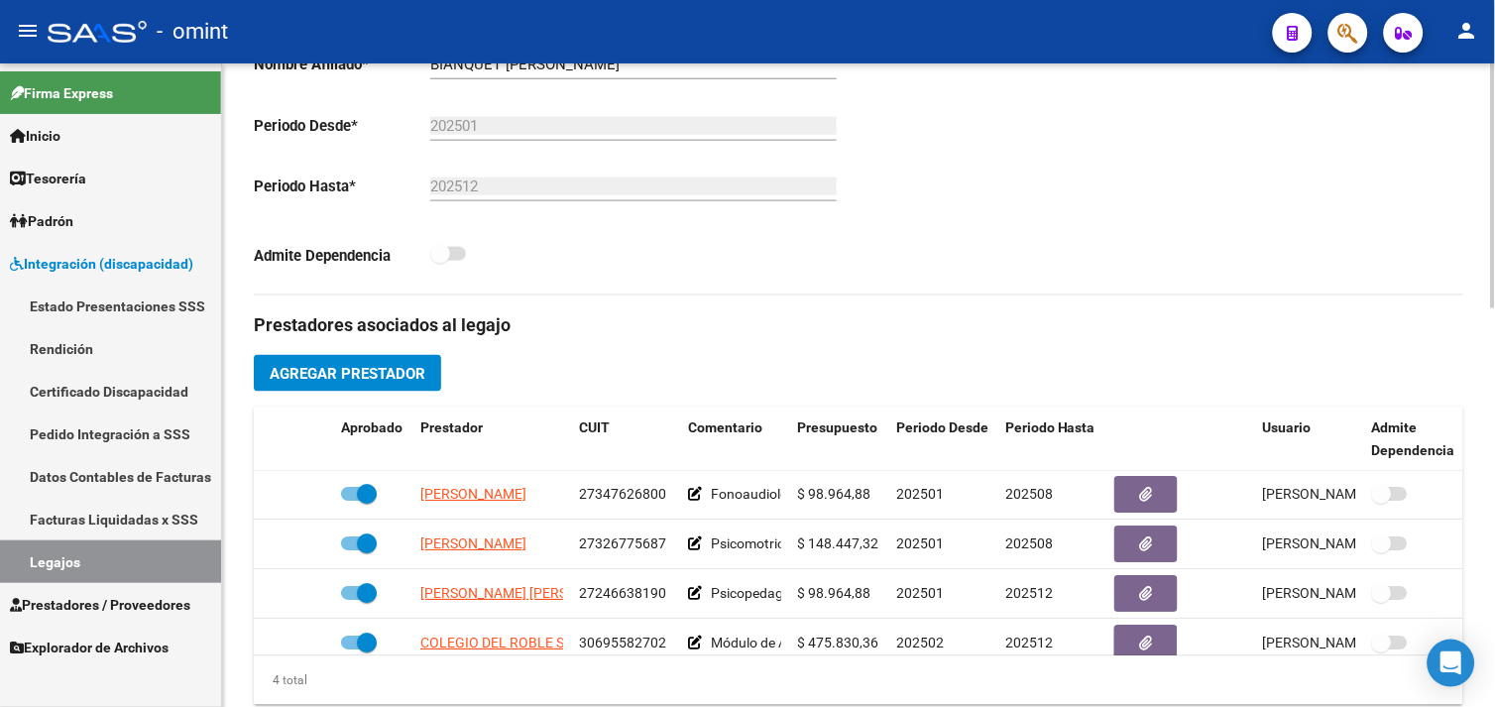
scroll to position [220, 0]
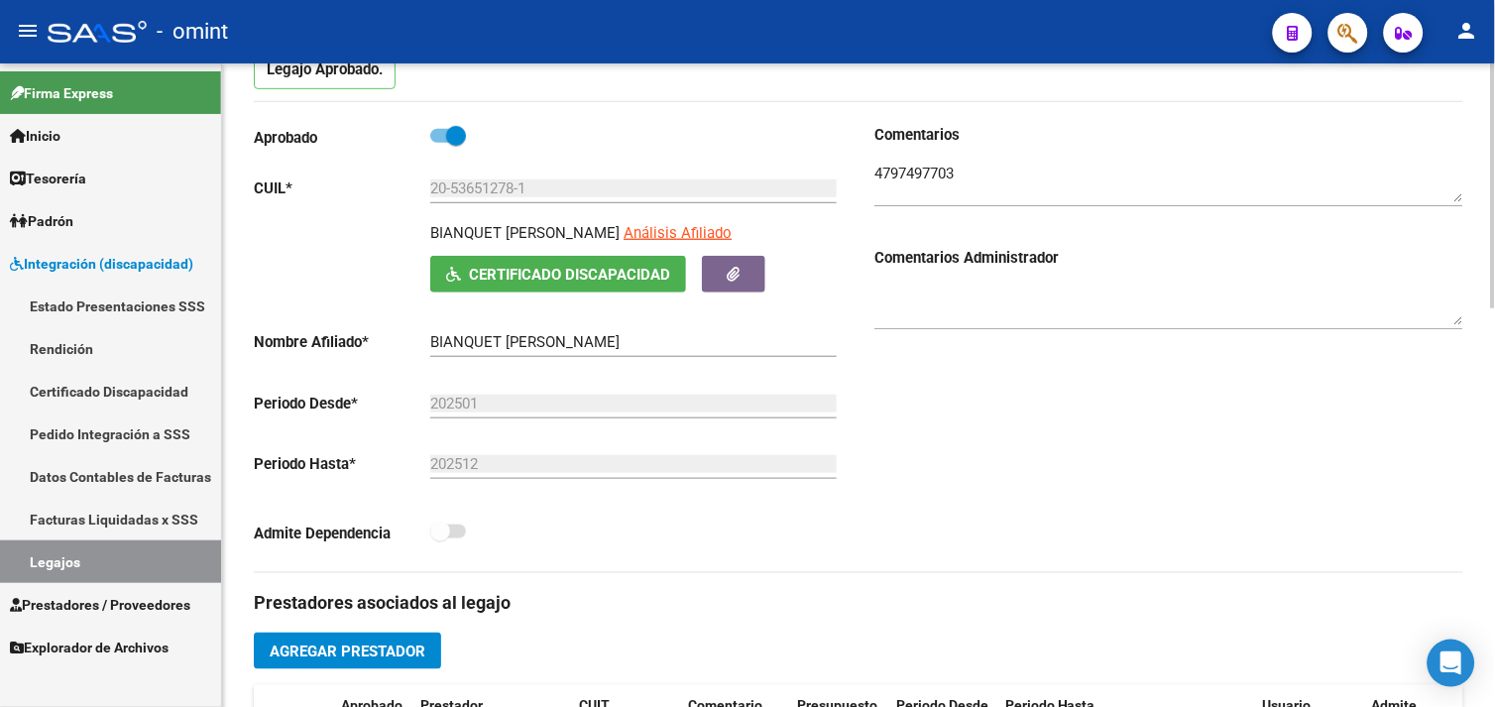
click at [937, 166] on textarea at bounding box center [1169, 183] width 589 height 40
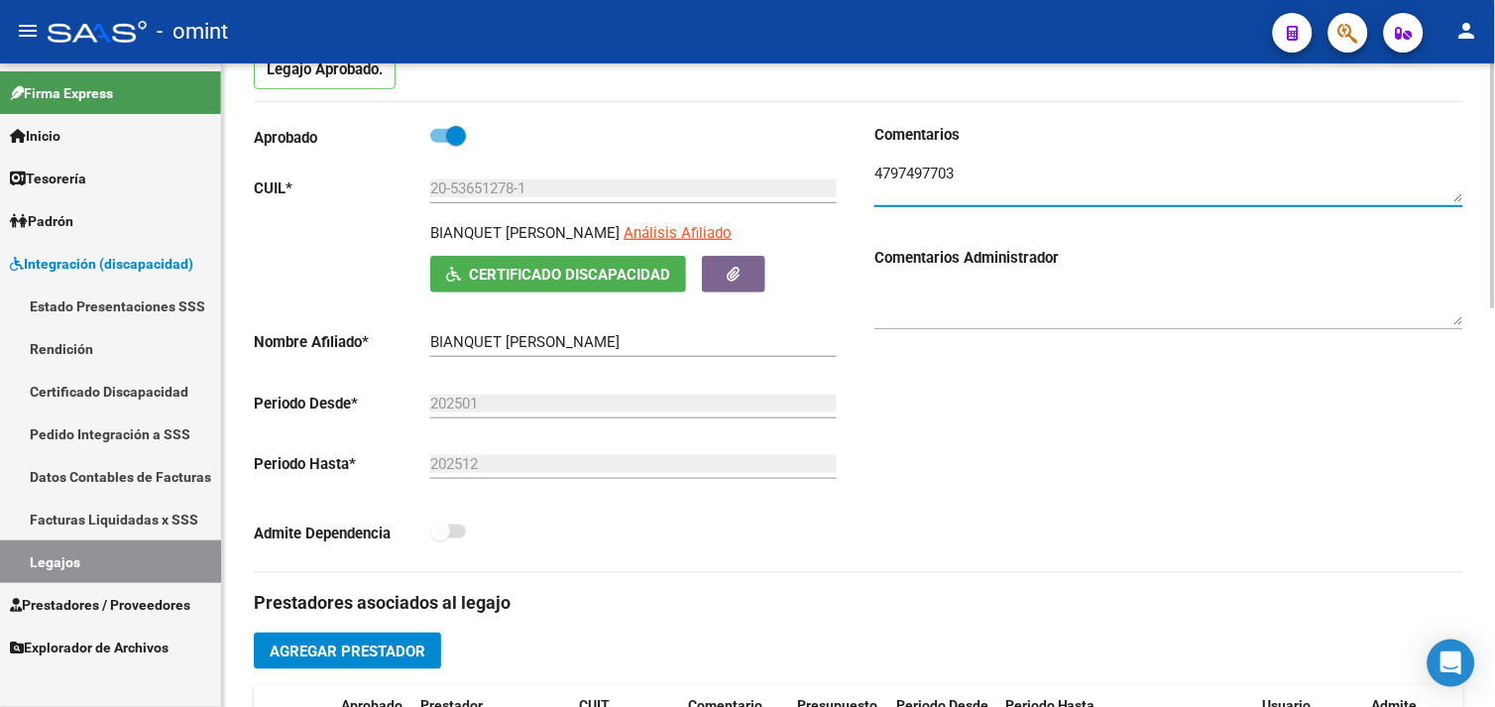
click at [937, 166] on textarea at bounding box center [1169, 183] width 589 height 40
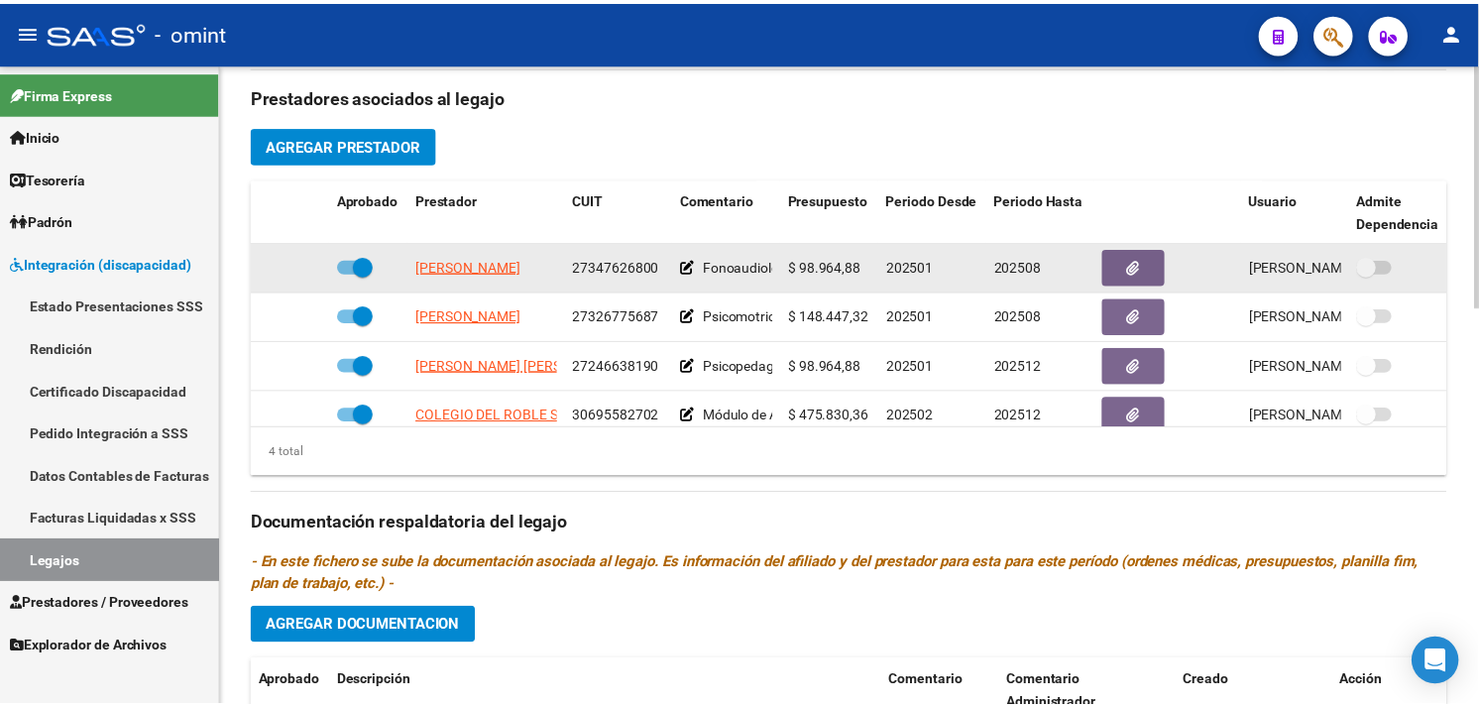
scroll to position [714, 0]
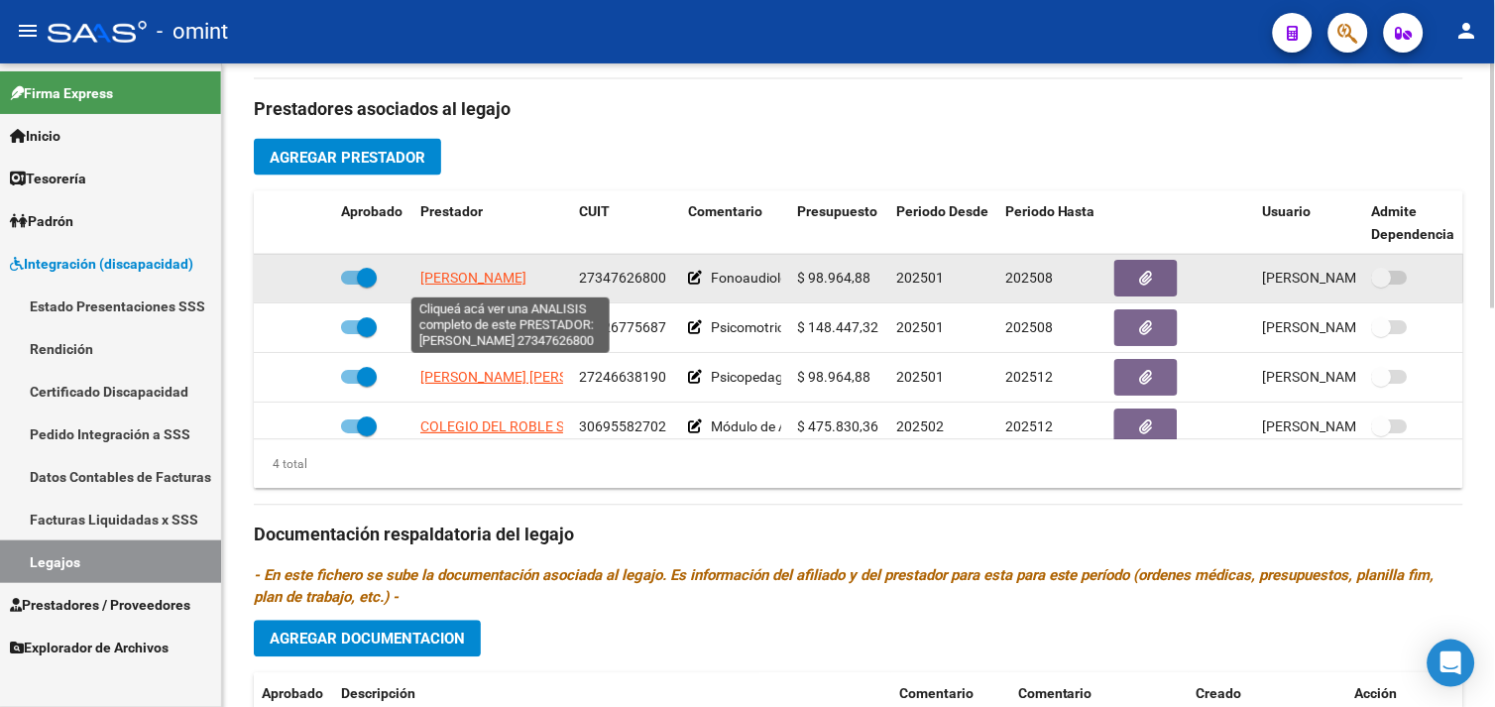
click at [474, 283] on span "[PERSON_NAME]" at bounding box center [473, 279] width 106 height 16
type textarea "27347626800"
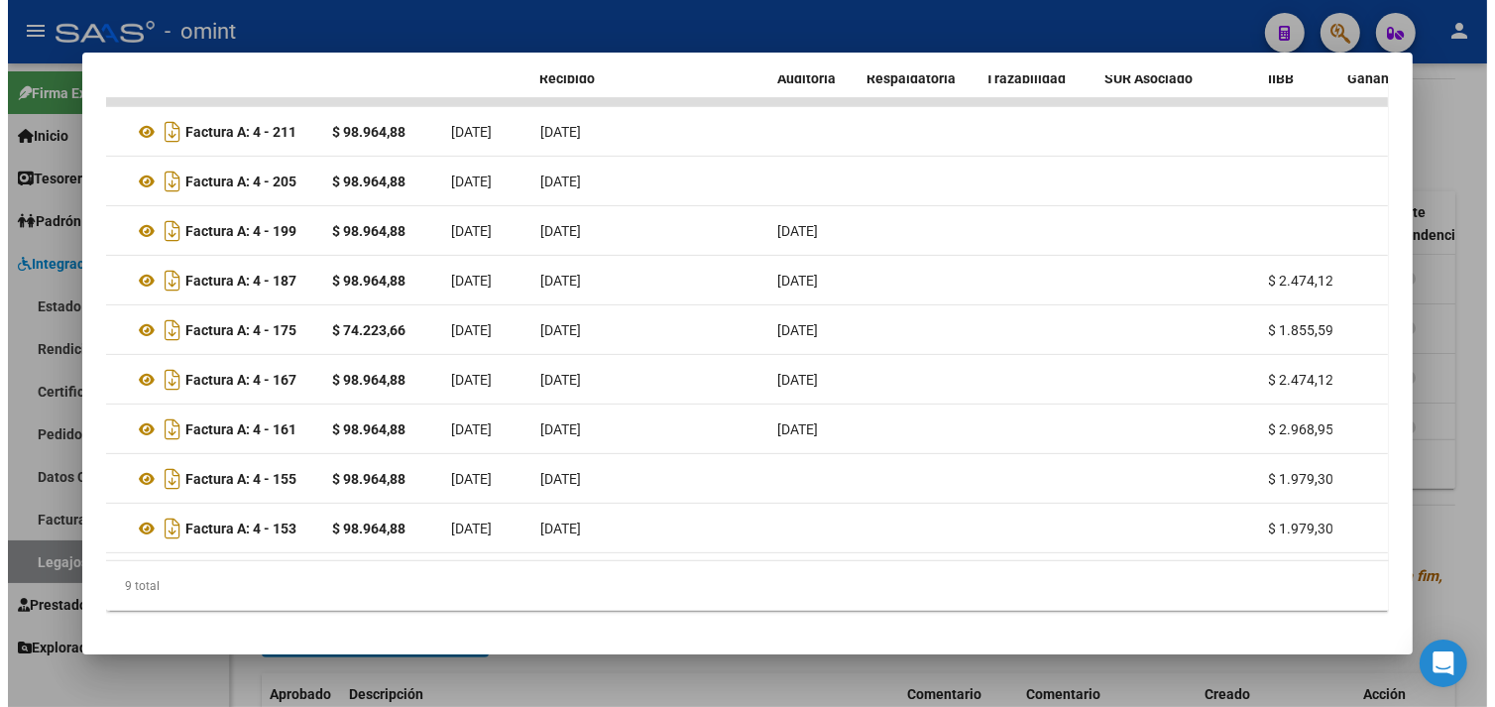
scroll to position [0, 0]
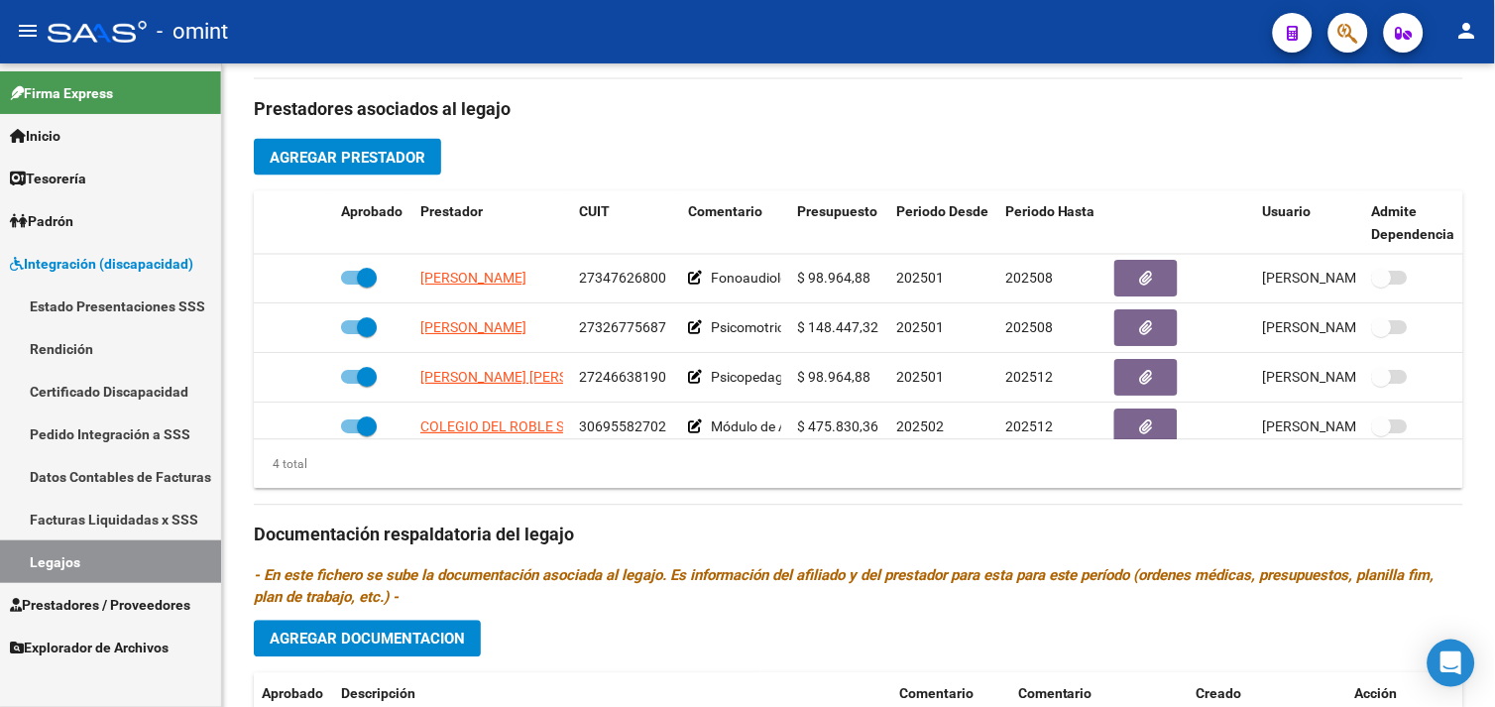
click at [84, 558] on link "Legajos" at bounding box center [110, 561] width 221 height 43
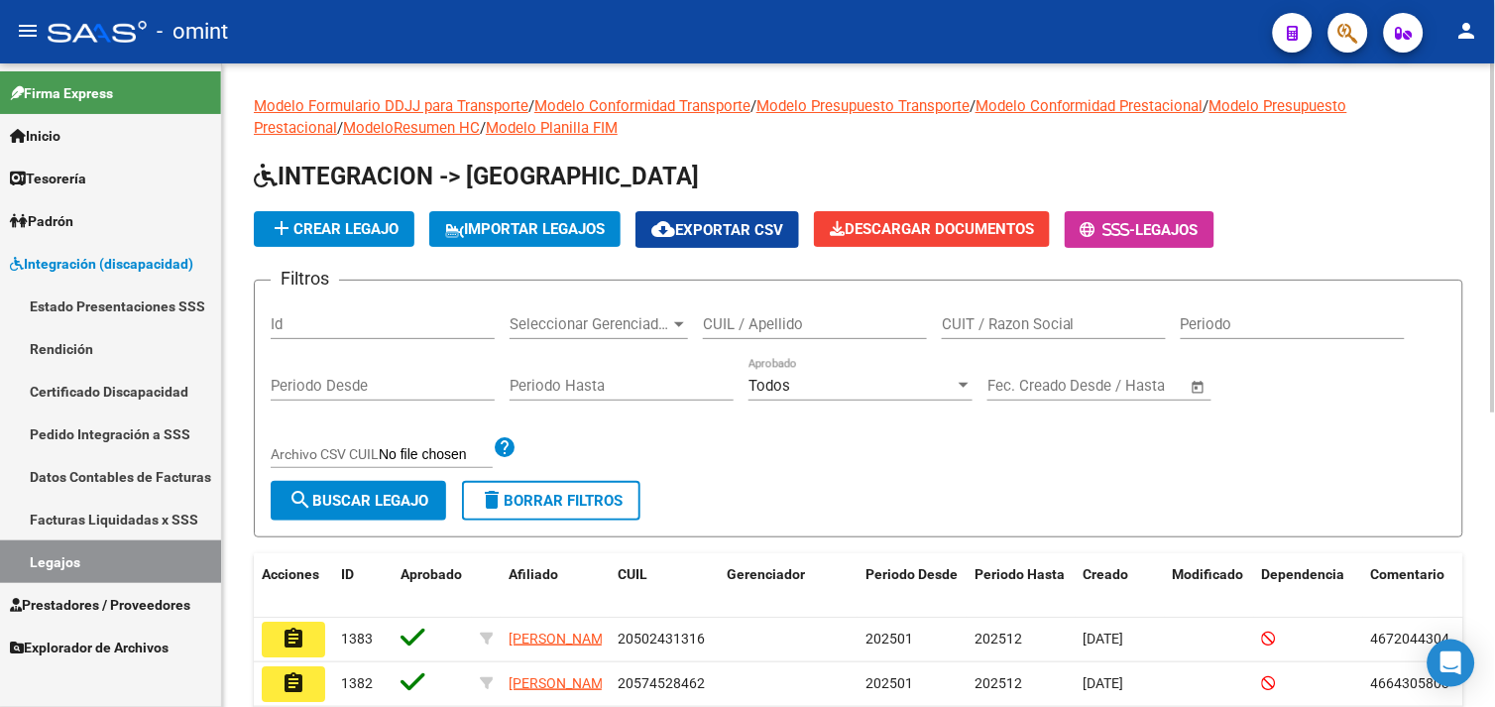
click at [762, 329] on input "CUIL / Apellido" at bounding box center [815, 324] width 224 height 18
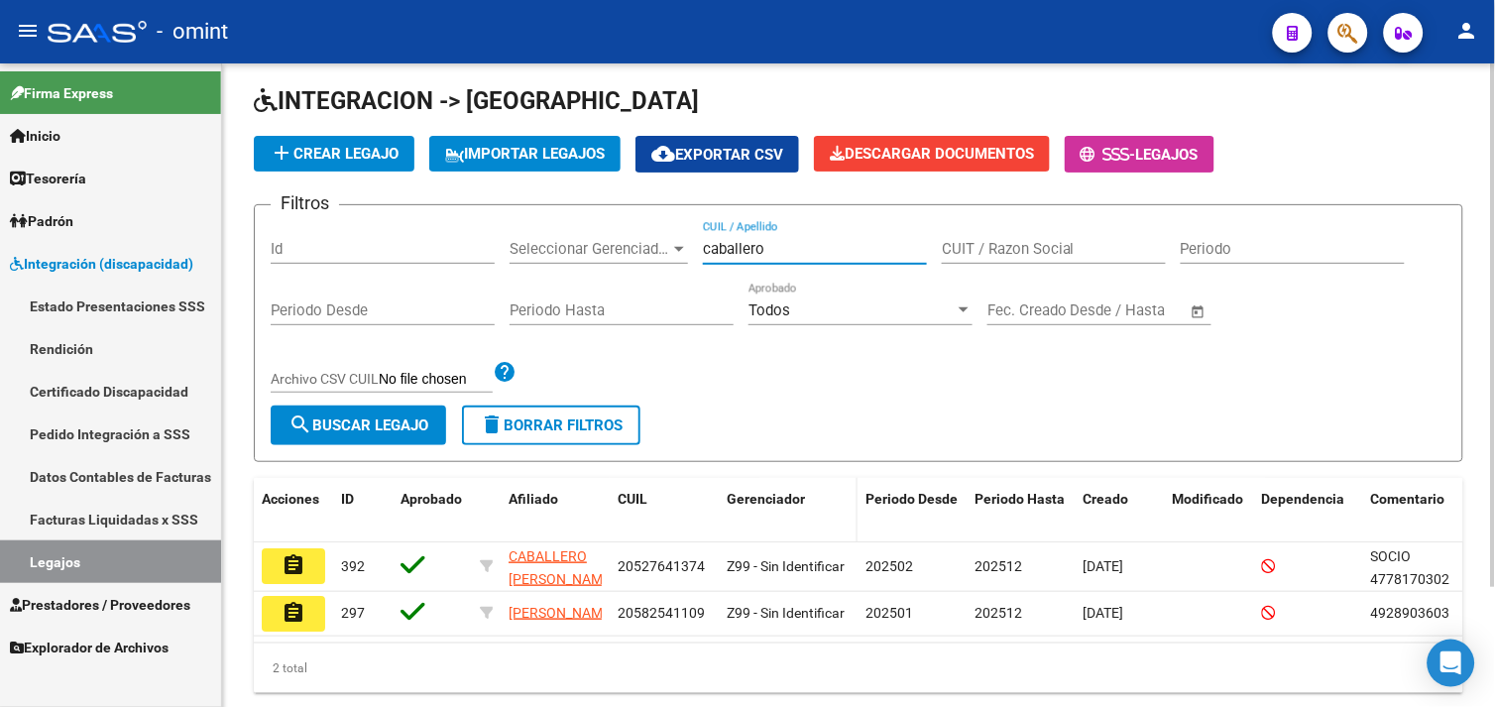
scroll to position [146, 0]
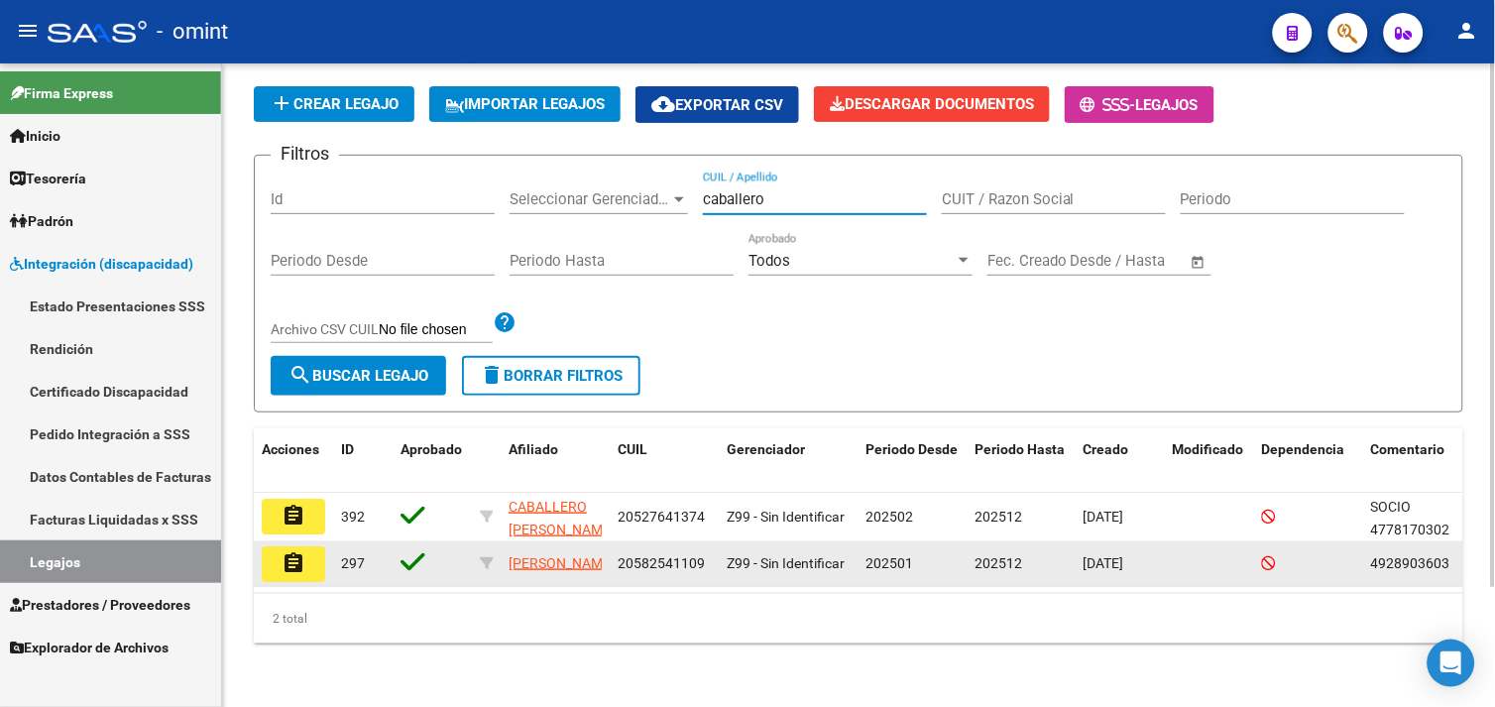
type input "caballero"
click at [322, 546] on button "assignment" at bounding box center [293, 564] width 63 height 36
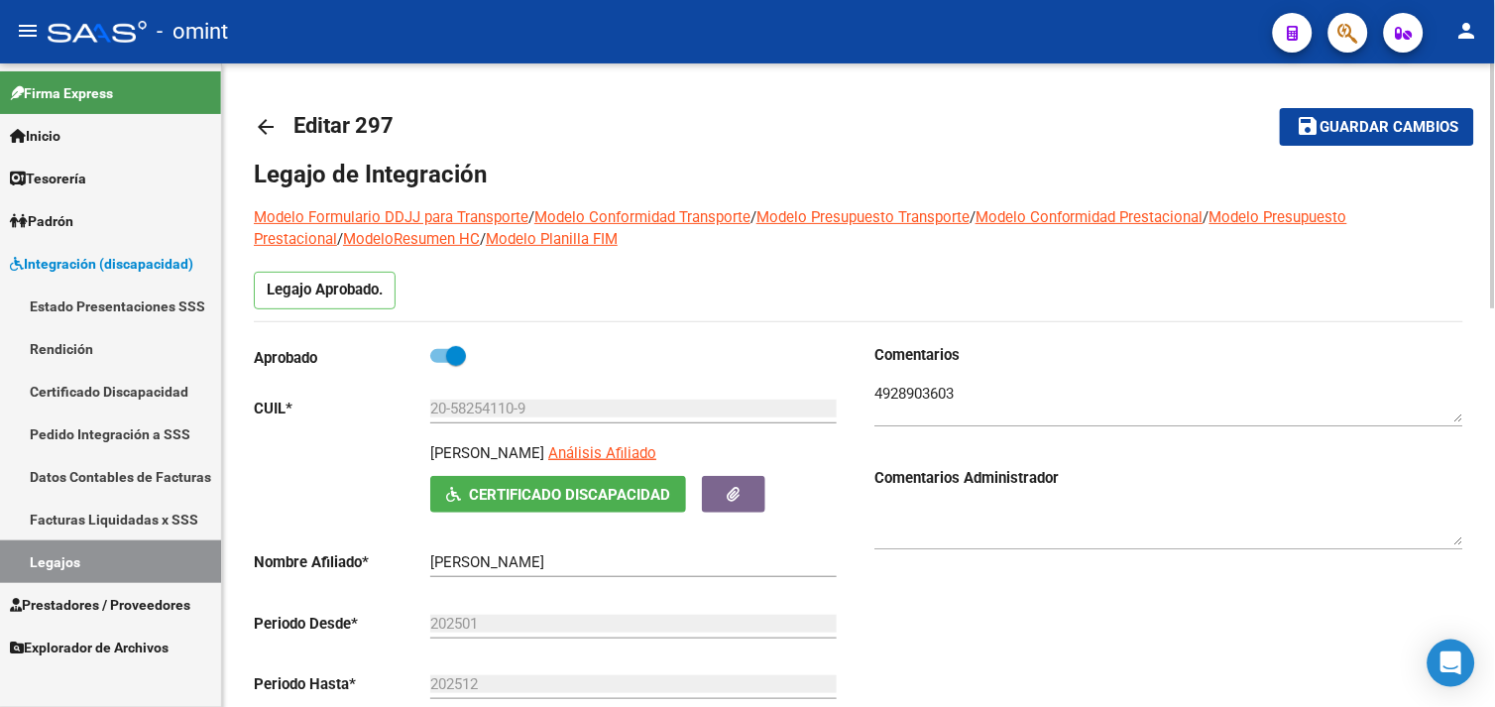
click at [924, 381] on div at bounding box center [1169, 396] width 589 height 60
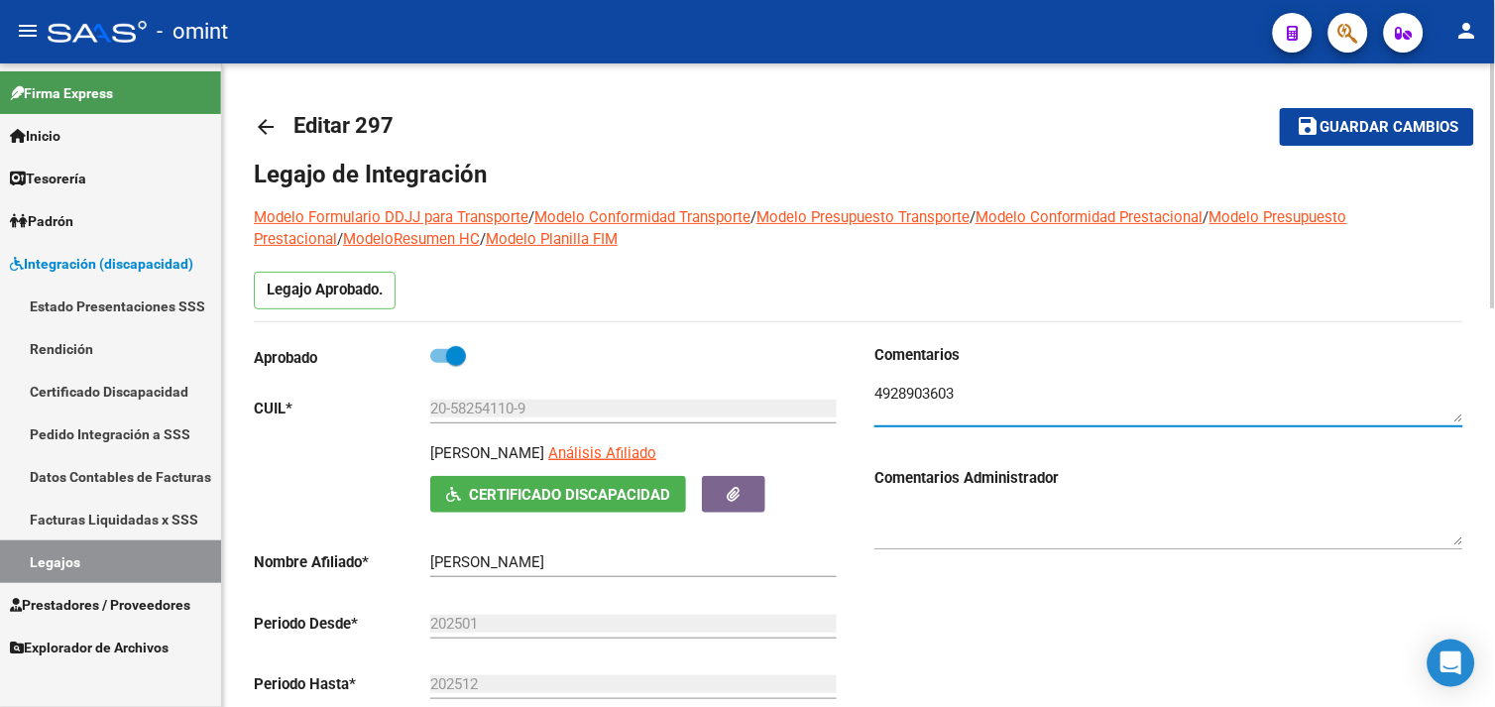
click at [924, 381] on div at bounding box center [1169, 396] width 589 height 60
click at [906, 385] on textarea at bounding box center [1169, 403] width 589 height 40
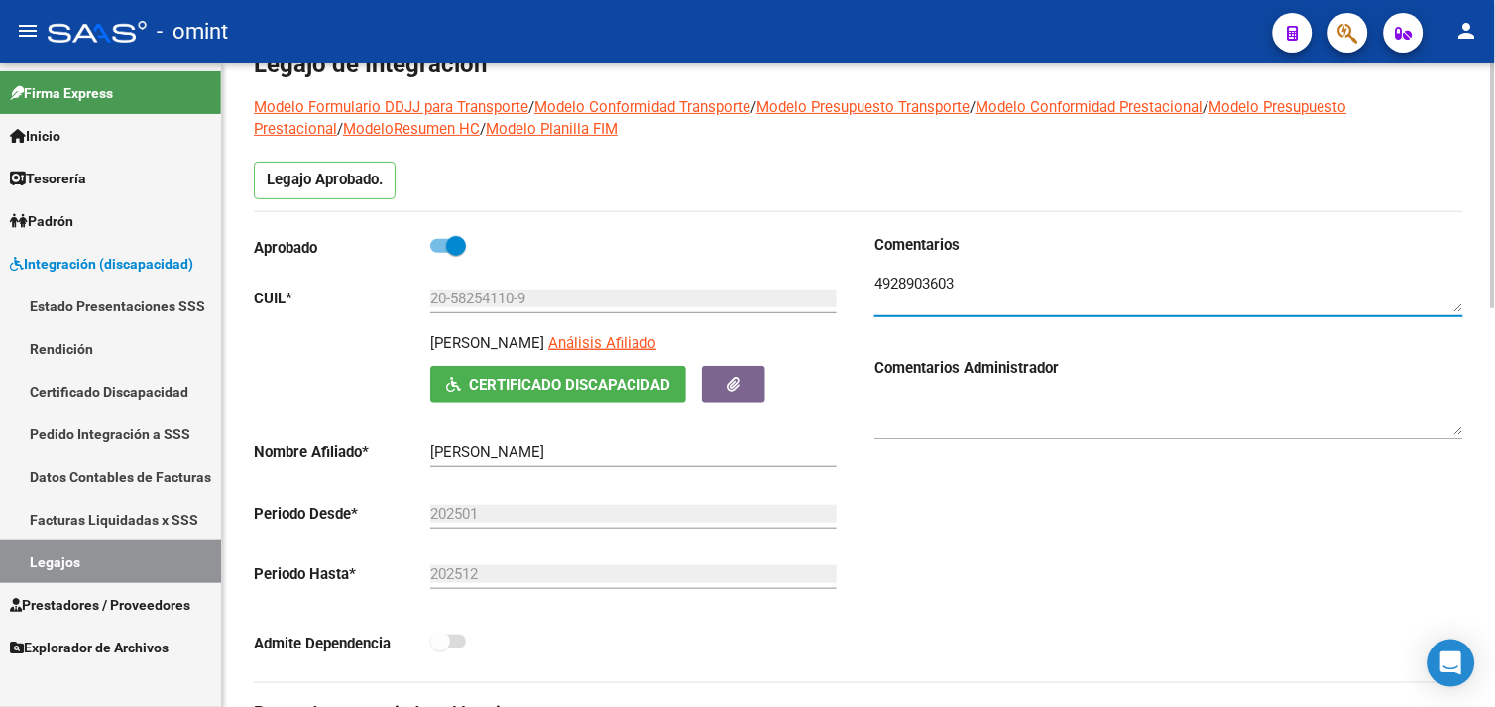
click at [486, 297] on input "20-58254110-9" at bounding box center [633, 299] width 407 height 18
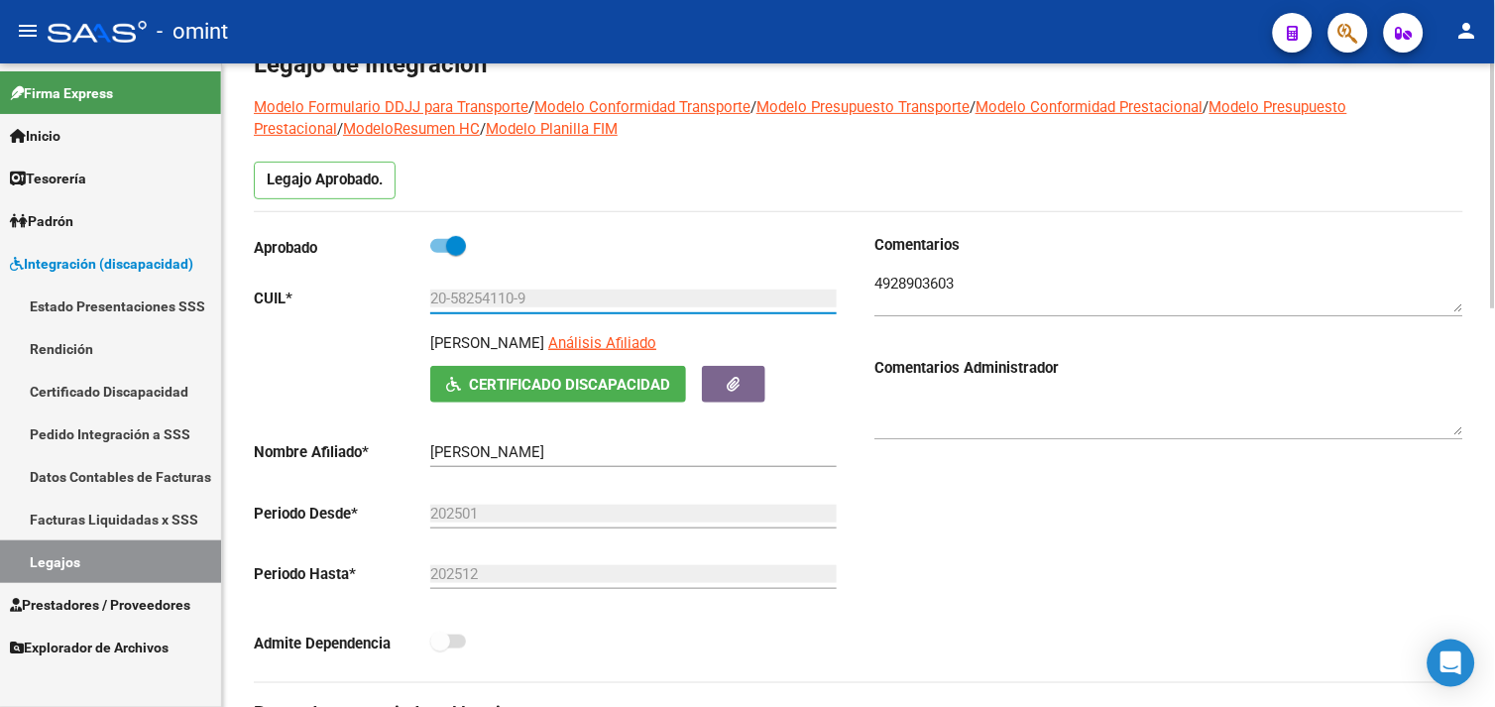
click at [486, 297] on input "20-58254110-9" at bounding box center [633, 299] width 407 height 18
click at [81, 573] on link "Legajos" at bounding box center [110, 561] width 221 height 43
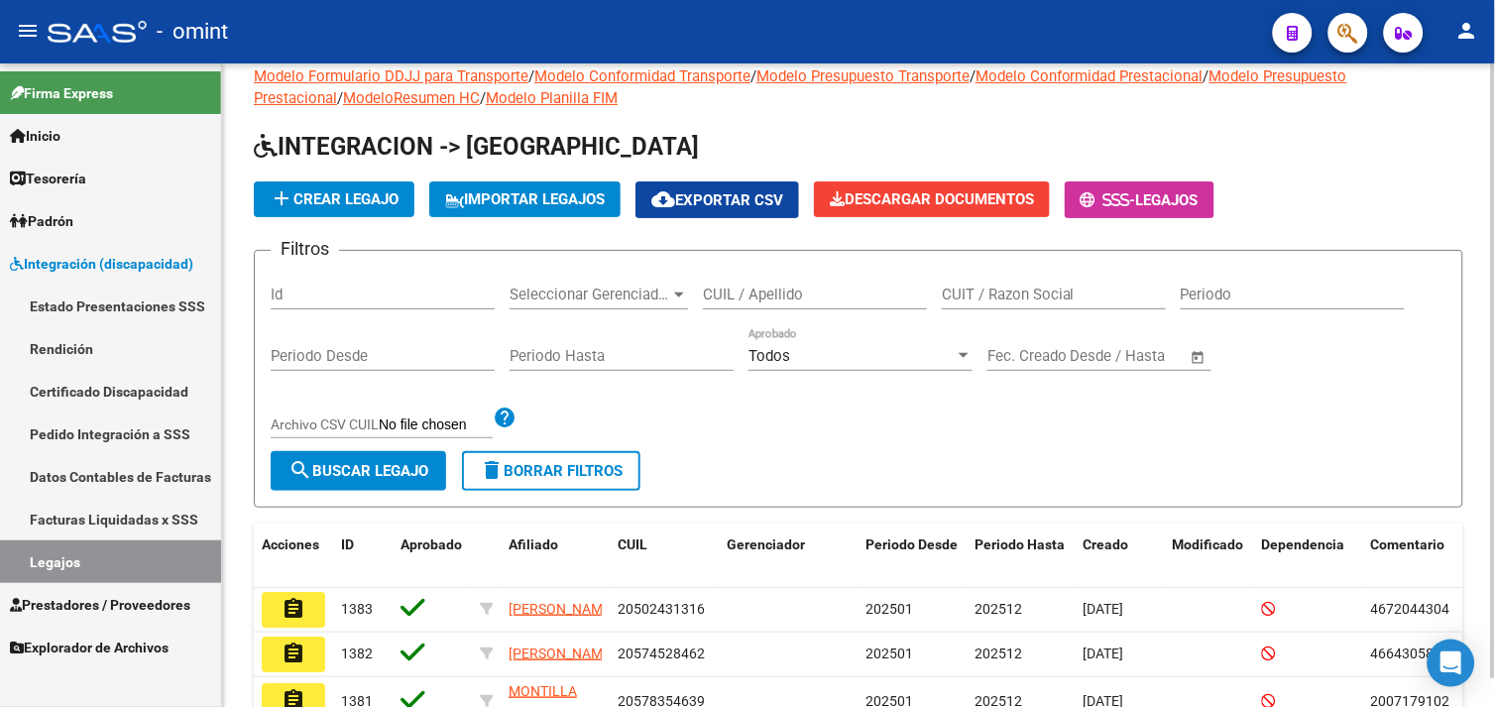
scroll to position [110, 0]
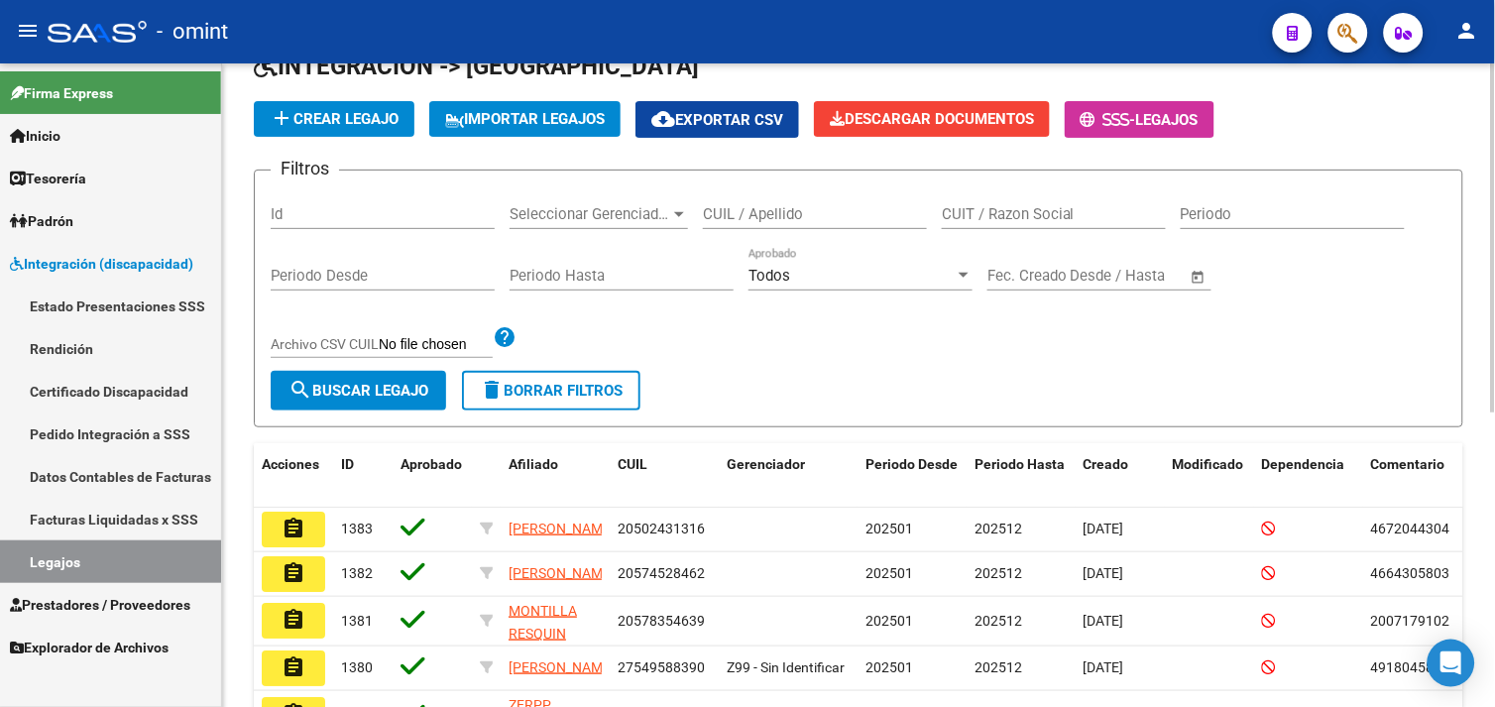
click at [787, 221] on input "CUIL / Apellido" at bounding box center [815, 214] width 224 height 18
paste input "52764137"
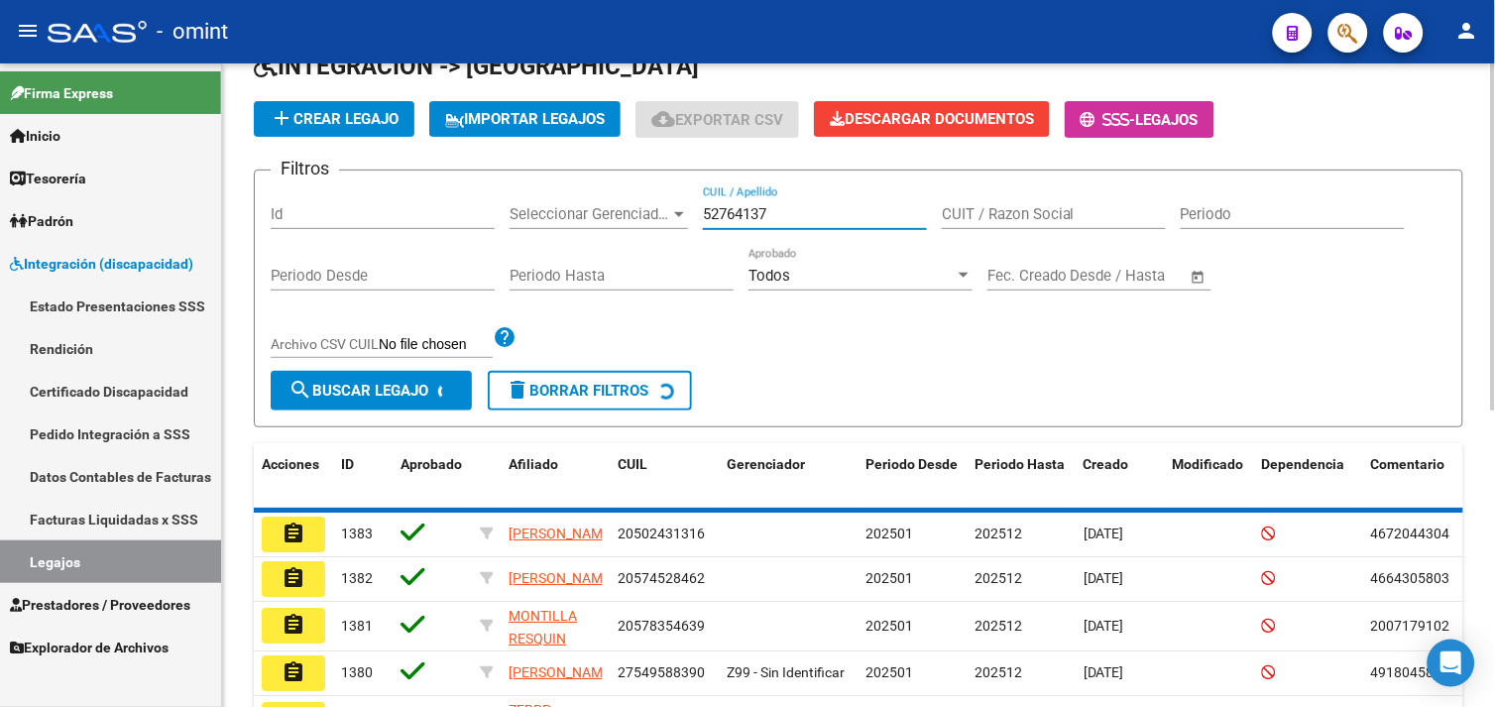
scroll to position [96, 0]
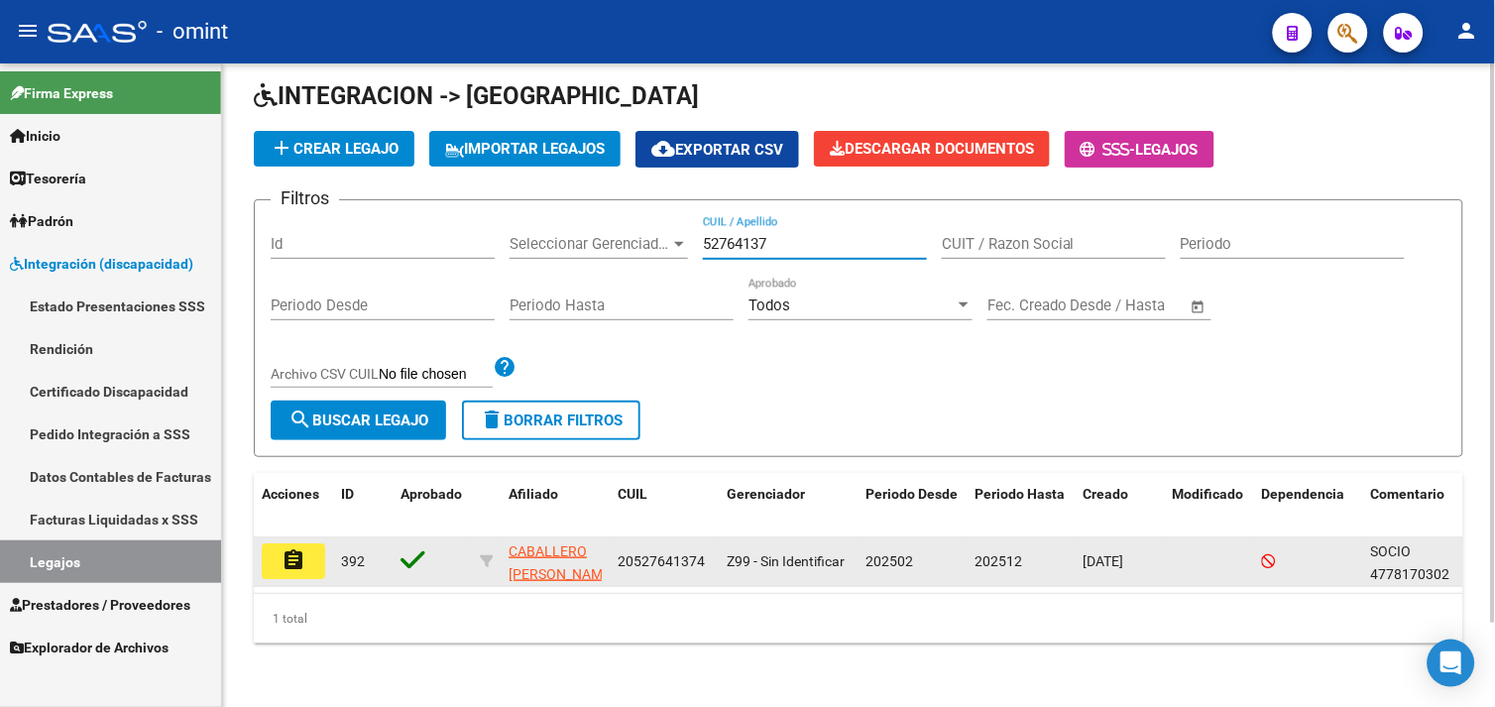
type input "52764137"
click at [288, 548] on mat-icon "assignment" at bounding box center [294, 560] width 24 height 24
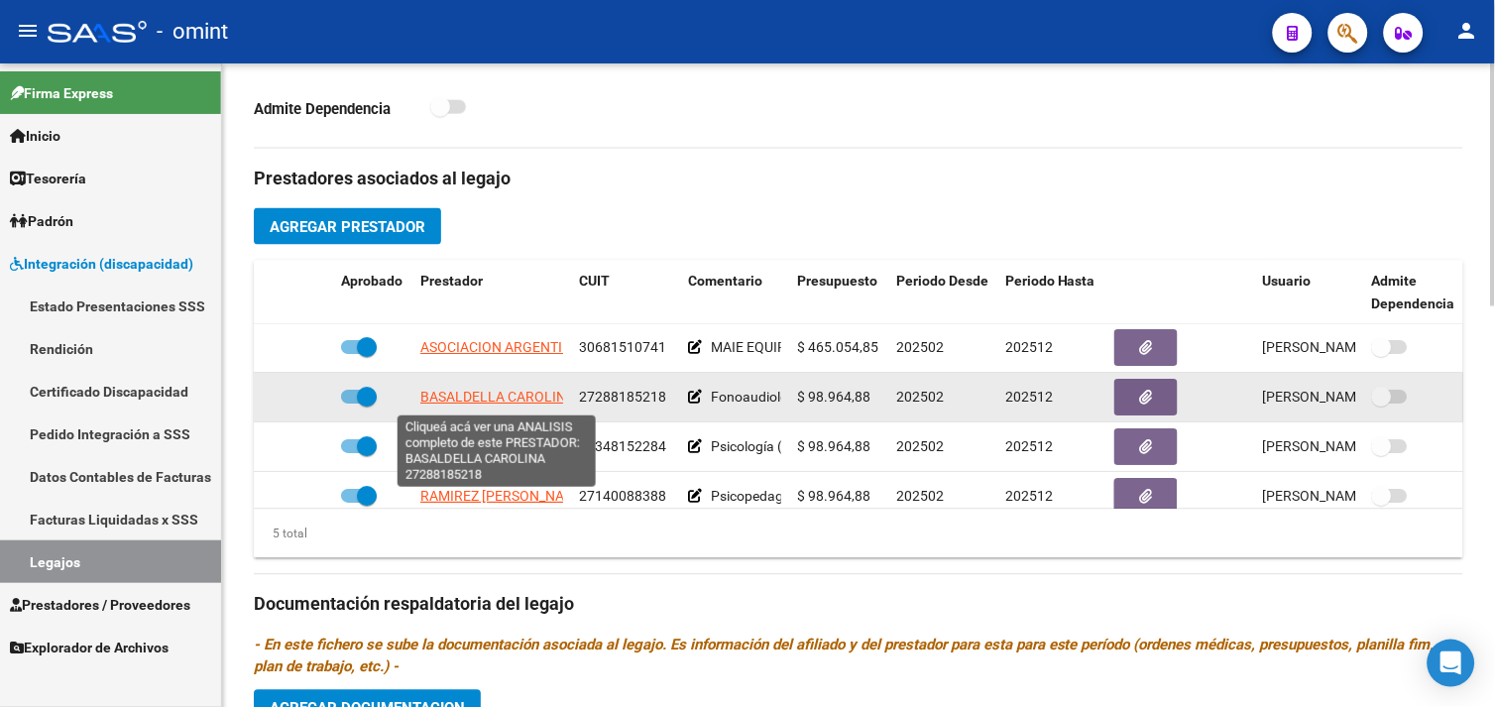
click at [501, 404] on span "BASALDELLA CAROLINA" at bounding box center [497, 398] width 155 height 16
type textarea "27288185218"
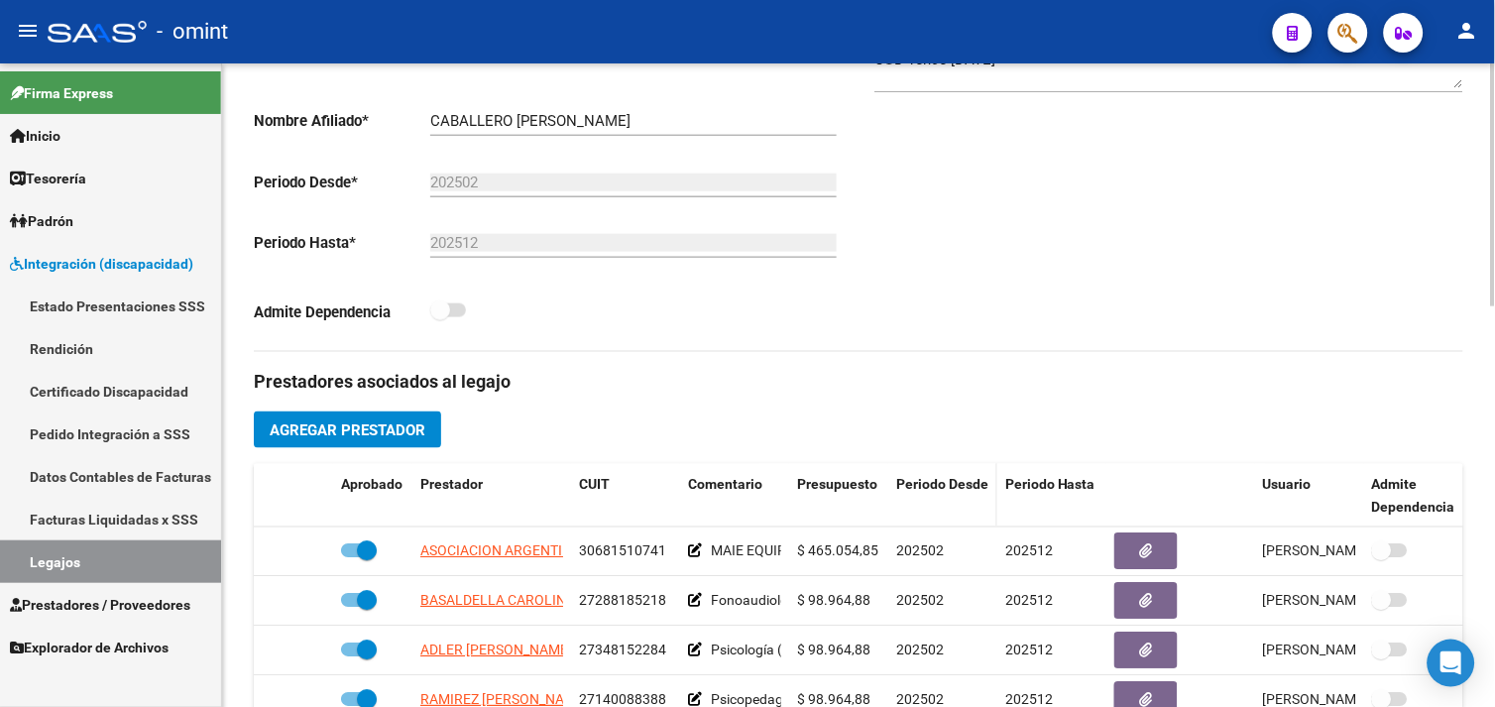
scroll to position [110, 0]
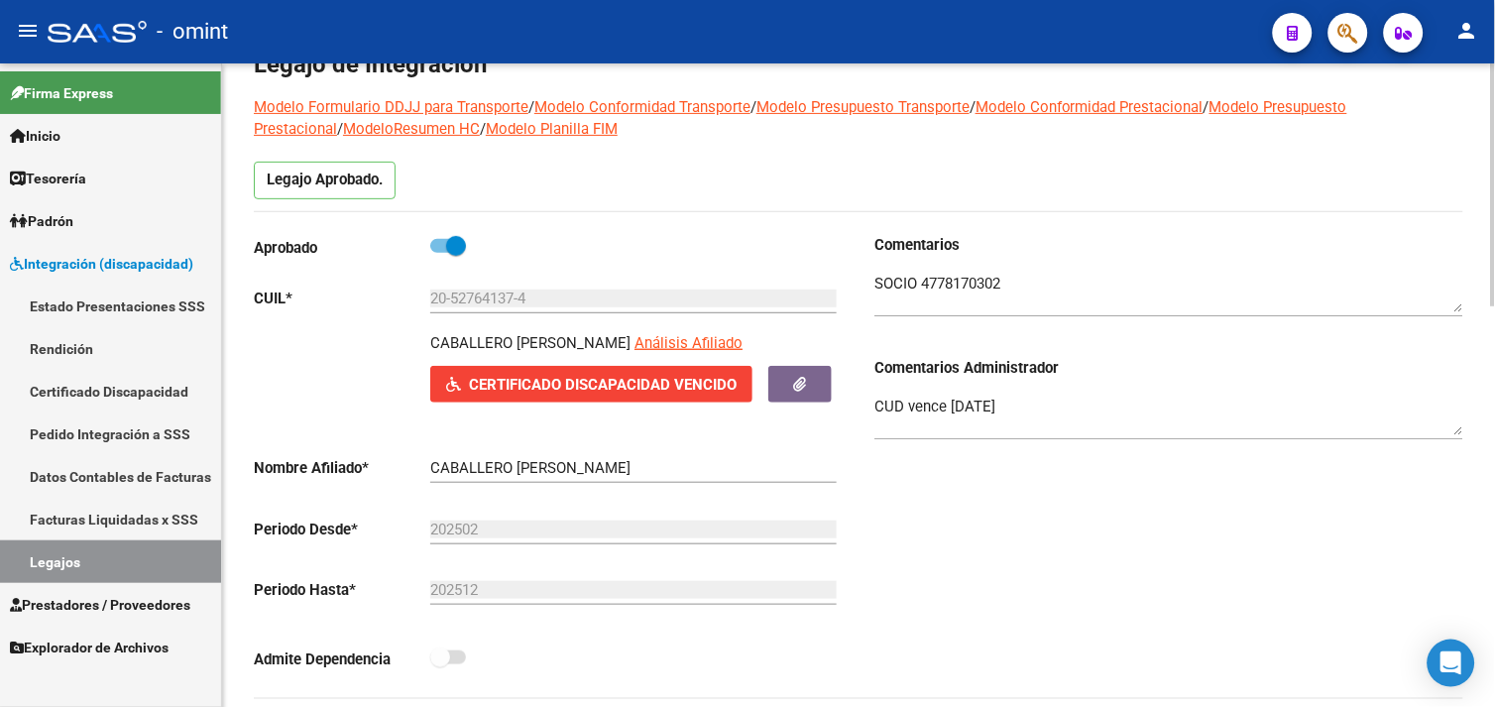
click at [959, 290] on textarea at bounding box center [1169, 293] width 589 height 40
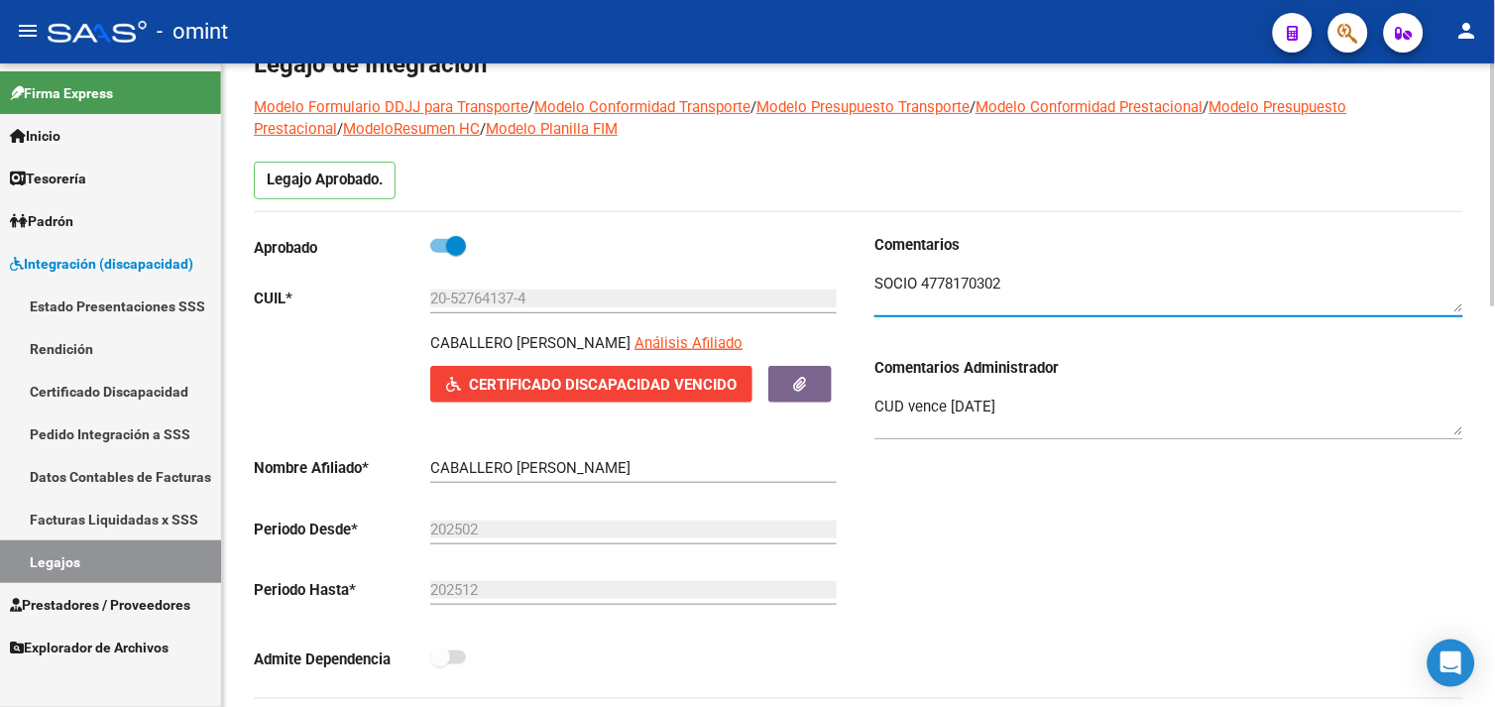
click at [959, 290] on textarea at bounding box center [1169, 293] width 589 height 40
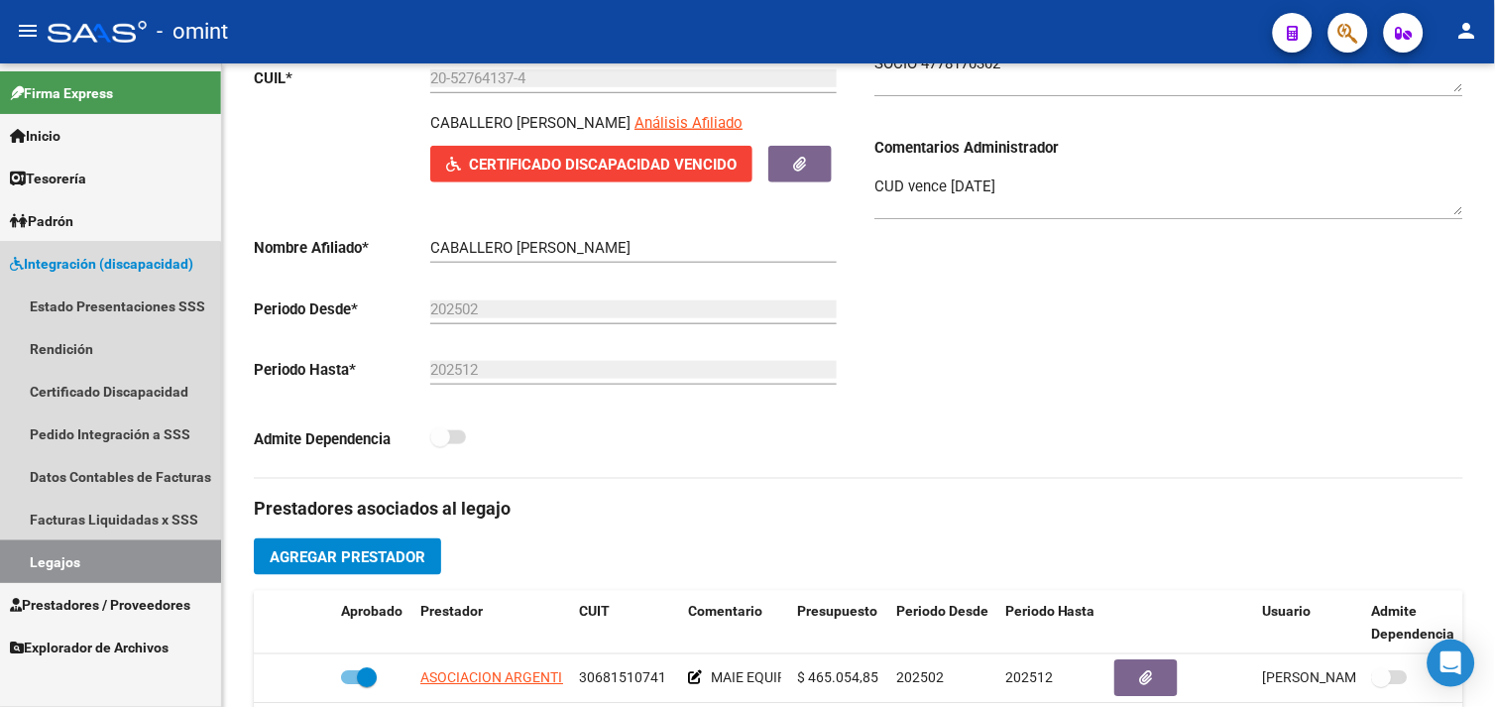
click at [81, 558] on link "Legajos" at bounding box center [110, 561] width 221 height 43
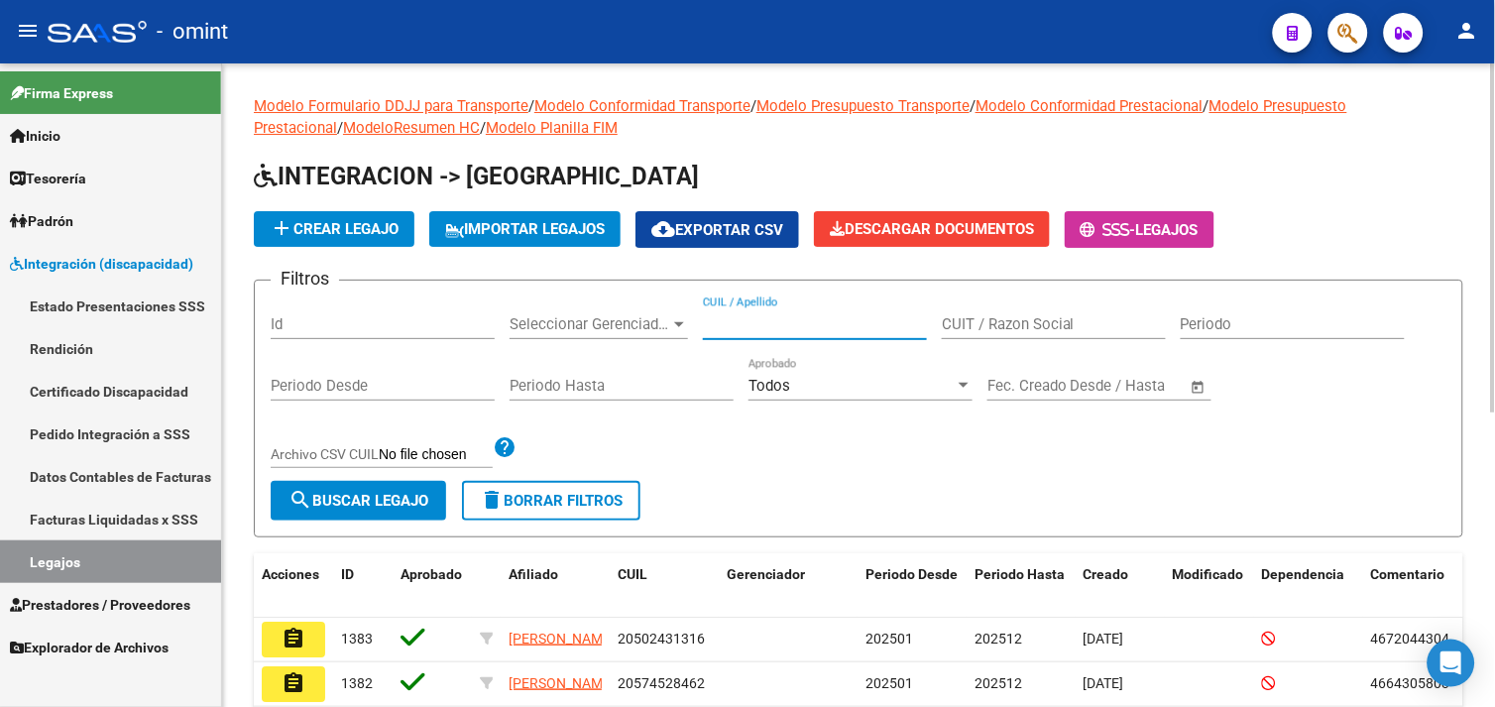
click at [866, 323] on input "CUIL / Apellido" at bounding box center [815, 324] width 224 height 18
type input "apalde"
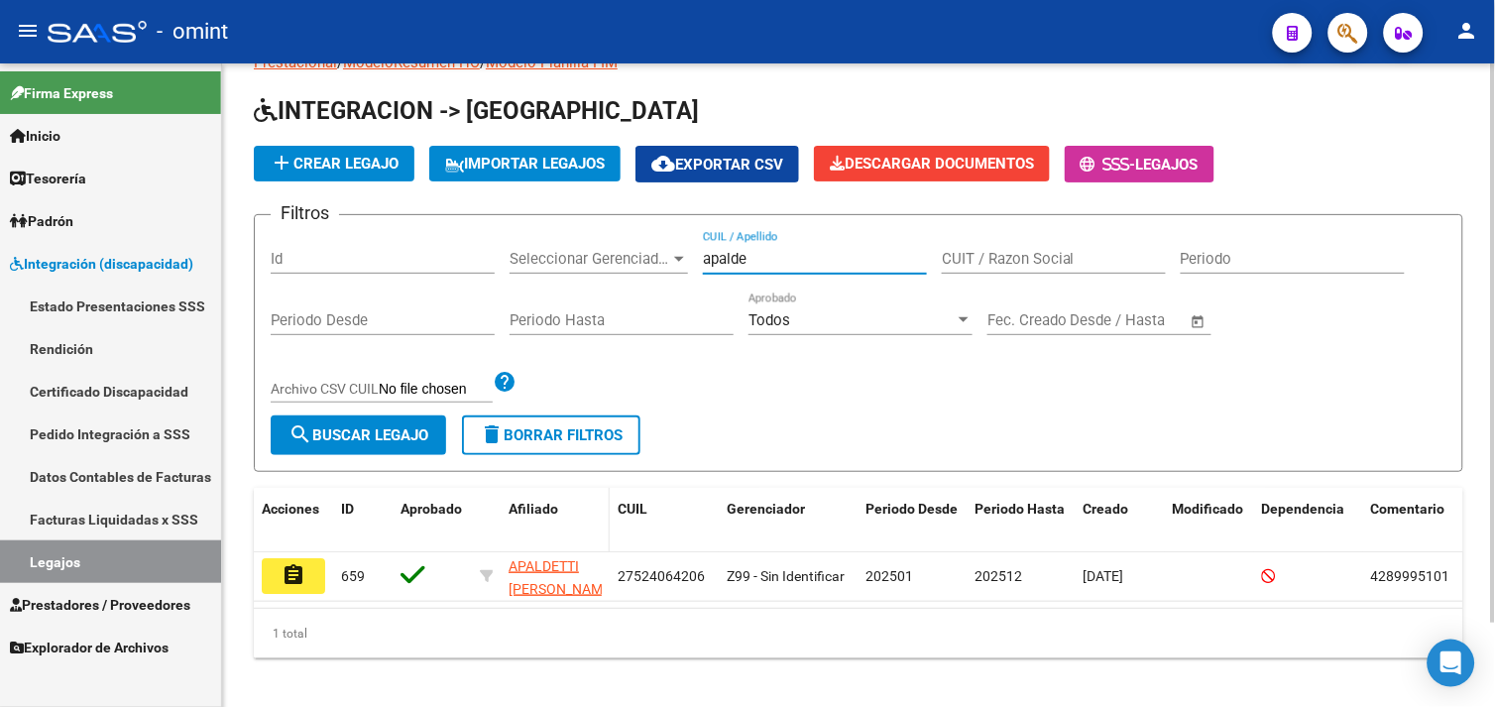
scroll to position [96, 0]
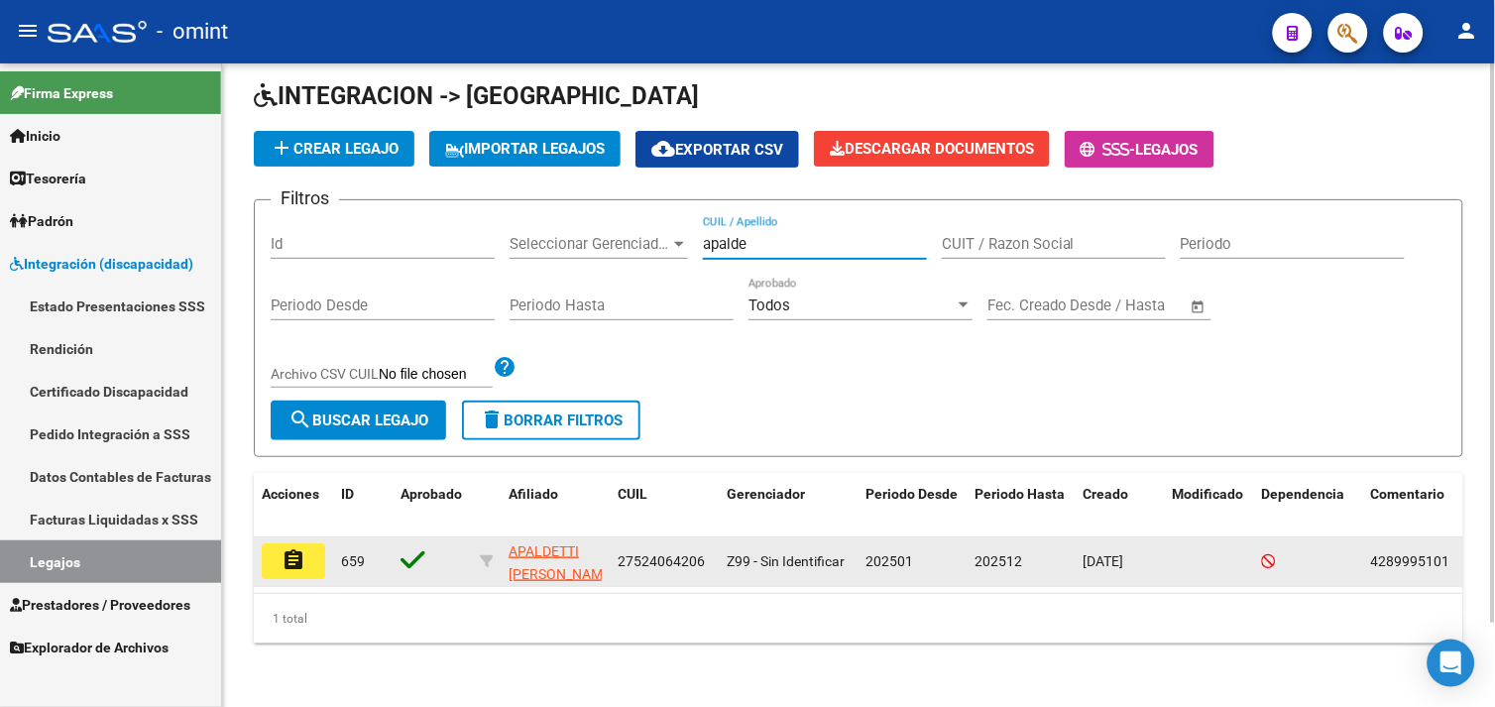
click at [293, 548] on mat-icon "assignment" at bounding box center [294, 560] width 24 height 24
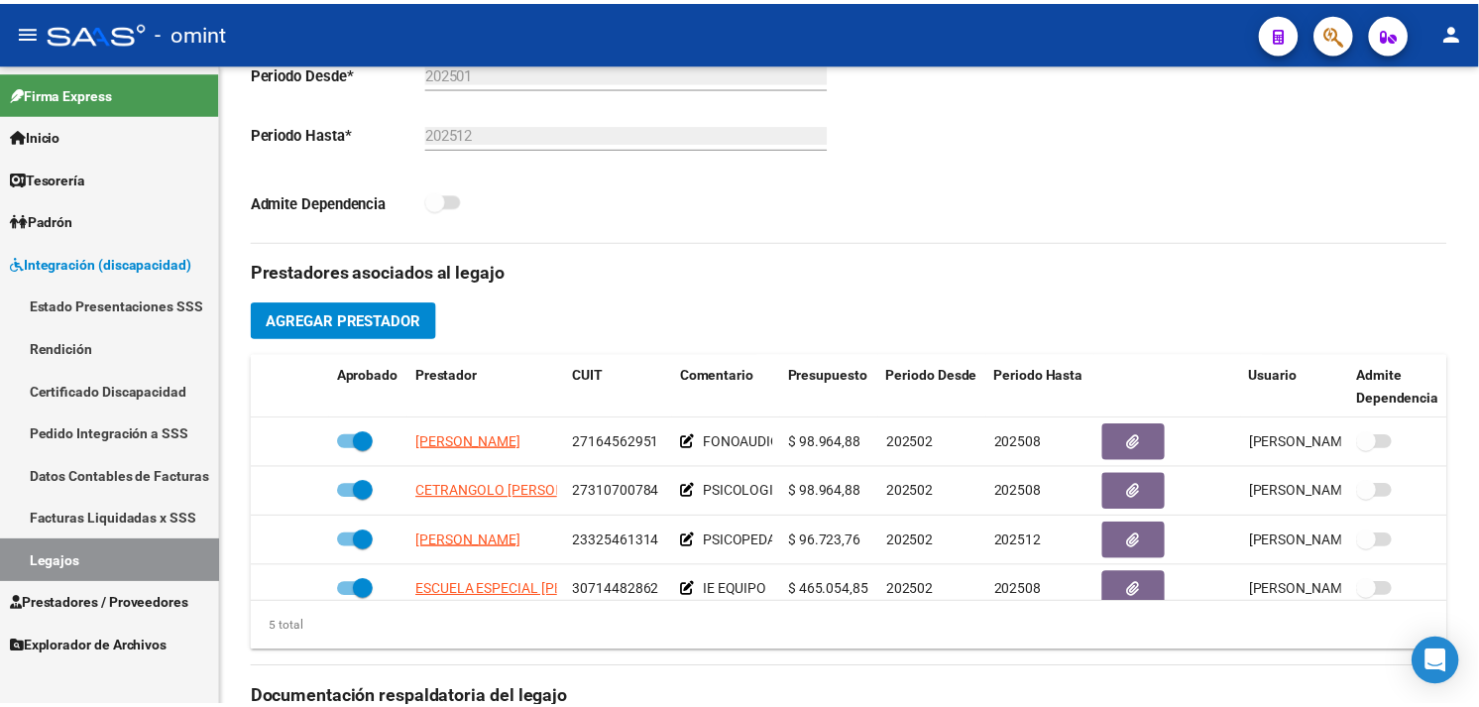
scroll to position [85, 0]
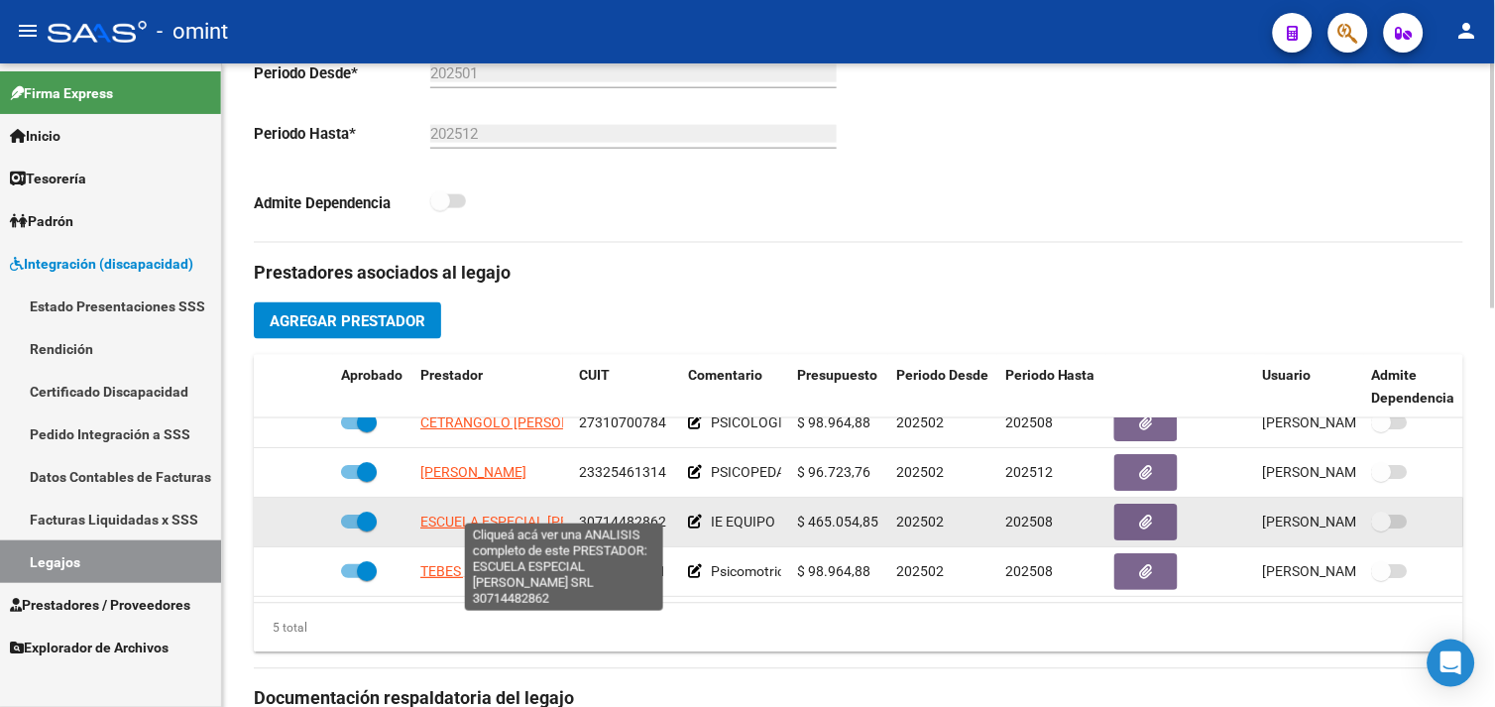
click at [512, 514] on span "ESCUELA ESPECIAL [PERSON_NAME] SRL" at bounding box center [550, 522] width 261 height 16
type textarea "30714482862"
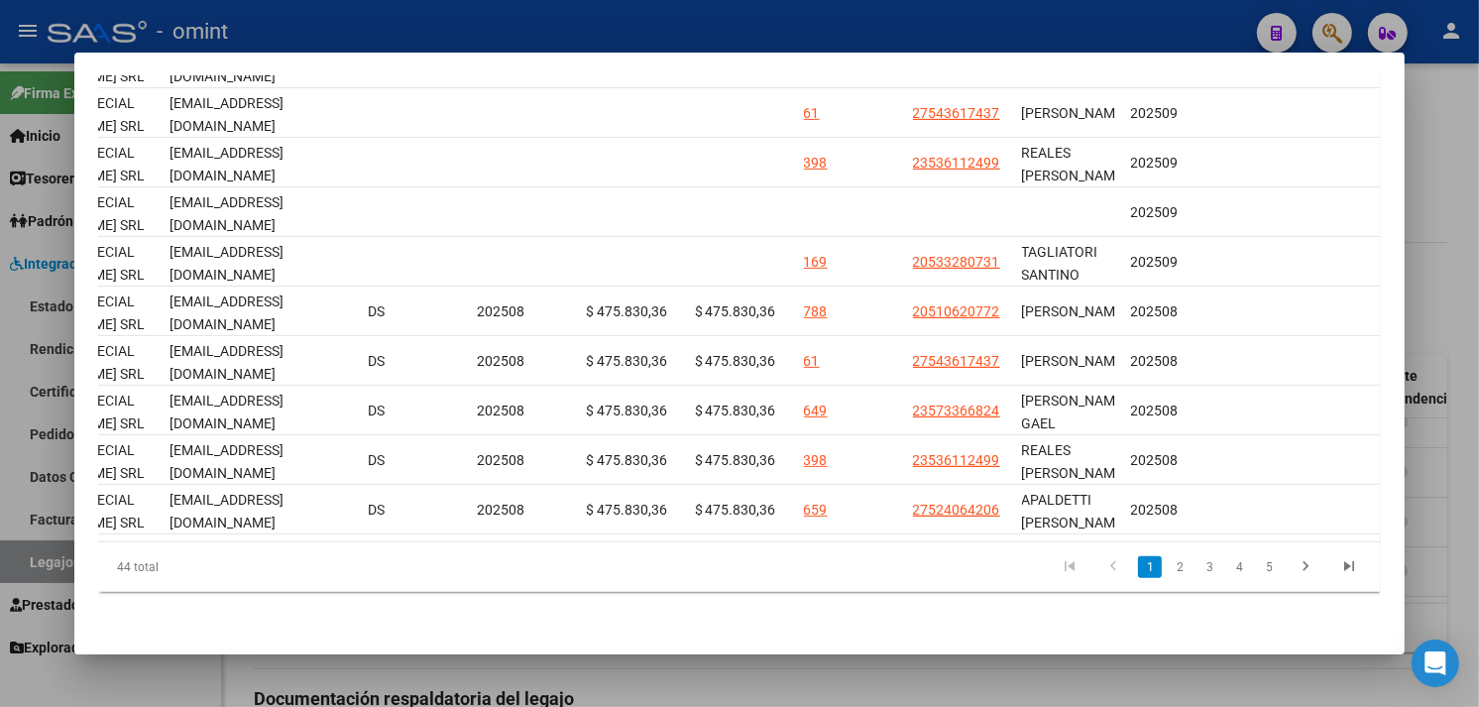
scroll to position [0, 0]
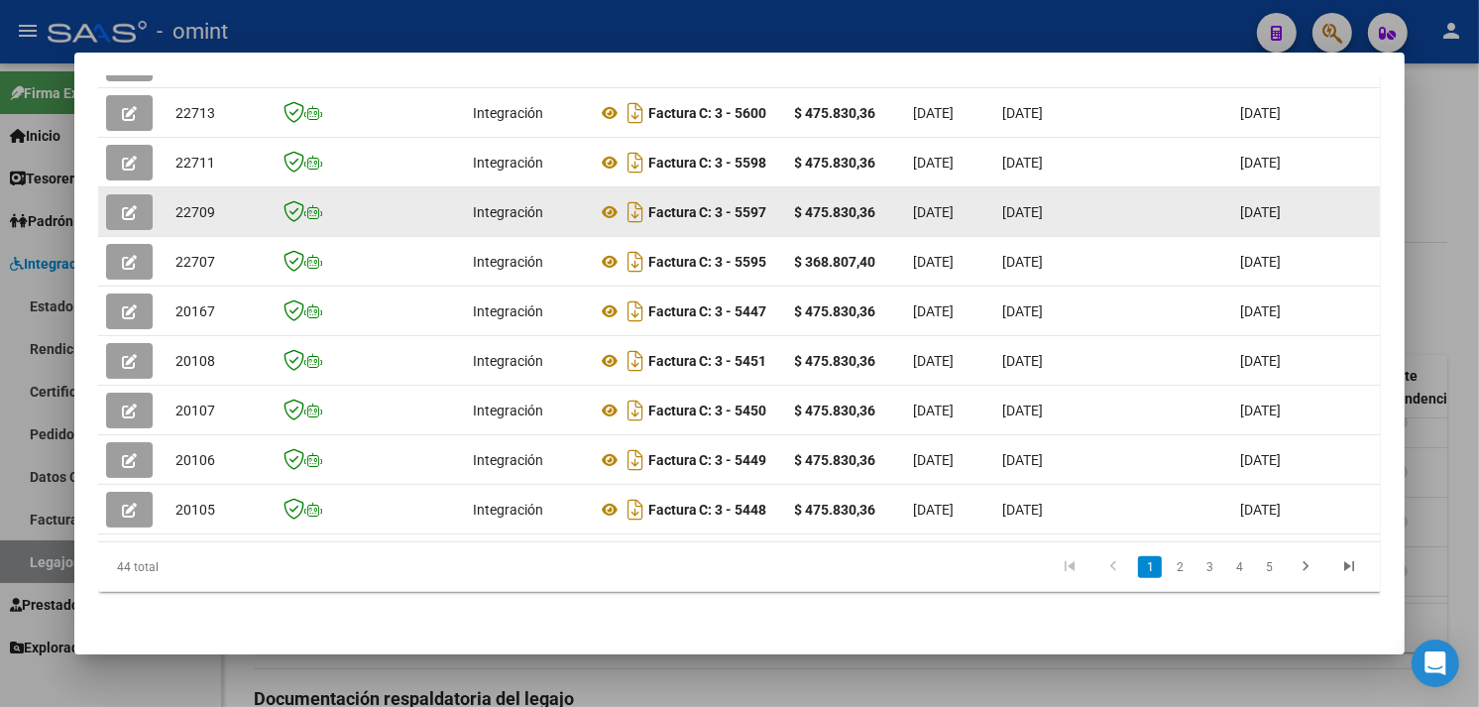
click at [124, 205] on icon "button" at bounding box center [129, 212] width 15 height 15
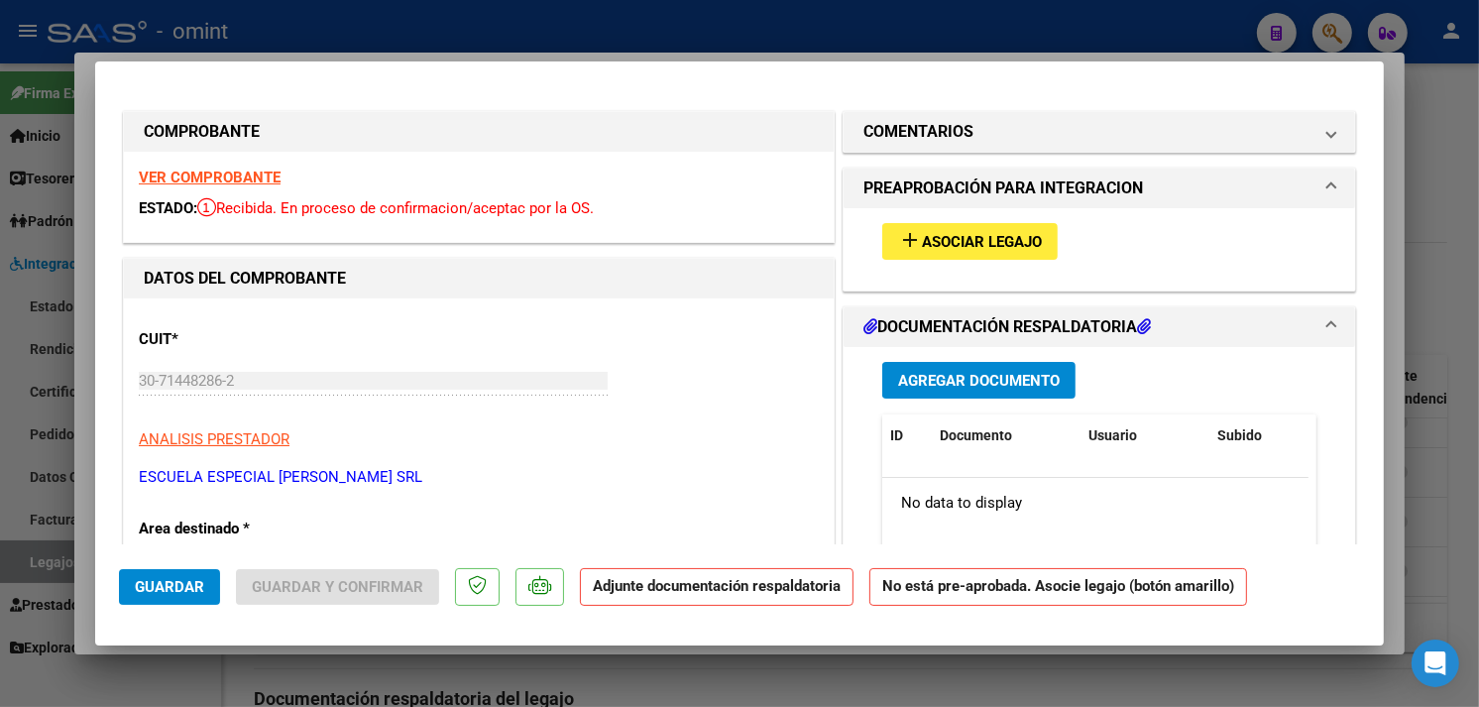
click at [206, 176] on strong "VER COMPROBANTE" at bounding box center [210, 178] width 142 height 18
click at [898, 245] on mat-icon "add" at bounding box center [910, 240] width 24 height 24
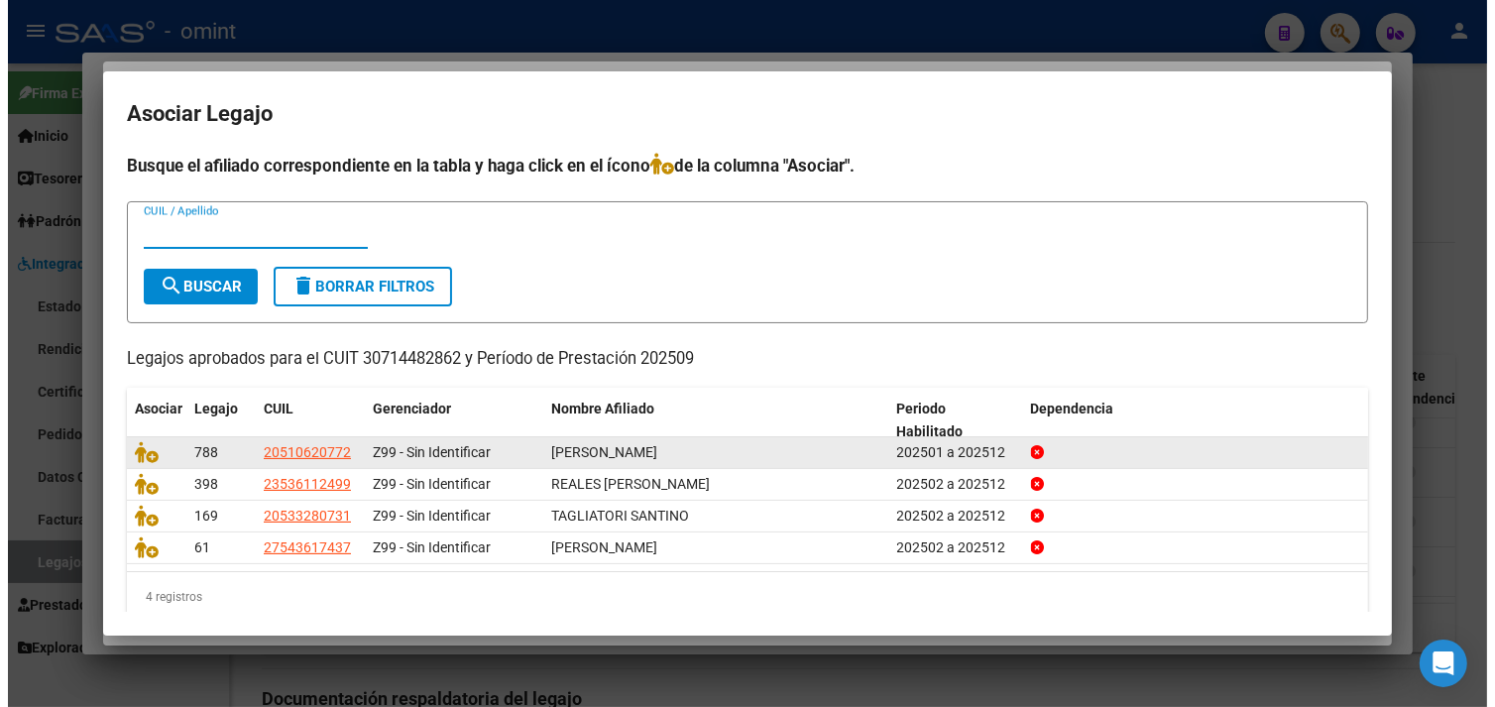
scroll to position [24, 0]
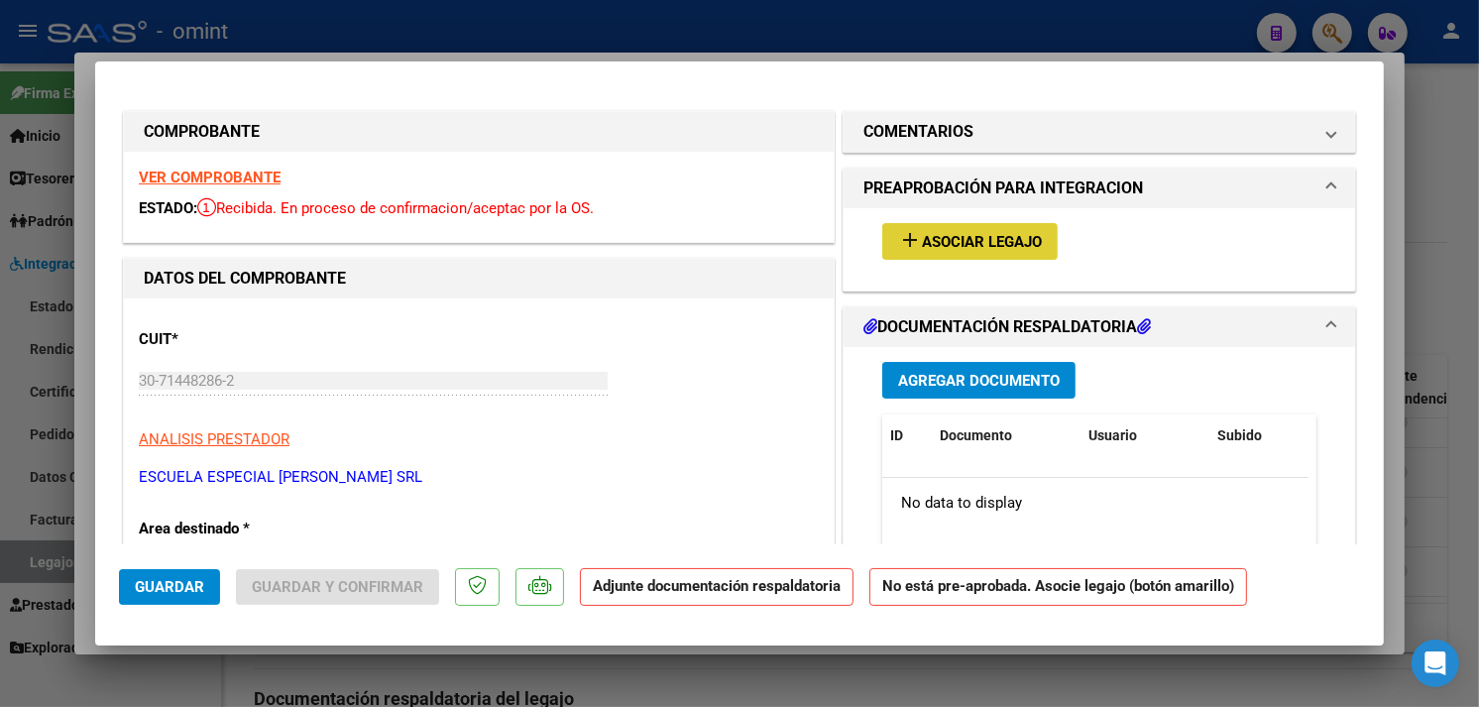
type input "$ 0,00"
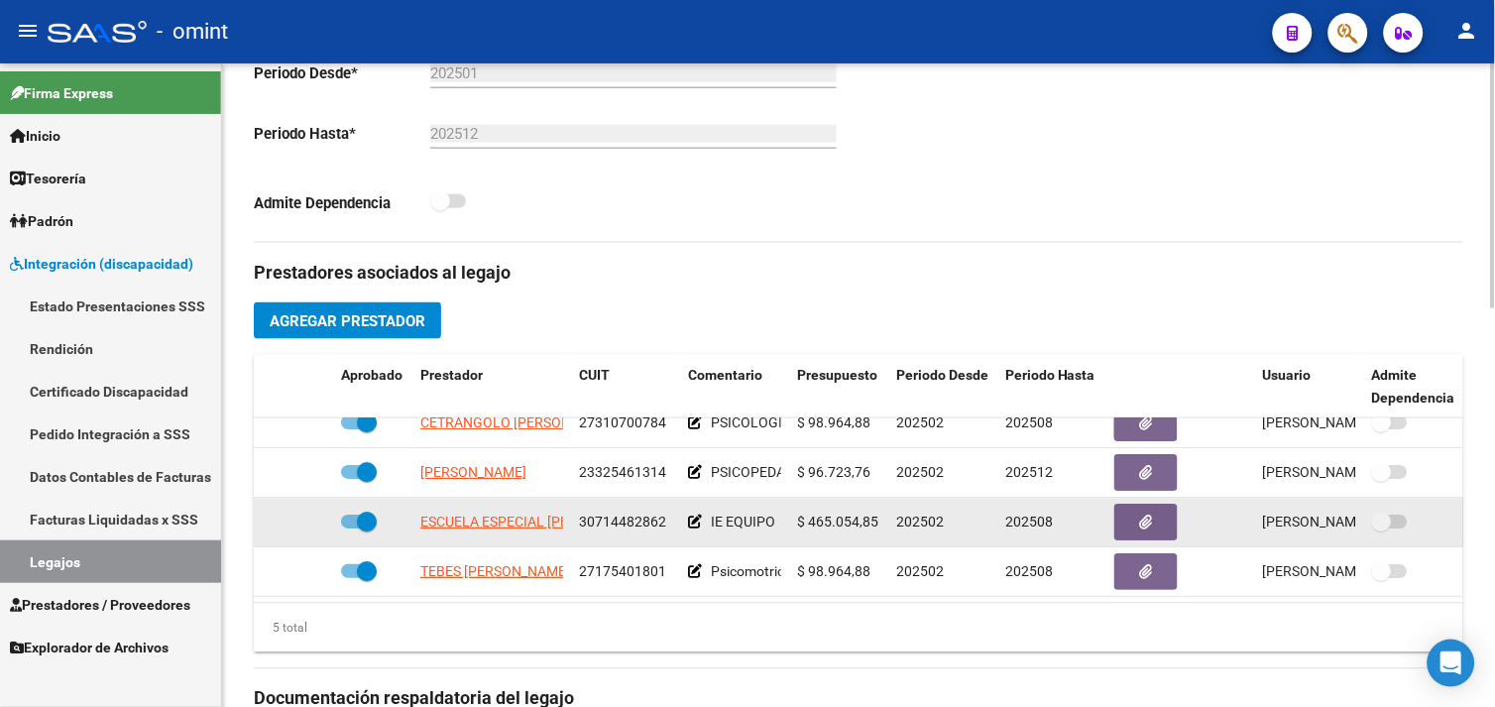
click at [364, 512] on span at bounding box center [367, 522] width 20 height 20
click at [351, 529] on input "checkbox" at bounding box center [350, 529] width 1 height 1
checkbox input "false"
click at [307, 515] on icon at bounding box center [304, 522] width 14 height 14
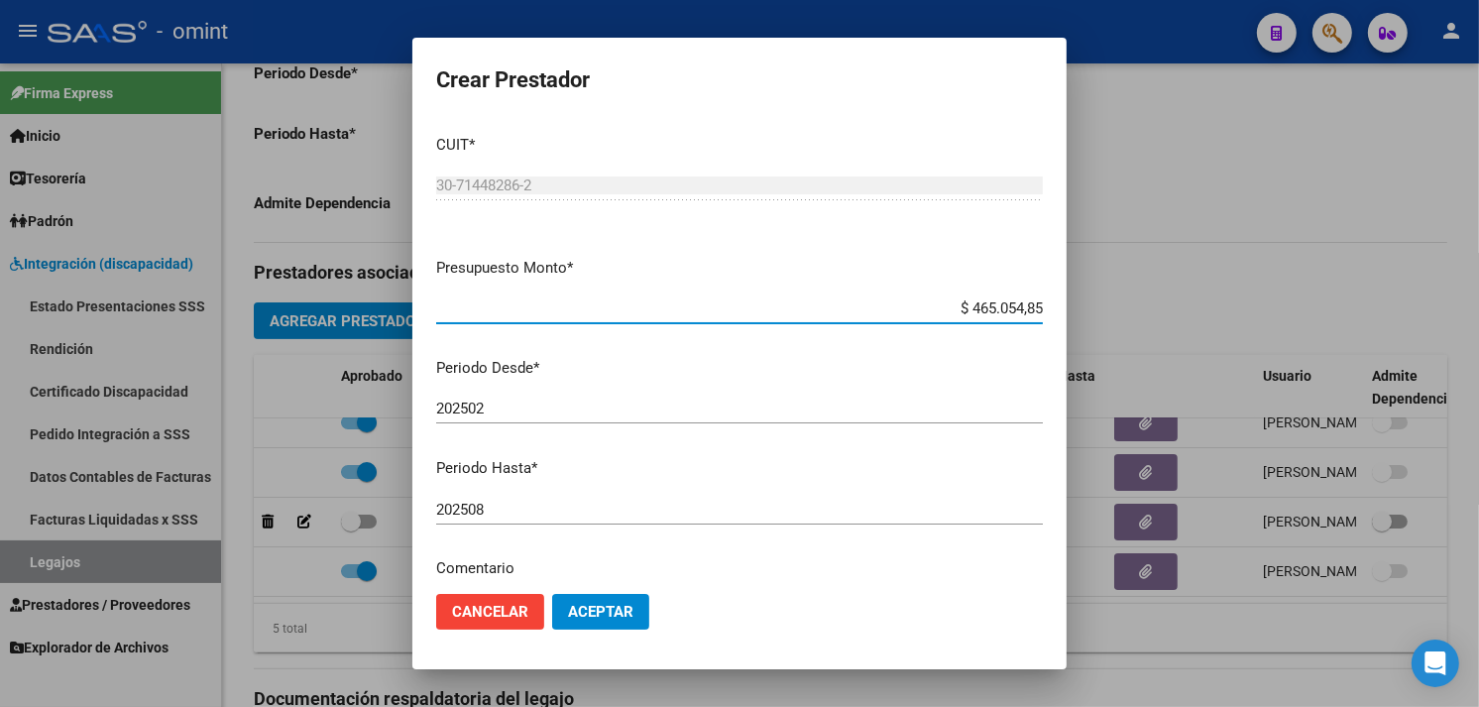
click at [541, 506] on input "202508" at bounding box center [739, 510] width 607 height 18
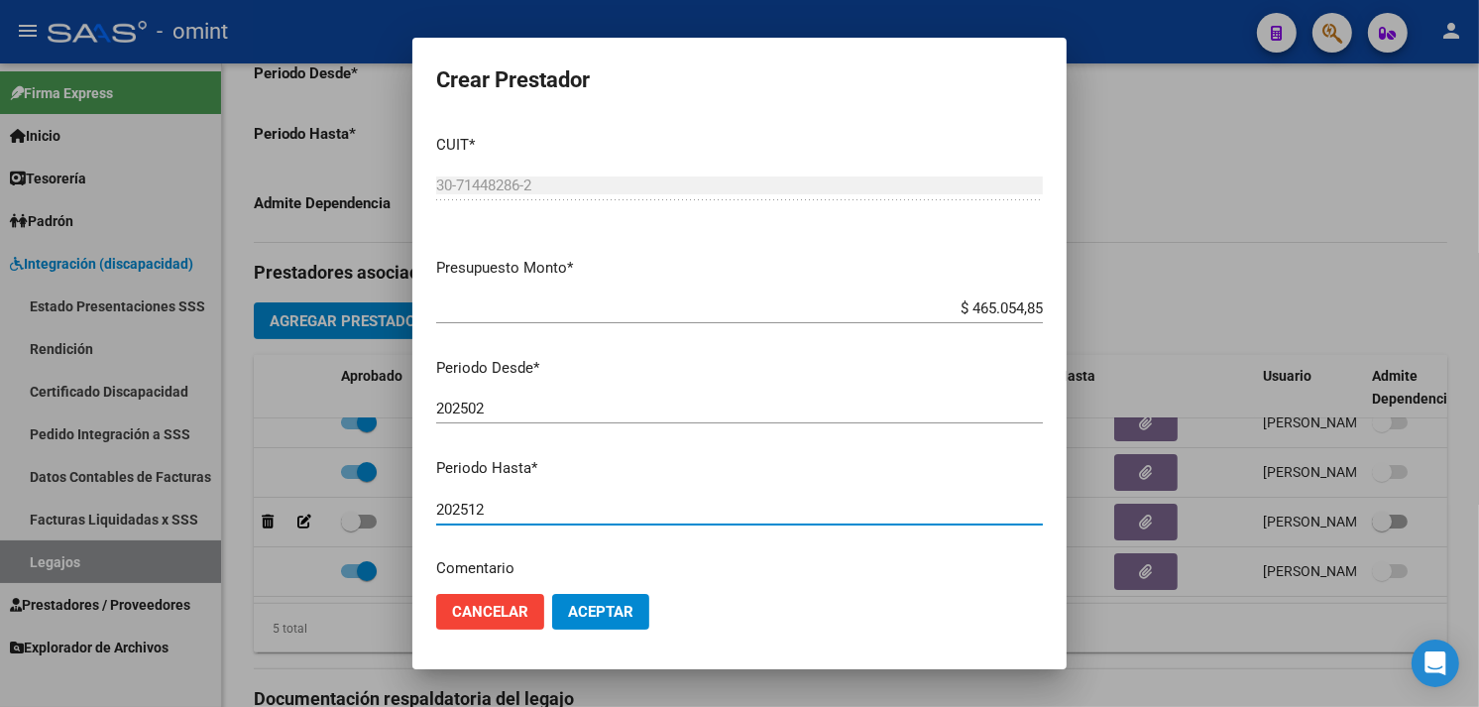
type input "202512"
click at [618, 631] on mat-dialog-actions "Cancelar Aceptar" at bounding box center [739, 611] width 607 height 67
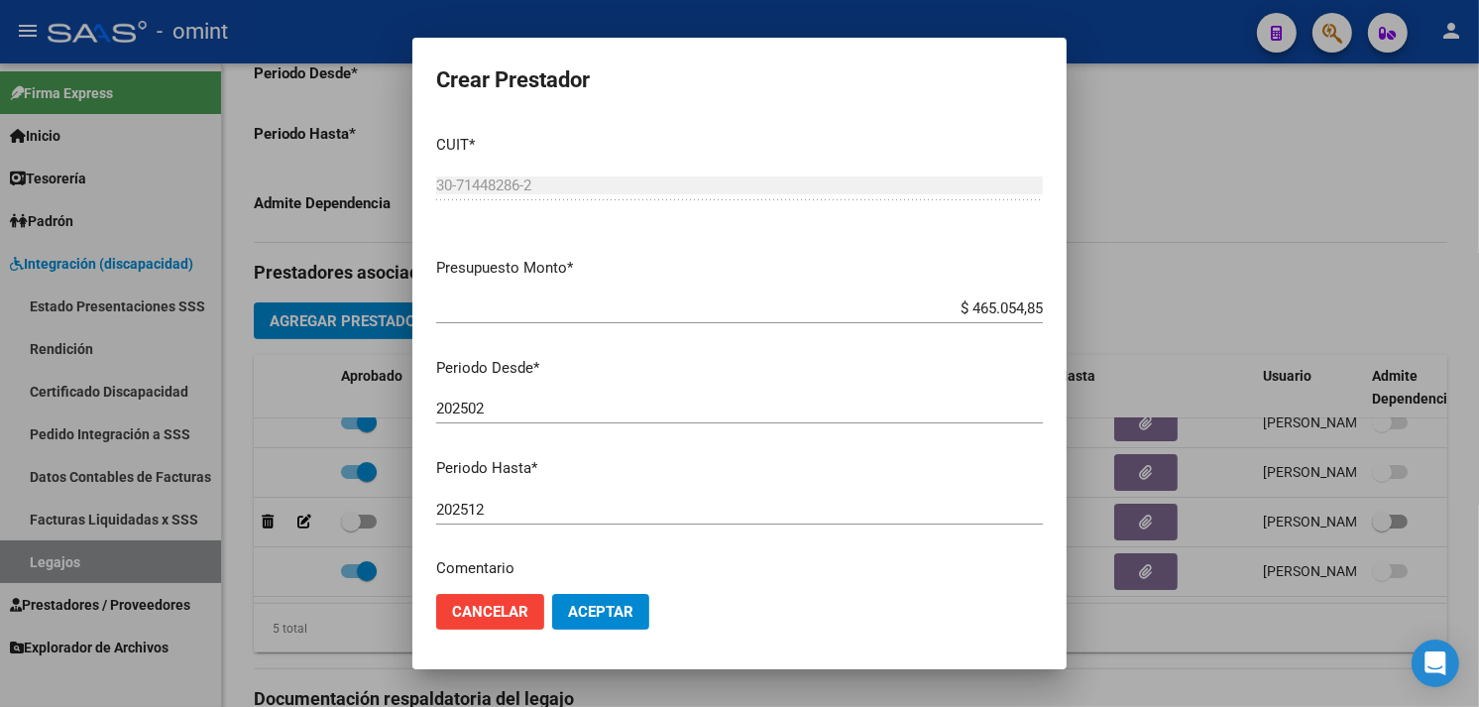
click at [617, 613] on span "Aceptar" at bounding box center [600, 612] width 65 height 18
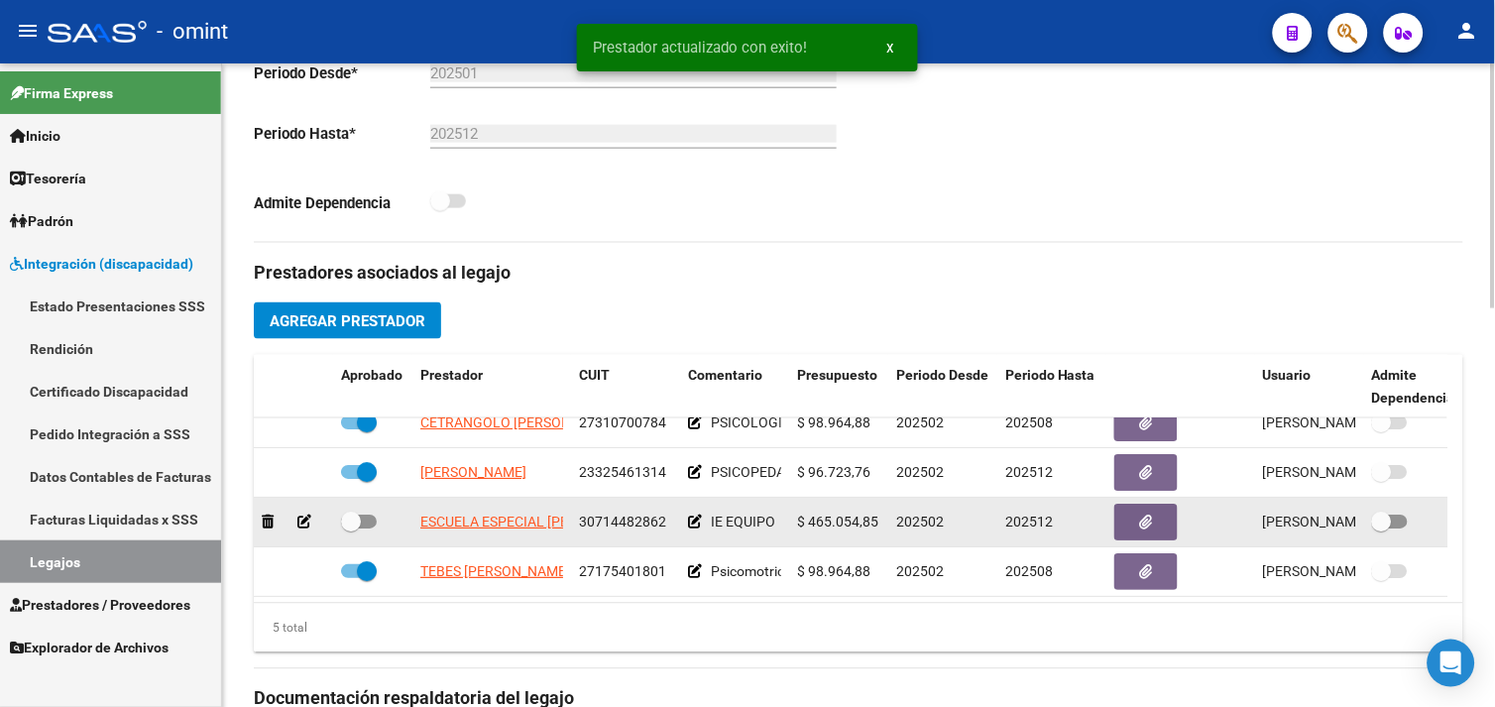
click at [349, 512] on span at bounding box center [351, 522] width 20 height 20
click at [350, 529] on input "checkbox" at bounding box center [350, 529] width 1 height 1
checkbox input "true"
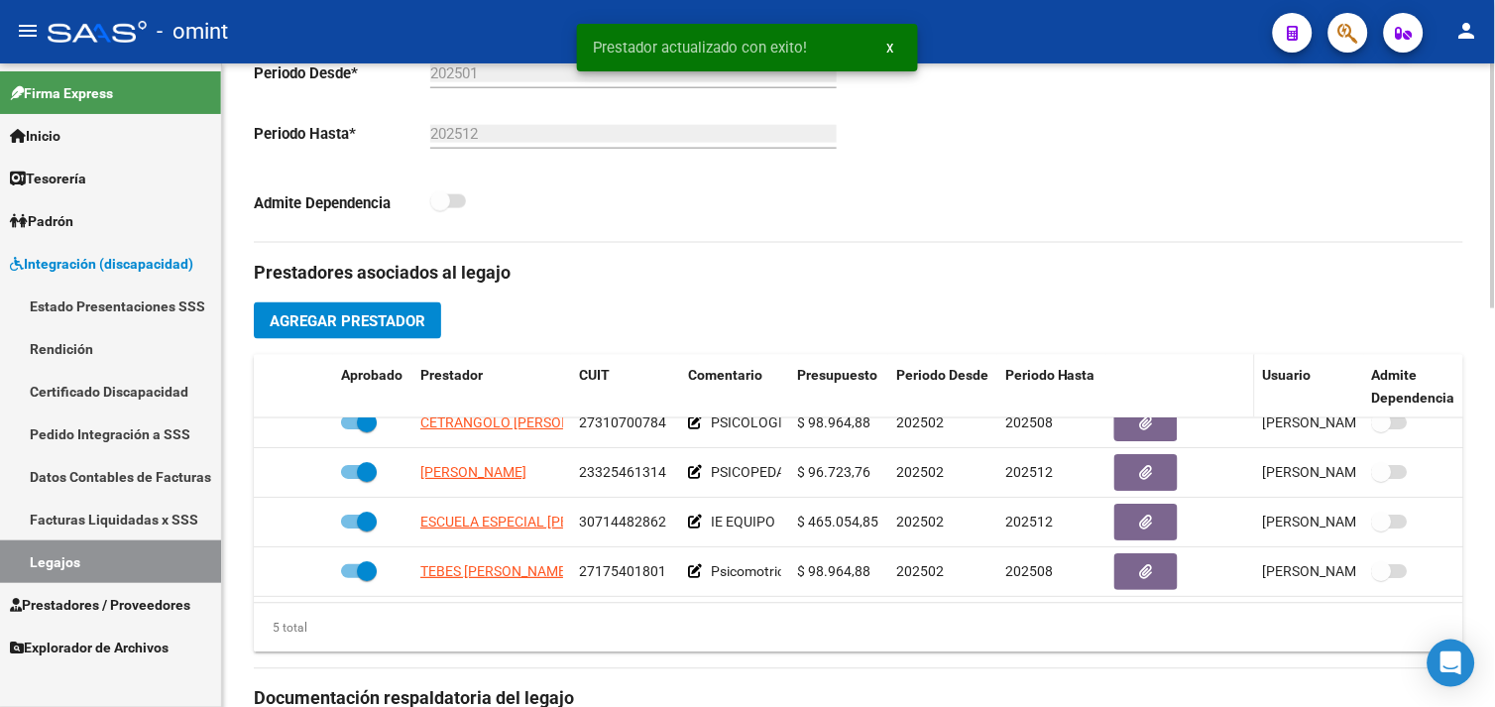
scroll to position [0, 0]
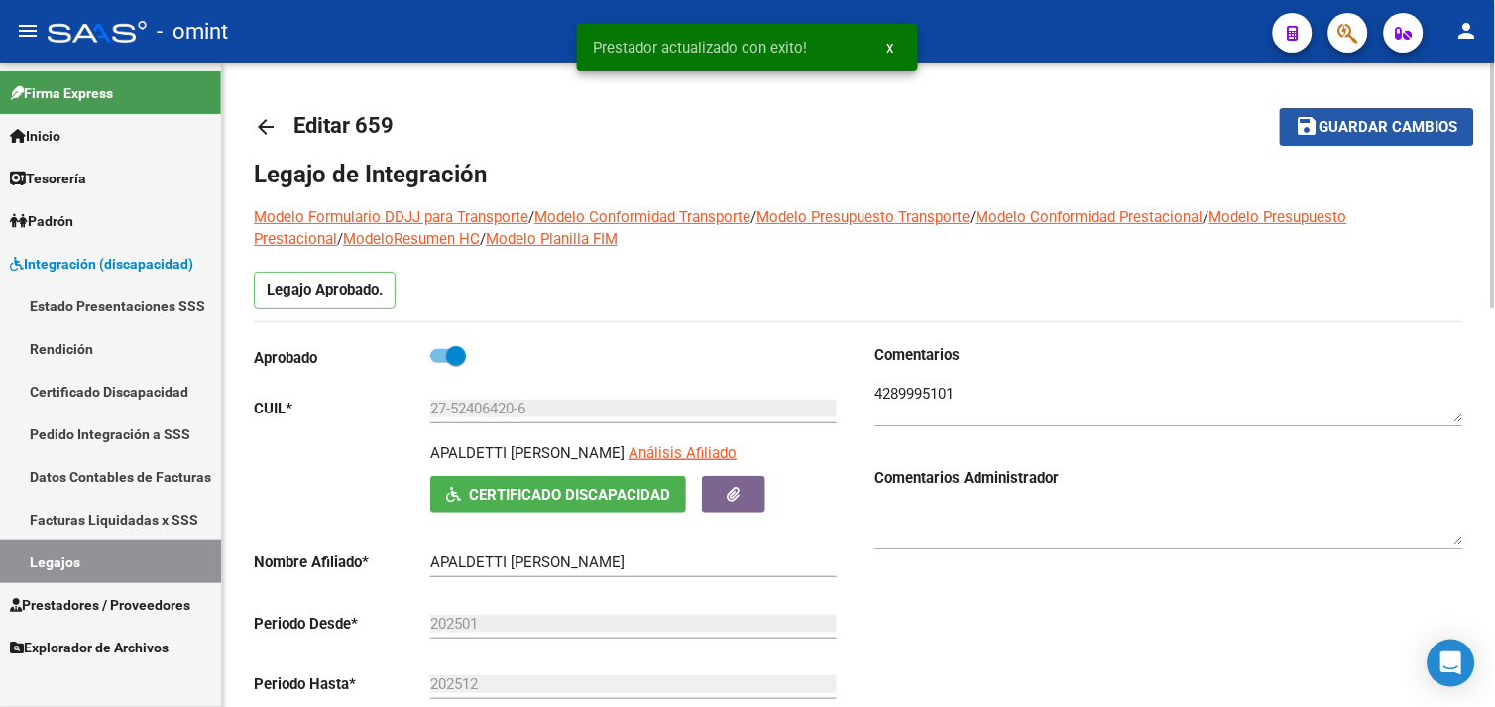
click at [1327, 123] on span "Guardar cambios" at bounding box center [1389, 128] width 139 height 18
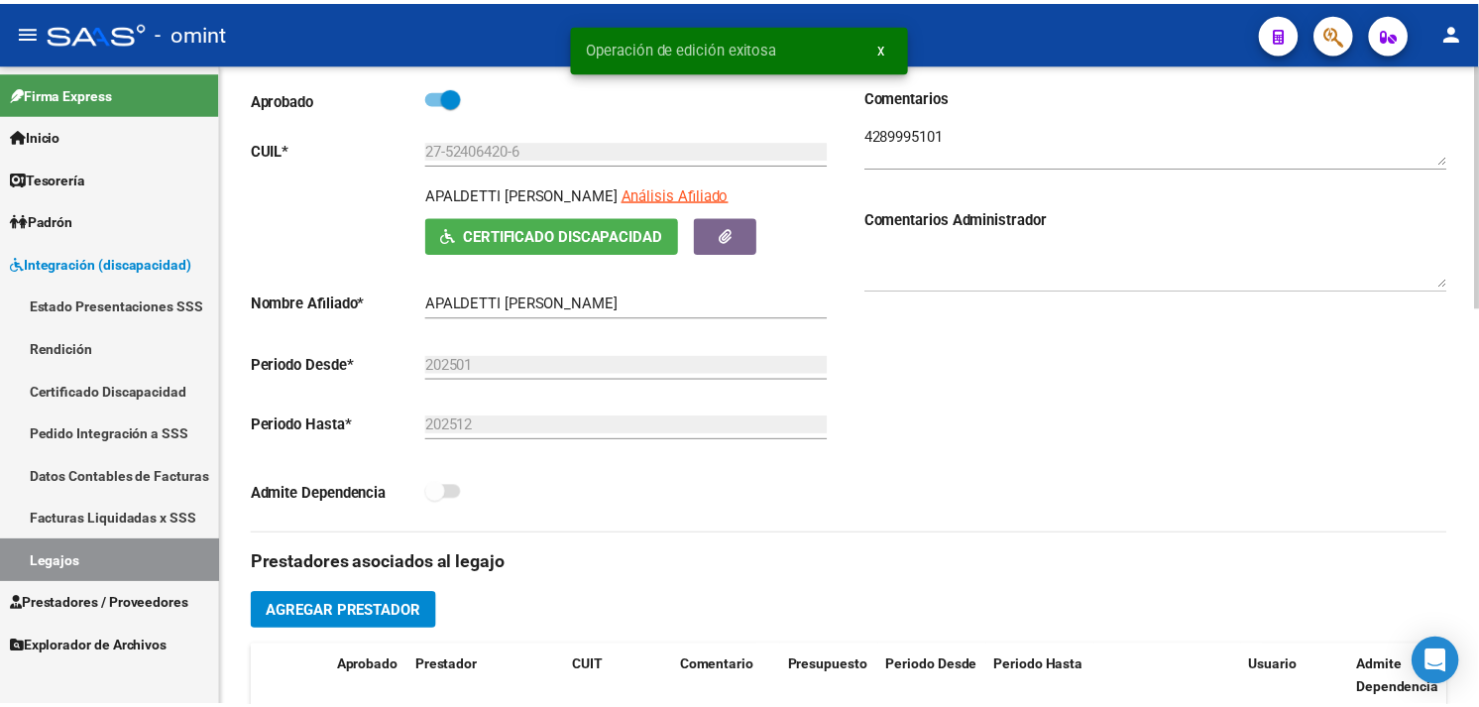
scroll to position [550, 0]
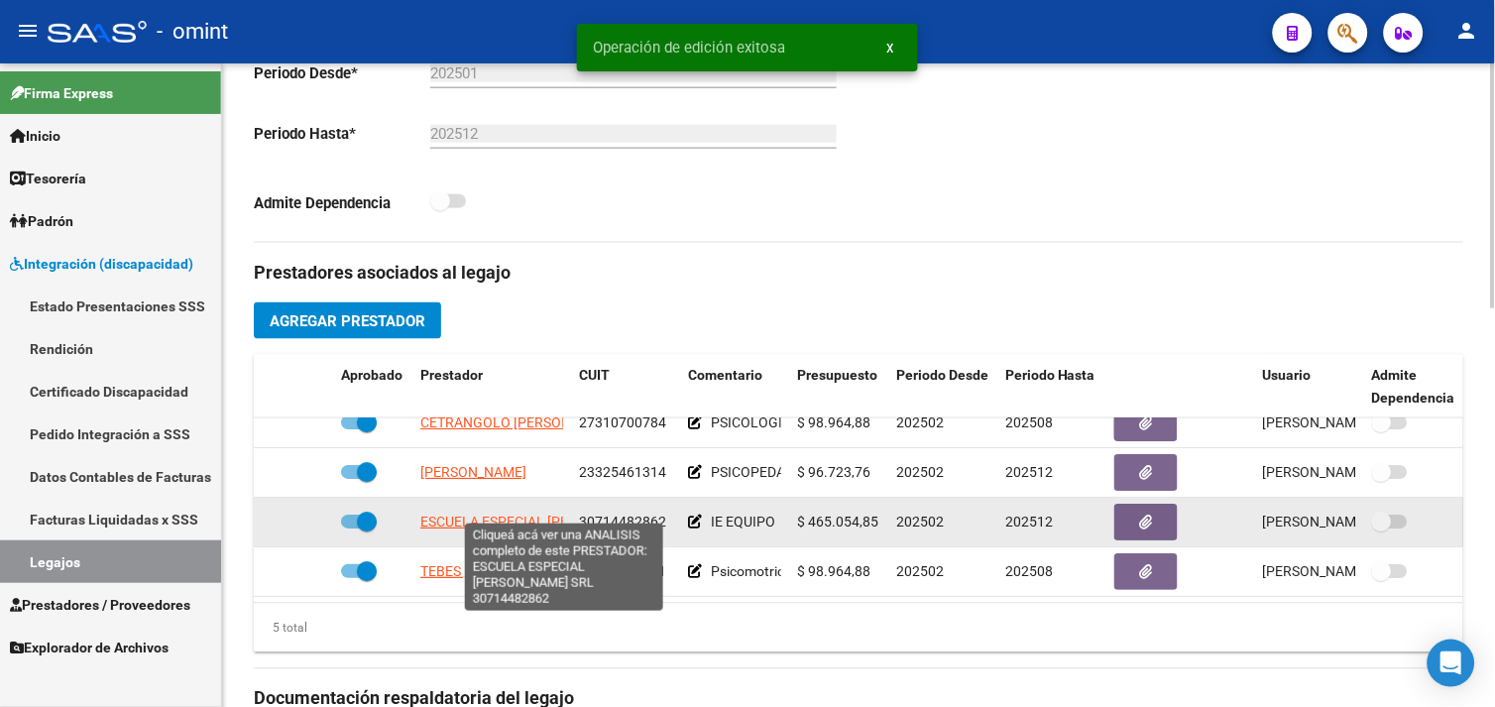
click at [478, 514] on span "ESCUELA ESPECIAL [PERSON_NAME] SRL" at bounding box center [550, 522] width 261 height 16
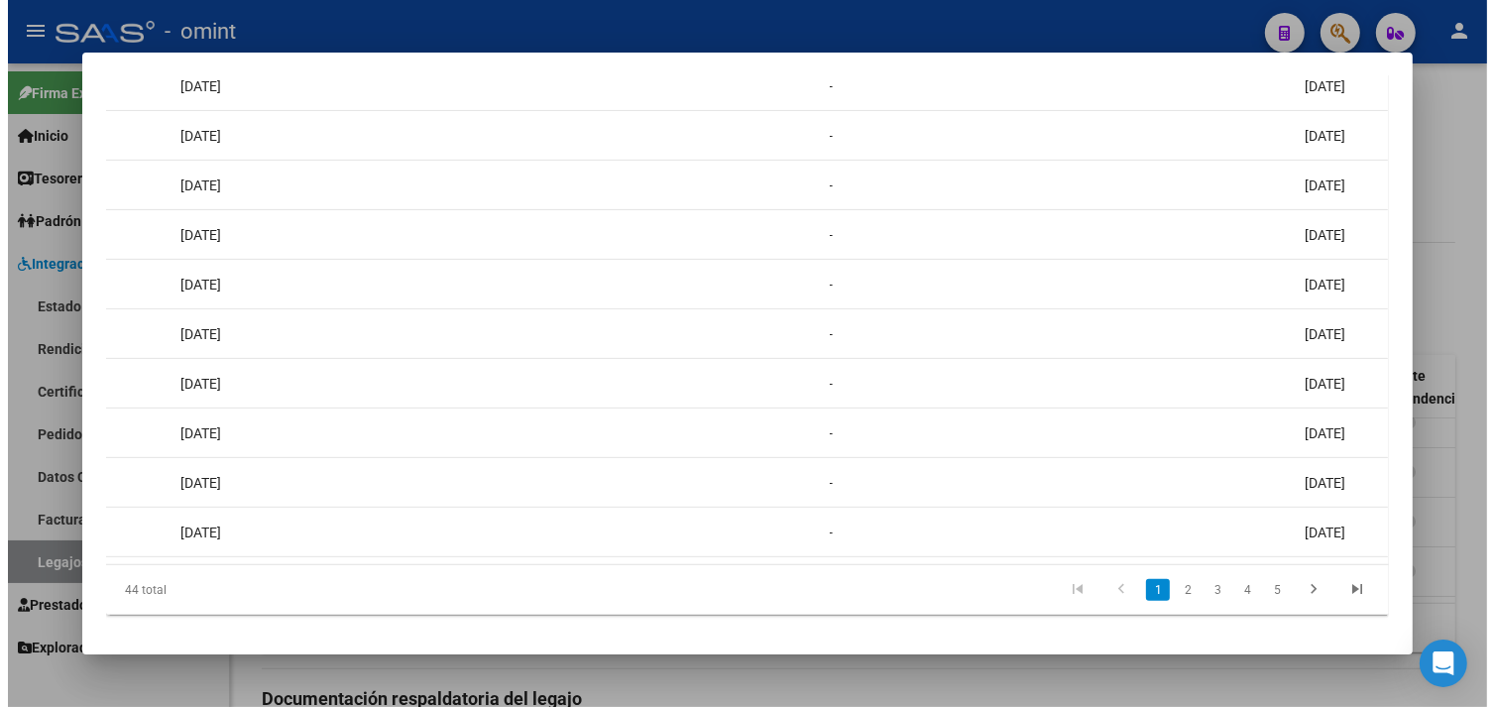
scroll to position [0, 0]
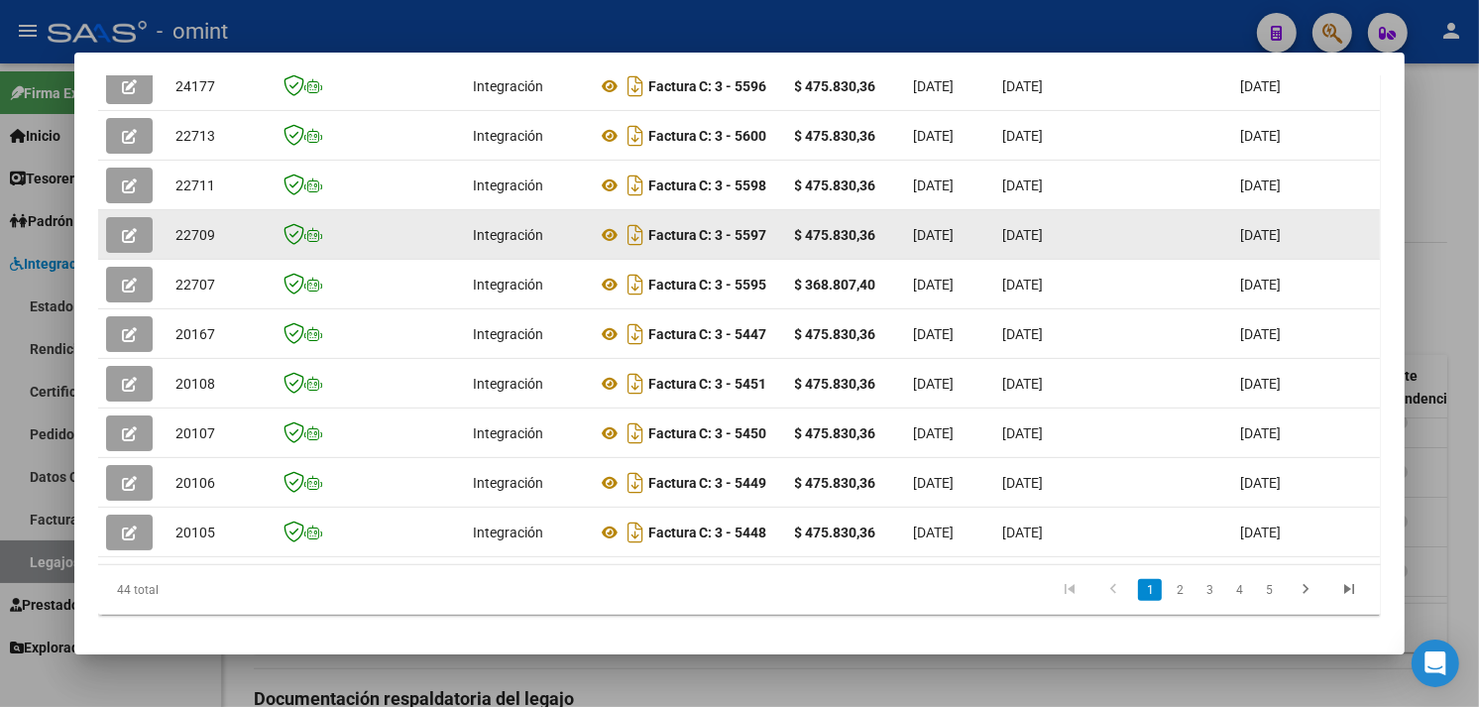
click at [122, 238] on icon "button" at bounding box center [129, 235] width 15 height 15
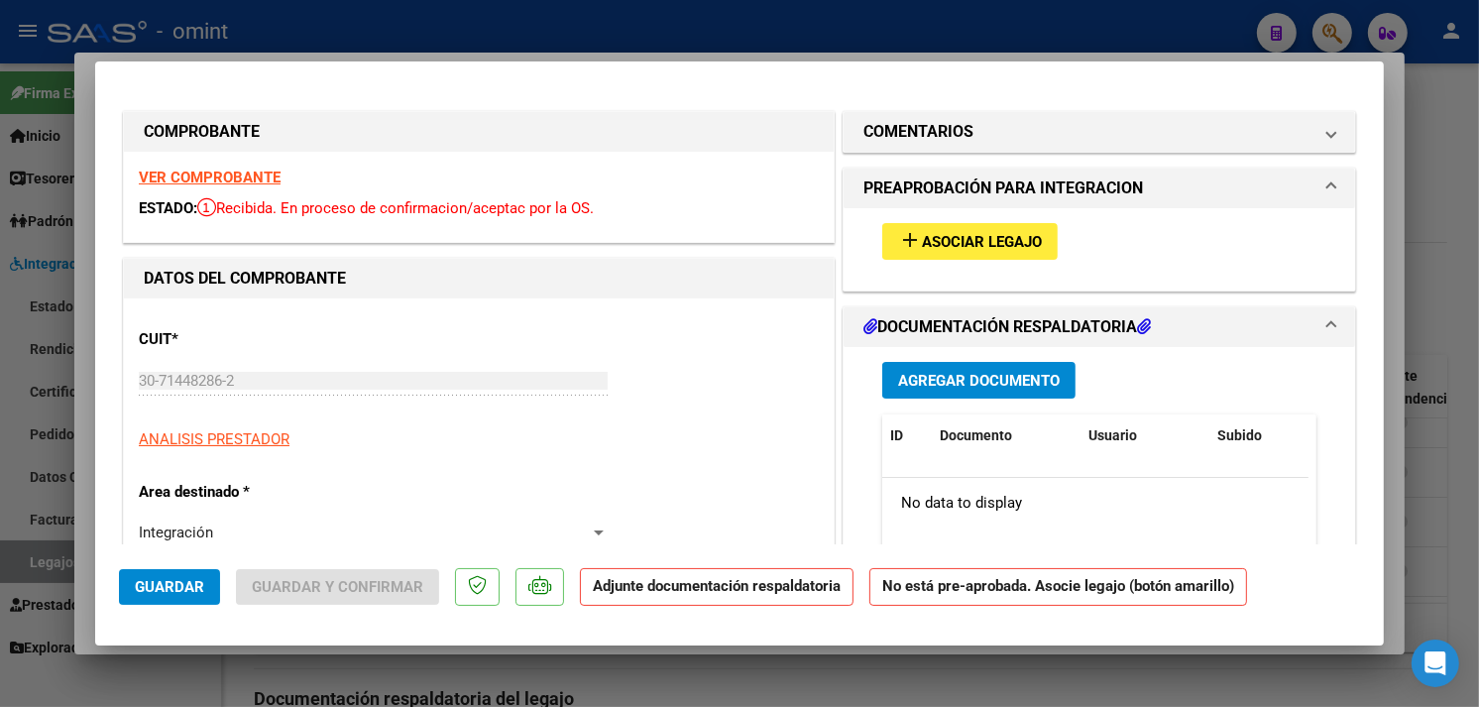
click at [214, 176] on strong "VER COMPROBANTE" at bounding box center [210, 178] width 142 height 18
click at [932, 241] on span "Asociar Legajo" at bounding box center [982, 242] width 120 height 18
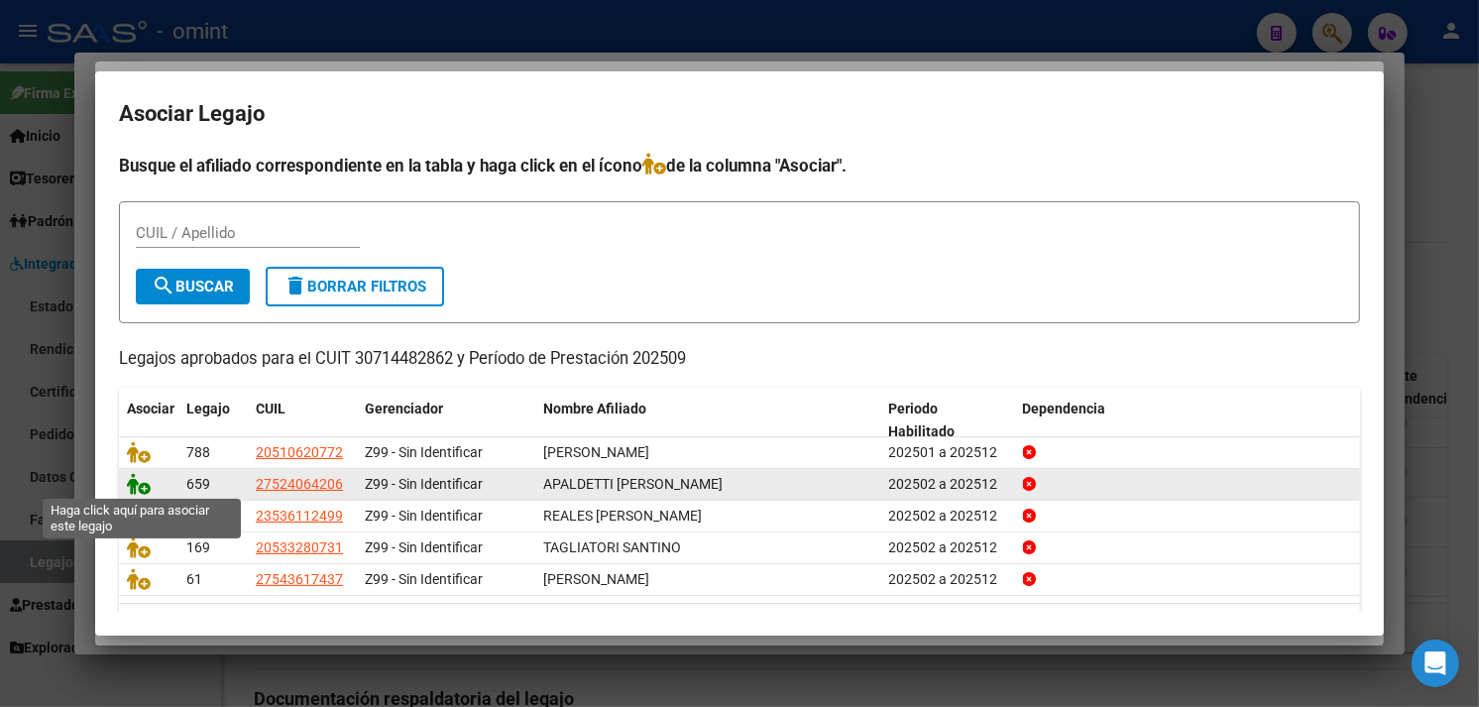
click at [134, 486] on icon at bounding box center [139, 484] width 24 height 22
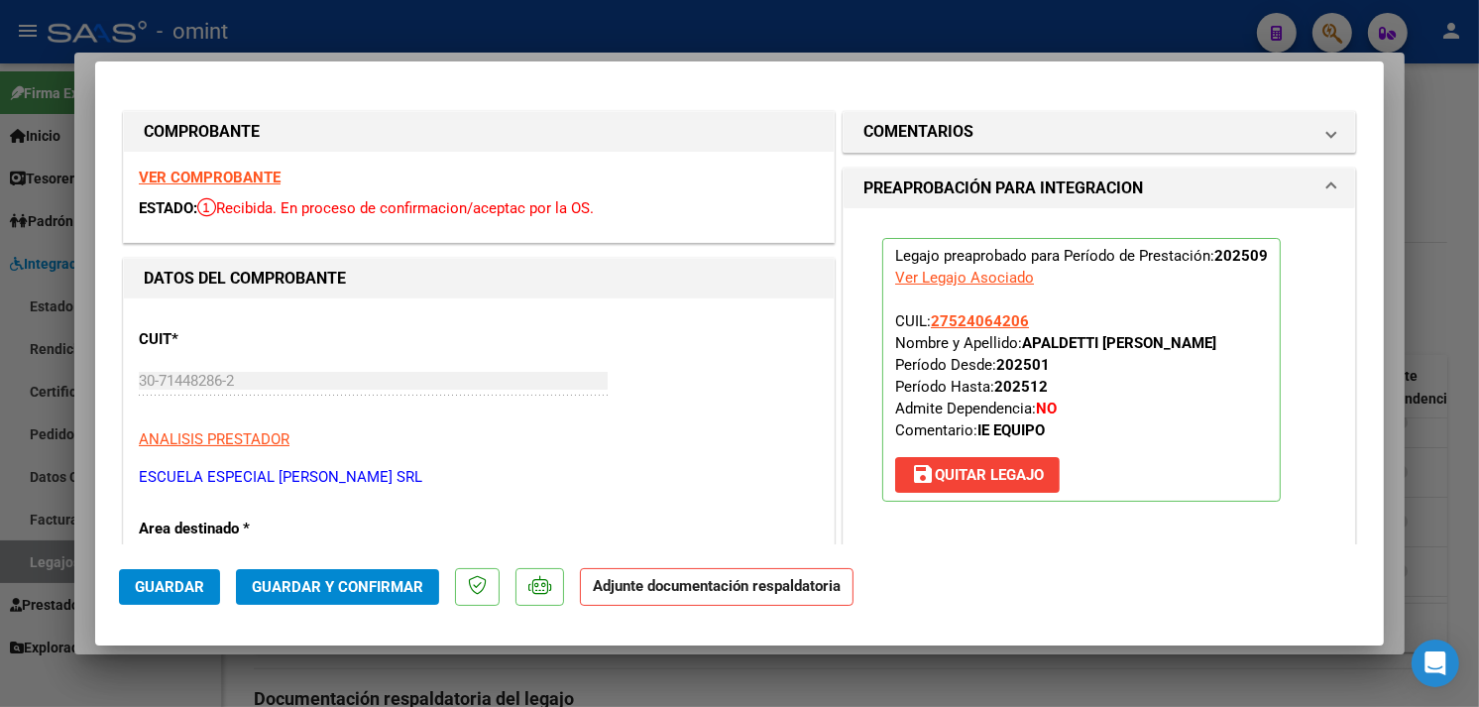
click at [169, 580] on span "Guardar" at bounding box center [169, 587] width 69 height 18
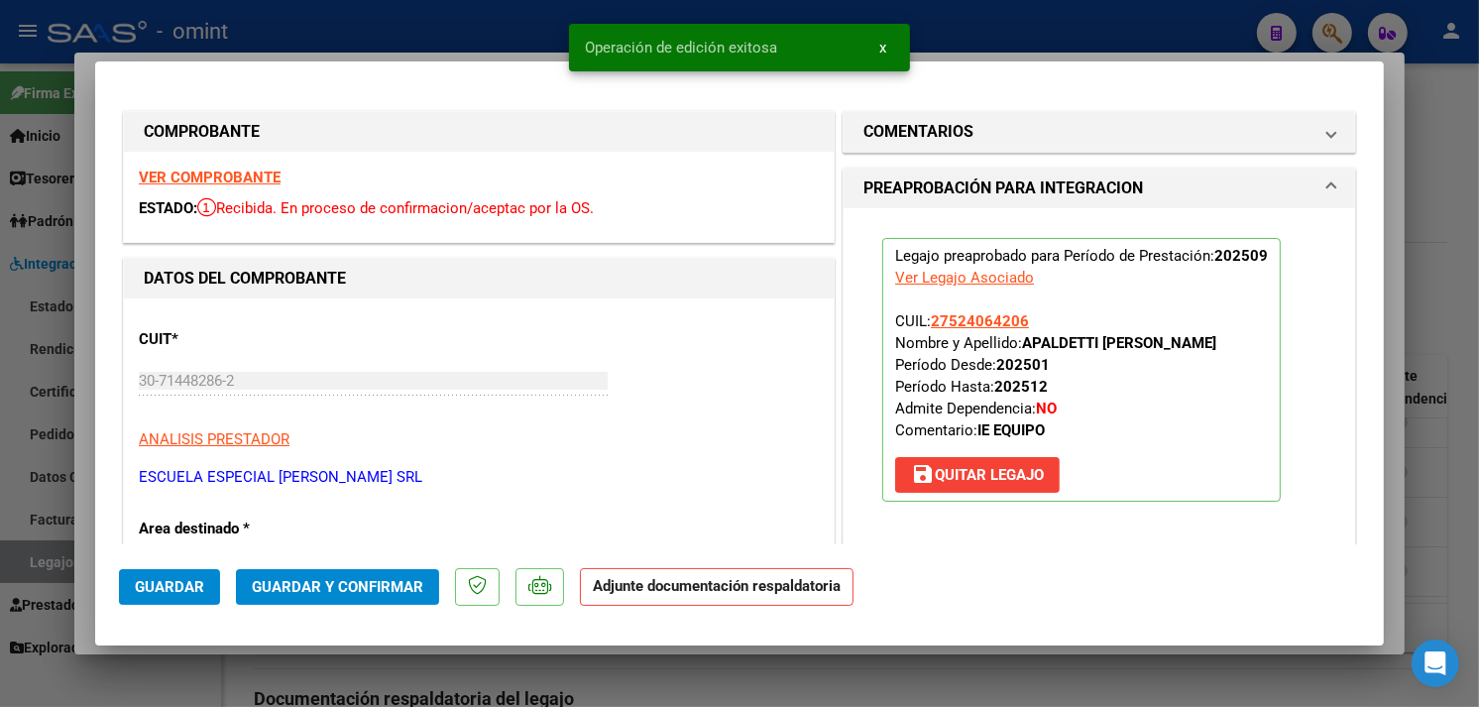
type input "$ 0,00"
